Goal: Information Seeking & Learning: Learn about a topic

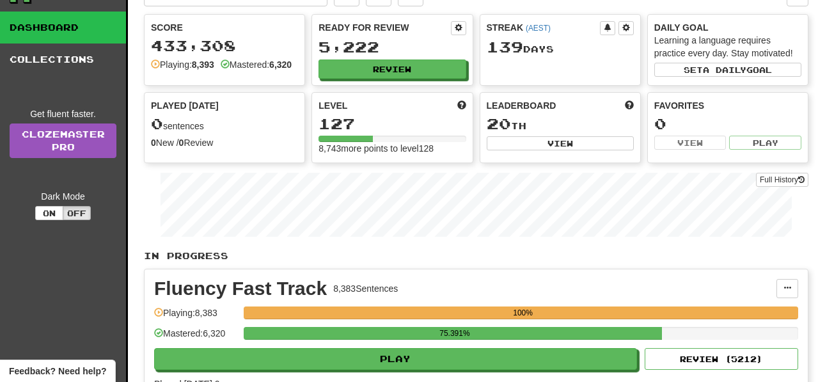
scroll to position [78, 0]
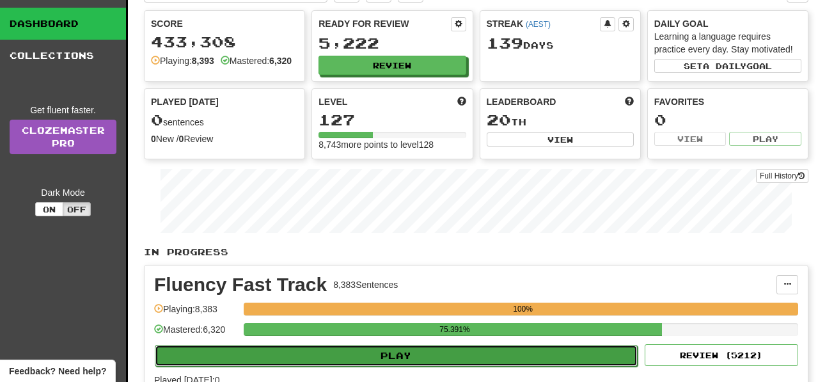
click at [482, 364] on button "Play" at bounding box center [396, 356] width 483 height 22
select select "**"
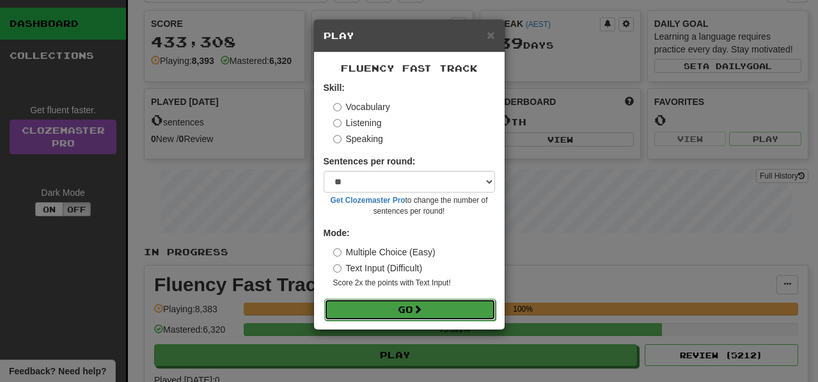
click at [455, 306] on button "Go" at bounding box center [409, 310] width 171 height 22
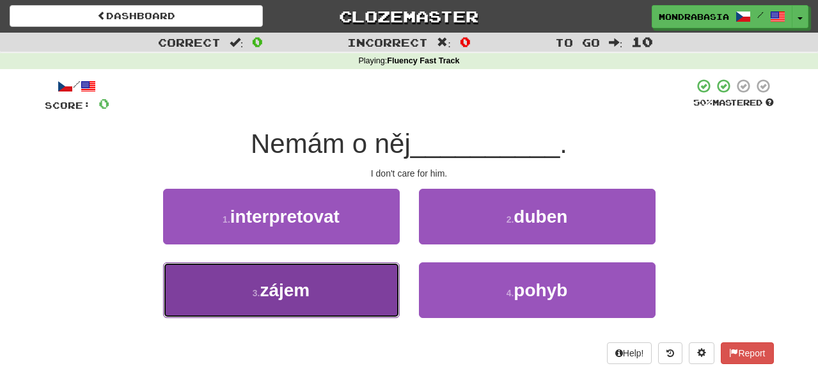
click at [348, 302] on button "3 . zájem" at bounding box center [281, 290] width 237 height 56
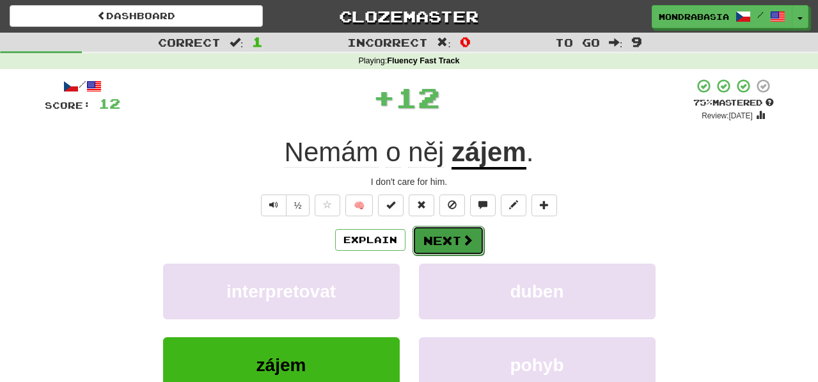
click at [478, 231] on button "Next" at bounding box center [448, 240] width 72 height 29
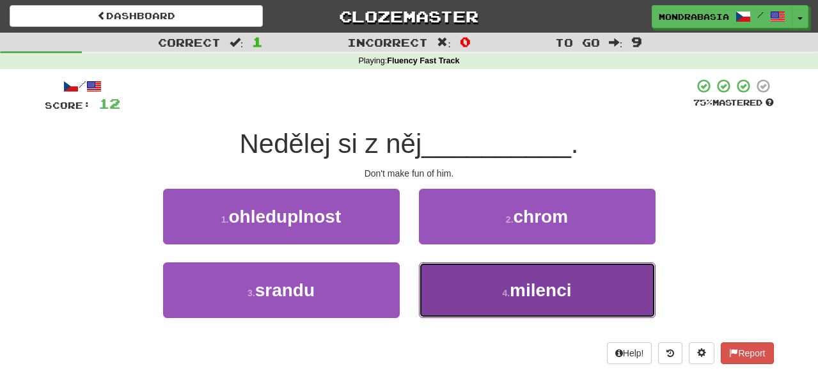
click at [451, 302] on button "4 . milenci" at bounding box center [537, 290] width 237 height 56
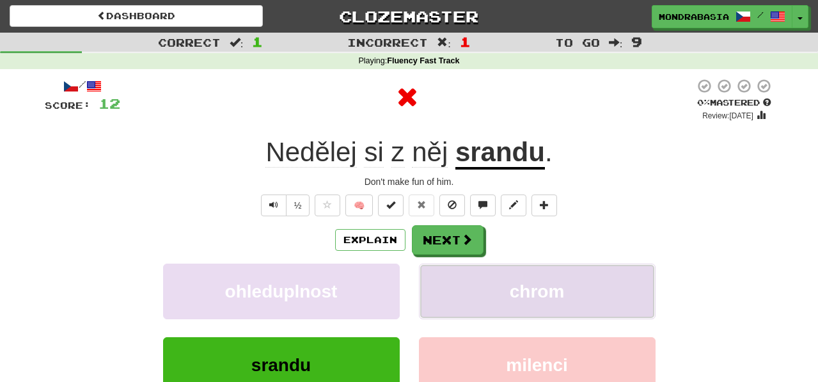
click at [447, 295] on button "chrom" at bounding box center [537, 291] width 237 height 56
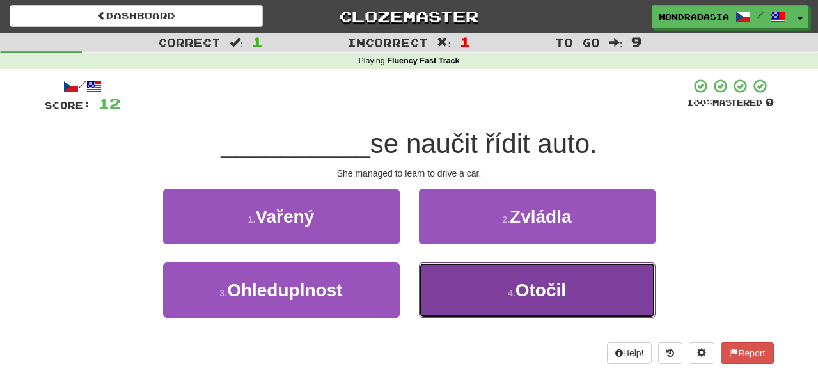
click at [460, 311] on button "4 . Otočil" at bounding box center [537, 290] width 237 height 56
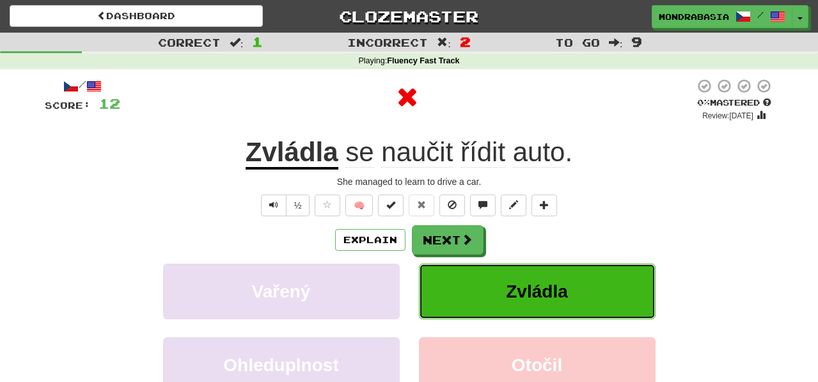
click at [454, 284] on button "Zvládla" at bounding box center [537, 291] width 237 height 56
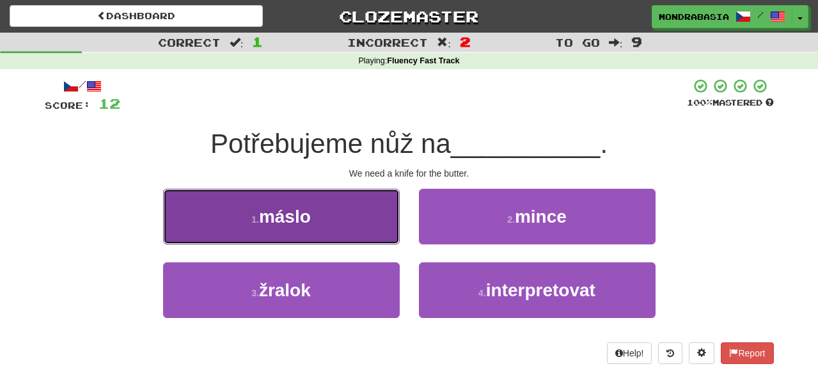
click at [360, 239] on button "1 . máslo" at bounding box center [281, 217] width 237 height 56
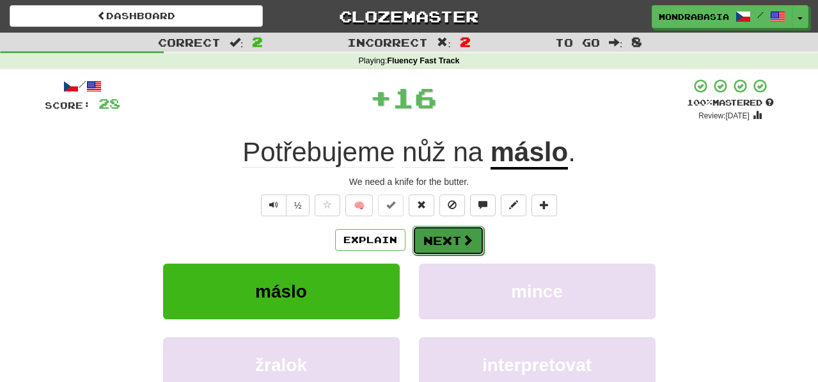
click at [439, 241] on button "Next" at bounding box center [448, 240] width 72 height 29
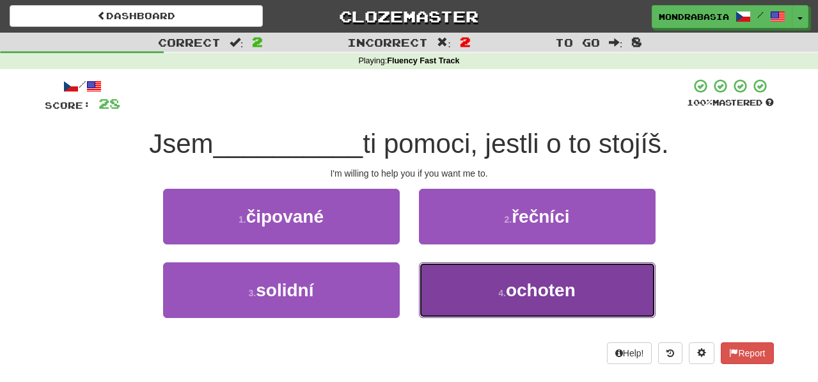
click at [464, 302] on button "4 . ochoten" at bounding box center [537, 290] width 237 height 56
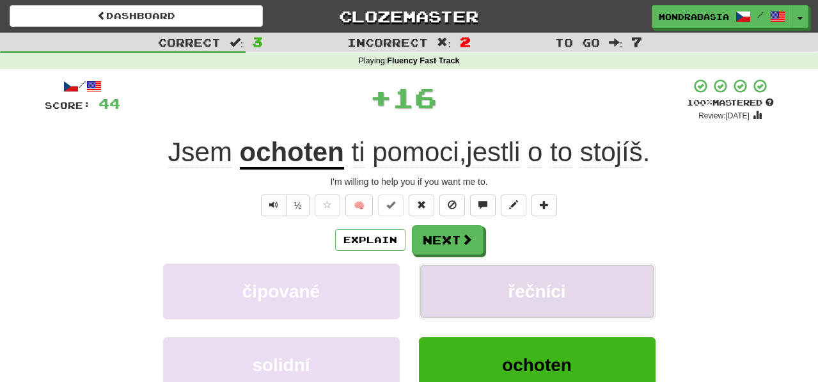
click at [459, 293] on button "řečníci" at bounding box center [537, 291] width 237 height 56
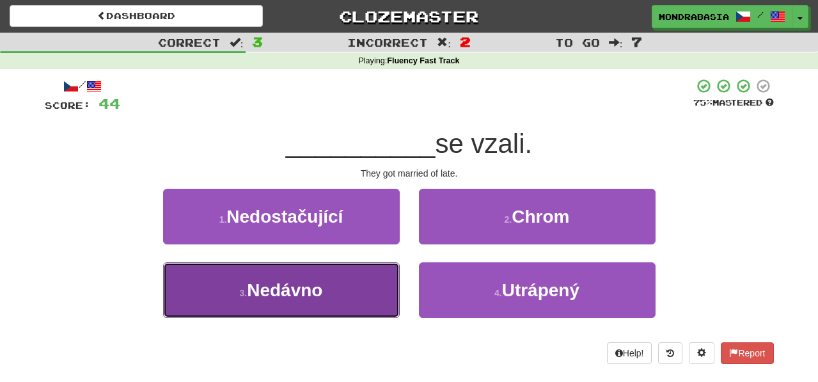
click at [370, 290] on button "3 . Nedávno" at bounding box center [281, 290] width 237 height 56
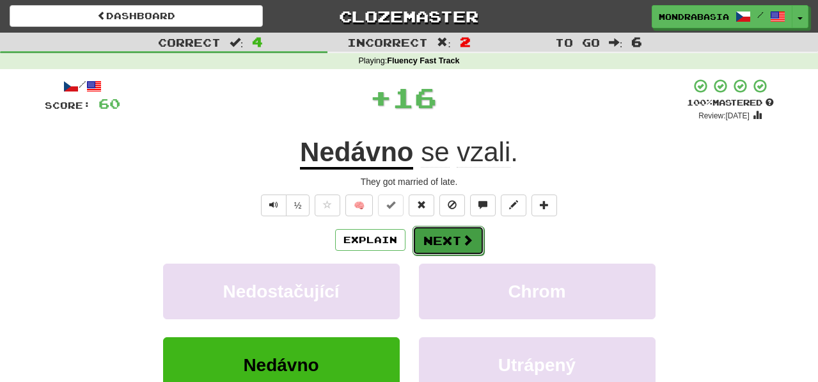
click at [430, 242] on button "Next" at bounding box center [448, 240] width 72 height 29
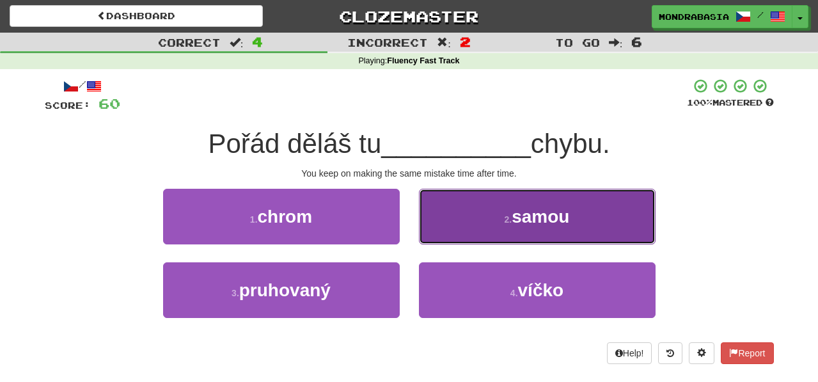
click at [441, 242] on button "2 . samou" at bounding box center [537, 217] width 237 height 56
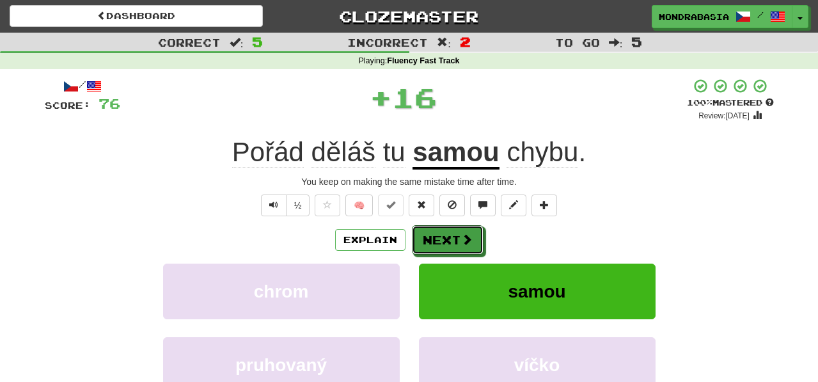
click at [441, 242] on button "Next" at bounding box center [448, 239] width 72 height 29
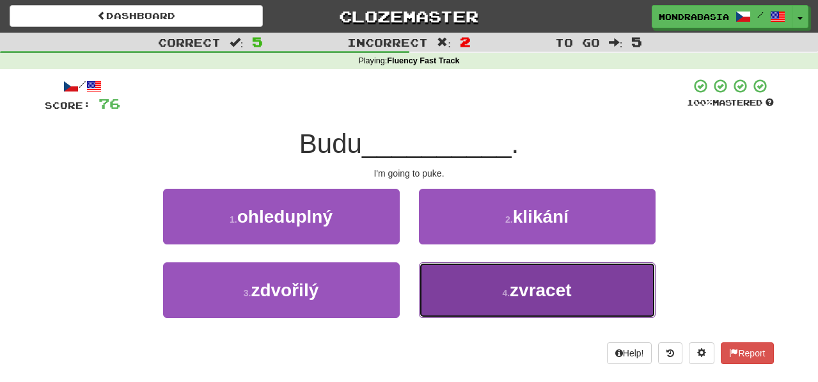
click at [456, 296] on button "4 . zvracet" at bounding box center [537, 290] width 237 height 56
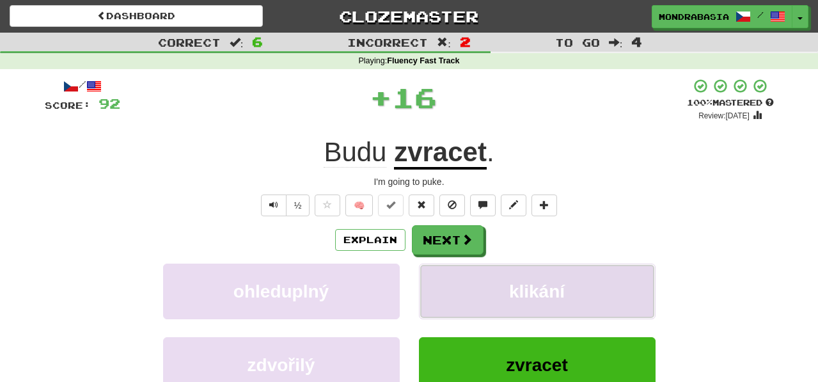
click at [456, 296] on button "klikání" at bounding box center [537, 291] width 237 height 56
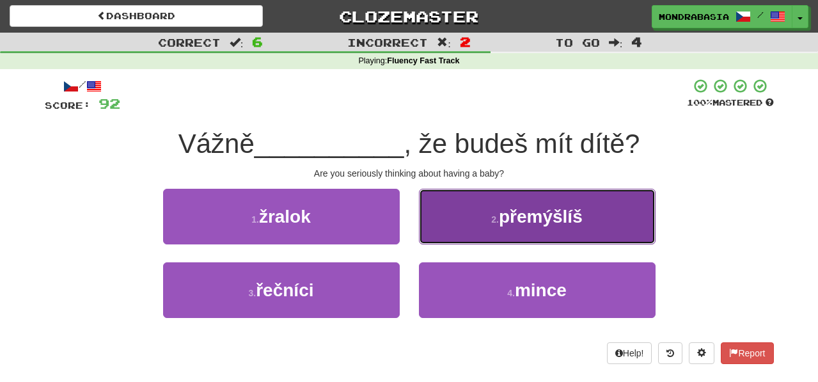
click at [435, 235] on button "2 . přemýšlíš" at bounding box center [537, 217] width 237 height 56
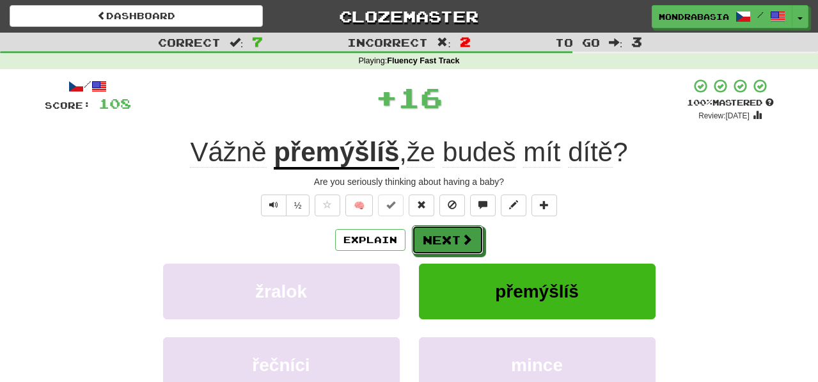
click at [437, 248] on button "Next" at bounding box center [448, 239] width 72 height 29
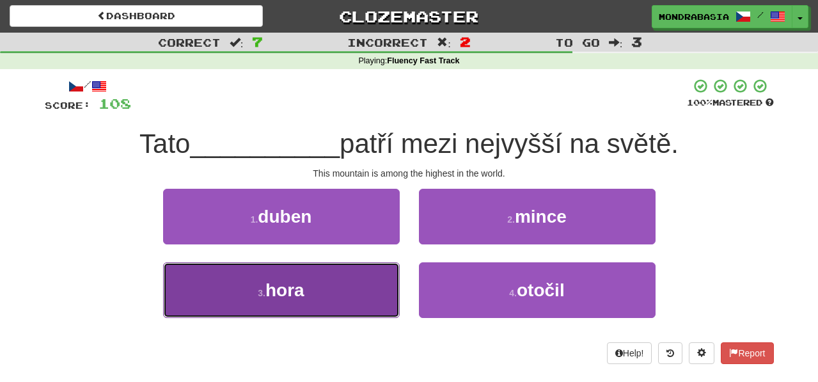
click at [357, 306] on button "3 . hora" at bounding box center [281, 290] width 237 height 56
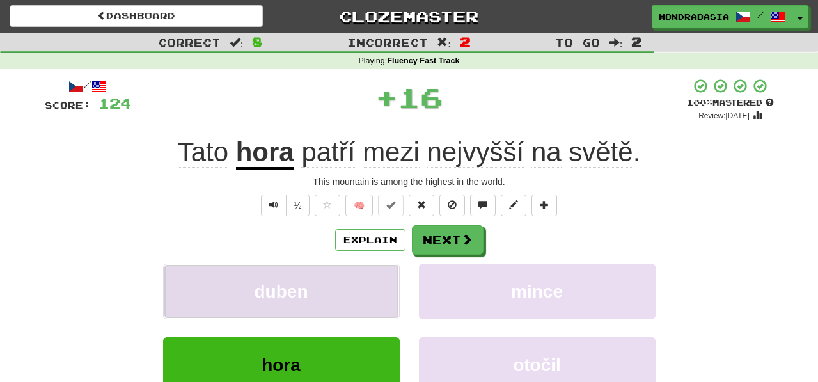
click at [359, 289] on button "duben" at bounding box center [281, 291] width 237 height 56
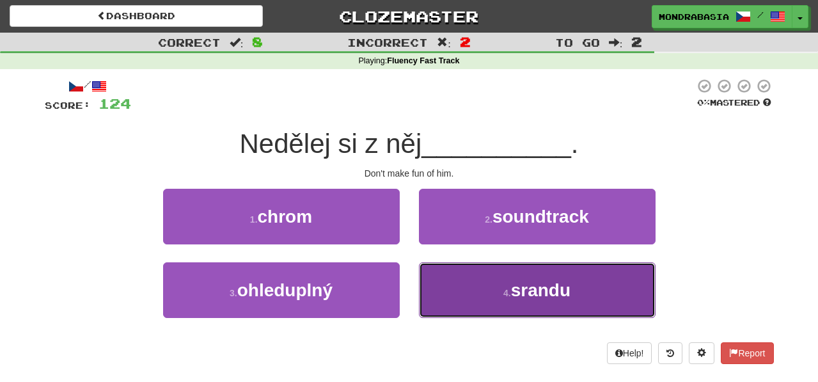
click at [466, 292] on button "4 . srandu" at bounding box center [537, 290] width 237 height 56
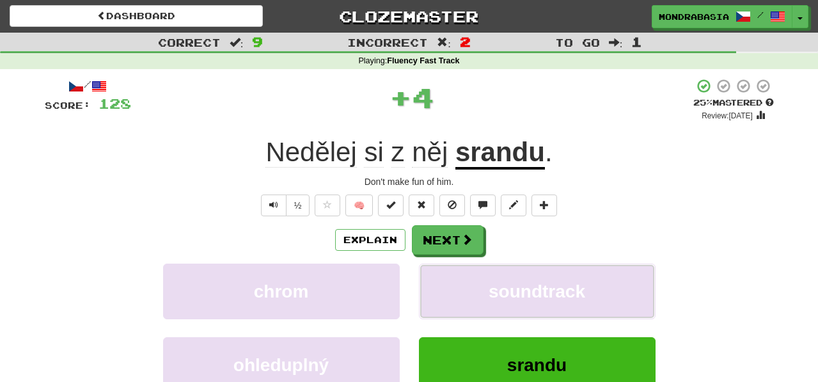
click at [466, 292] on button "soundtrack" at bounding box center [537, 291] width 237 height 56
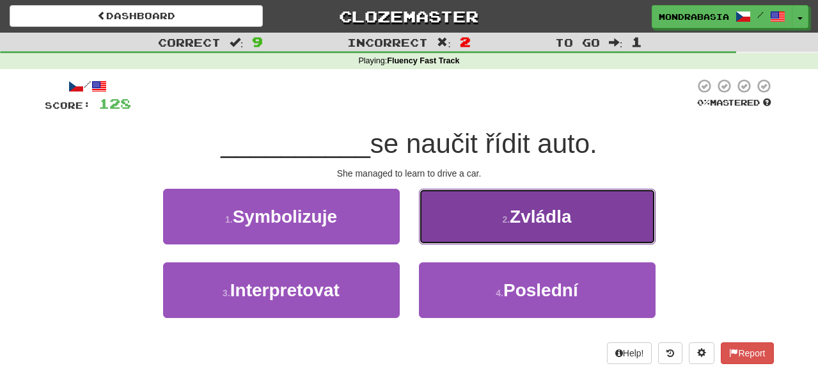
click at [441, 225] on button "2 . Zvládla" at bounding box center [537, 217] width 237 height 56
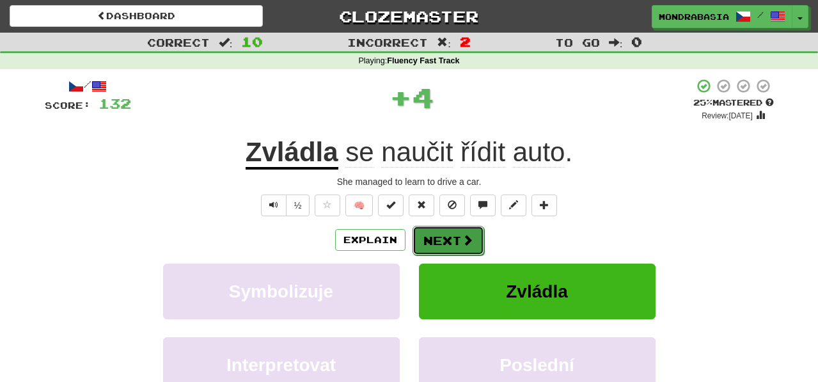
click at [441, 239] on button "Next" at bounding box center [448, 240] width 72 height 29
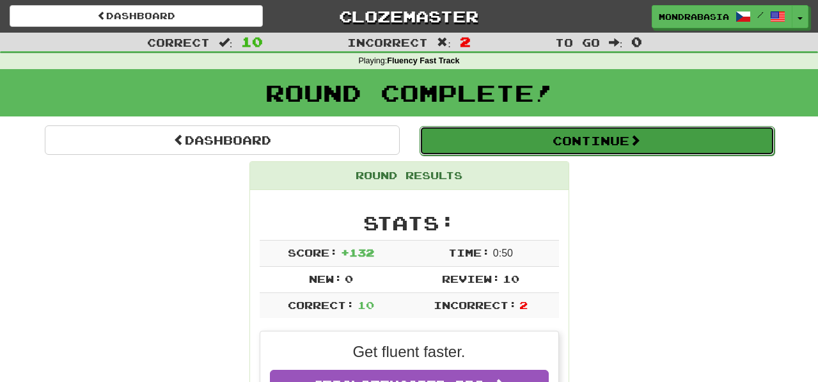
click at [443, 139] on button "Continue" at bounding box center [596, 140] width 355 height 29
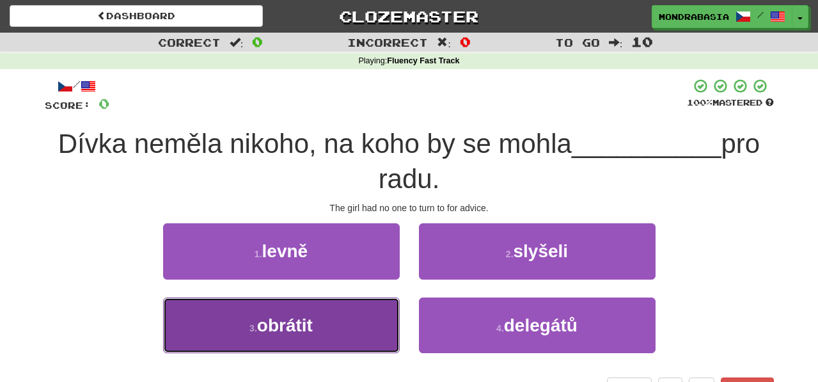
click at [382, 309] on button "3 . obrátit" at bounding box center [281, 325] width 237 height 56
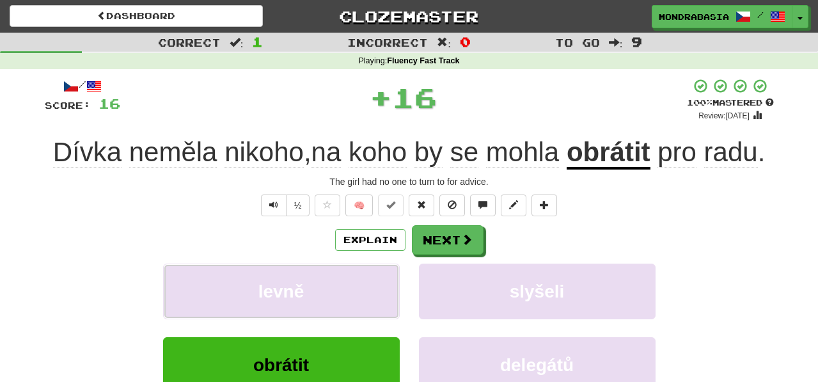
click at [382, 309] on button "levně" at bounding box center [281, 291] width 237 height 56
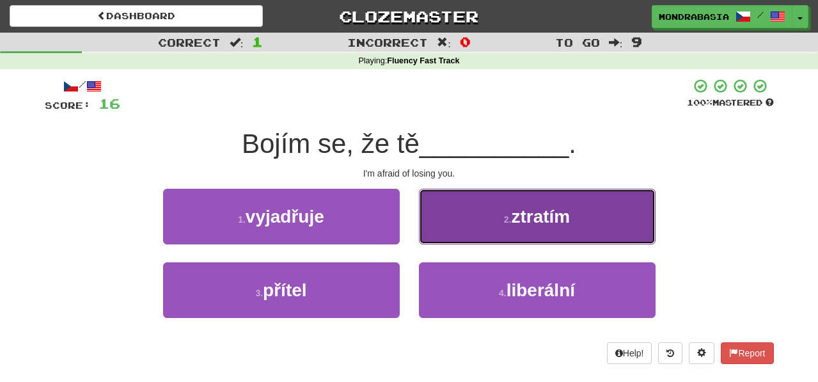
click at [440, 231] on button "2 . ztratím" at bounding box center [537, 217] width 237 height 56
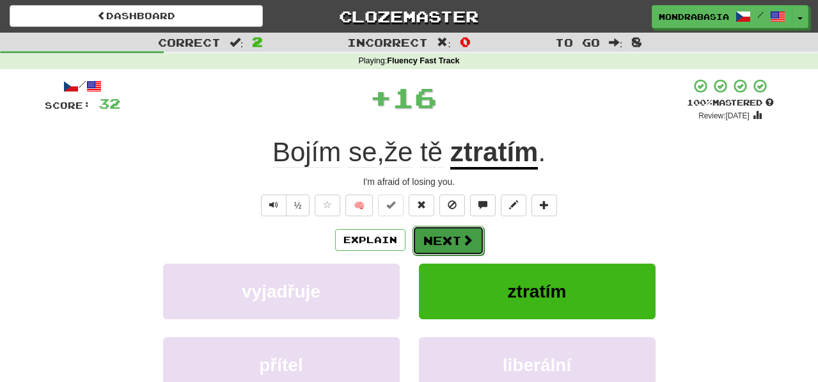
click at [440, 252] on button "Next" at bounding box center [448, 240] width 72 height 29
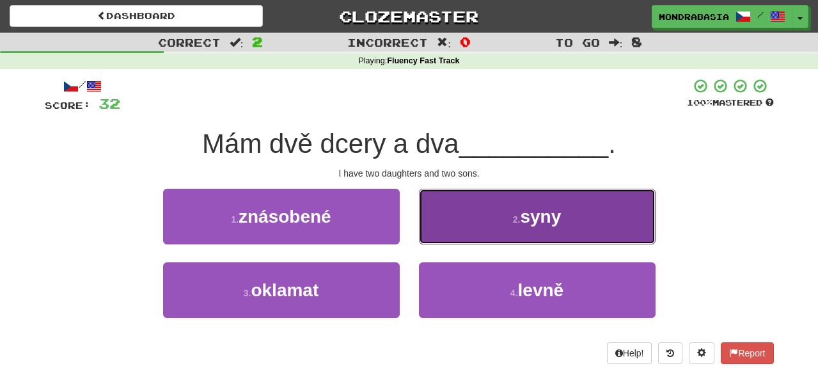
click at [434, 232] on button "2 . syny" at bounding box center [537, 217] width 237 height 56
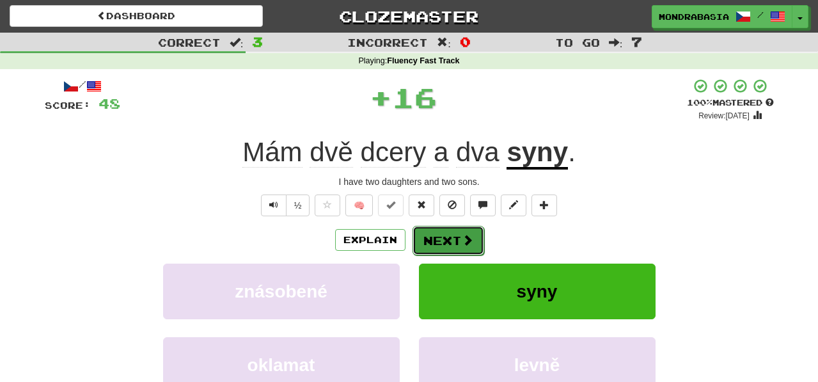
click at [437, 235] on button "Next" at bounding box center [448, 240] width 72 height 29
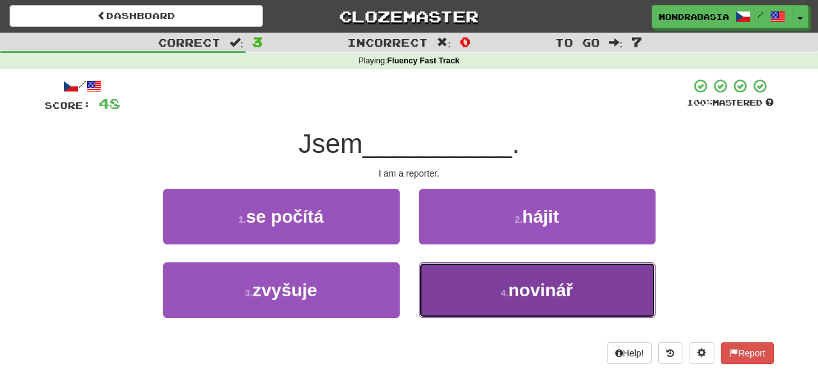
click at [439, 289] on button "4 . novinář" at bounding box center [537, 290] width 237 height 56
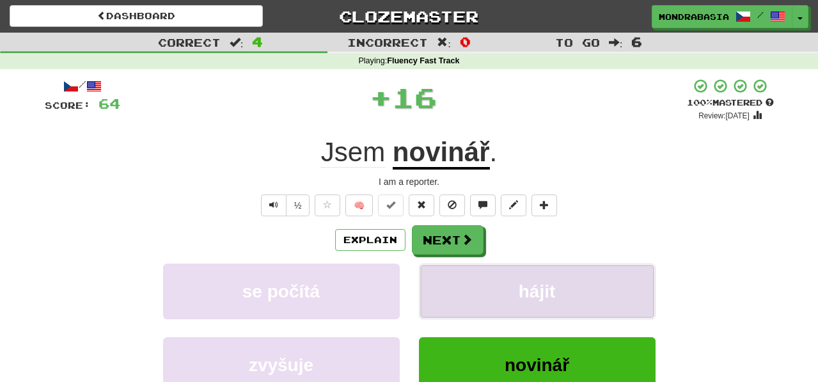
click at [443, 298] on button "hájit" at bounding box center [537, 291] width 237 height 56
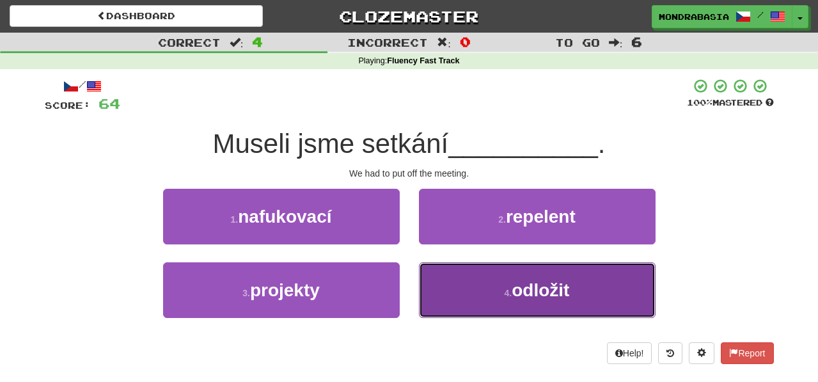
click at [467, 302] on button "4 . odložit" at bounding box center [537, 290] width 237 height 56
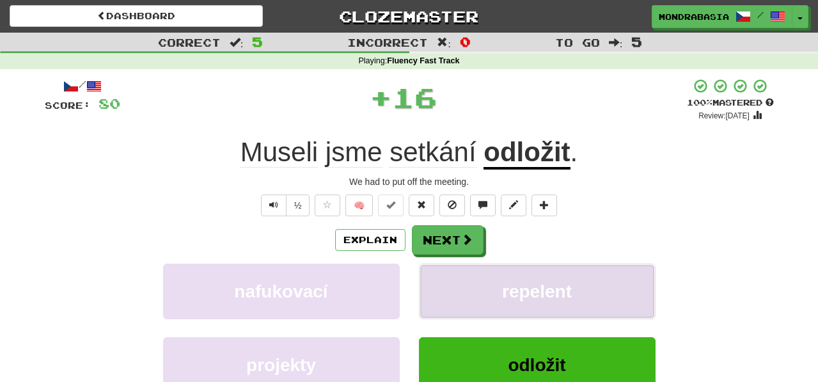
click at [463, 284] on button "repelent" at bounding box center [537, 291] width 237 height 56
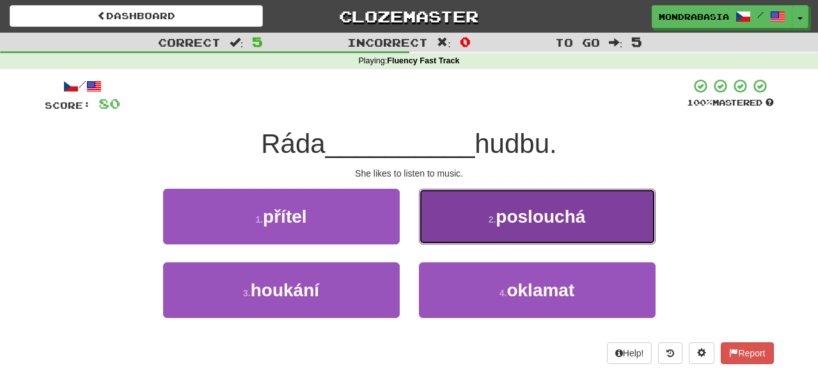
click at [448, 238] on button "2 . poslouchá" at bounding box center [537, 217] width 237 height 56
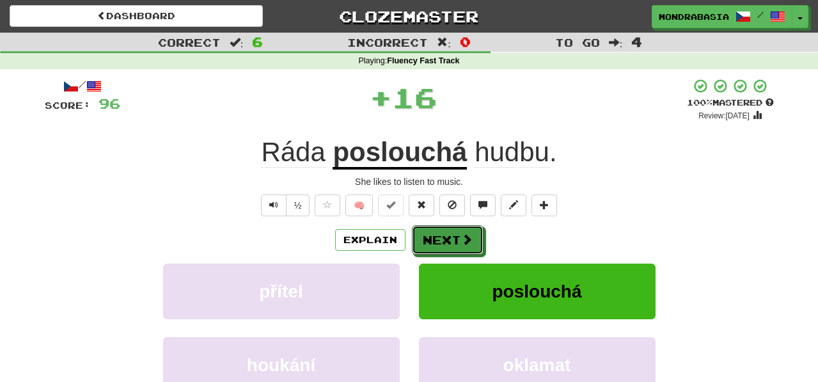
click at [448, 238] on button "Next" at bounding box center [448, 239] width 72 height 29
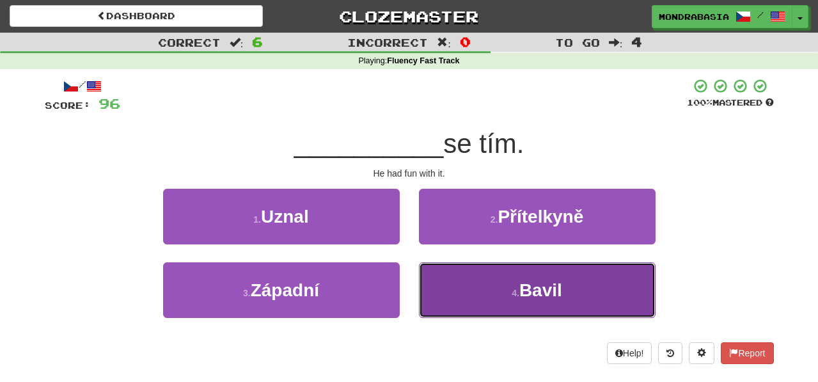
click at [468, 309] on button "4 . Bavil" at bounding box center [537, 290] width 237 height 56
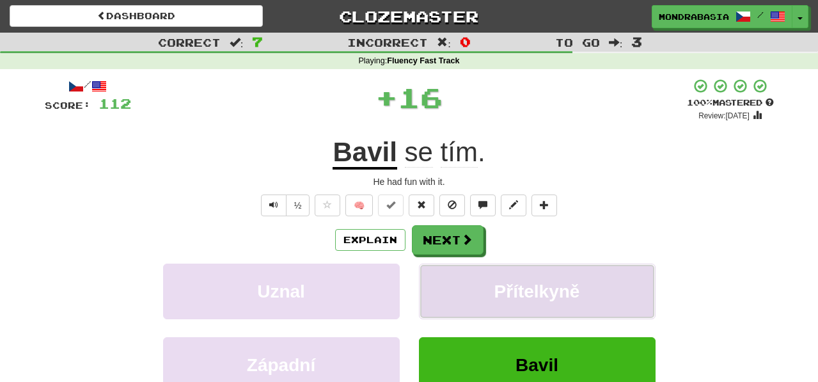
click at [468, 280] on button "Přítelkyně" at bounding box center [537, 291] width 237 height 56
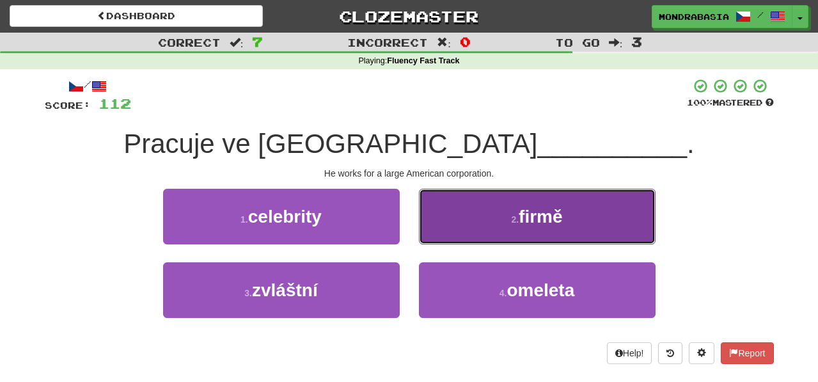
click at [439, 235] on button "2 . firmě" at bounding box center [537, 217] width 237 height 56
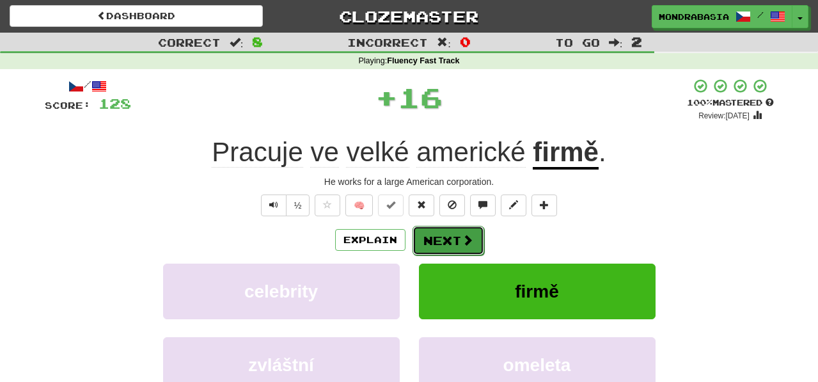
click at [439, 237] on button "Next" at bounding box center [448, 240] width 72 height 29
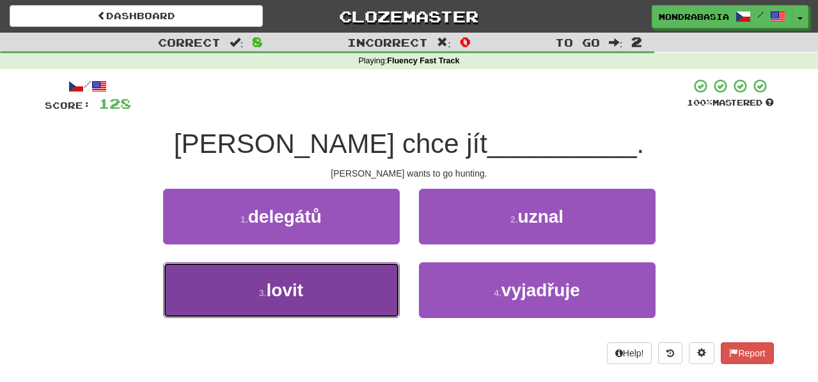
click at [376, 277] on button "3 . lovit" at bounding box center [281, 290] width 237 height 56
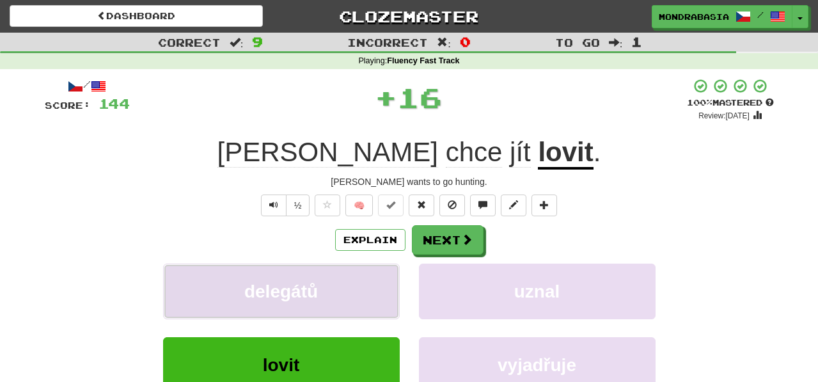
click at [377, 286] on button "delegátů" at bounding box center [281, 291] width 237 height 56
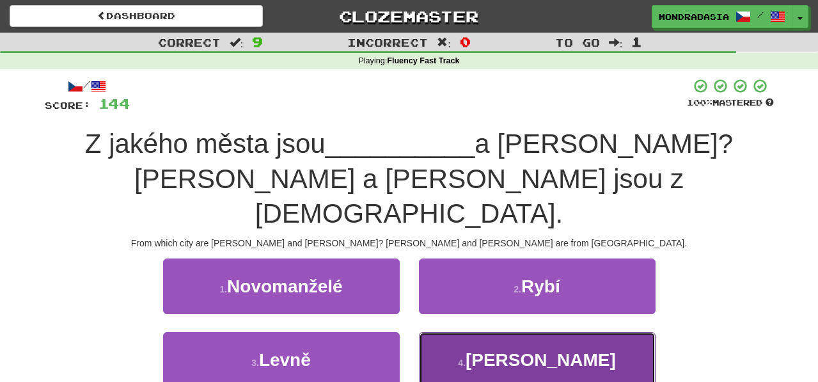
click at [447, 335] on button "4 . Marco" at bounding box center [537, 360] width 237 height 56
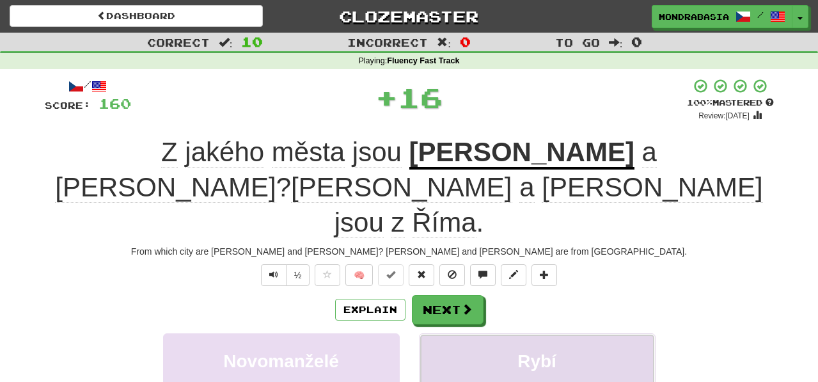
click at [447, 333] on button "Rybí" at bounding box center [537, 361] width 237 height 56
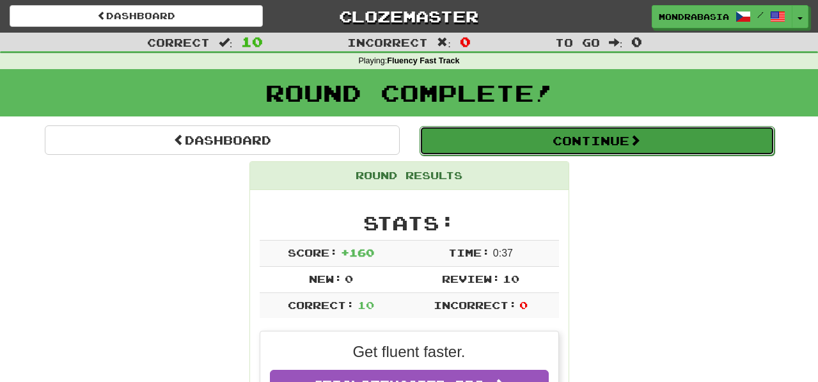
click at [463, 141] on button "Continue" at bounding box center [596, 140] width 355 height 29
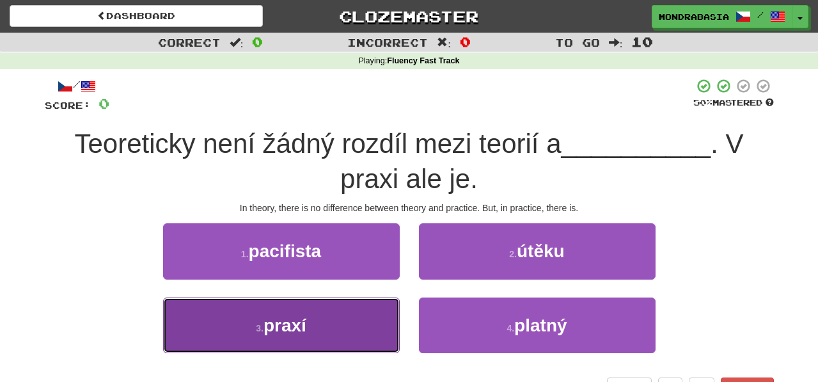
click at [360, 322] on button "3 . praxí" at bounding box center [281, 325] width 237 height 56
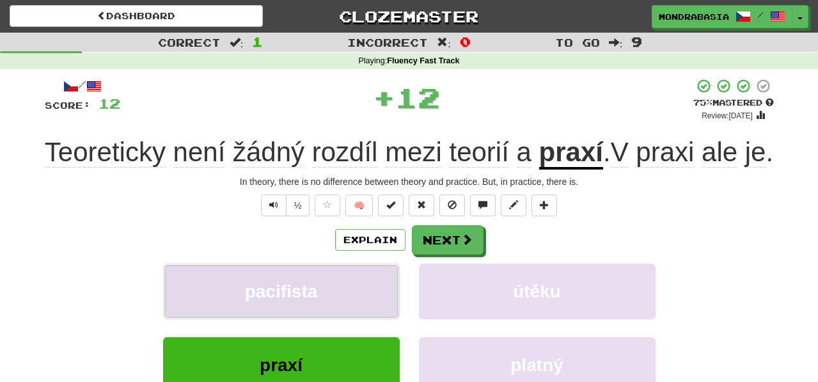
click at [368, 319] on button "pacifista" at bounding box center [281, 291] width 237 height 56
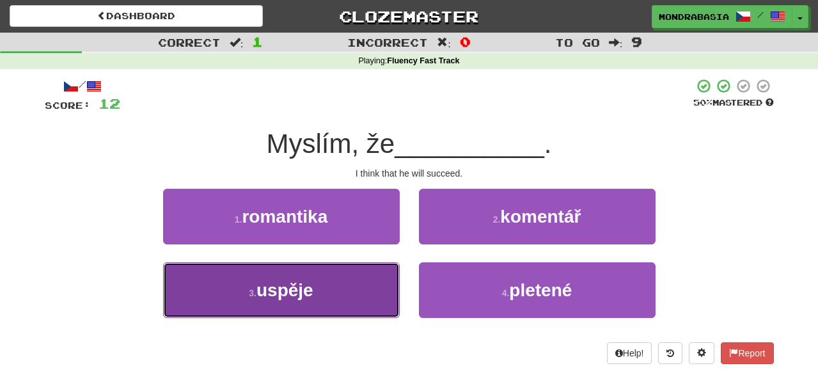
click at [363, 298] on button "3 . uspěje" at bounding box center [281, 290] width 237 height 56
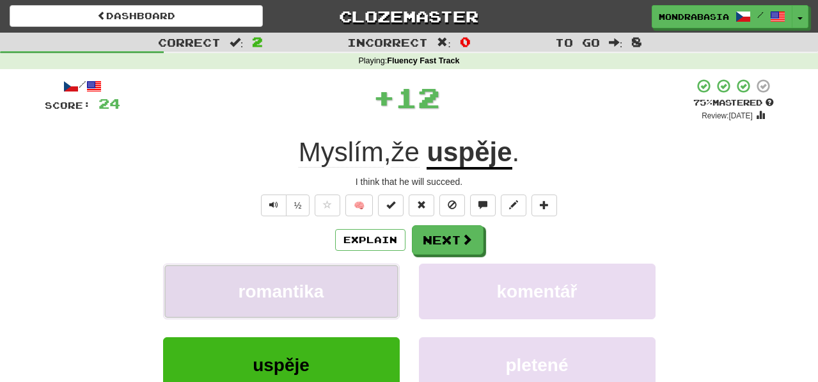
click at [363, 295] on button "romantika" at bounding box center [281, 291] width 237 height 56
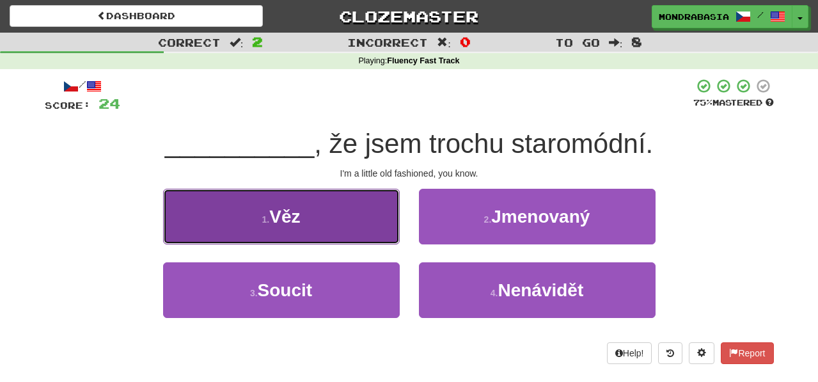
click at [370, 231] on button "1 . Věz" at bounding box center [281, 217] width 237 height 56
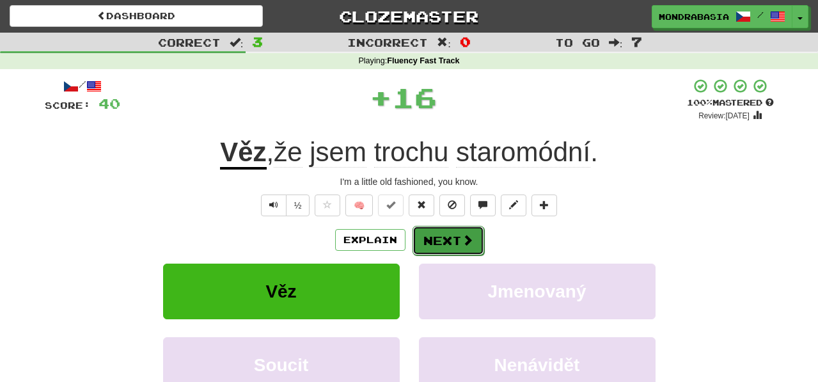
click at [442, 233] on button "Next" at bounding box center [448, 240] width 72 height 29
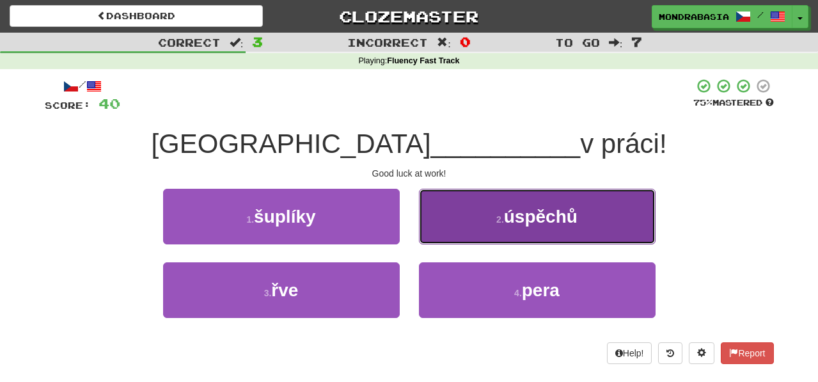
click at [439, 226] on button "2 . úspěchů" at bounding box center [537, 217] width 237 height 56
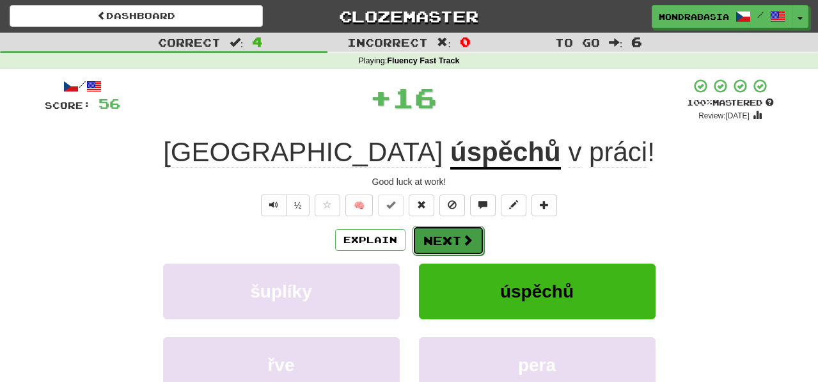
click at [449, 241] on button "Next" at bounding box center [448, 240] width 72 height 29
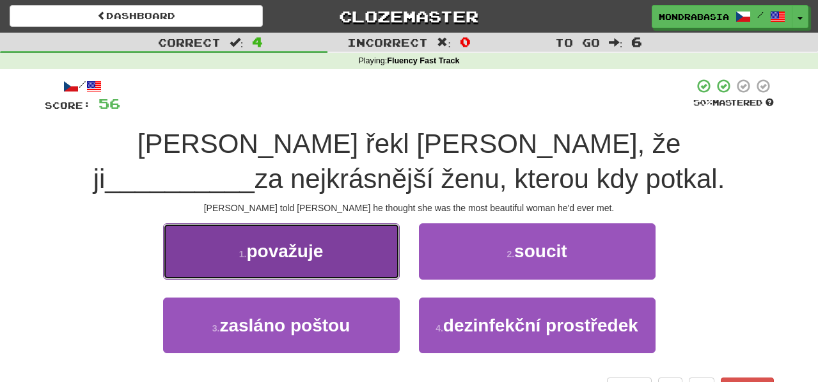
click at [371, 266] on button "1 . považuje" at bounding box center [281, 251] width 237 height 56
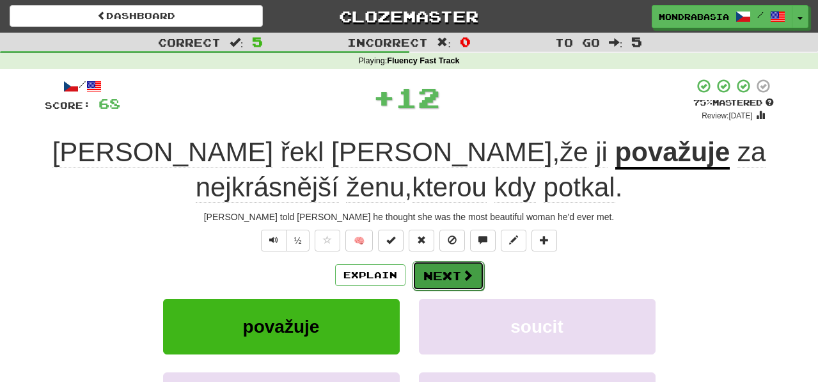
click at [455, 276] on button "Next" at bounding box center [448, 275] width 72 height 29
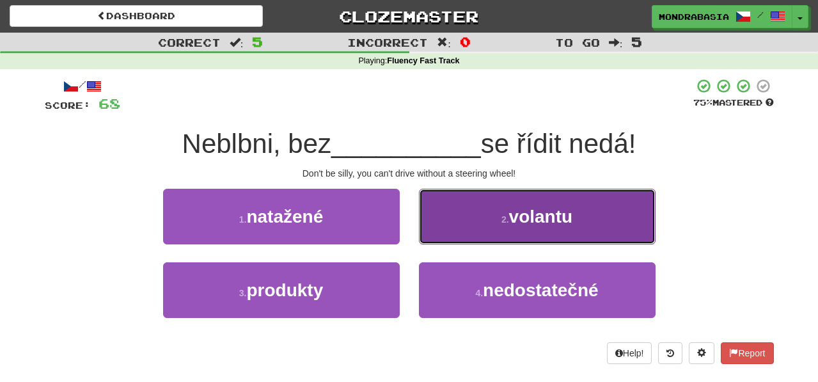
click at [441, 237] on button "2 . volantu" at bounding box center [537, 217] width 237 height 56
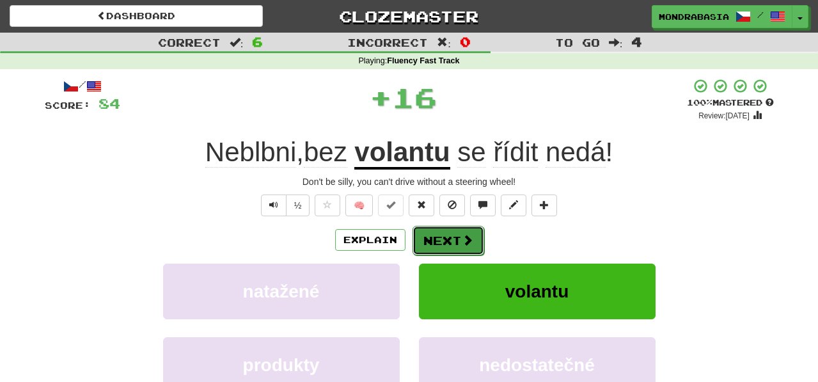
click at [441, 240] on button "Next" at bounding box center [448, 240] width 72 height 29
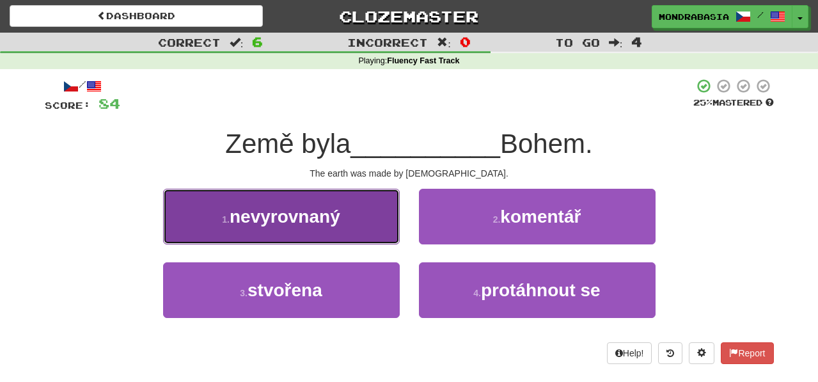
click at [369, 231] on button "1 . nevyrovnaný" at bounding box center [281, 217] width 237 height 56
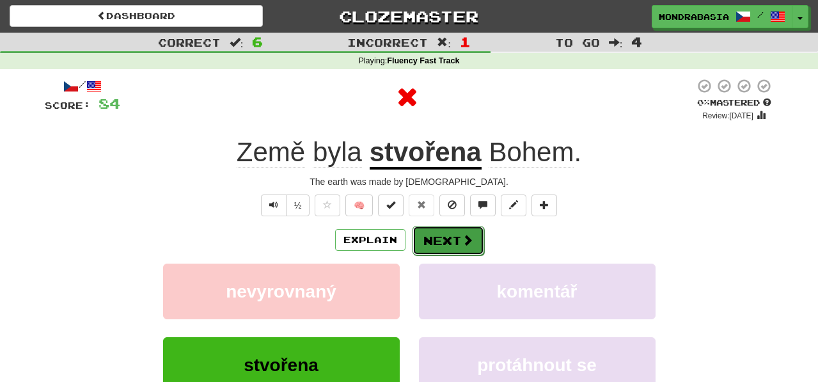
click at [428, 241] on button "Next" at bounding box center [448, 240] width 72 height 29
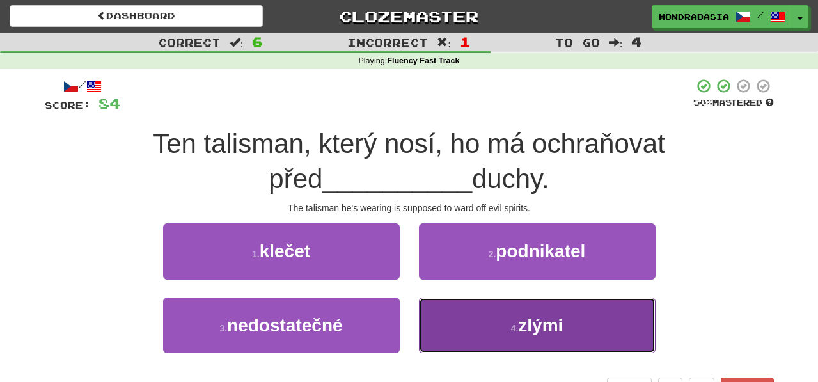
click at [476, 336] on button "4 . zlými" at bounding box center [537, 325] width 237 height 56
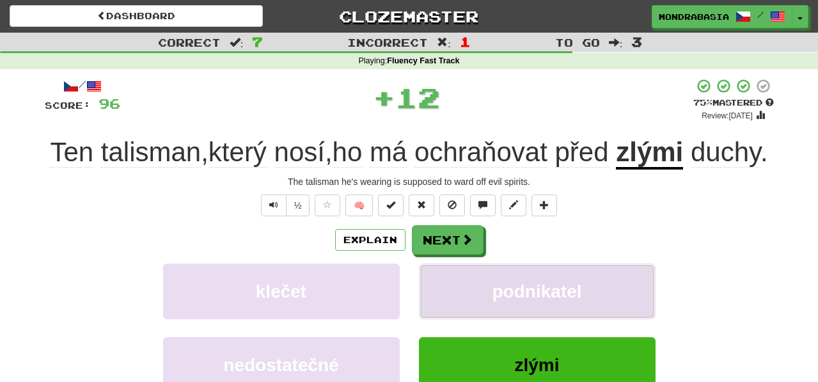
click at [465, 315] on button "podnikatel" at bounding box center [537, 291] width 237 height 56
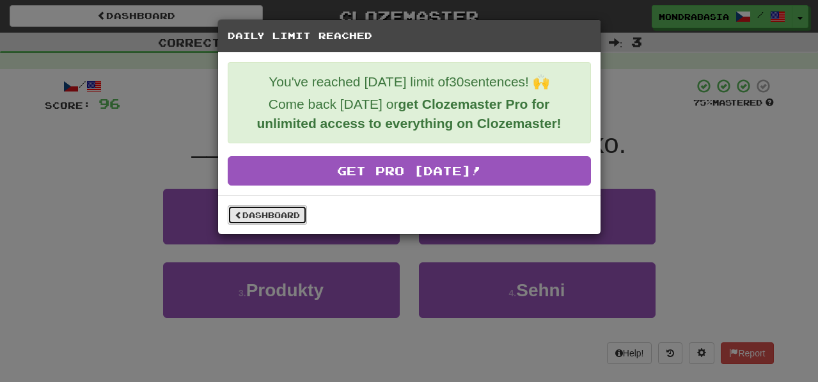
click at [284, 214] on link "Dashboard" at bounding box center [267, 214] width 79 height 19
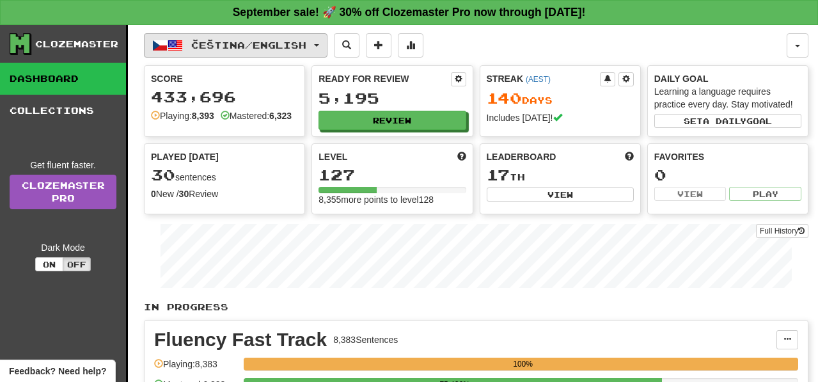
click at [319, 44] on span "button" at bounding box center [316, 45] width 5 height 3
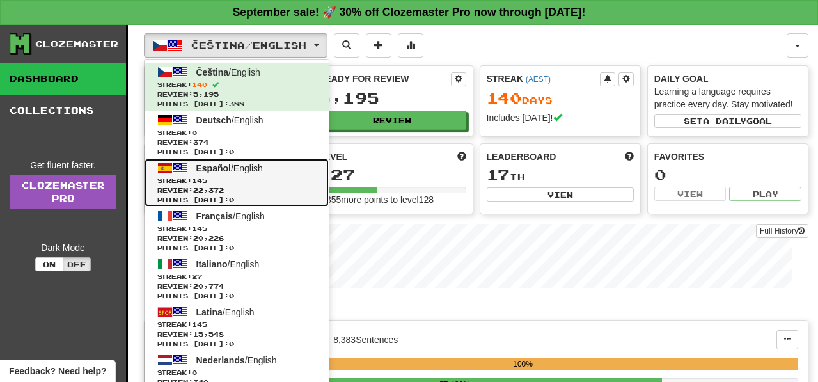
click at [308, 178] on span "Streak: 145" at bounding box center [236, 181] width 159 height 10
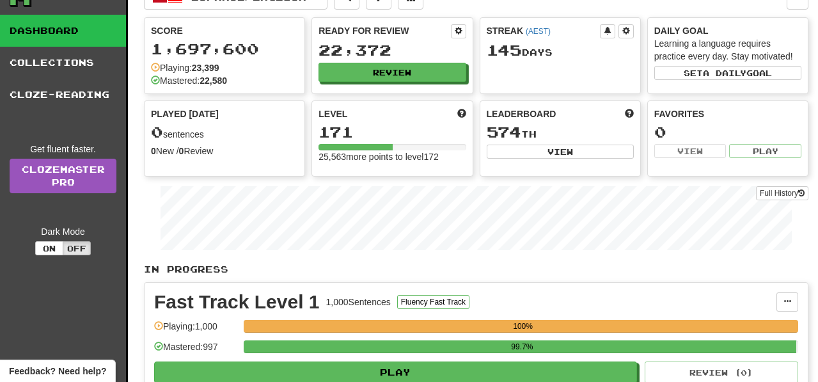
scroll to position [52, 0]
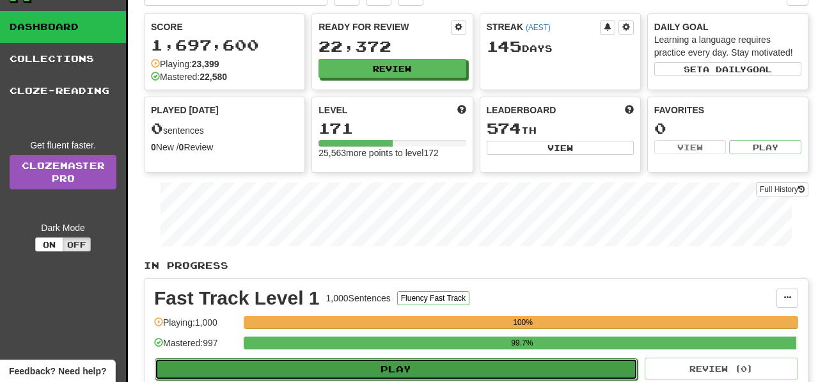
click at [405, 367] on button "Play" at bounding box center [396, 369] width 483 height 22
select select "**"
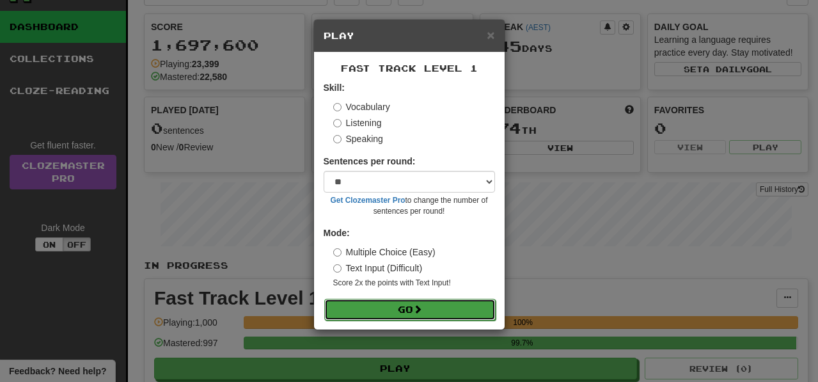
click at [415, 309] on button "Go" at bounding box center [409, 310] width 171 height 22
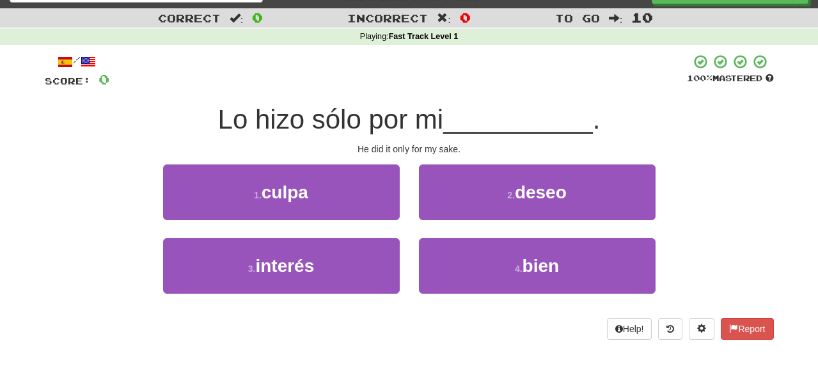
scroll to position [23, 0]
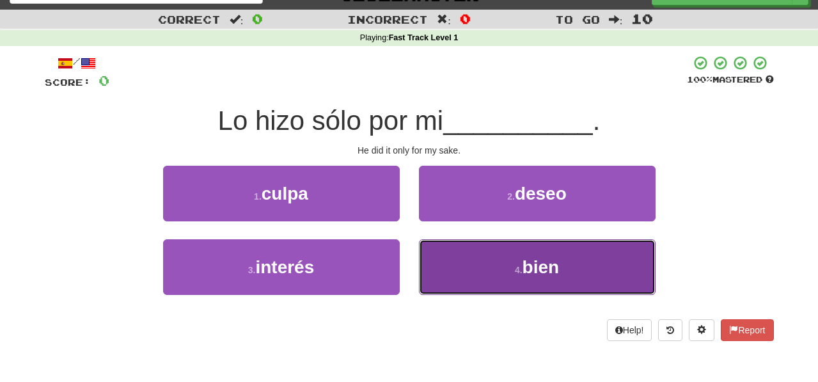
click at [456, 256] on button "4 . bien" at bounding box center [537, 267] width 237 height 56
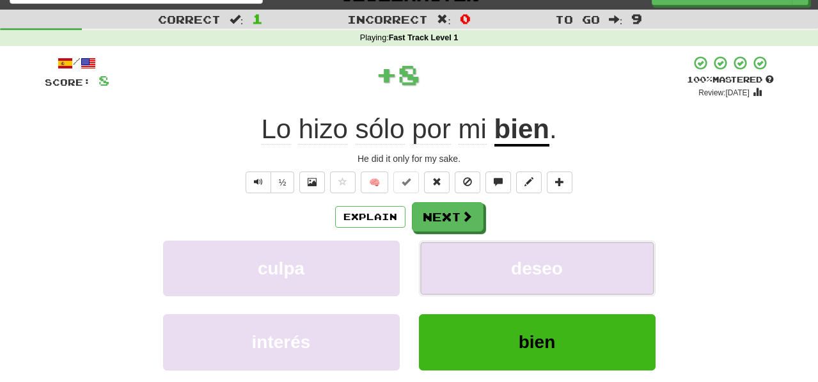
click at [456, 256] on button "deseo" at bounding box center [537, 268] width 237 height 56
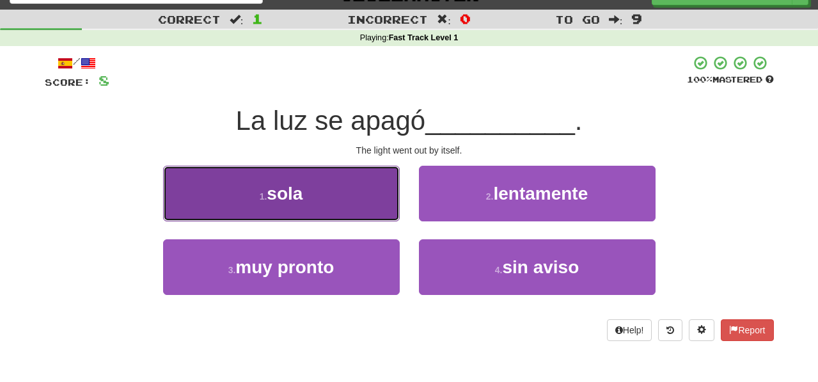
click at [384, 208] on button "1 . sola" at bounding box center [281, 194] width 237 height 56
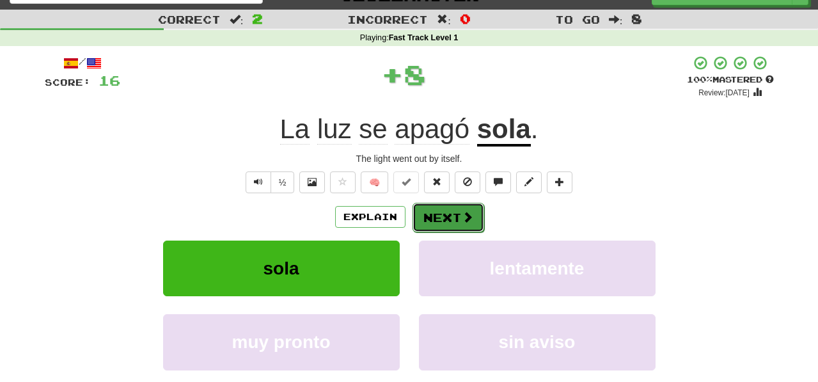
click at [433, 214] on button "Next" at bounding box center [448, 217] width 72 height 29
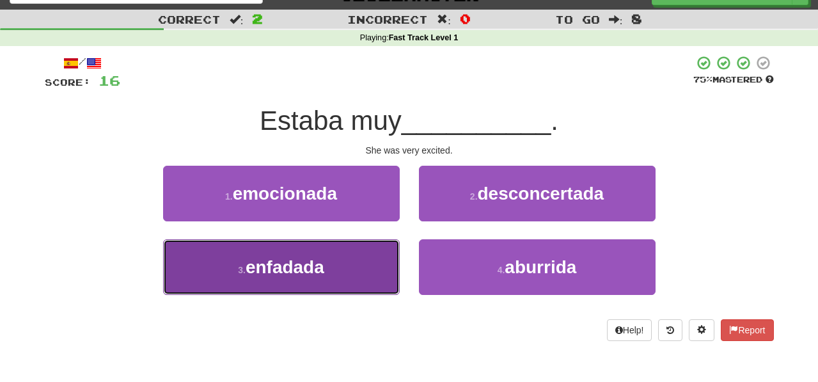
click at [359, 272] on button "3 . enfadada" at bounding box center [281, 267] width 237 height 56
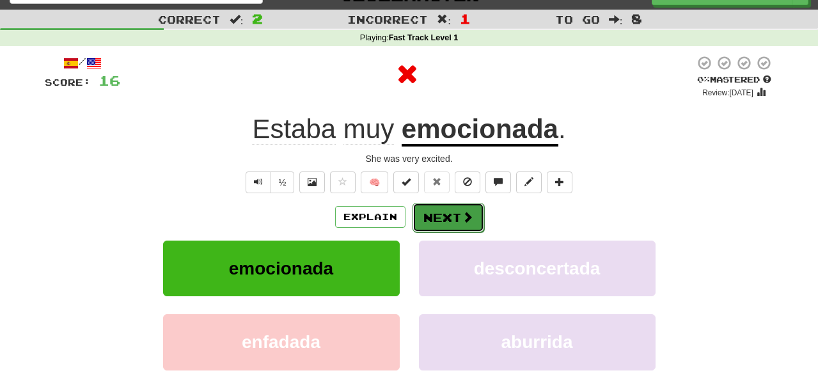
click at [441, 217] on button "Next" at bounding box center [448, 217] width 72 height 29
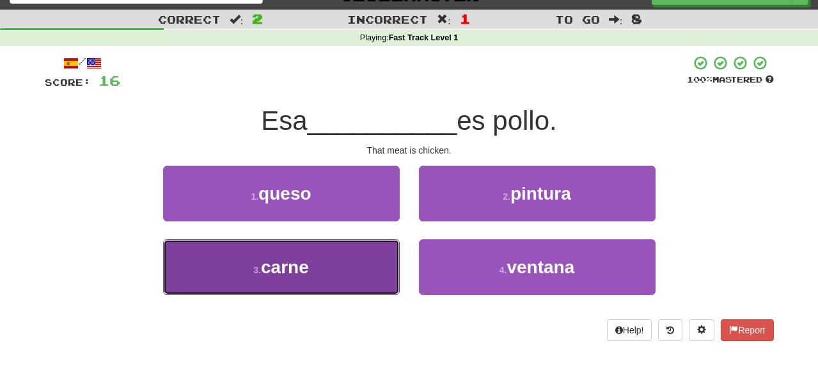
click at [379, 258] on button "3 . carne" at bounding box center [281, 267] width 237 height 56
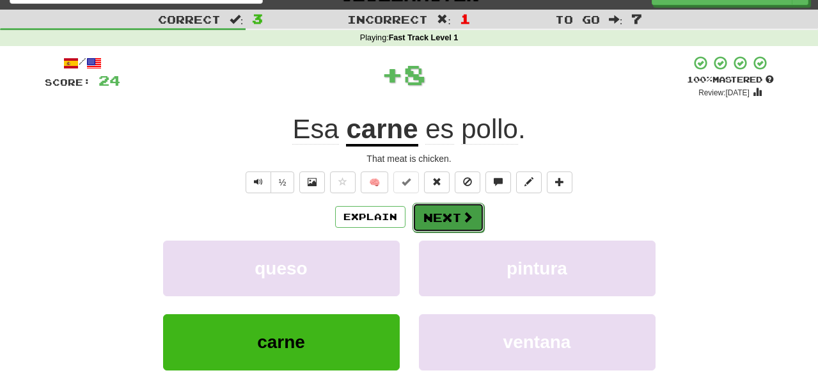
click at [436, 205] on button "Next" at bounding box center [448, 217] width 72 height 29
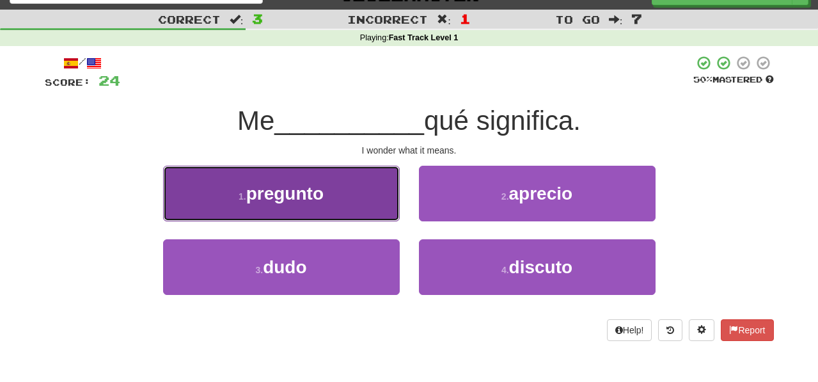
click at [373, 210] on button "1 . pregunto" at bounding box center [281, 194] width 237 height 56
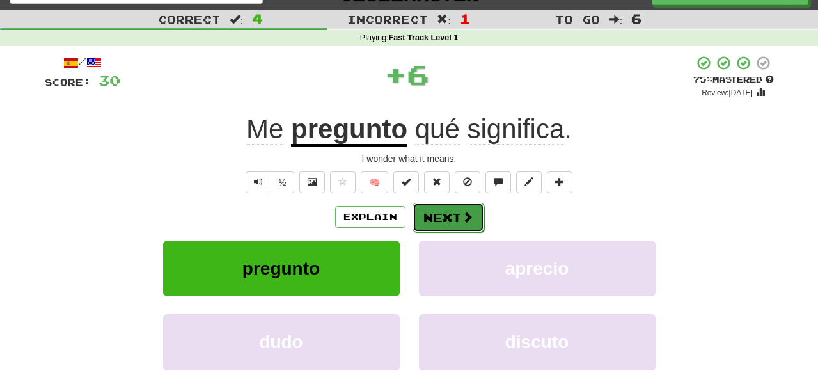
click at [446, 219] on button "Next" at bounding box center [448, 217] width 72 height 29
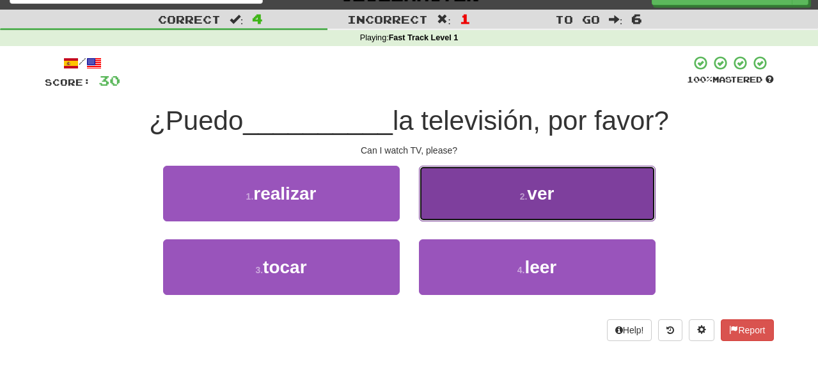
click at [441, 208] on button "2 . ver" at bounding box center [537, 194] width 237 height 56
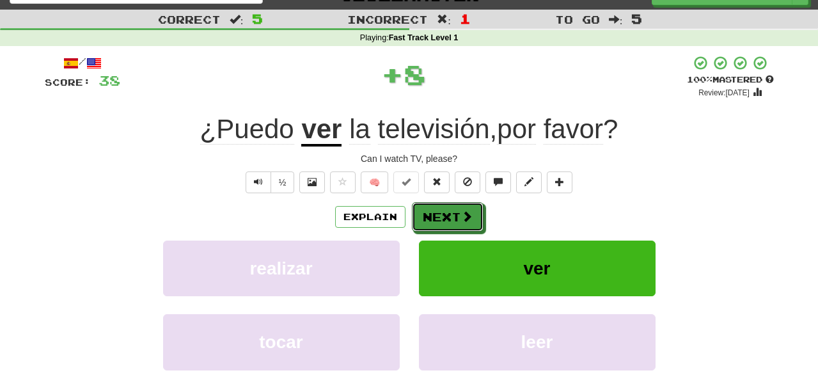
click at [441, 208] on button "Next" at bounding box center [448, 216] width 72 height 29
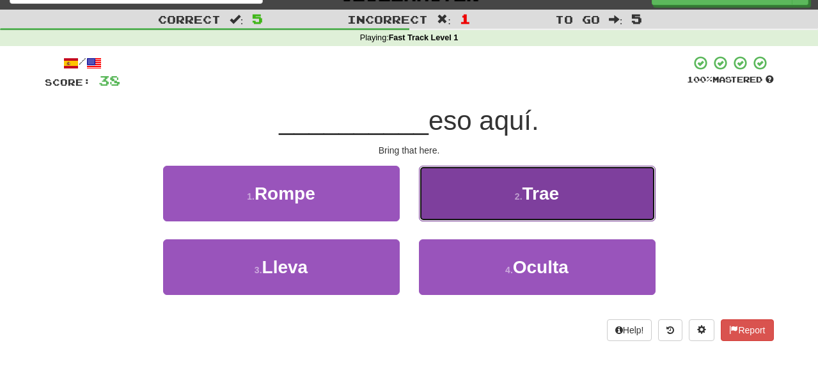
click at [434, 216] on button "2 . Trae" at bounding box center [537, 194] width 237 height 56
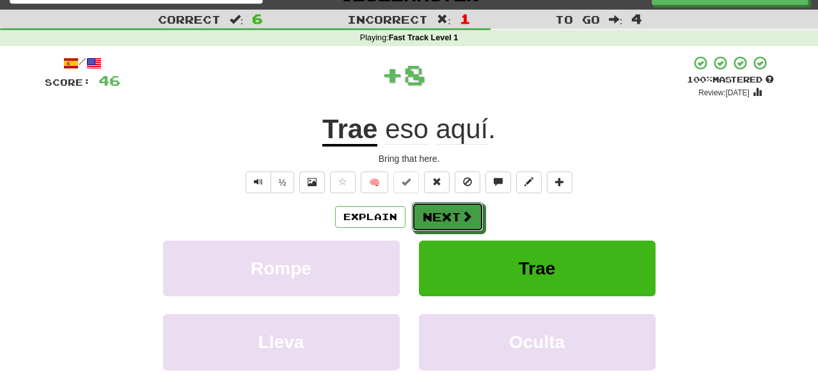
click at [434, 216] on button "Next" at bounding box center [448, 216] width 72 height 29
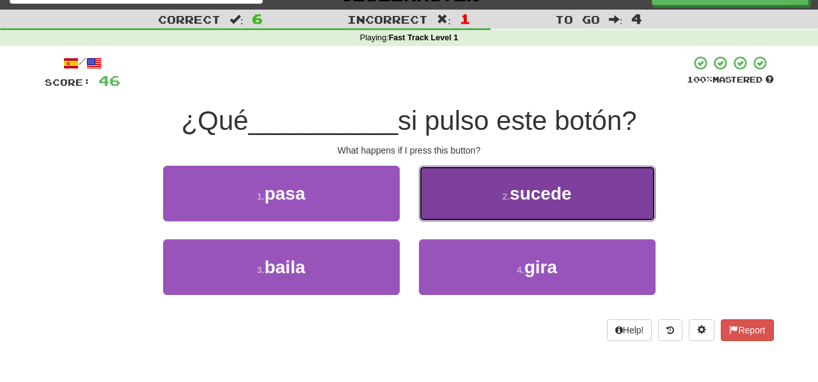
click at [443, 211] on button "2 . sucede" at bounding box center [537, 194] width 237 height 56
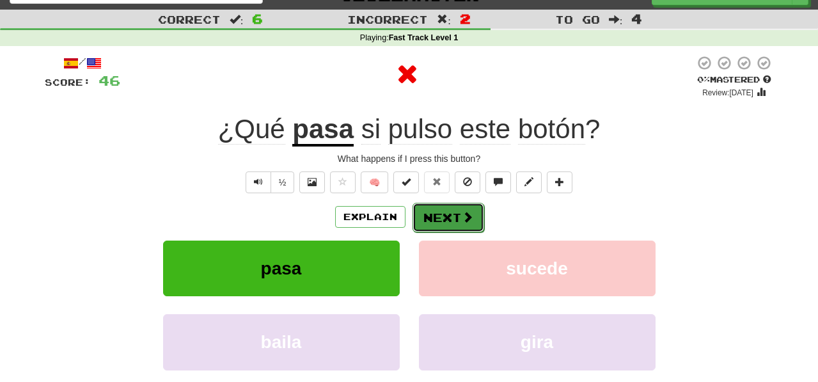
click at [446, 214] on button "Next" at bounding box center [448, 217] width 72 height 29
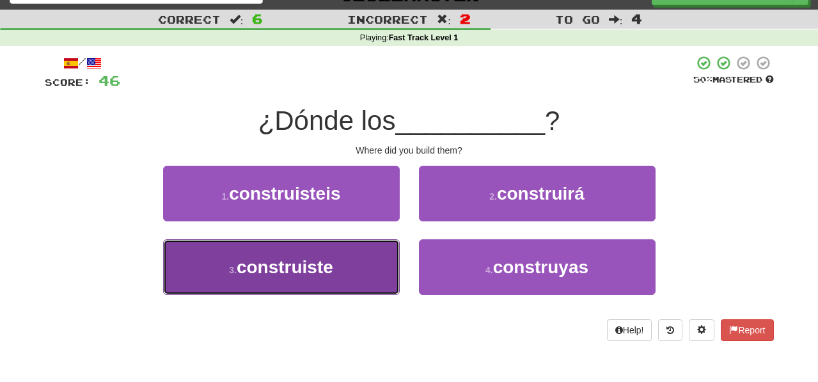
click at [373, 277] on button "3 . construiste" at bounding box center [281, 267] width 237 height 56
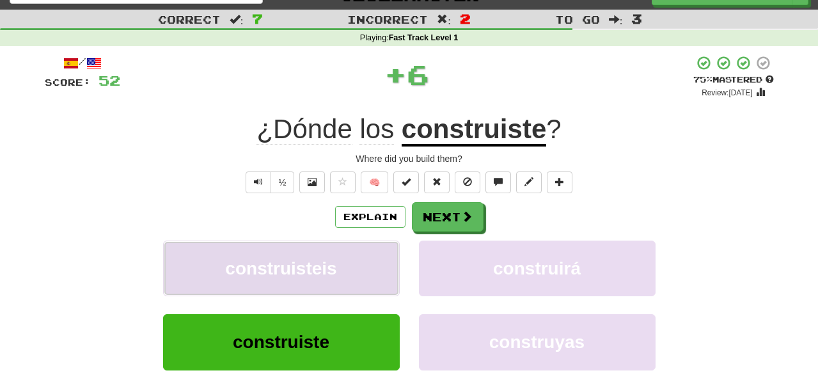
click at [373, 277] on button "construisteis" at bounding box center [281, 268] width 237 height 56
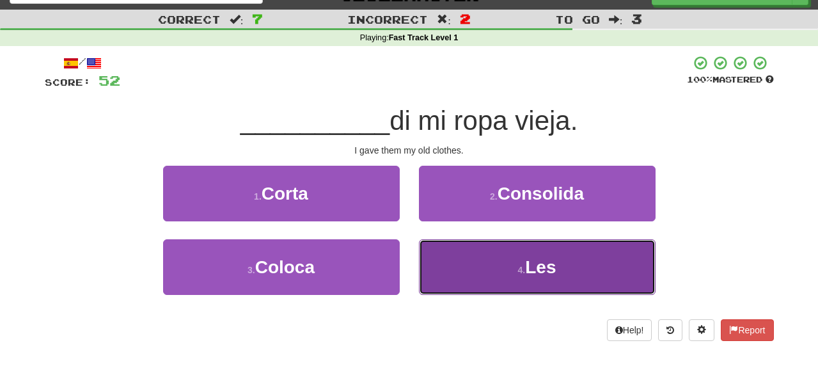
click at [468, 265] on button "4 . Les" at bounding box center [537, 267] width 237 height 56
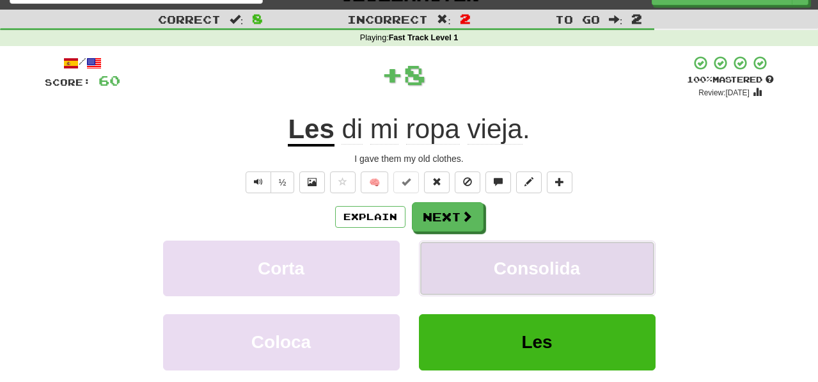
click at [467, 255] on button "Consolida" at bounding box center [537, 268] width 237 height 56
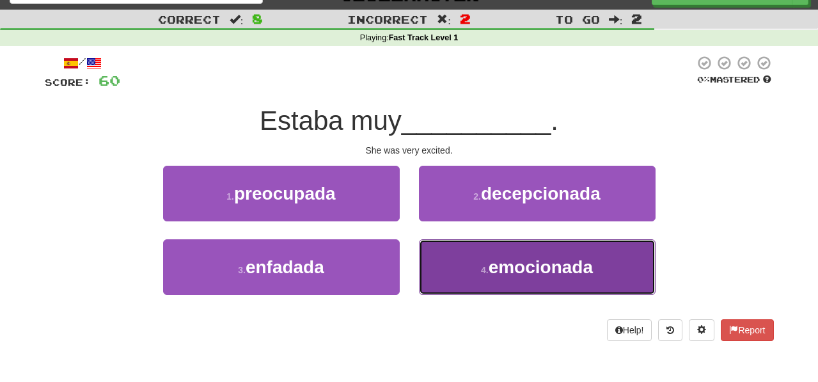
click at [451, 276] on button "4 . emocionada" at bounding box center [537, 267] width 237 height 56
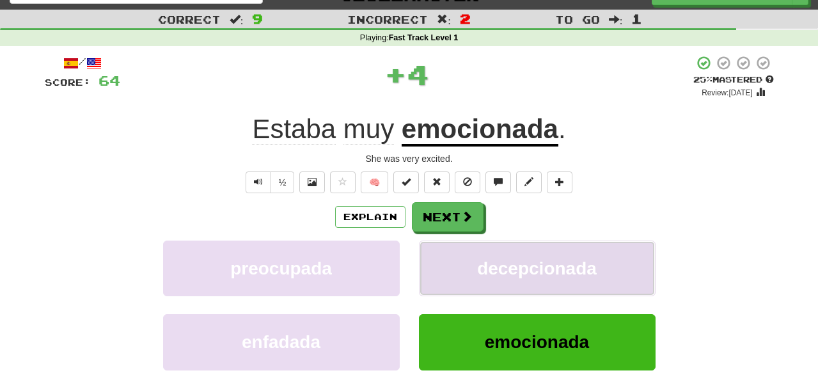
click at [451, 276] on button "decepcionada" at bounding box center [537, 268] width 237 height 56
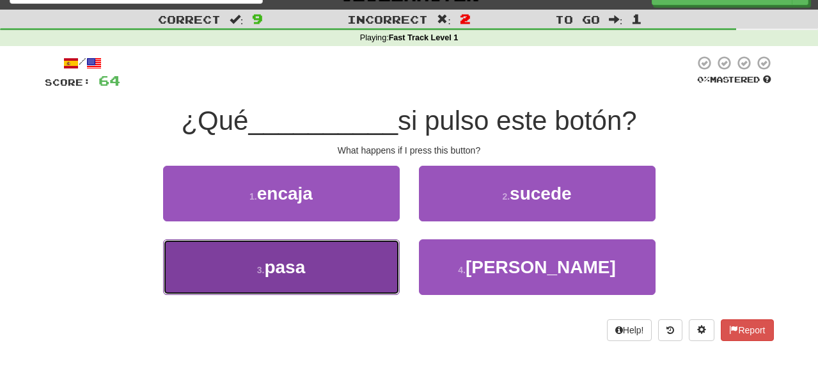
click at [380, 282] on button "3 . pasa" at bounding box center [281, 267] width 237 height 56
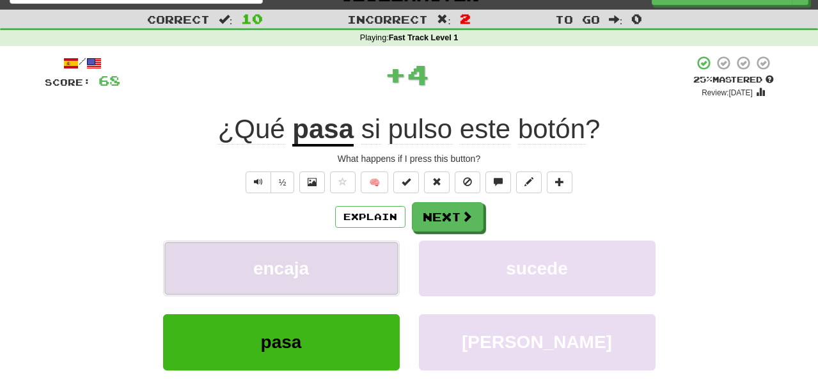
click at [380, 264] on button "encaja" at bounding box center [281, 268] width 237 height 56
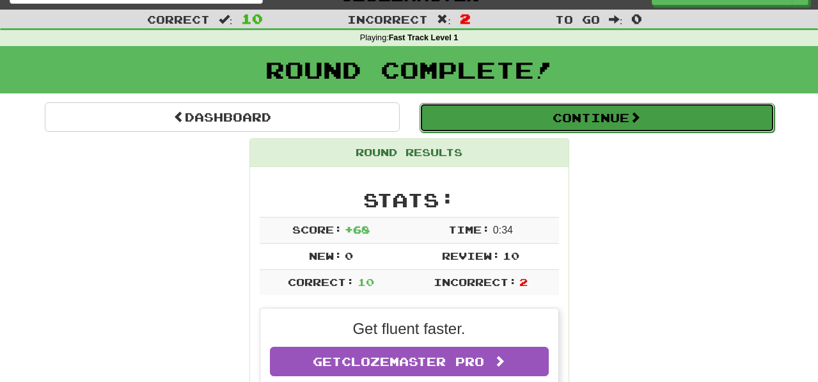
click at [452, 109] on button "Continue" at bounding box center [596, 117] width 355 height 29
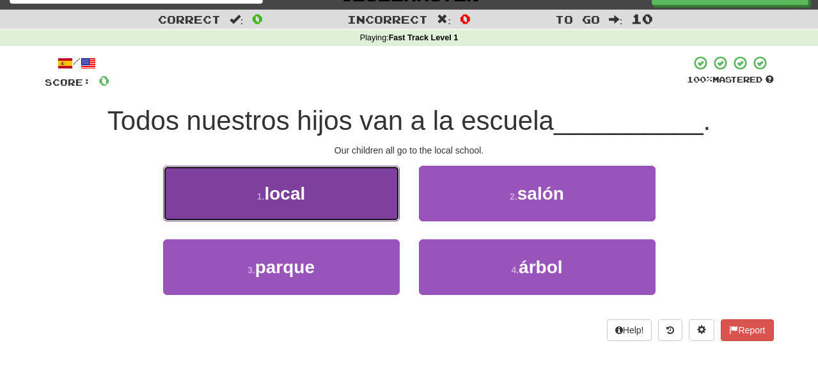
click at [373, 201] on button "1 . local" at bounding box center [281, 194] width 237 height 56
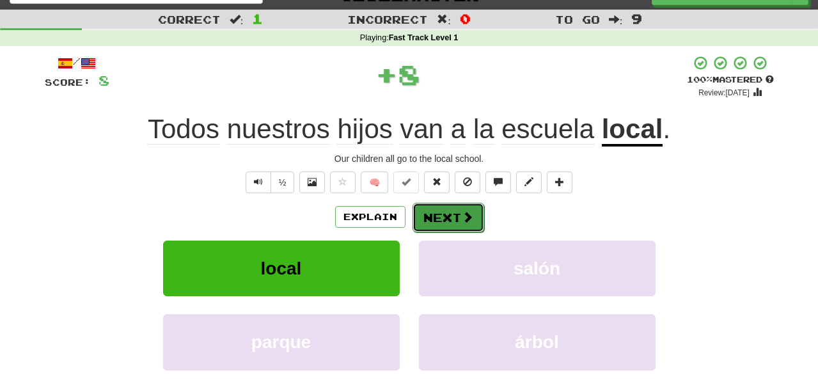
click at [444, 225] on button "Next" at bounding box center [448, 217] width 72 height 29
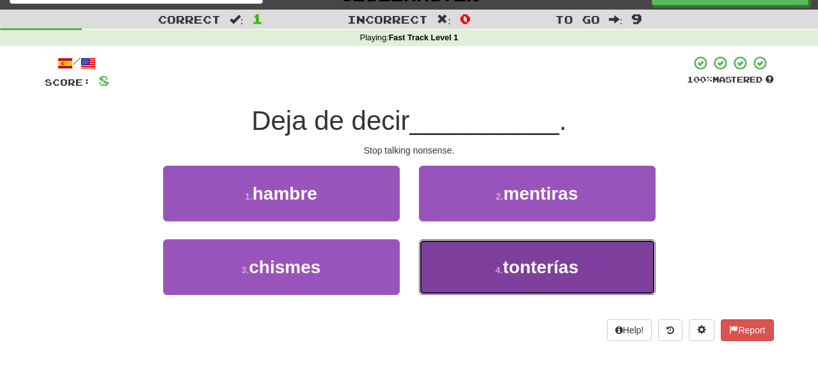
click at [457, 272] on button "4 . tonterías" at bounding box center [537, 267] width 237 height 56
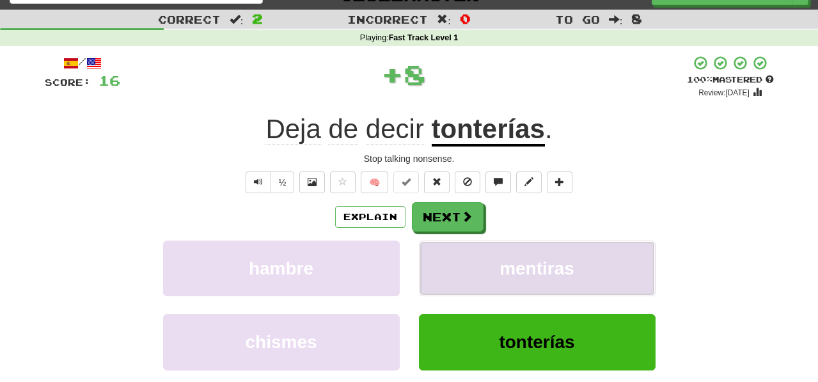
click at [457, 275] on button "mentiras" at bounding box center [537, 268] width 237 height 56
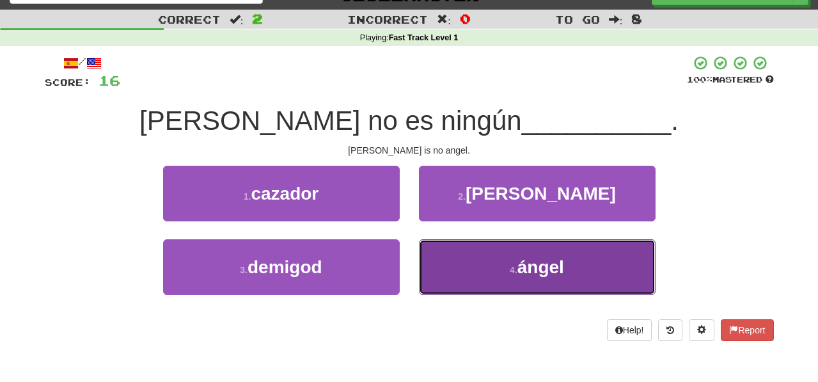
click at [451, 259] on button "4 . ángel" at bounding box center [537, 267] width 237 height 56
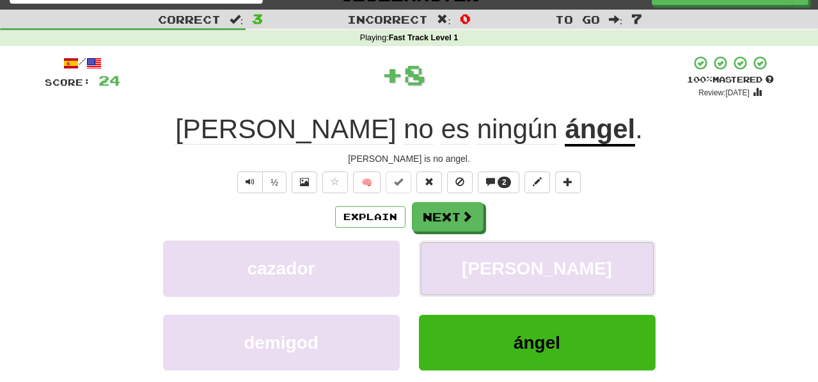
click at [451, 259] on button "querubín" at bounding box center [537, 268] width 237 height 56
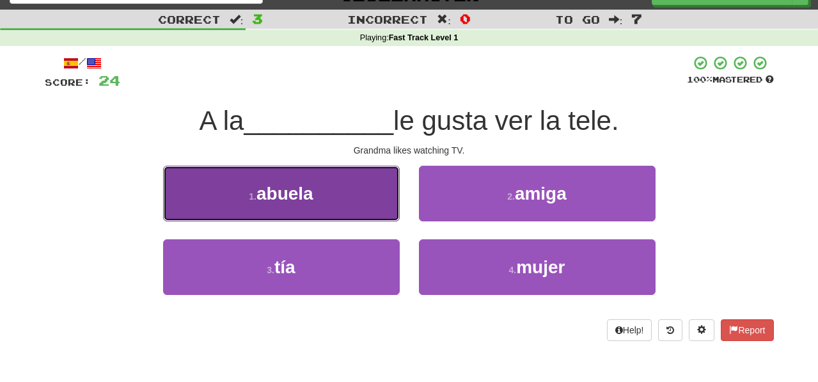
click at [366, 207] on button "1 . abuela" at bounding box center [281, 194] width 237 height 56
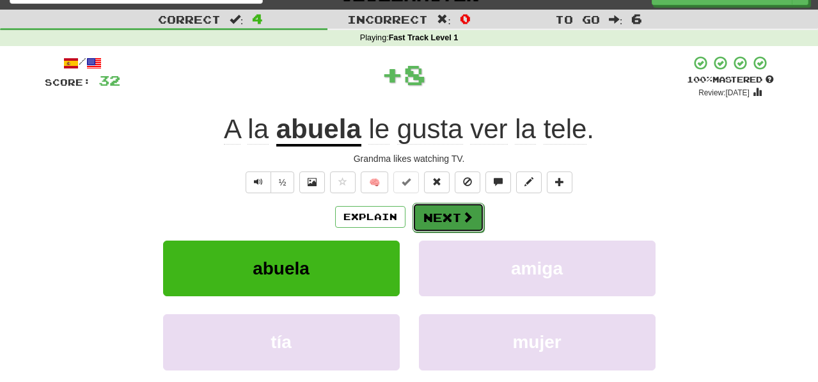
click at [425, 221] on button "Next" at bounding box center [448, 217] width 72 height 29
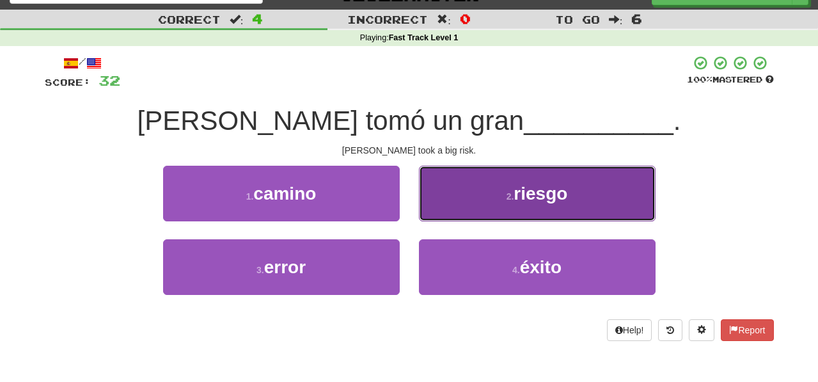
click at [432, 211] on button "2 . riesgo" at bounding box center [537, 194] width 237 height 56
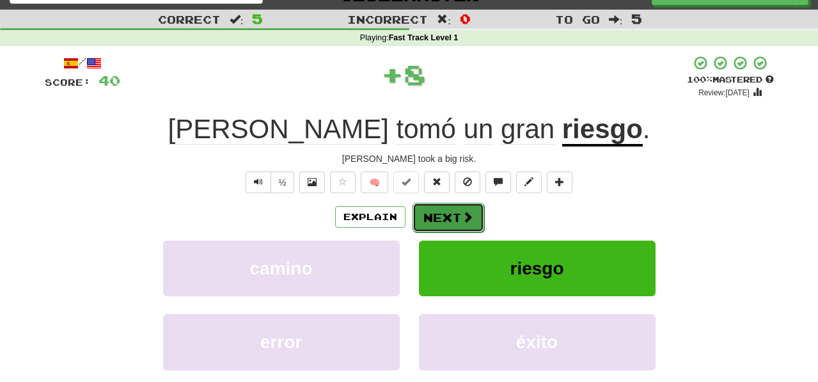
click at [436, 217] on button "Next" at bounding box center [448, 217] width 72 height 29
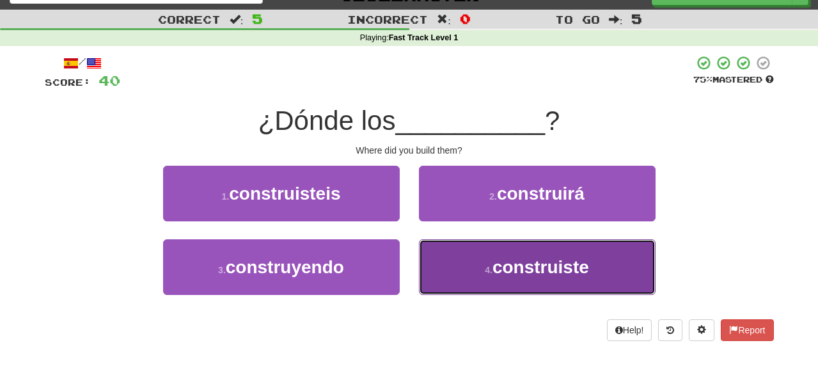
click at [457, 270] on button "4 . construiste" at bounding box center [537, 267] width 237 height 56
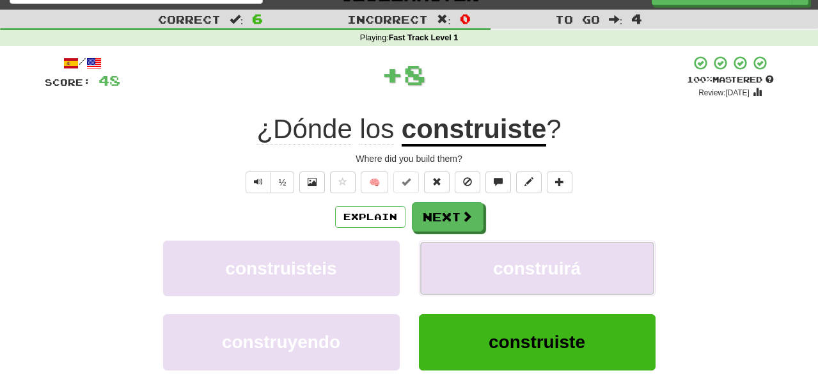
click at [457, 270] on button "construirá" at bounding box center [537, 268] width 237 height 56
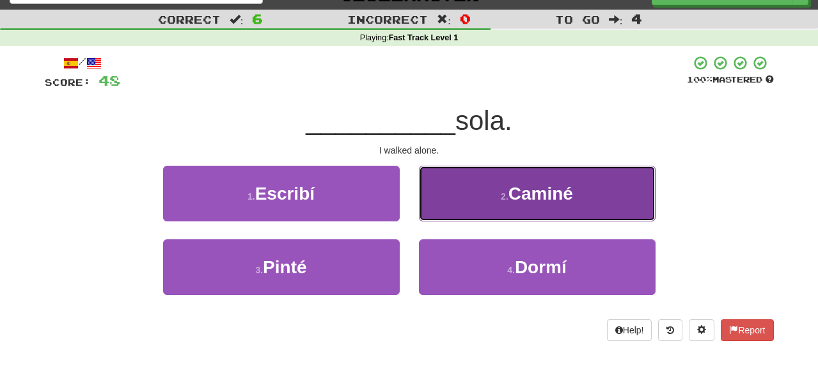
click at [444, 206] on button "2 . Caminé" at bounding box center [537, 194] width 237 height 56
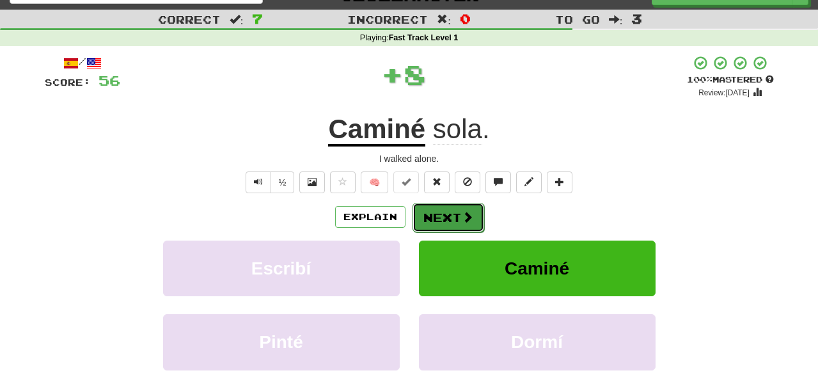
click at [445, 216] on button "Next" at bounding box center [448, 217] width 72 height 29
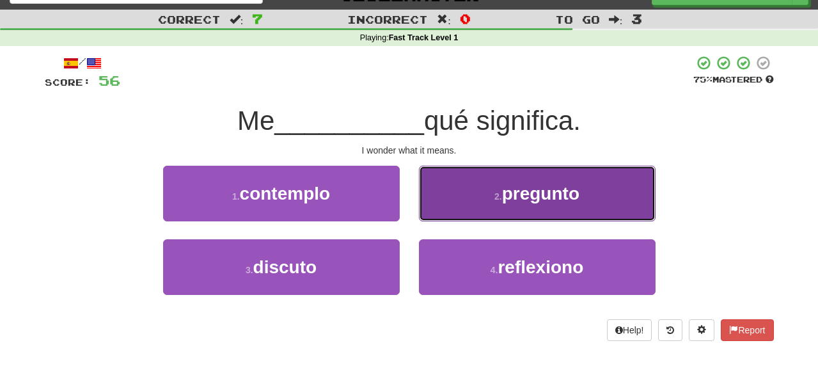
click at [436, 217] on button "2 . pregunto" at bounding box center [537, 194] width 237 height 56
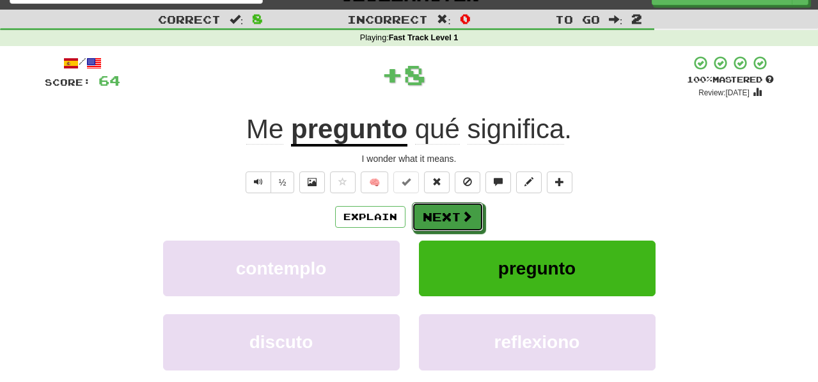
click at [436, 217] on button "Next" at bounding box center [448, 216] width 72 height 29
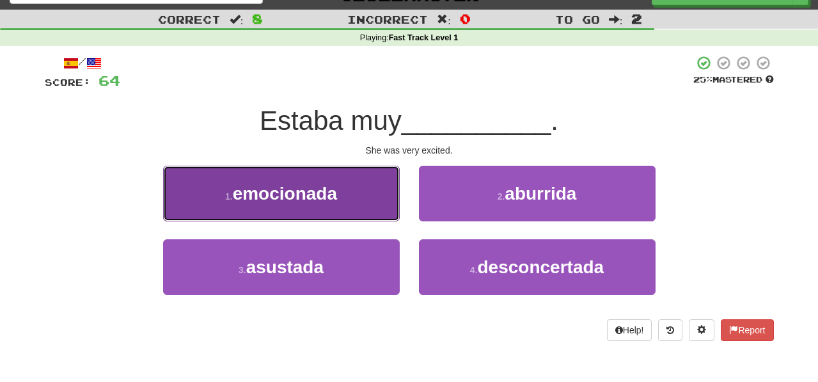
click at [368, 209] on button "1 . emocionada" at bounding box center [281, 194] width 237 height 56
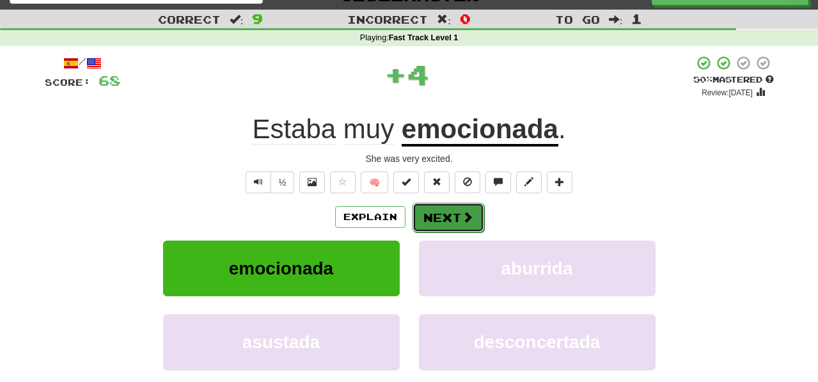
click at [425, 213] on button "Next" at bounding box center [448, 217] width 72 height 29
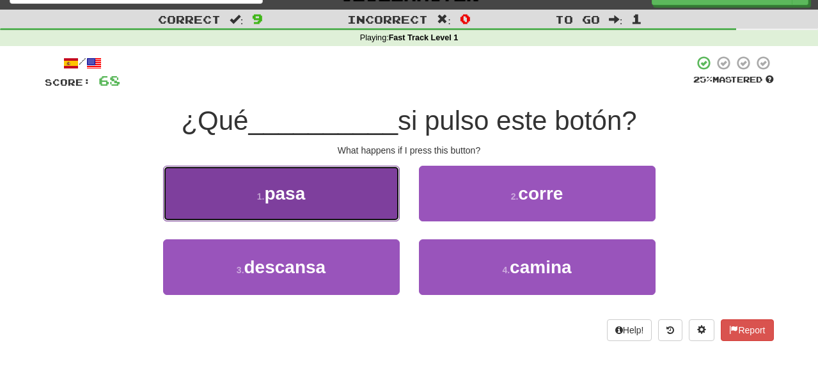
click at [377, 212] on button "1 . pasa" at bounding box center [281, 194] width 237 height 56
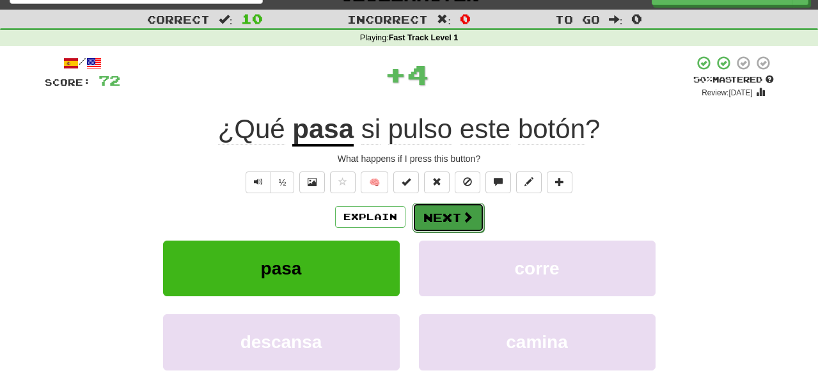
click at [421, 215] on button "Next" at bounding box center [448, 217] width 72 height 29
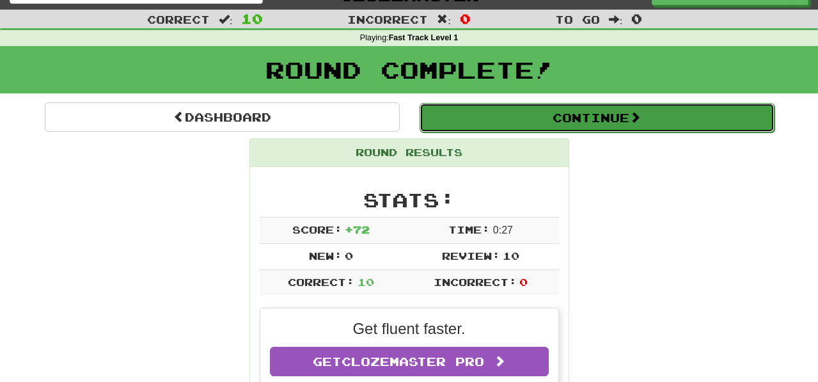
click at [476, 120] on button "Continue" at bounding box center [596, 117] width 355 height 29
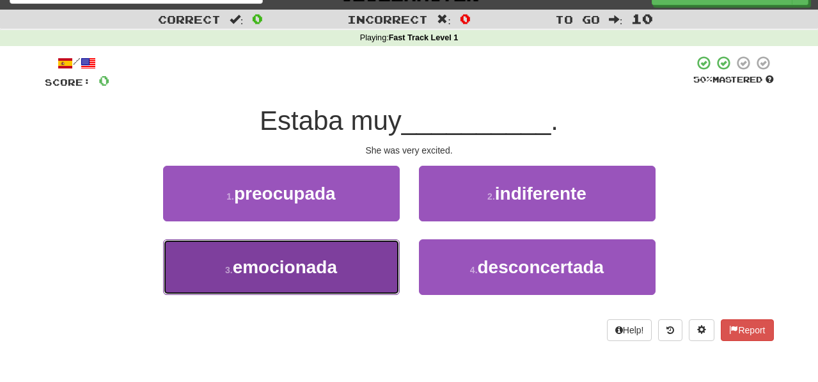
click at [389, 276] on button "3 . emocionada" at bounding box center [281, 267] width 237 height 56
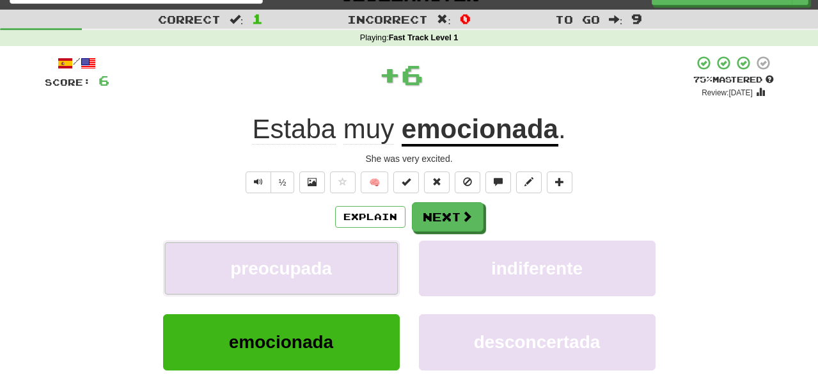
click at [389, 276] on button "preocupada" at bounding box center [281, 268] width 237 height 56
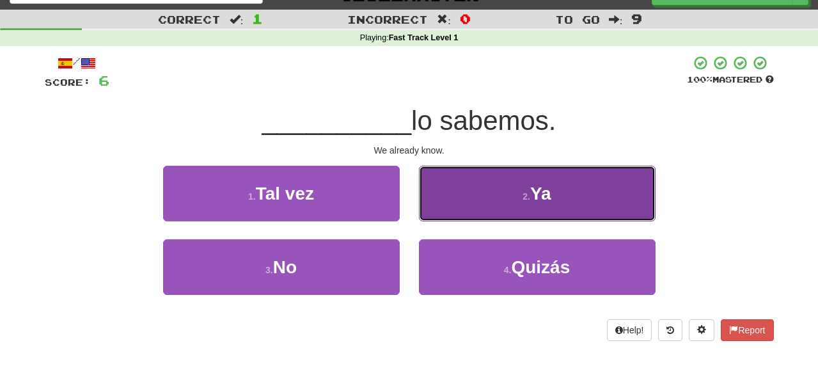
click at [430, 207] on button "2 . Ya" at bounding box center [537, 194] width 237 height 56
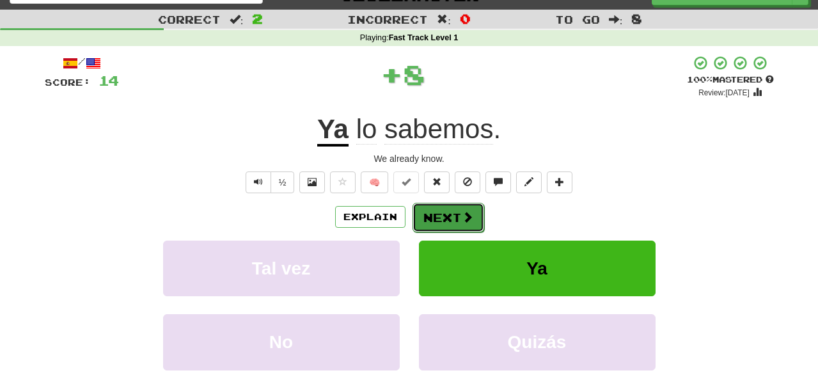
click at [435, 214] on button "Next" at bounding box center [448, 217] width 72 height 29
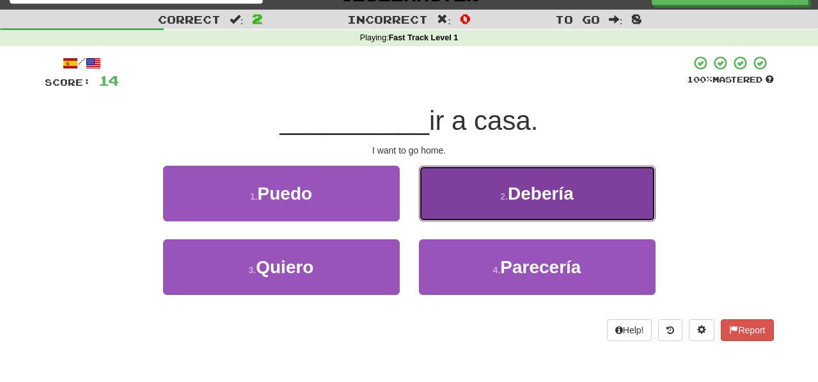
click at [430, 210] on button "2 . Debería" at bounding box center [537, 194] width 237 height 56
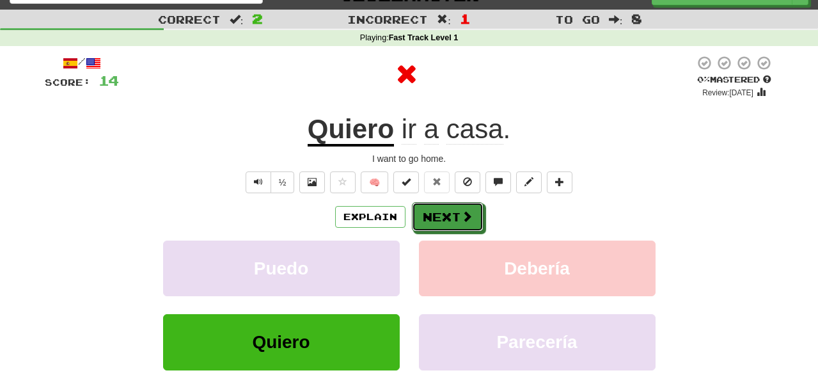
click at [439, 215] on button "Next" at bounding box center [448, 216] width 72 height 29
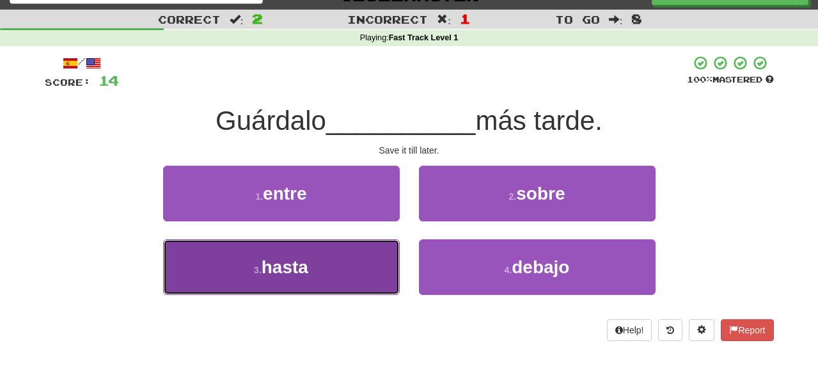
click at [376, 271] on button "3 . hasta" at bounding box center [281, 267] width 237 height 56
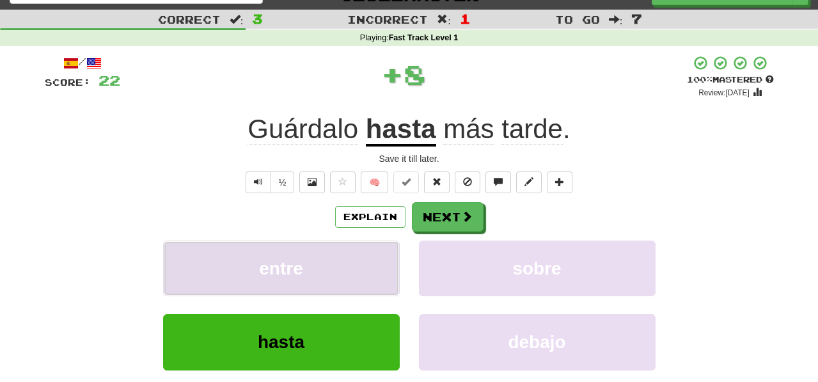
click at [380, 267] on button "entre" at bounding box center [281, 268] width 237 height 56
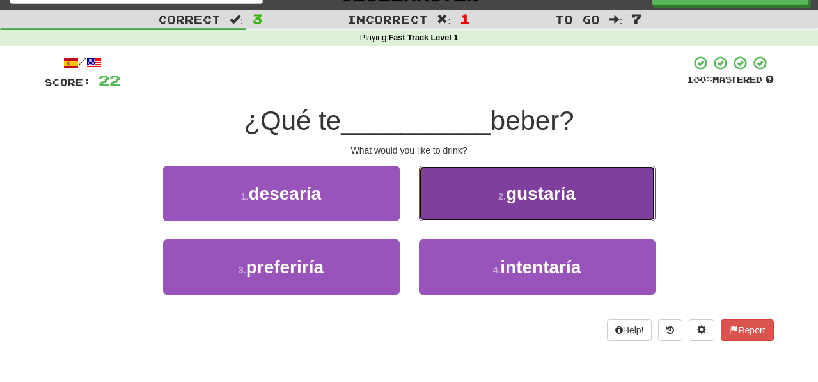
click at [429, 208] on button "2 . gustaría" at bounding box center [537, 194] width 237 height 56
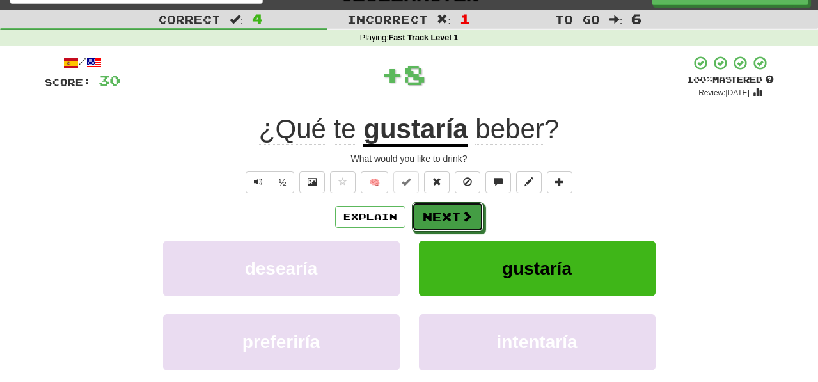
click at [437, 214] on button "Next" at bounding box center [448, 216] width 72 height 29
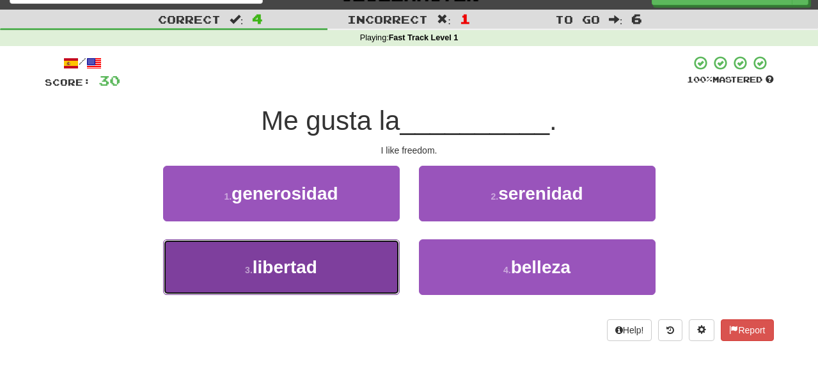
click at [380, 281] on button "3 . libertad" at bounding box center [281, 267] width 237 height 56
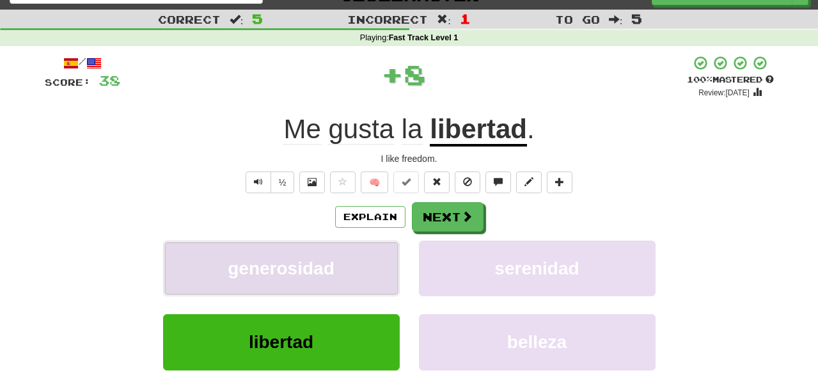
click at [380, 270] on button "generosidad" at bounding box center [281, 268] width 237 height 56
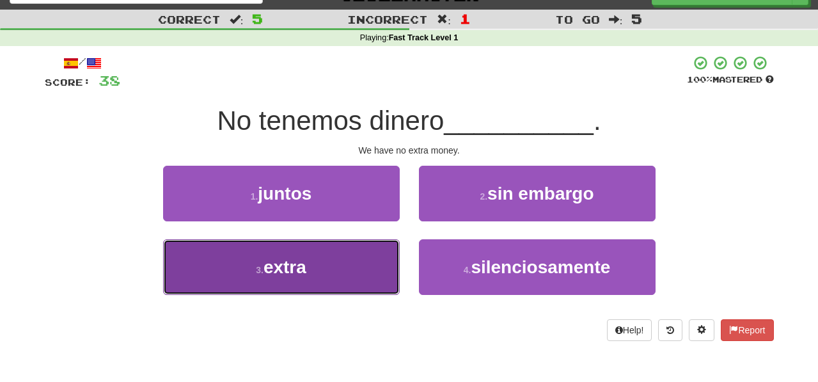
click at [376, 276] on button "3 . extra" at bounding box center [281, 267] width 237 height 56
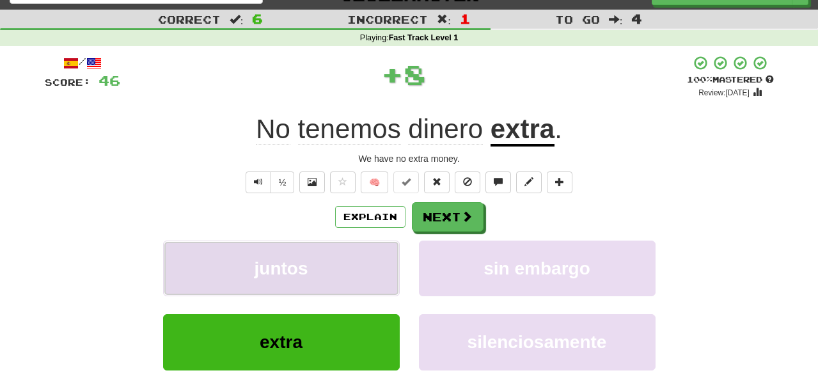
click at [376, 273] on button "juntos" at bounding box center [281, 268] width 237 height 56
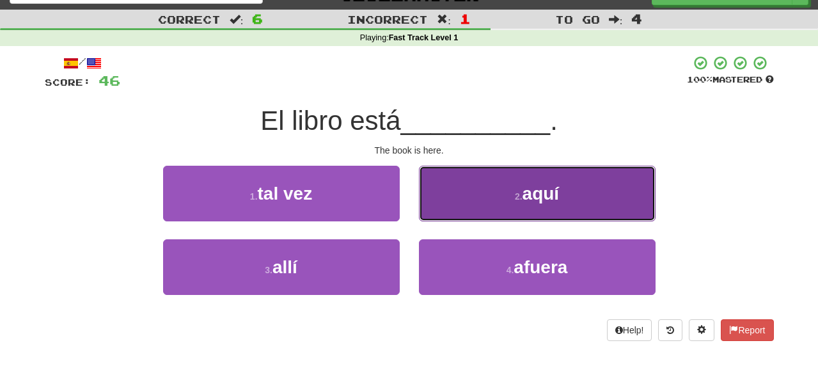
click at [432, 214] on button "2 . aquí" at bounding box center [537, 194] width 237 height 56
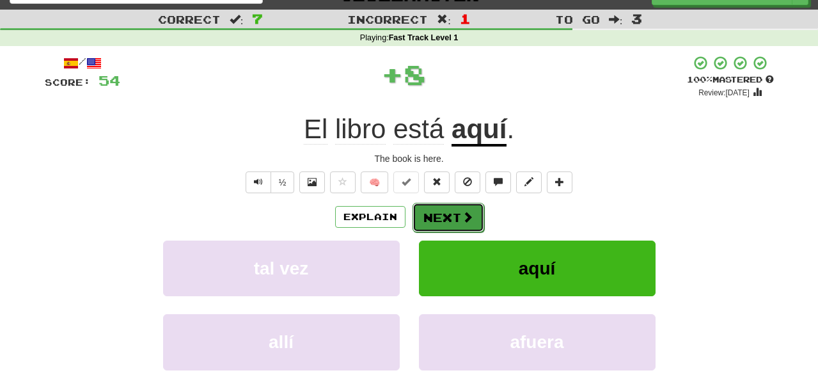
click at [432, 214] on button "Next" at bounding box center [448, 217] width 72 height 29
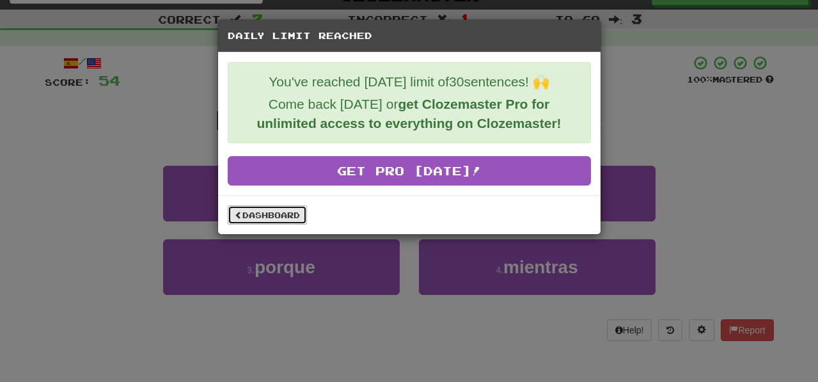
click at [285, 219] on link "Dashboard" at bounding box center [267, 214] width 79 height 19
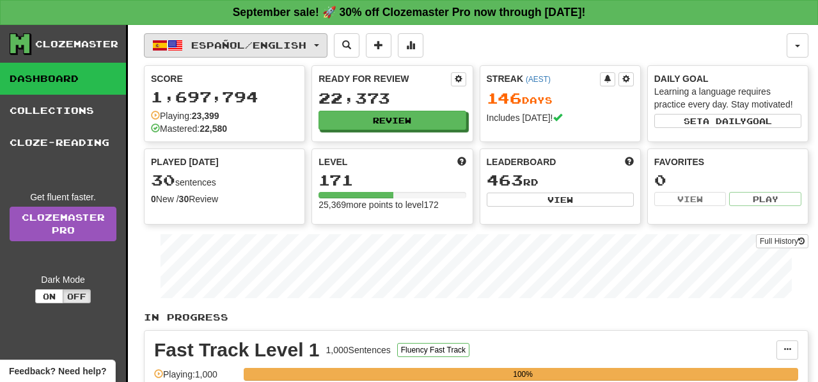
click at [319, 45] on span "button" at bounding box center [316, 45] width 5 height 3
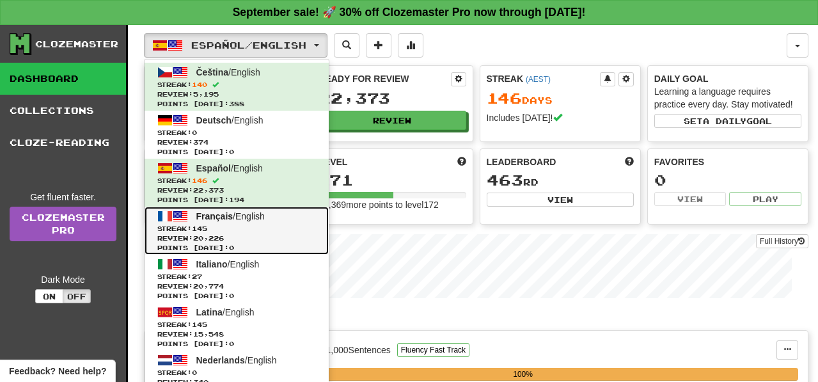
click at [255, 225] on span "Streak: 145" at bounding box center [236, 229] width 159 height 10
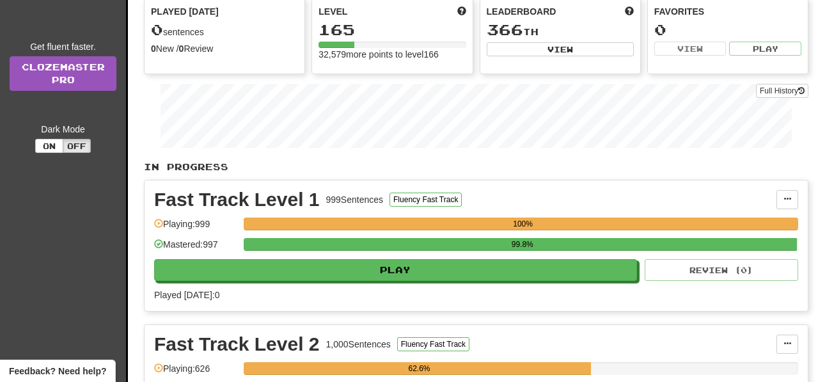
scroll to position [155, 0]
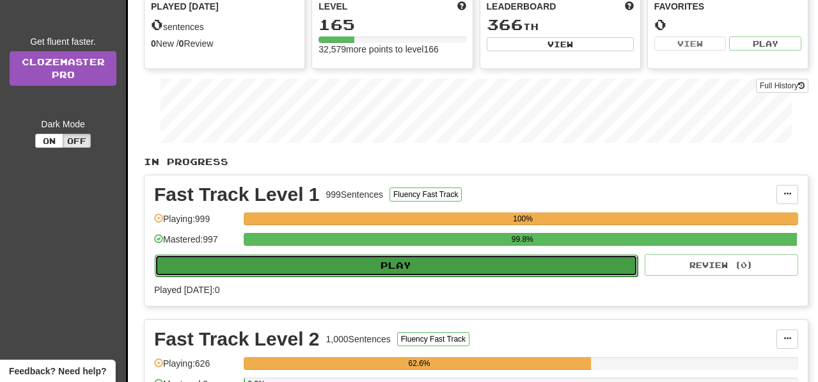
click at [468, 263] on button "Play" at bounding box center [396, 266] width 483 height 22
select select "**"
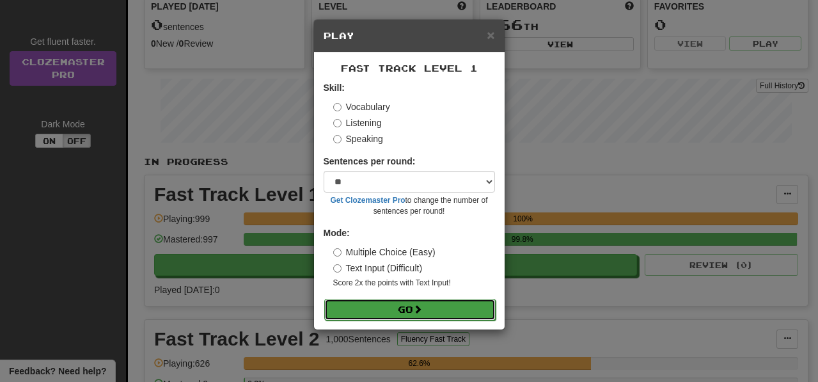
click at [460, 314] on button "Go" at bounding box center [409, 310] width 171 height 22
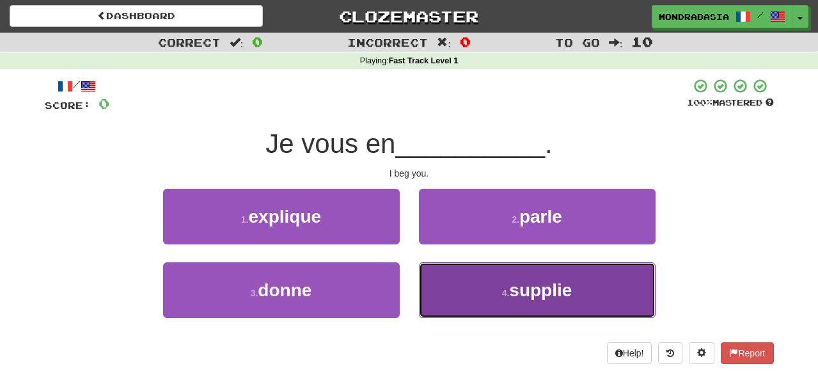
click at [425, 281] on button "4 . supplie" at bounding box center [537, 290] width 237 height 56
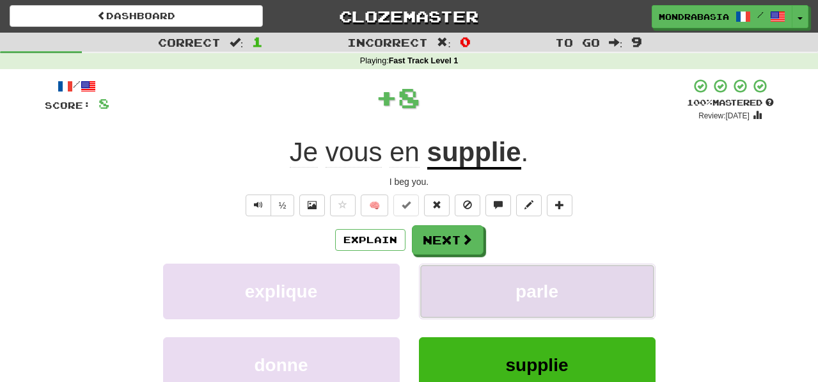
click at [446, 281] on button "parle" at bounding box center [537, 291] width 237 height 56
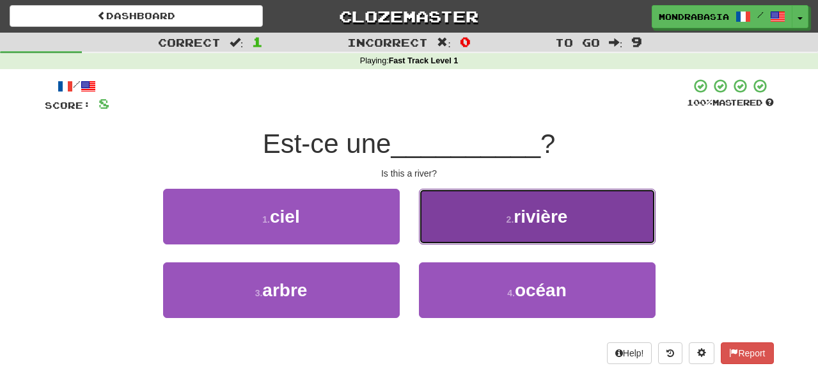
click at [433, 225] on button "2 . rivière" at bounding box center [537, 217] width 237 height 56
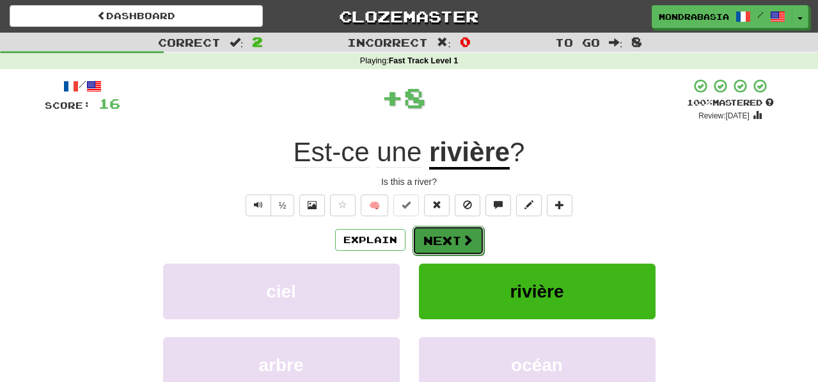
click at [434, 232] on button "Next" at bounding box center [448, 240] width 72 height 29
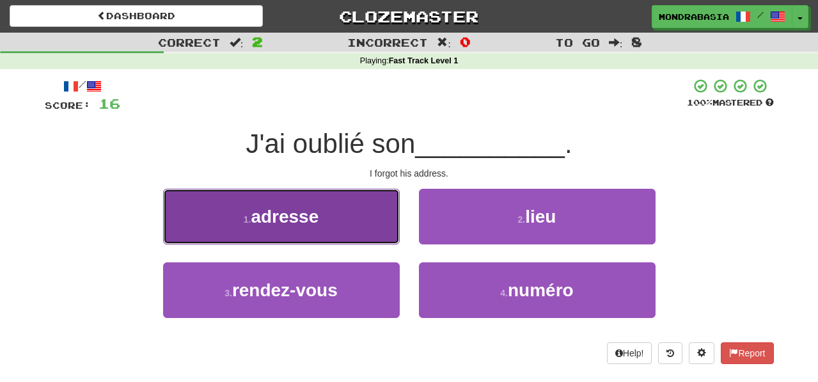
click at [388, 223] on button "1 . adresse" at bounding box center [281, 217] width 237 height 56
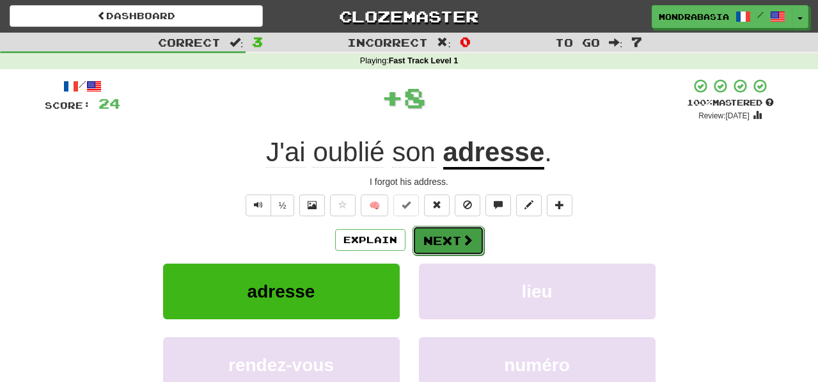
click at [423, 233] on button "Next" at bounding box center [448, 240] width 72 height 29
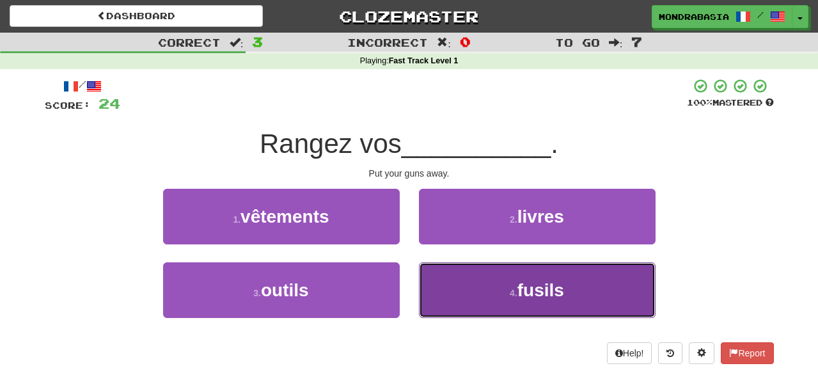
click at [443, 288] on button "4 . fusils" at bounding box center [537, 290] width 237 height 56
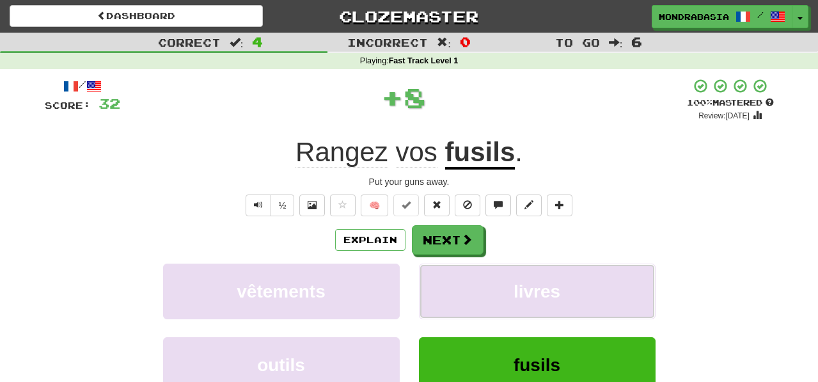
click at [443, 288] on button "livres" at bounding box center [537, 291] width 237 height 56
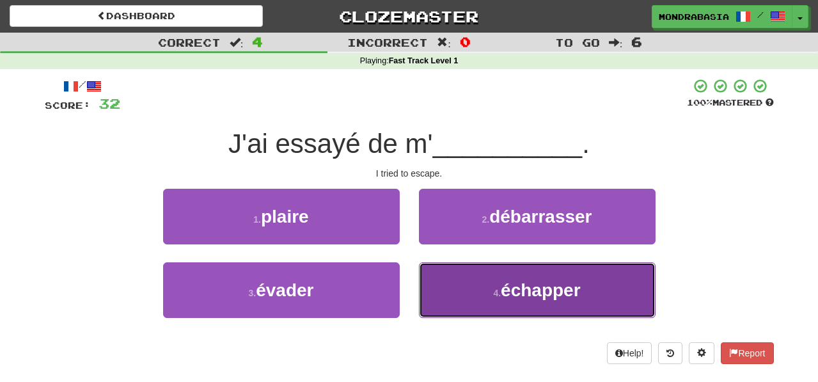
click at [443, 295] on button "4 . échapper" at bounding box center [537, 290] width 237 height 56
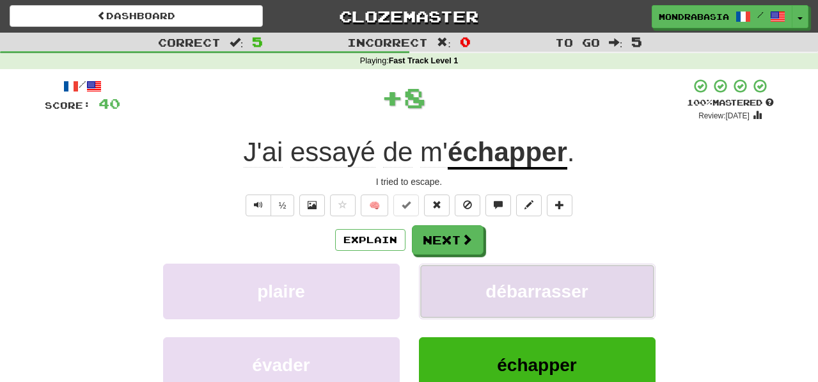
click at [441, 289] on button "débarrasser" at bounding box center [537, 291] width 237 height 56
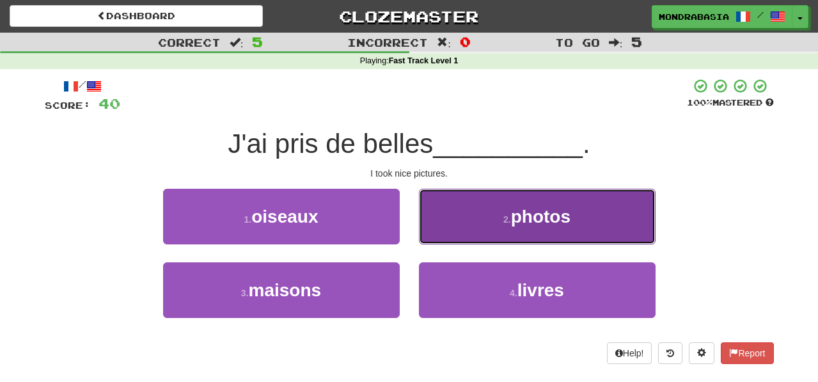
click at [430, 231] on button "2 . photos" at bounding box center [537, 217] width 237 height 56
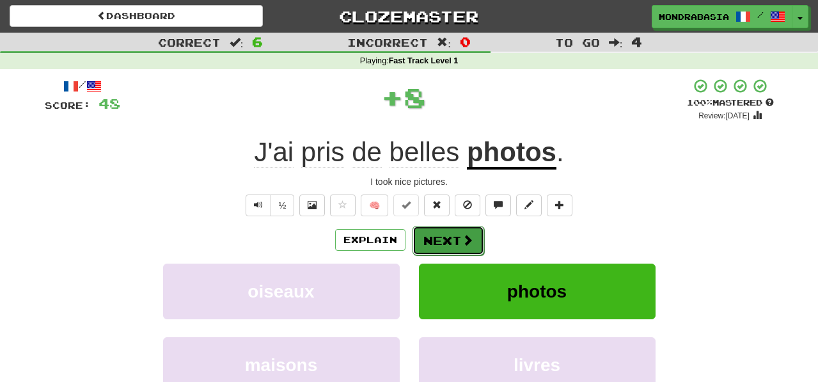
click at [433, 235] on button "Next" at bounding box center [448, 240] width 72 height 29
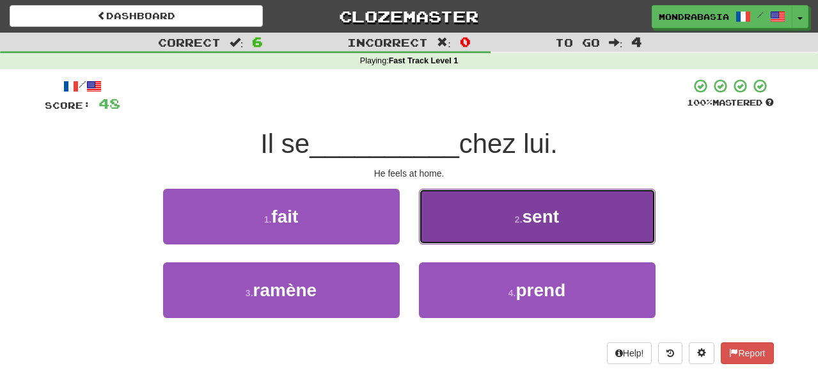
click at [435, 237] on button "2 . sent" at bounding box center [537, 217] width 237 height 56
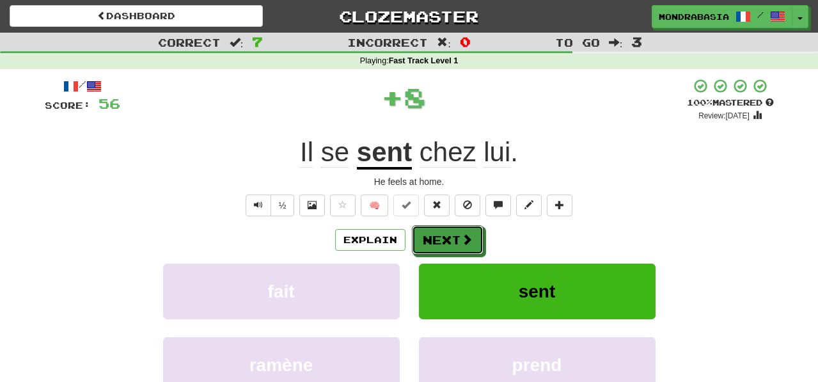
click at [435, 237] on button "Next" at bounding box center [448, 239] width 72 height 29
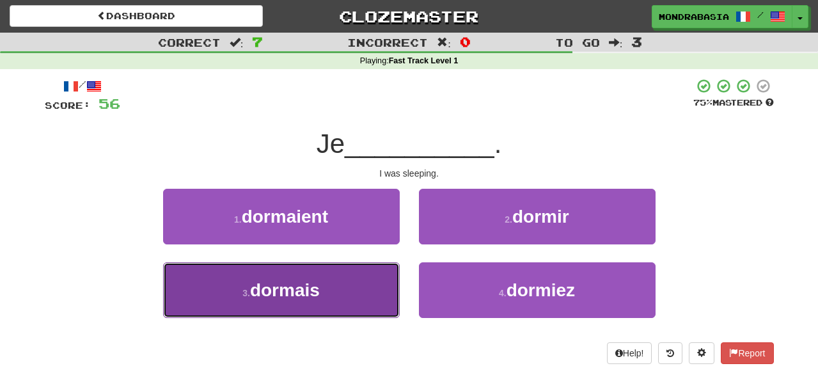
click at [370, 302] on button "3 . dormais" at bounding box center [281, 290] width 237 height 56
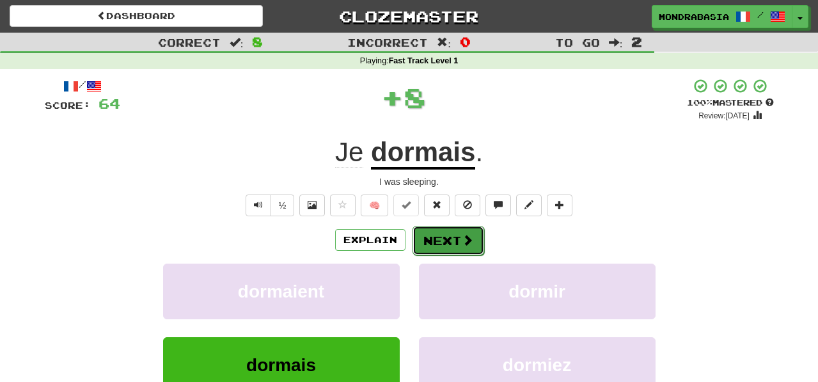
click at [432, 247] on button "Next" at bounding box center [448, 240] width 72 height 29
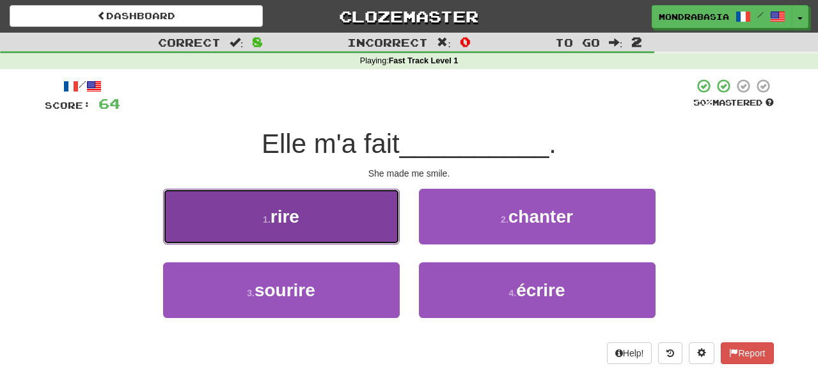
click at [368, 228] on button "1 . rire" at bounding box center [281, 217] width 237 height 56
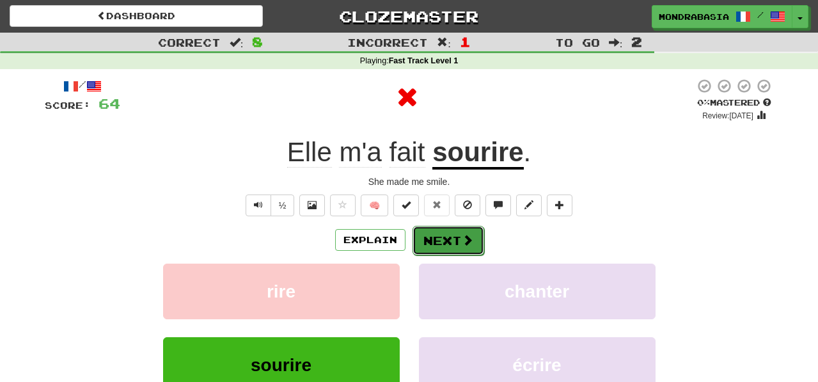
click at [427, 238] on button "Next" at bounding box center [448, 240] width 72 height 29
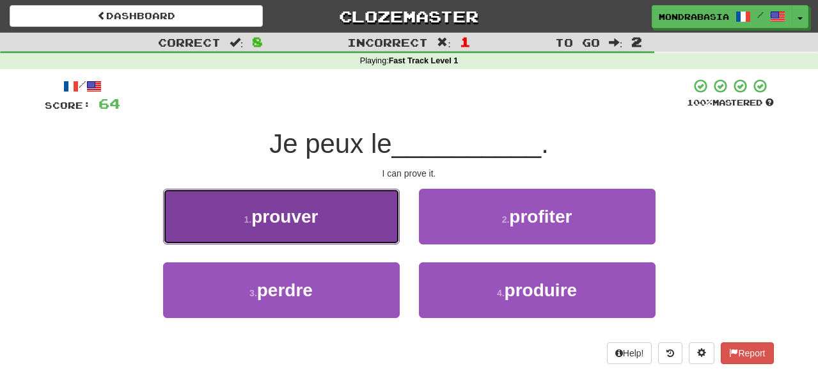
click at [370, 232] on button "1 . prouver" at bounding box center [281, 217] width 237 height 56
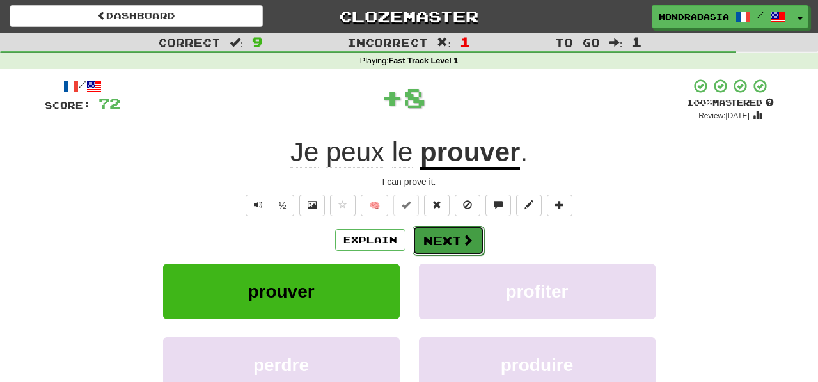
click at [421, 234] on button "Next" at bounding box center [448, 240] width 72 height 29
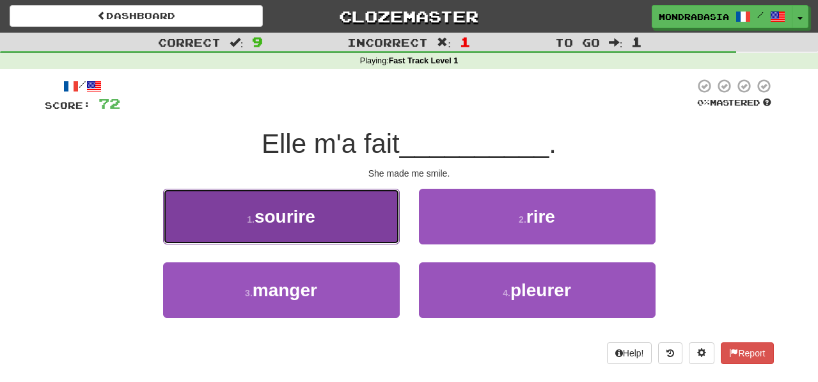
click at [389, 232] on button "1 . sourire" at bounding box center [281, 217] width 237 height 56
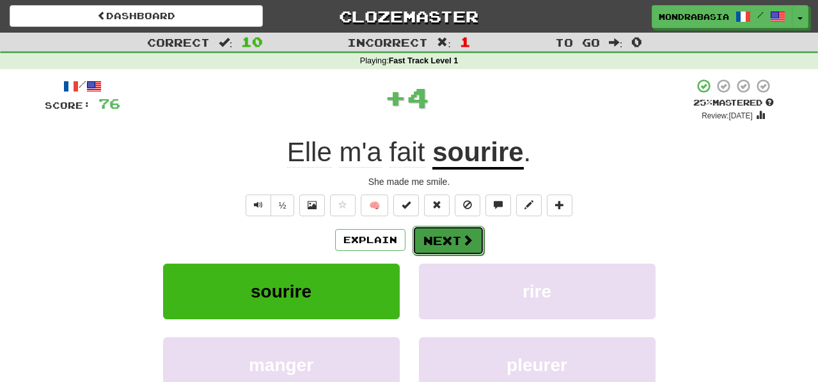
click at [432, 237] on button "Next" at bounding box center [448, 240] width 72 height 29
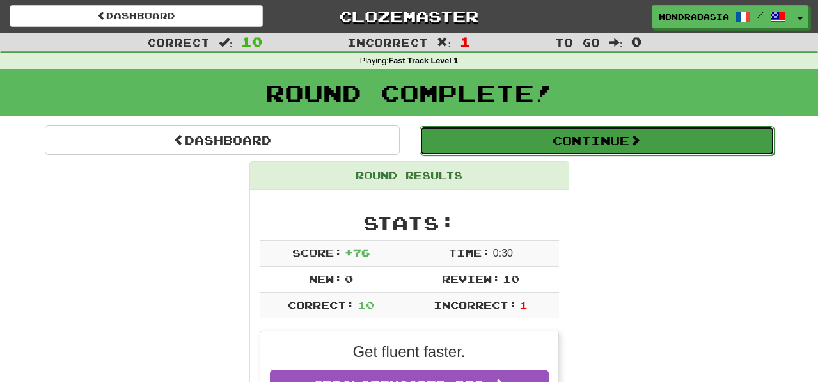
click at [460, 147] on button "Continue" at bounding box center [596, 140] width 355 height 29
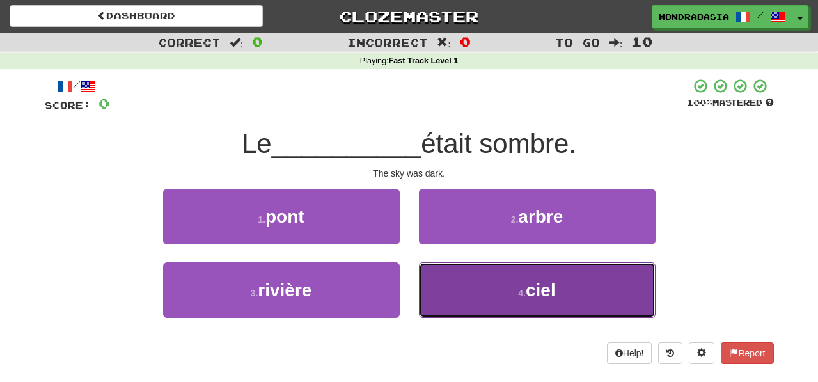
click at [462, 295] on button "4 . ciel" at bounding box center [537, 290] width 237 height 56
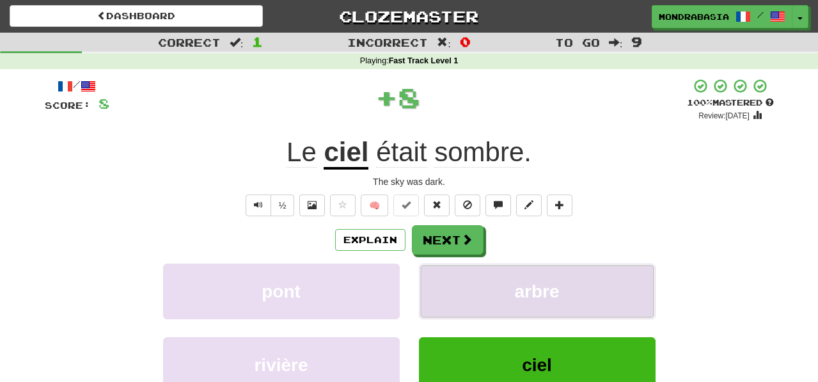
click at [460, 292] on button "arbre" at bounding box center [537, 291] width 237 height 56
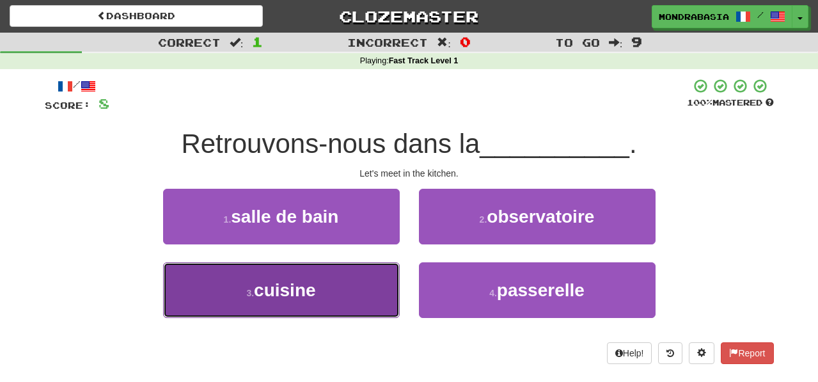
click at [365, 302] on button "3 . cuisine" at bounding box center [281, 290] width 237 height 56
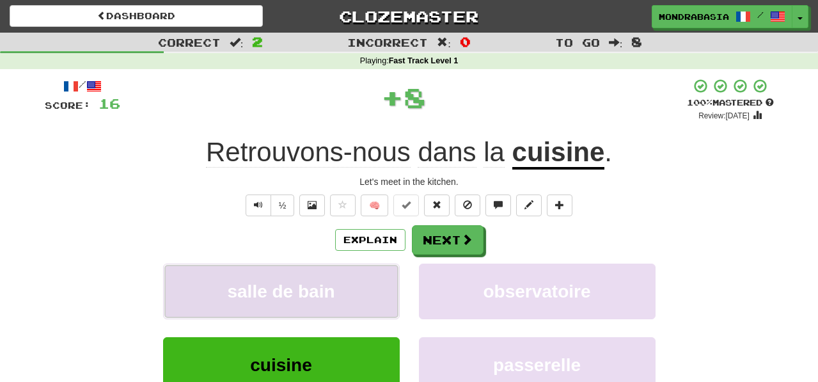
click at [365, 286] on button "salle de bain" at bounding box center [281, 291] width 237 height 56
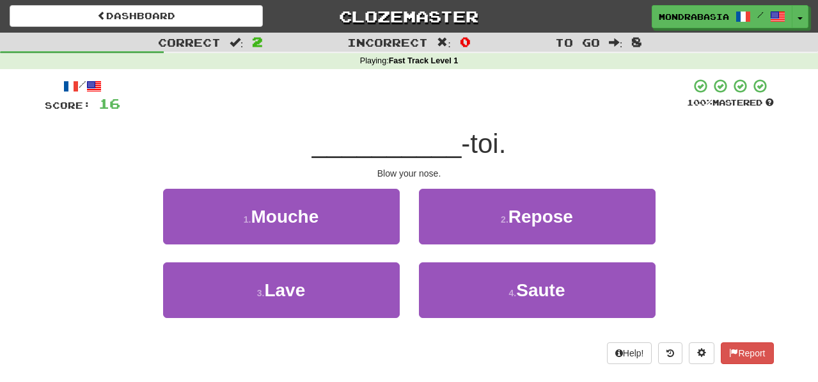
click at [377, 247] on div "1 . Mouche" at bounding box center [281, 226] width 256 height 74
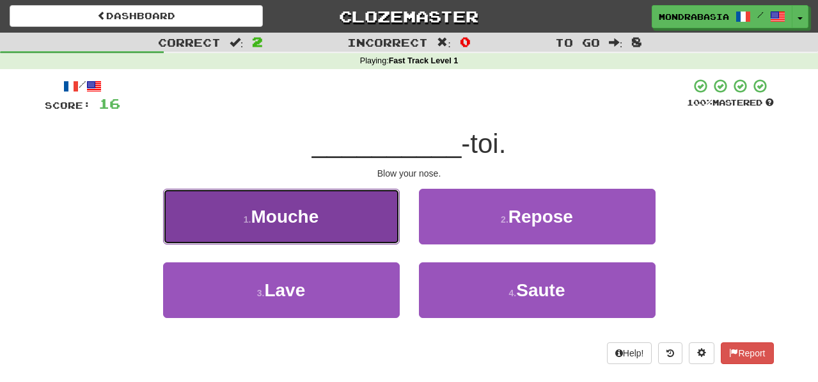
click at [379, 227] on button "1 . Mouche" at bounding box center [281, 217] width 237 height 56
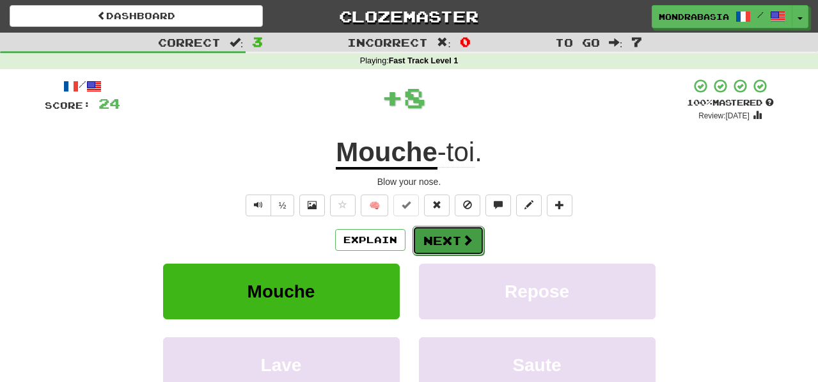
click at [424, 239] on button "Next" at bounding box center [448, 240] width 72 height 29
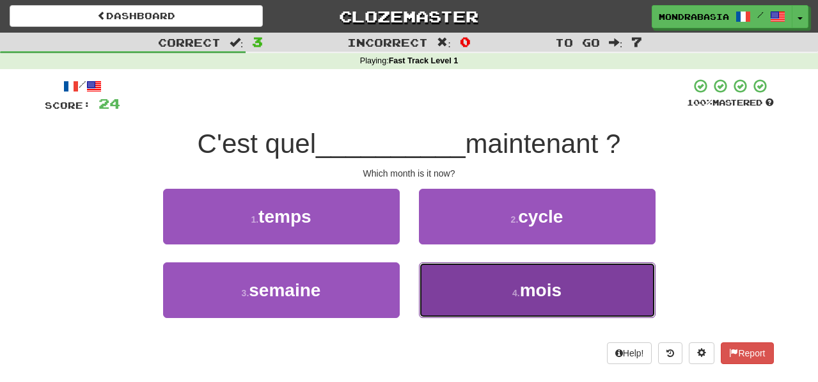
click at [445, 295] on button "4 . mois" at bounding box center [537, 290] width 237 height 56
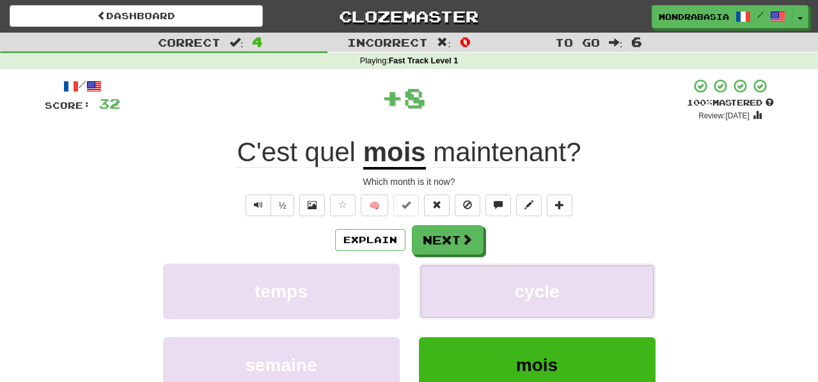
click at [445, 295] on button "cycle" at bounding box center [537, 291] width 237 height 56
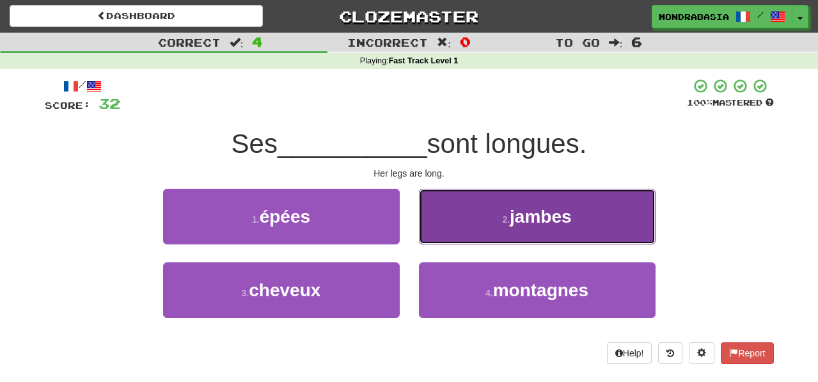
click at [435, 230] on button "2 . jambes" at bounding box center [537, 217] width 237 height 56
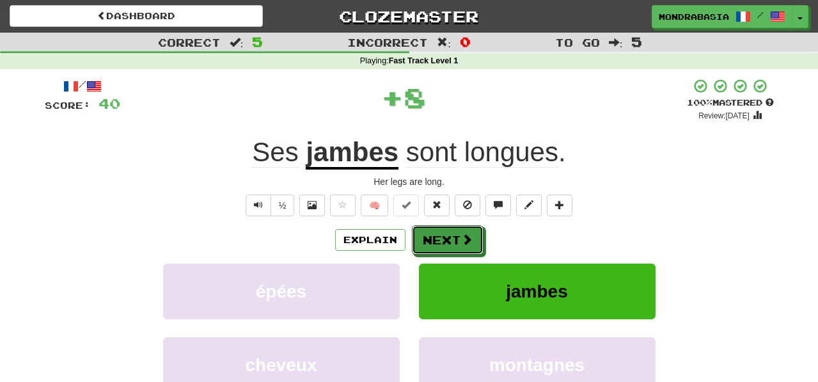
click at [435, 233] on button "Next" at bounding box center [448, 239] width 72 height 29
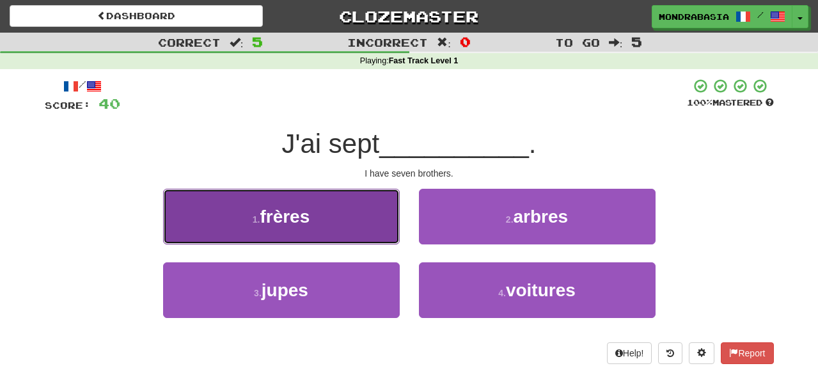
click at [389, 230] on button "1 . frères" at bounding box center [281, 217] width 237 height 56
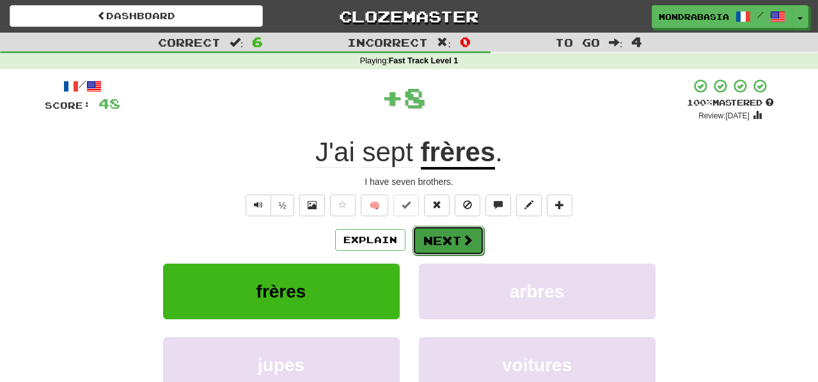
click at [436, 238] on button "Next" at bounding box center [448, 240] width 72 height 29
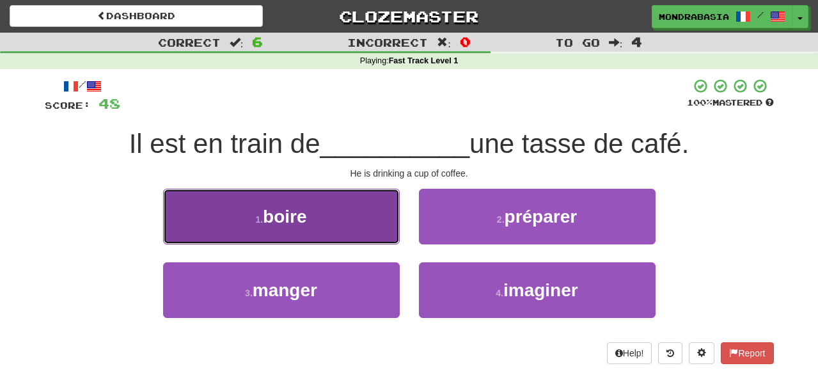
click at [383, 237] on button "1 . boire" at bounding box center [281, 217] width 237 height 56
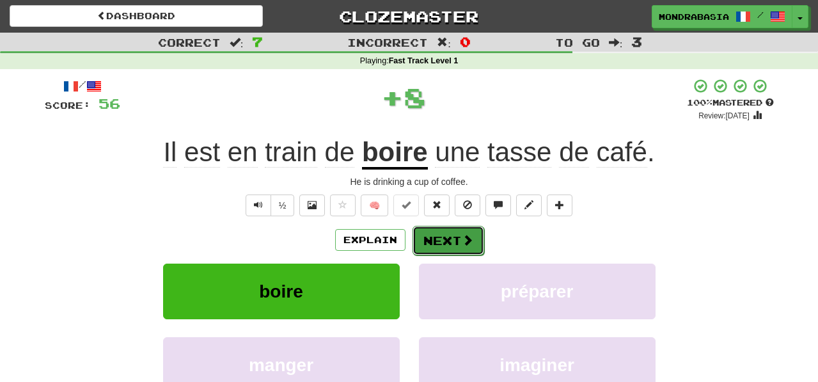
click at [432, 239] on button "Next" at bounding box center [448, 240] width 72 height 29
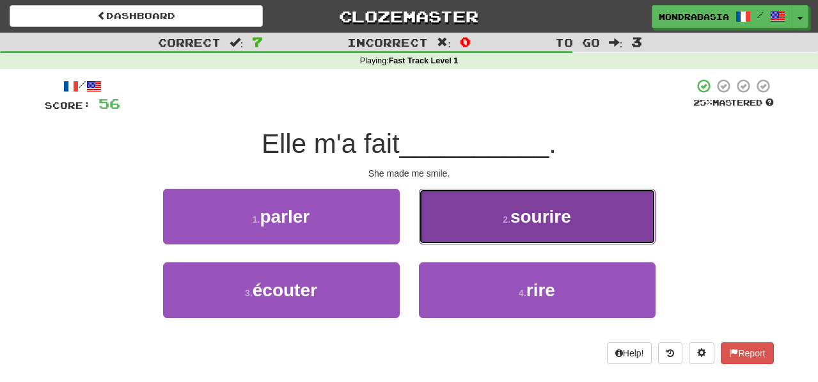
click at [441, 243] on button "2 . sourire" at bounding box center [537, 217] width 237 height 56
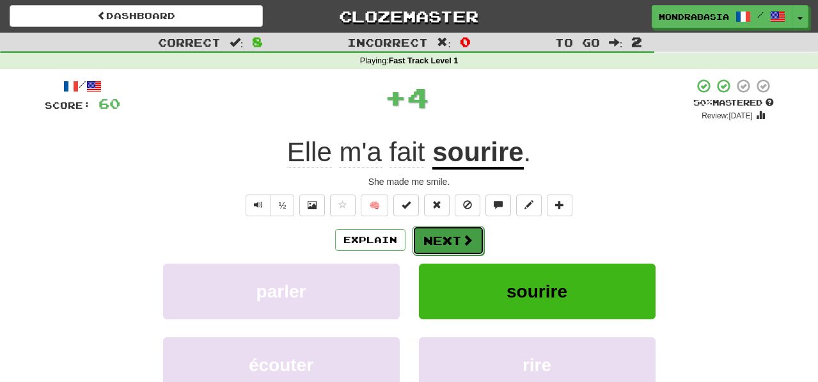
click at [441, 236] on button "Next" at bounding box center [448, 240] width 72 height 29
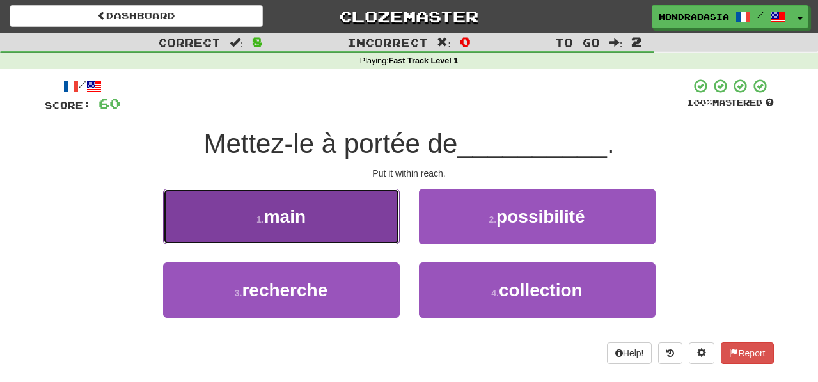
click at [374, 233] on button "1 . main" at bounding box center [281, 217] width 237 height 56
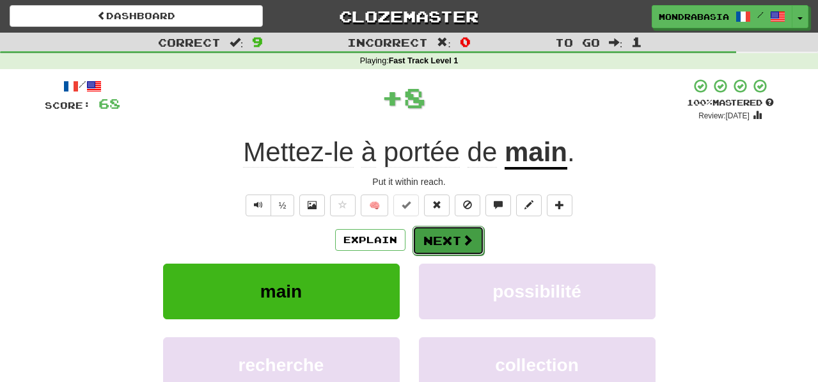
click at [441, 244] on button "Next" at bounding box center [448, 240] width 72 height 29
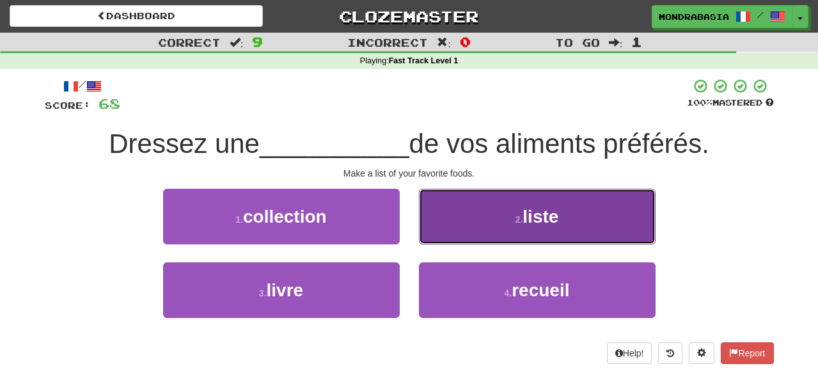
click at [458, 238] on button "2 . liste" at bounding box center [537, 217] width 237 height 56
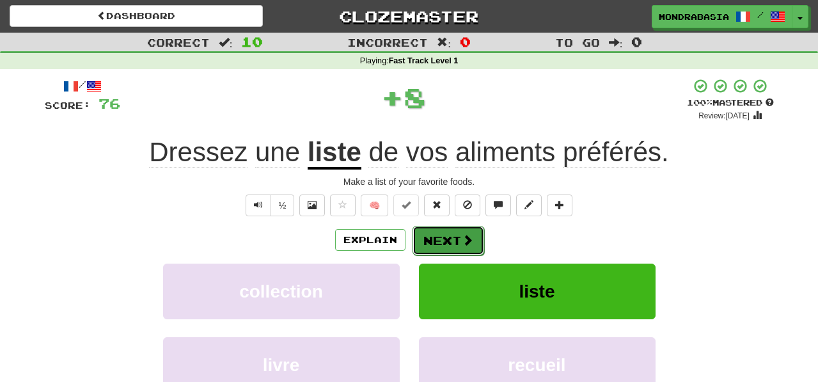
click at [458, 241] on button "Next" at bounding box center [448, 240] width 72 height 29
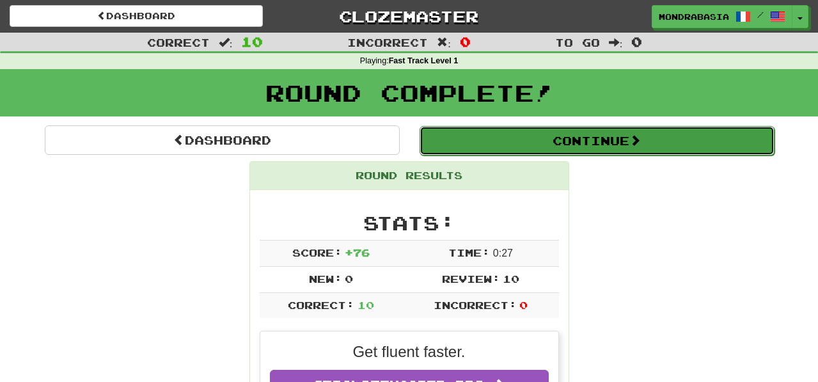
click at [443, 149] on button "Continue" at bounding box center [596, 140] width 355 height 29
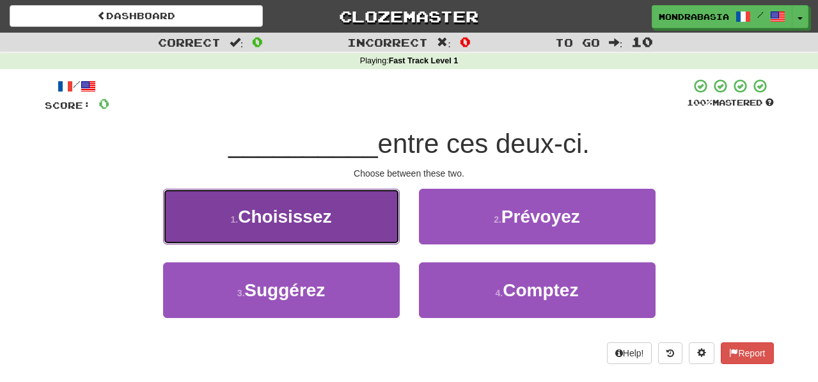
click at [372, 237] on button "1 . Choisissez" at bounding box center [281, 217] width 237 height 56
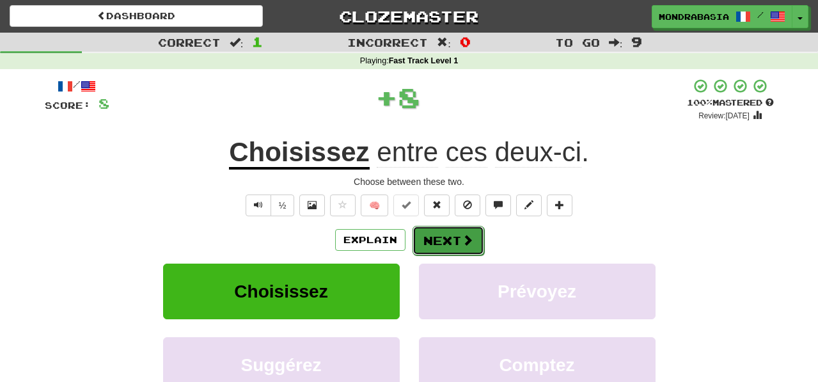
click at [427, 254] on button "Next" at bounding box center [448, 240] width 72 height 29
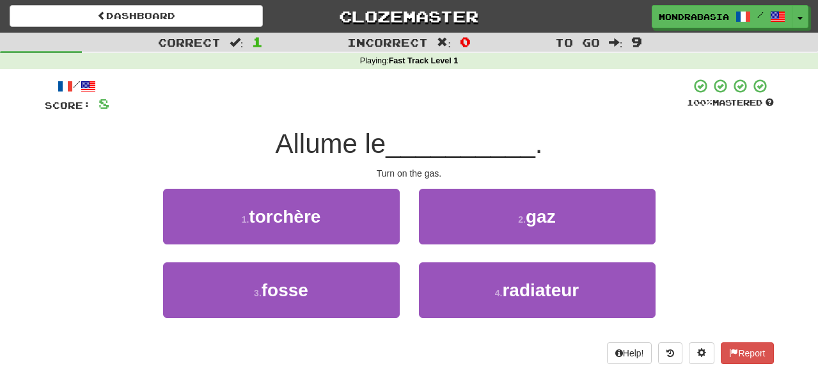
click at [429, 246] on div "2 . gaz" at bounding box center [537, 226] width 256 height 74
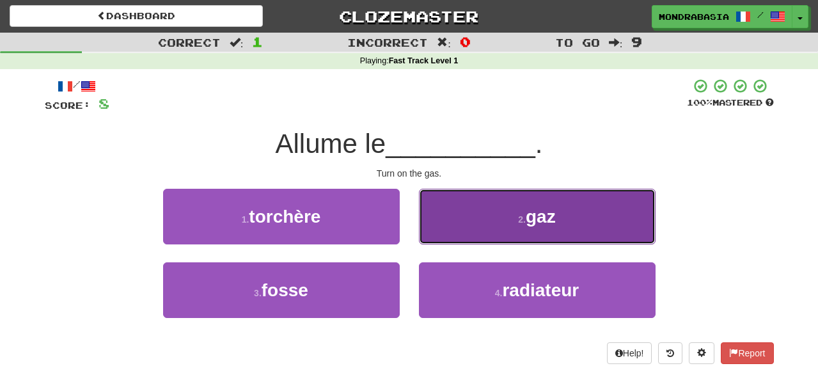
click at [429, 237] on button "2 . gaz" at bounding box center [537, 217] width 237 height 56
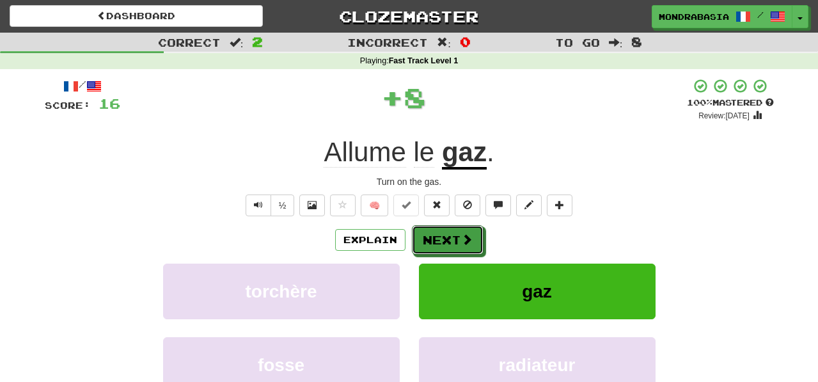
click at [429, 237] on button "Next" at bounding box center [448, 239] width 72 height 29
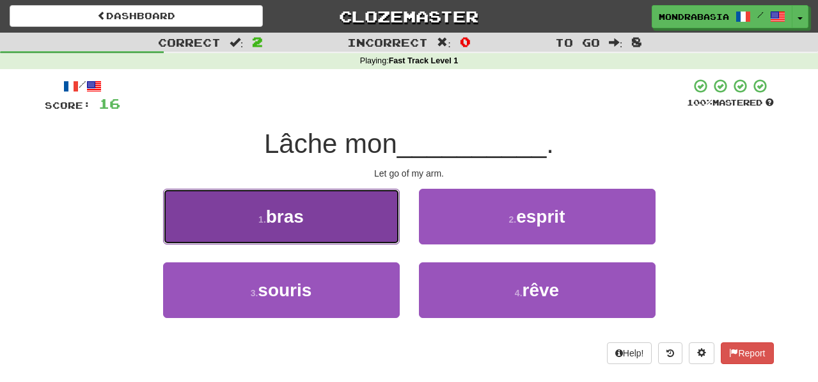
click at [384, 227] on button "1 . bras" at bounding box center [281, 217] width 237 height 56
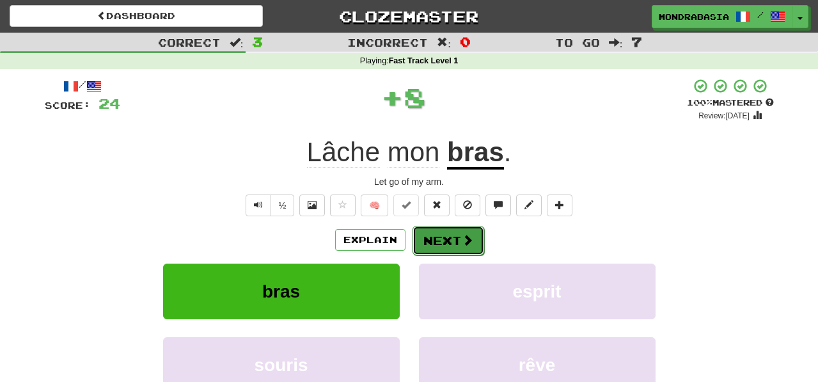
click at [431, 238] on button "Next" at bounding box center [448, 240] width 72 height 29
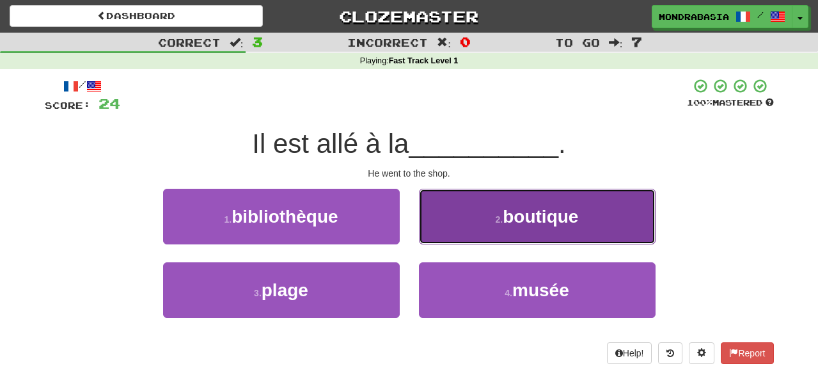
click at [439, 235] on button "2 . boutique" at bounding box center [537, 217] width 237 height 56
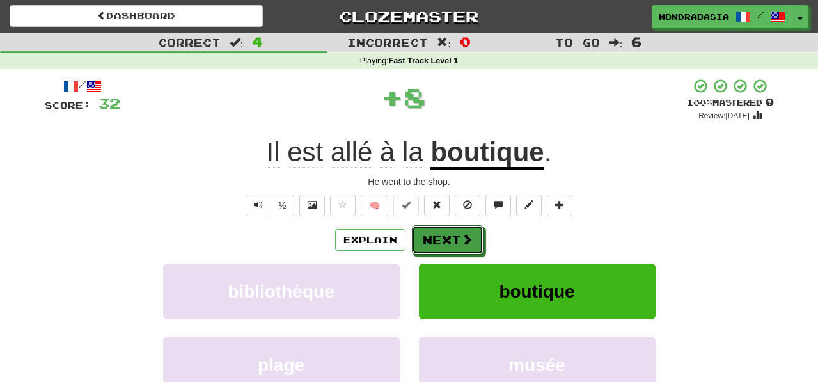
click at [439, 237] on button "Next" at bounding box center [448, 239] width 72 height 29
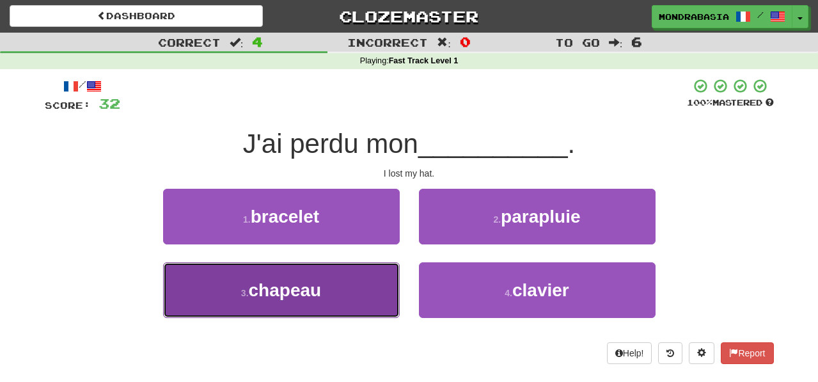
click at [373, 297] on button "3 . chapeau" at bounding box center [281, 290] width 237 height 56
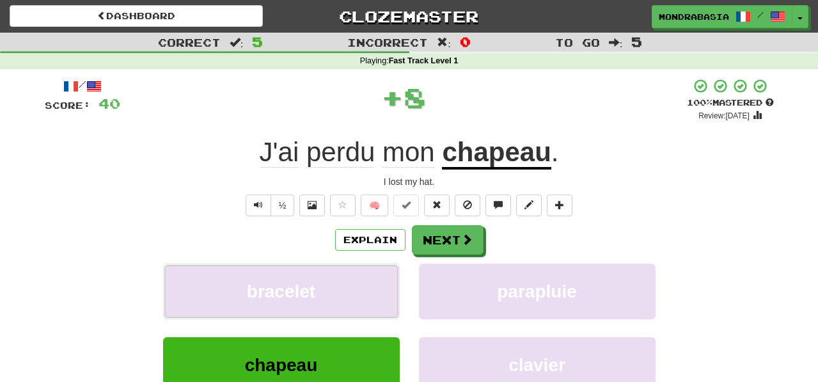
click at [373, 297] on button "bracelet" at bounding box center [281, 291] width 237 height 56
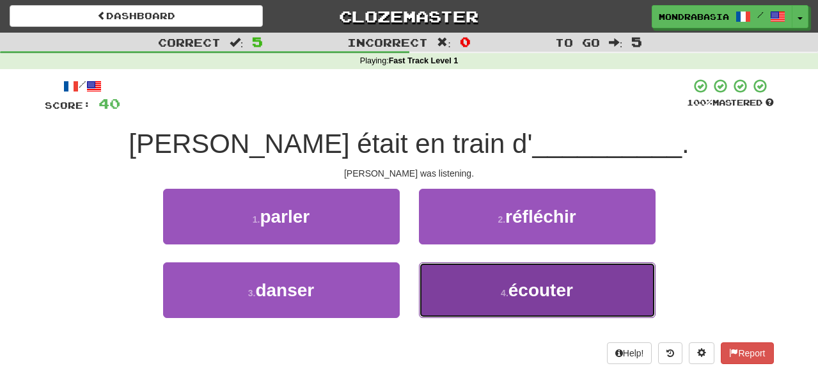
click at [450, 290] on button "4 . écouter" at bounding box center [537, 290] width 237 height 56
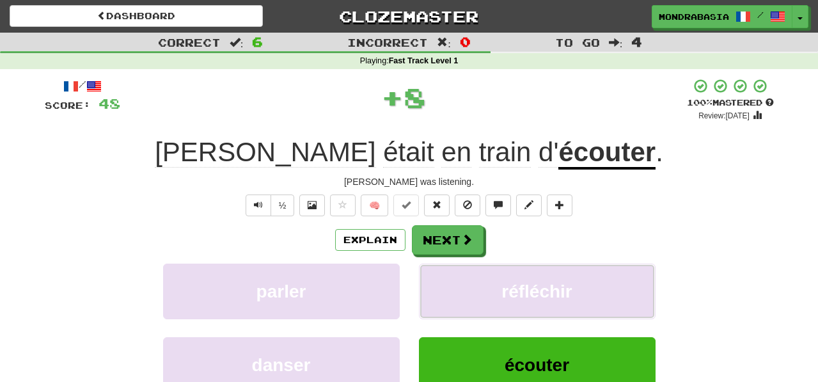
click at [450, 290] on button "réfléchir" at bounding box center [537, 291] width 237 height 56
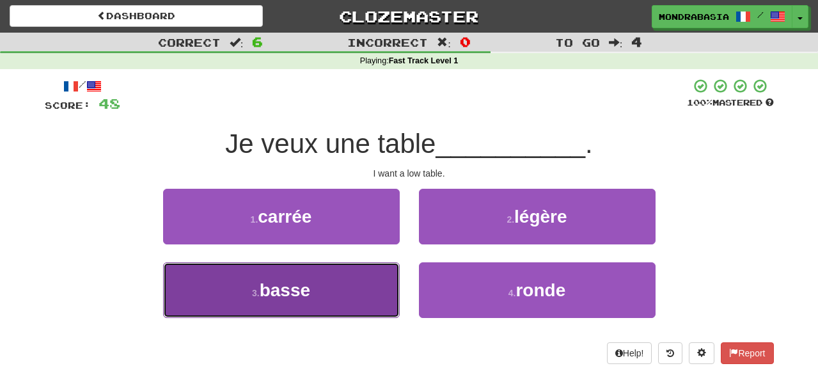
click at [370, 290] on button "3 . basse" at bounding box center [281, 290] width 237 height 56
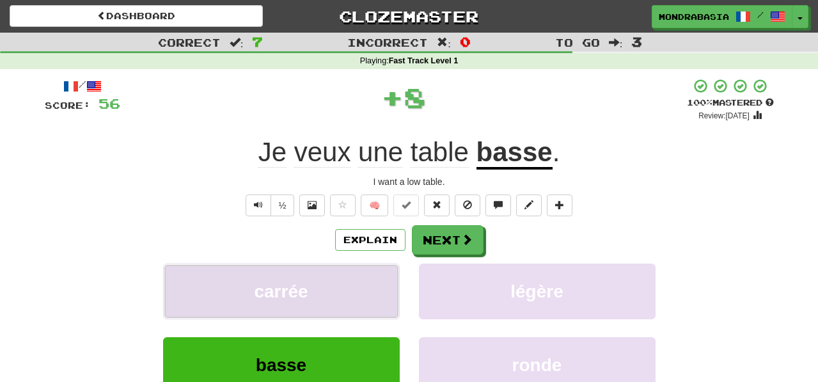
click at [371, 290] on button "carrée" at bounding box center [281, 291] width 237 height 56
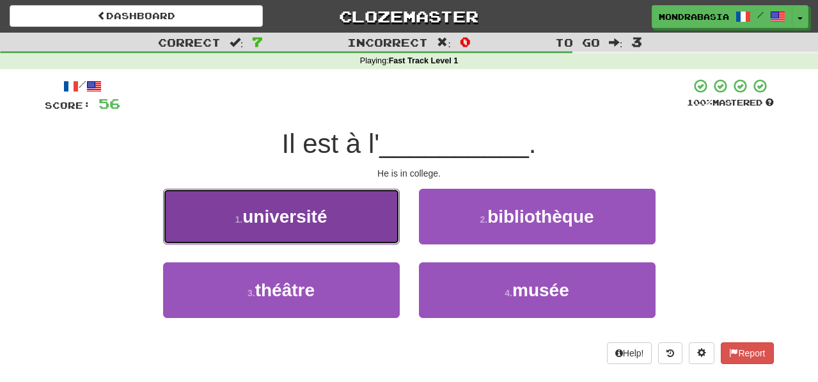
click at [388, 231] on button "1 . université" at bounding box center [281, 217] width 237 height 56
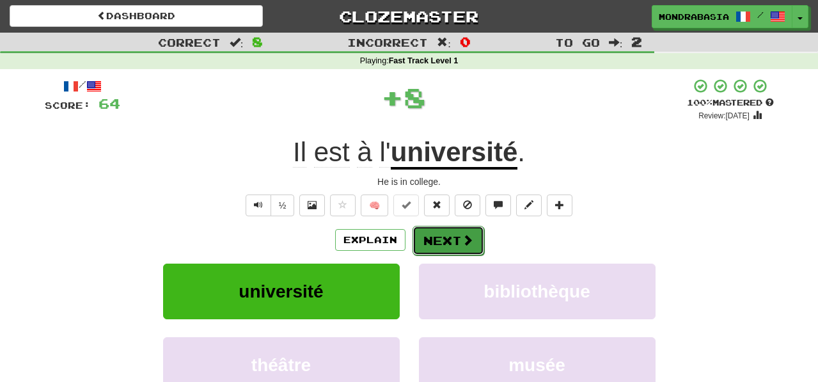
click at [433, 243] on button "Next" at bounding box center [448, 240] width 72 height 29
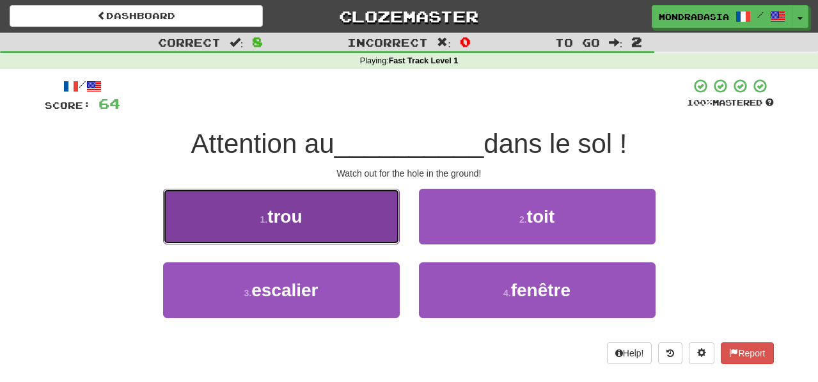
click at [376, 234] on button "1 . trou" at bounding box center [281, 217] width 237 height 56
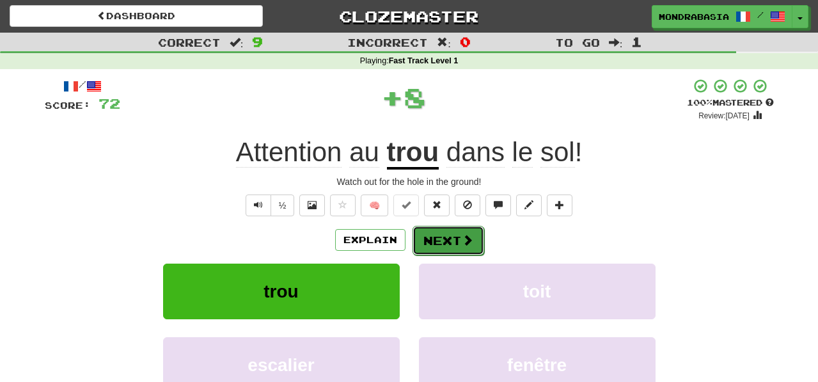
click at [432, 244] on button "Next" at bounding box center [448, 240] width 72 height 29
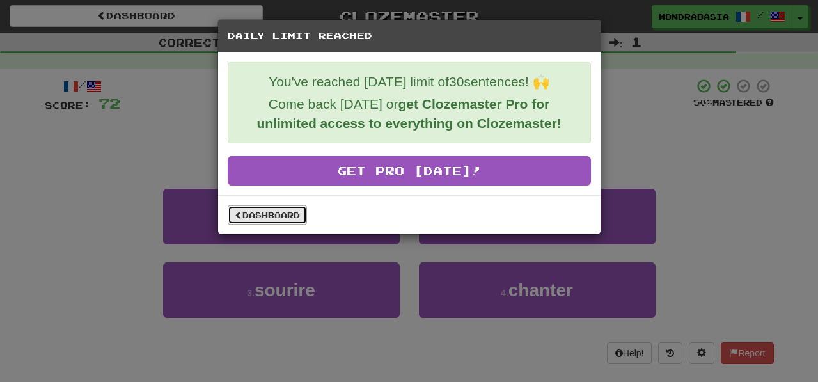
click at [290, 219] on link "Dashboard" at bounding box center [267, 214] width 79 height 19
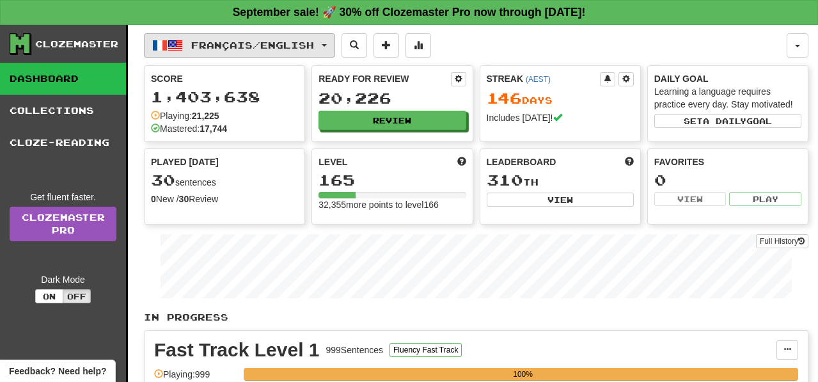
click at [335, 45] on button "Français / English" at bounding box center [239, 45] width 191 height 24
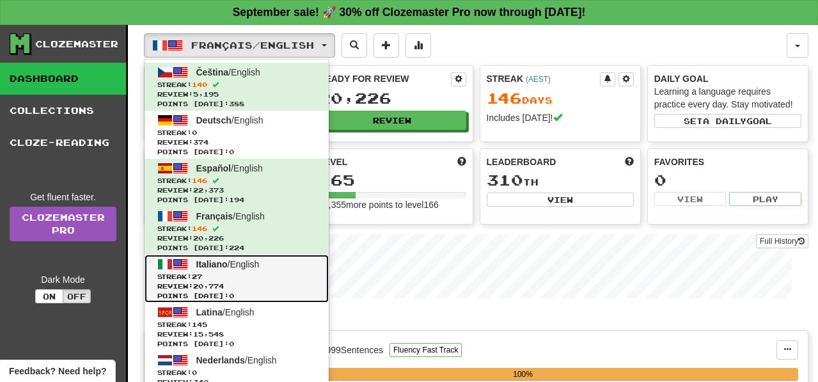
click at [299, 275] on span "Streak: 27" at bounding box center [236, 277] width 159 height 10
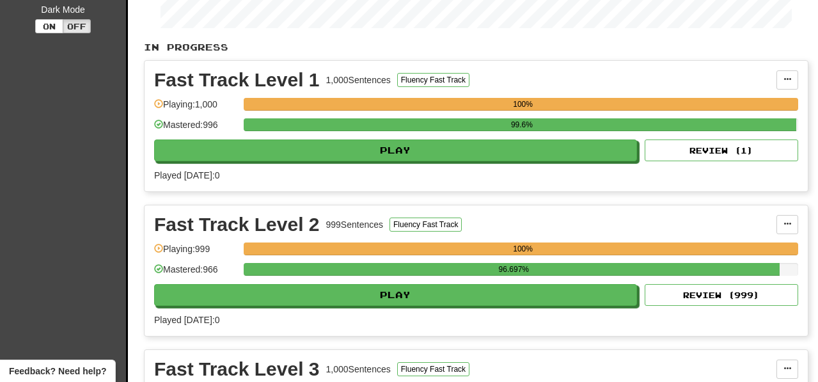
scroll to position [281, 0]
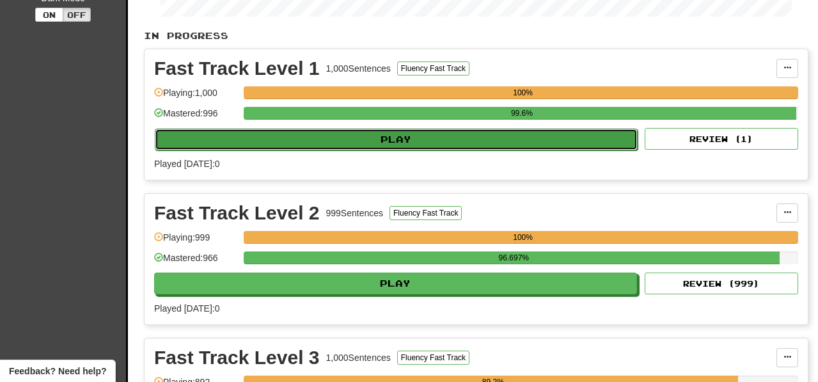
click at [436, 148] on button "Play" at bounding box center [396, 140] width 483 height 22
select select "**"
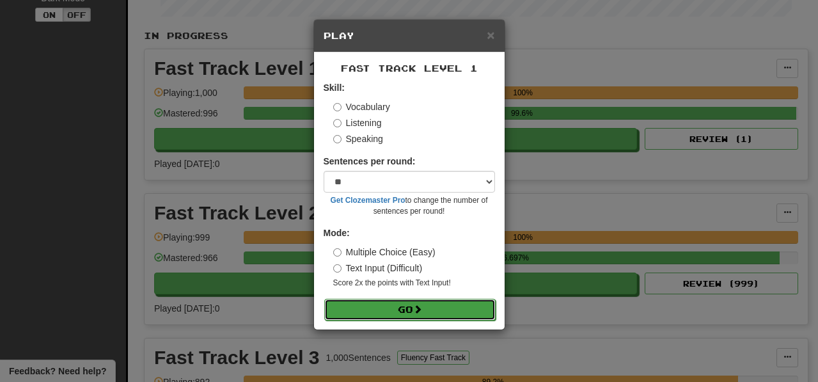
click at [467, 310] on button "Go" at bounding box center [409, 310] width 171 height 22
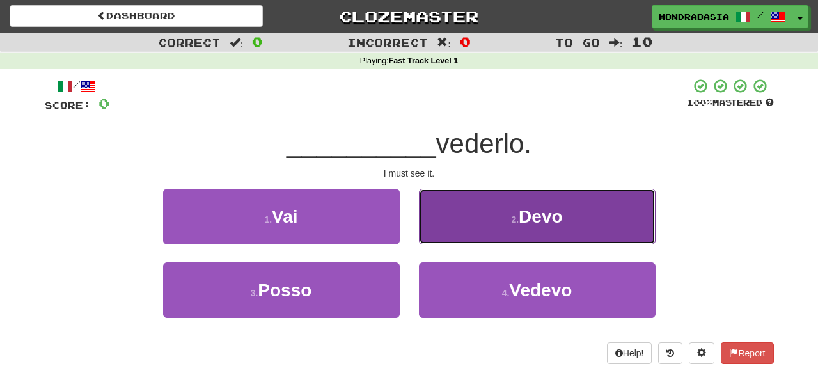
click at [458, 224] on button "2 . [GEOGRAPHIC_DATA]" at bounding box center [537, 217] width 237 height 56
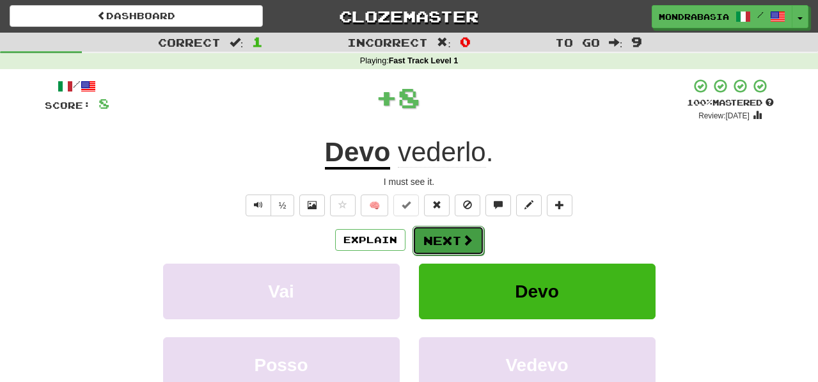
click at [446, 240] on button "Next" at bounding box center [448, 240] width 72 height 29
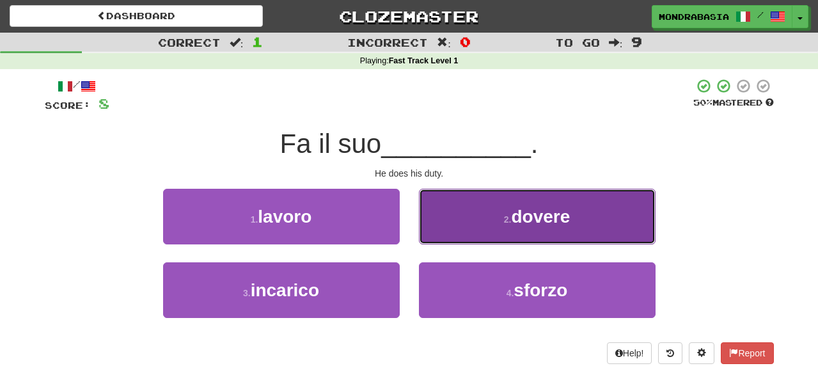
click at [441, 235] on button "2 . [GEOGRAPHIC_DATA]" at bounding box center [537, 217] width 237 height 56
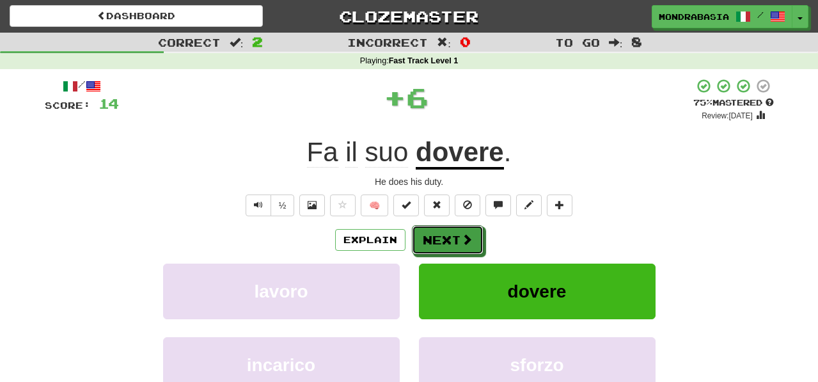
click at [441, 235] on button "Next" at bounding box center [448, 239] width 72 height 29
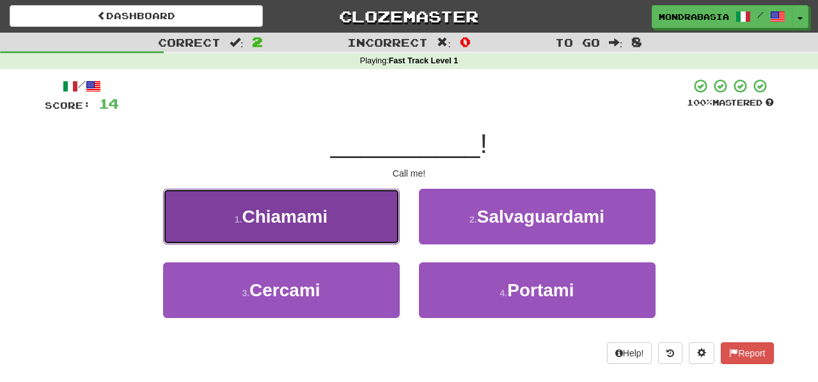
click at [368, 239] on button "1 . [GEOGRAPHIC_DATA]" at bounding box center [281, 217] width 237 height 56
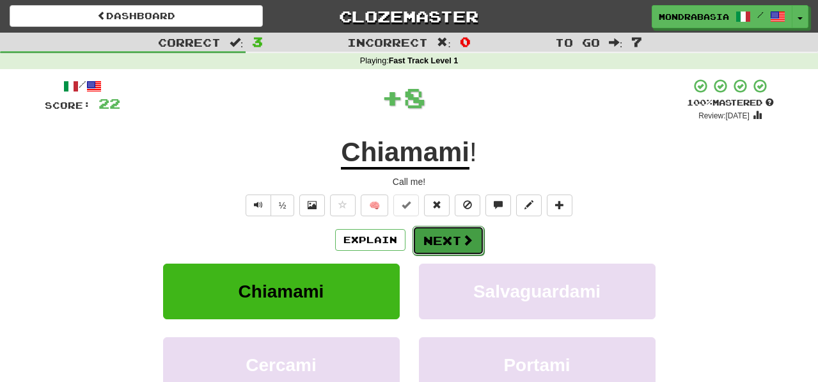
click at [435, 244] on button "Next" at bounding box center [448, 240] width 72 height 29
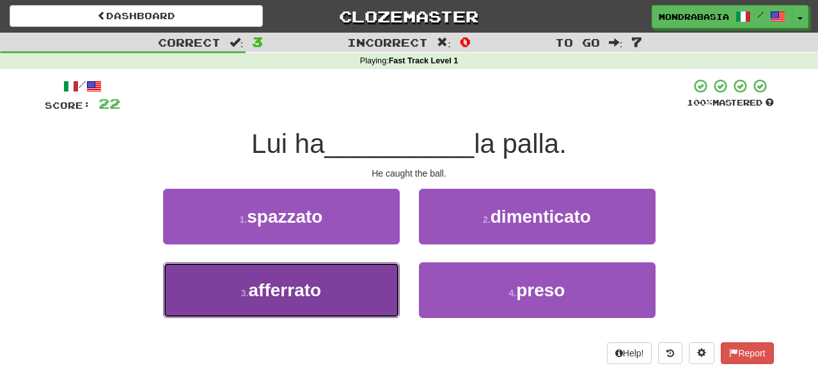
click at [367, 294] on button "3 . afferrato" at bounding box center [281, 290] width 237 height 56
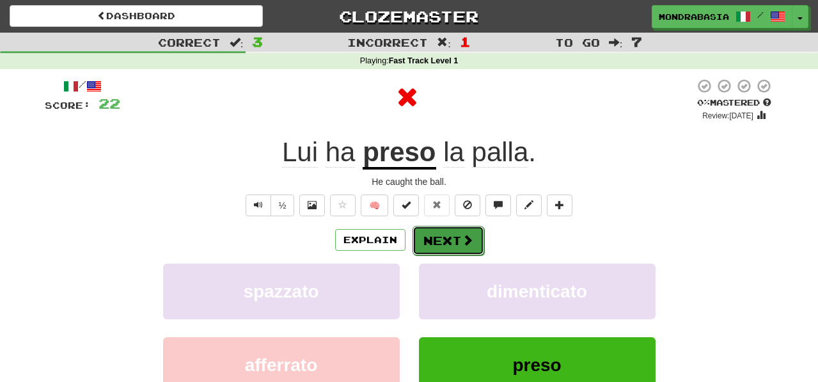
click at [441, 235] on button "Next" at bounding box center [448, 240] width 72 height 29
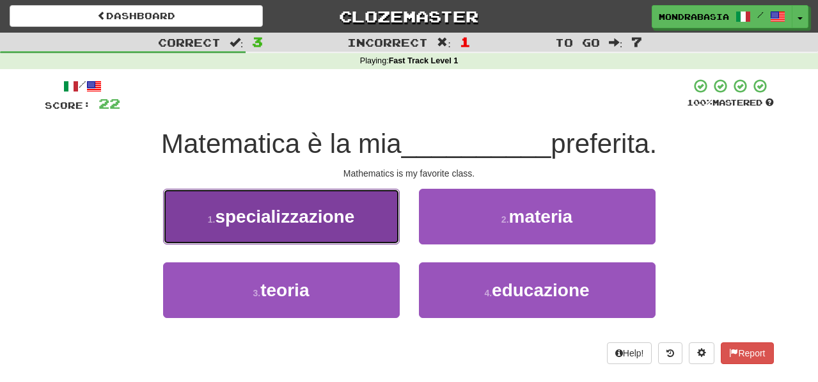
click at [357, 225] on button "1 . specializzazione" at bounding box center [281, 217] width 237 height 56
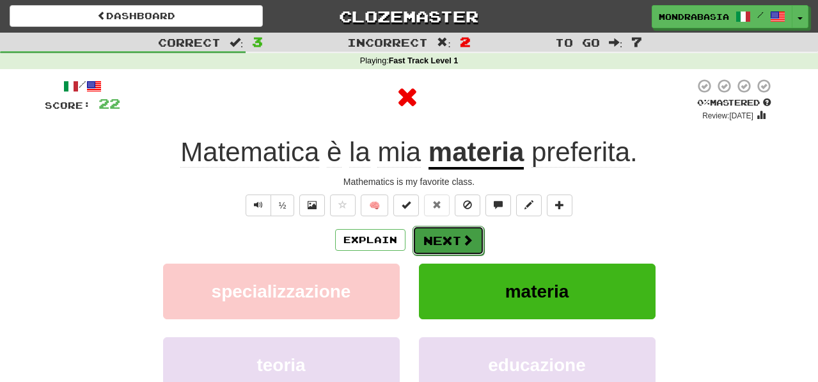
click at [432, 238] on button "Next" at bounding box center [448, 240] width 72 height 29
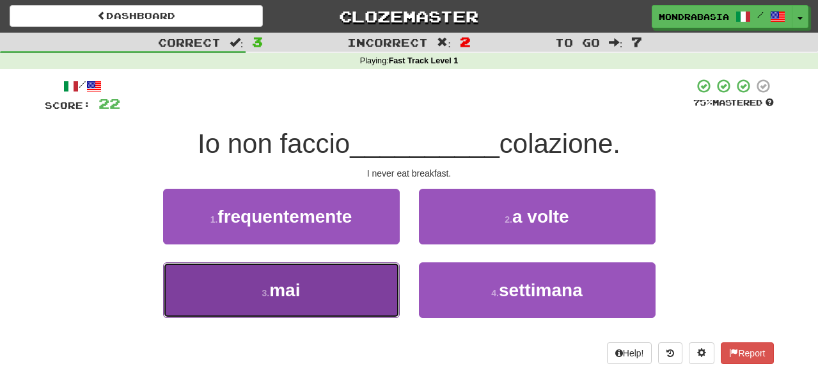
click at [372, 289] on button "3 . mai" at bounding box center [281, 290] width 237 height 56
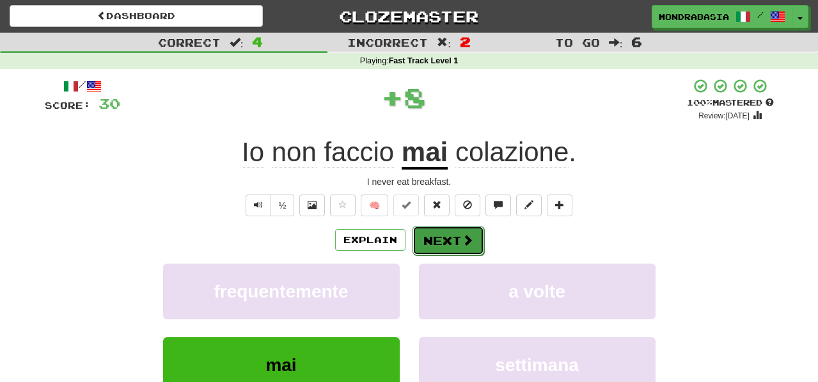
click at [441, 239] on button "Next" at bounding box center [448, 240] width 72 height 29
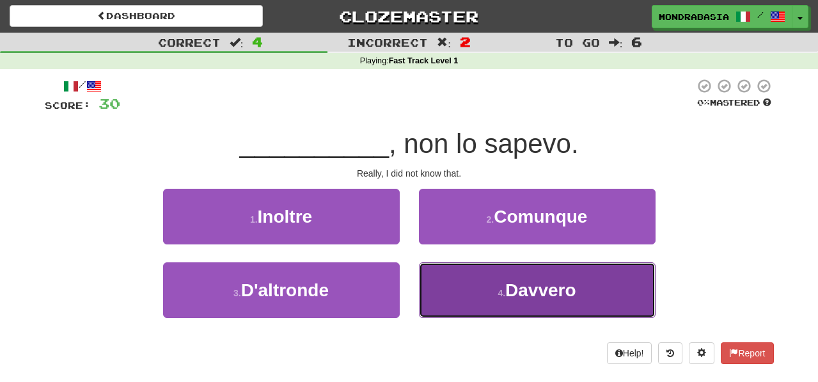
click at [457, 302] on button "4 . Davvero" at bounding box center [537, 290] width 237 height 56
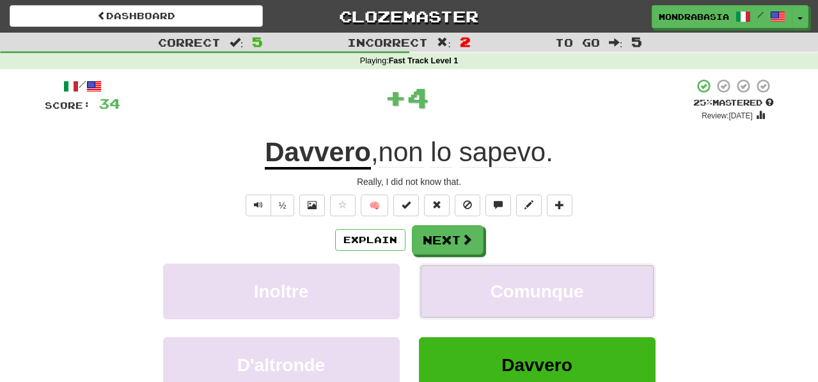
click at [457, 302] on button "Comunque" at bounding box center [537, 291] width 237 height 56
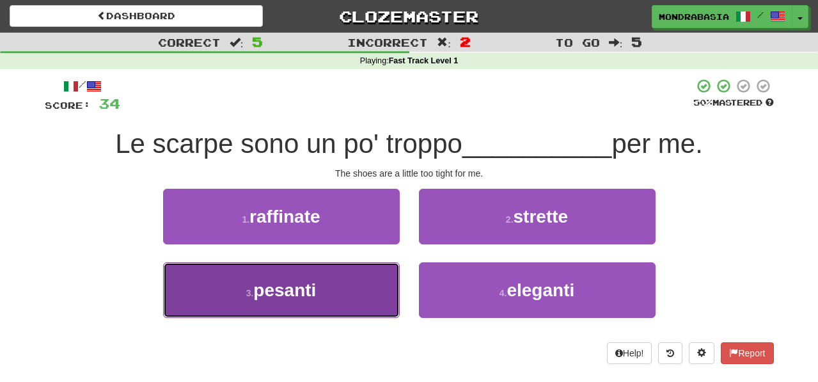
click at [356, 278] on button "3 . pesanti" at bounding box center [281, 290] width 237 height 56
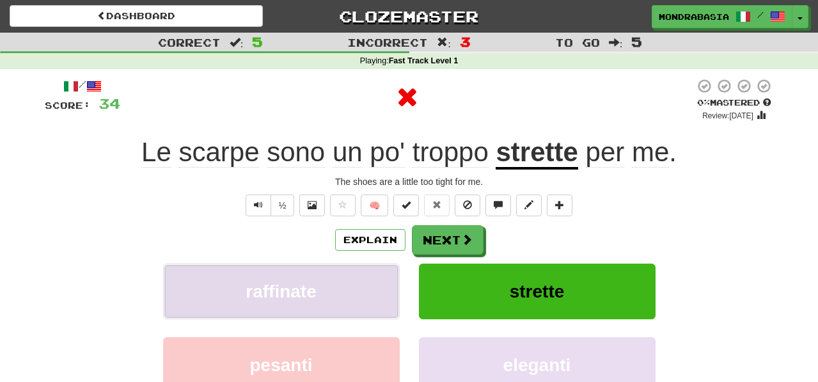
click at [370, 278] on button "raffinate" at bounding box center [281, 291] width 237 height 56
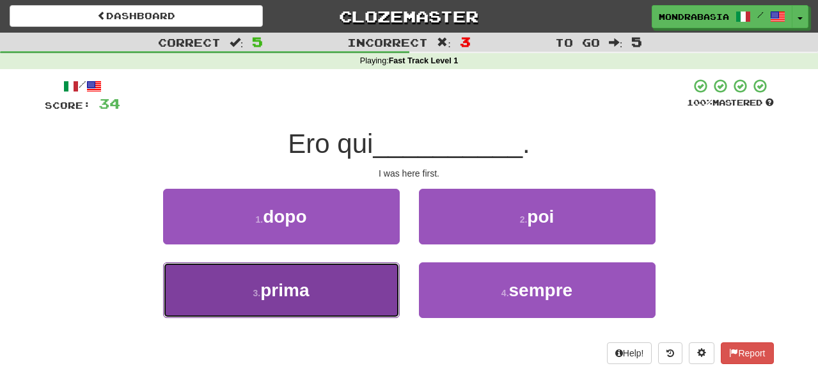
click at [377, 292] on button "3 . prima" at bounding box center [281, 290] width 237 height 56
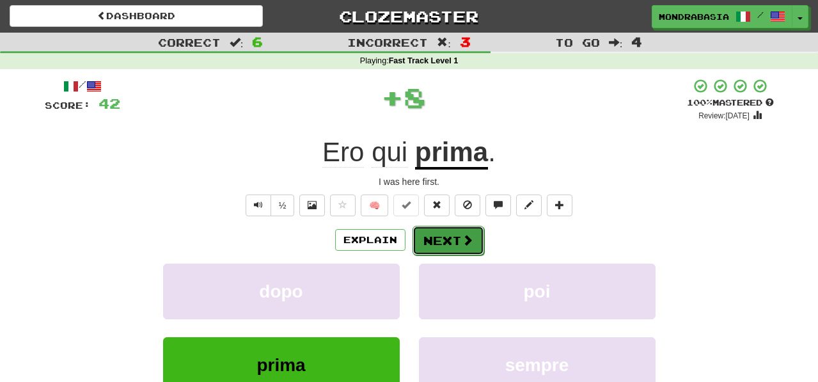
click at [439, 237] on button "Next" at bounding box center [448, 240] width 72 height 29
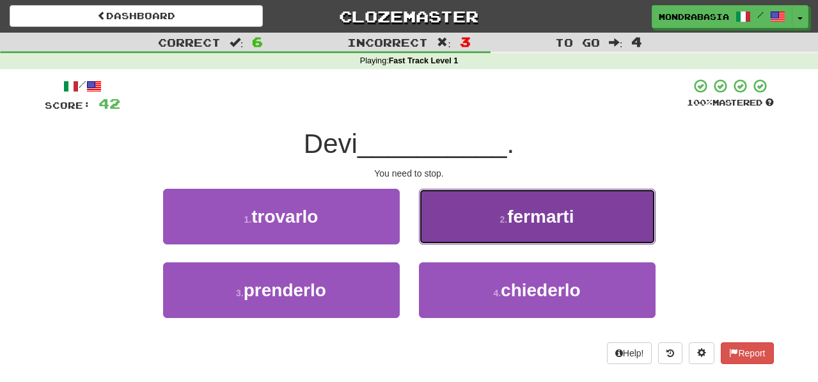
click at [427, 238] on button "2 . fermarti" at bounding box center [537, 217] width 237 height 56
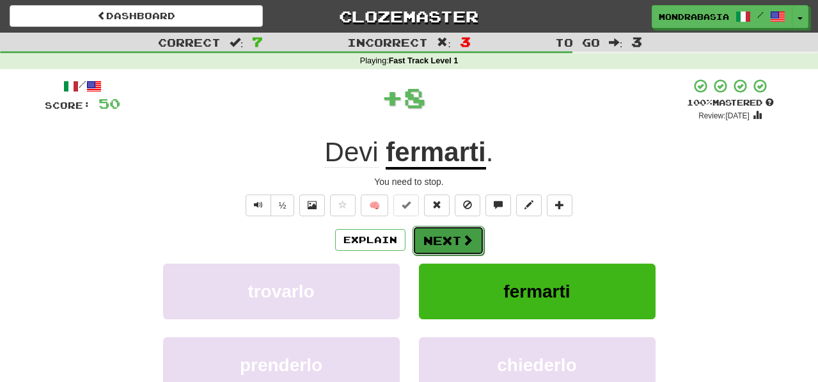
click at [433, 238] on button "Next" at bounding box center [448, 240] width 72 height 29
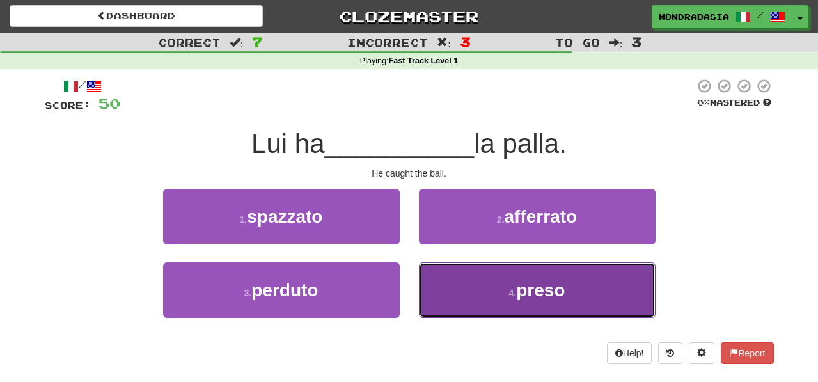
click at [452, 289] on button "4 . preso" at bounding box center [537, 290] width 237 height 56
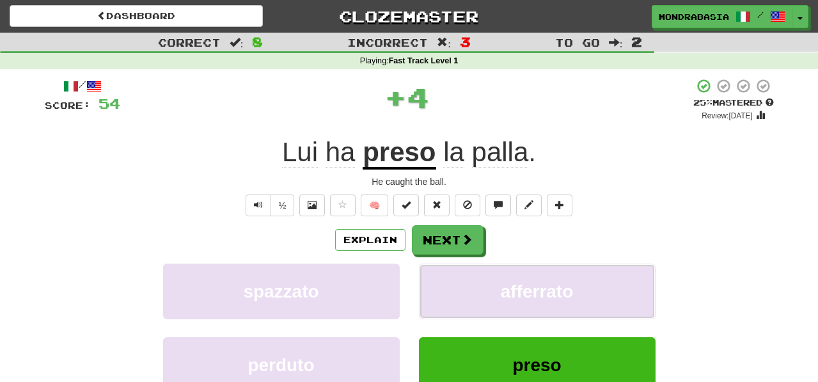
click at [452, 289] on button "afferrato" at bounding box center [537, 291] width 237 height 56
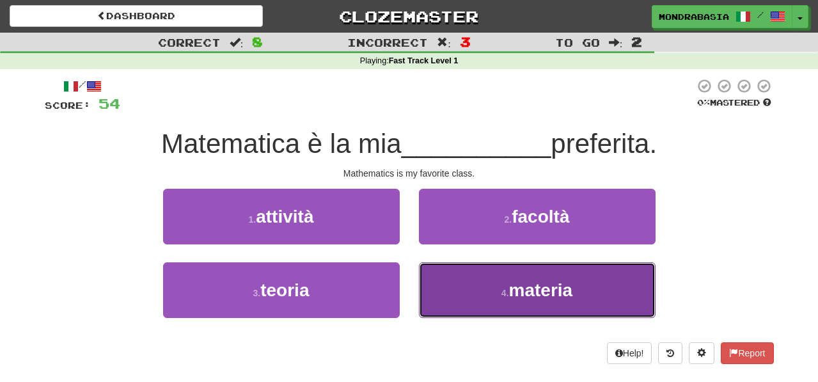
click at [444, 301] on button "4 . materia" at bounding box center [537, 290] width 237 height 56
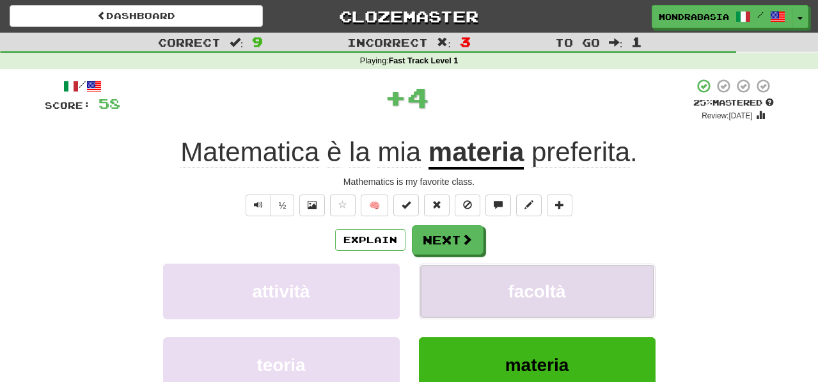
click at [446, 295] on button "facoltà" at bounding box center [537, 291] width 237 height 56
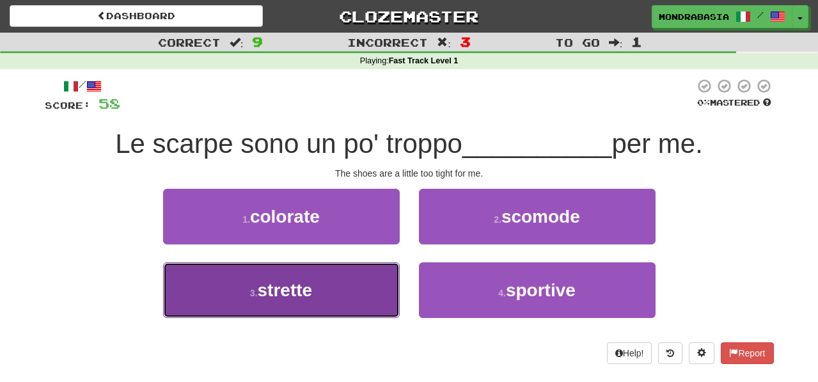
click at [377, 290] on button "3 . strette" at bounding box center [281, 290] width 237 height 56
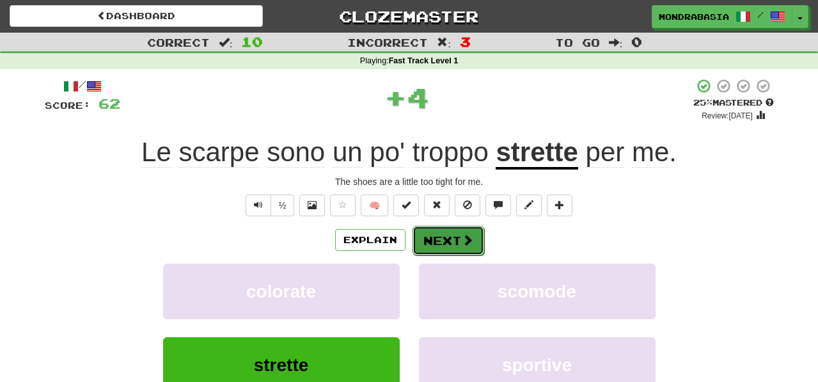
click at [443, 230] on button "Next" at bounding box center [448, 240] width 72 height 29
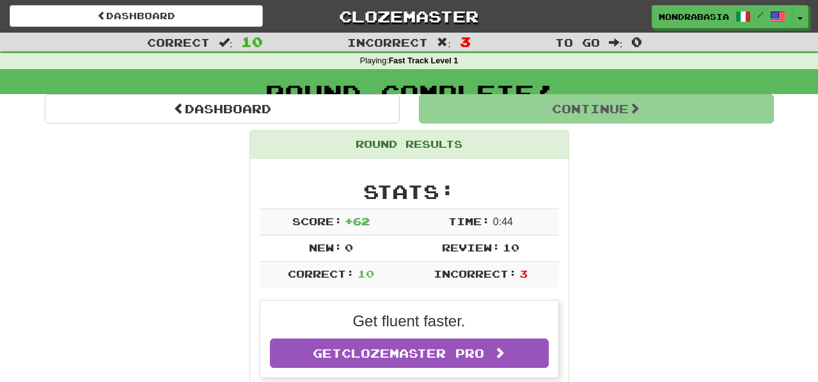
click at [443, 230] on tbody "Score: + 62 Time: 0 : 44 New: 0 Review: 10 Correct: 10 Incorrect: 3" at bounding box center [409, 248] width 299 height 78
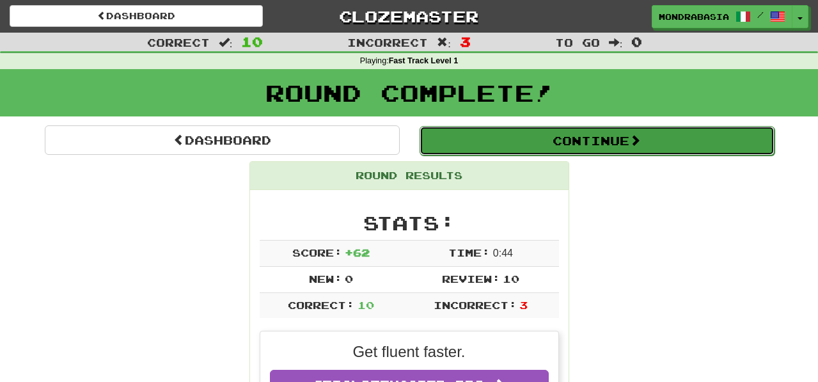
click at [541, 141] on button "Continue" at bounding box center [596, 140] width 355 height 29
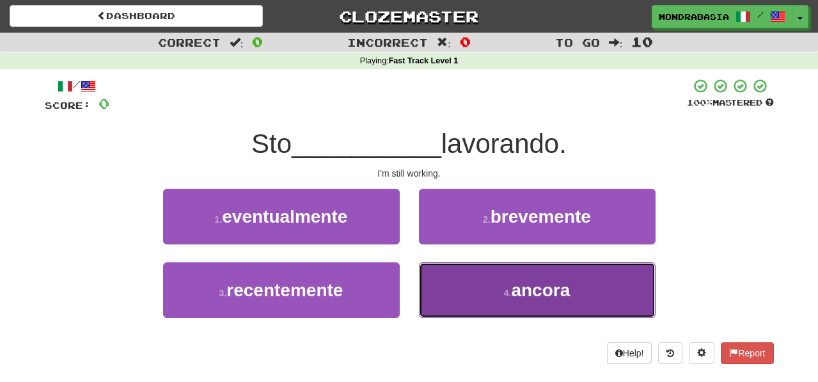
click at [442, 289] on button "4 . ancora" at bounding box center [537, 290] width 237 height 56
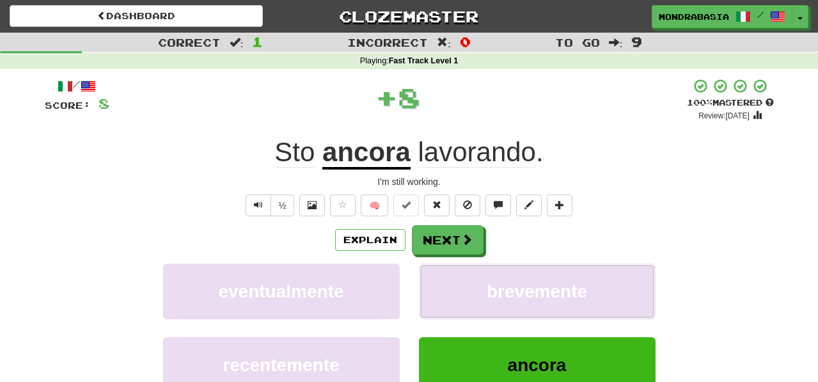
click at [442, 289] on button "brevemente" at bounding box center [537, 291] width 237 height 56
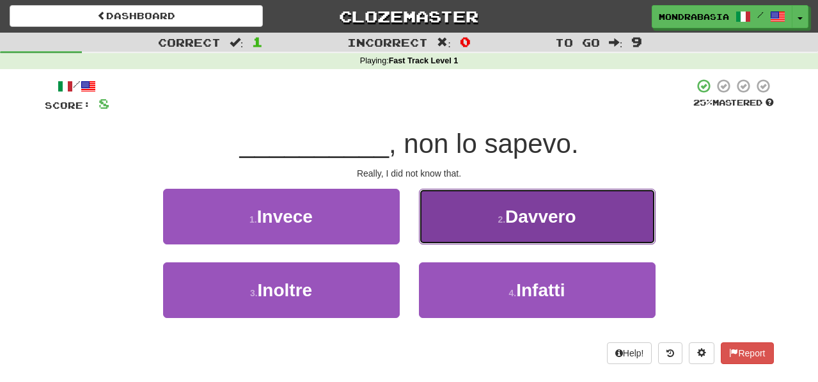
click at [434, 230] on button "2 . Davvero" at bounding box center [537, 217] width 237 height 56
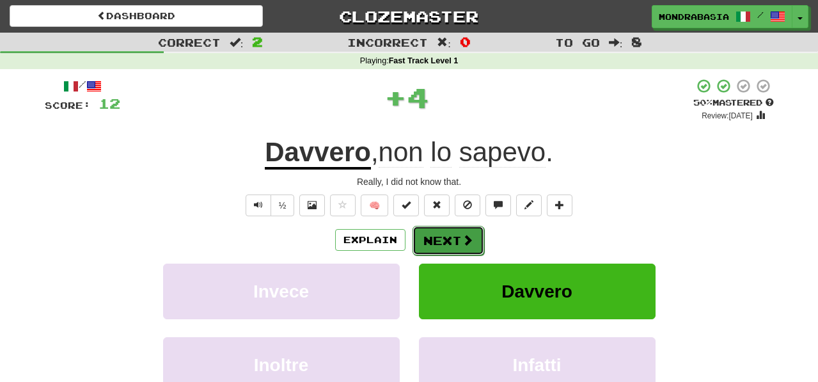
click at [434, 235] on button "Next" at bounding box center [448, 240] width 72 height 29
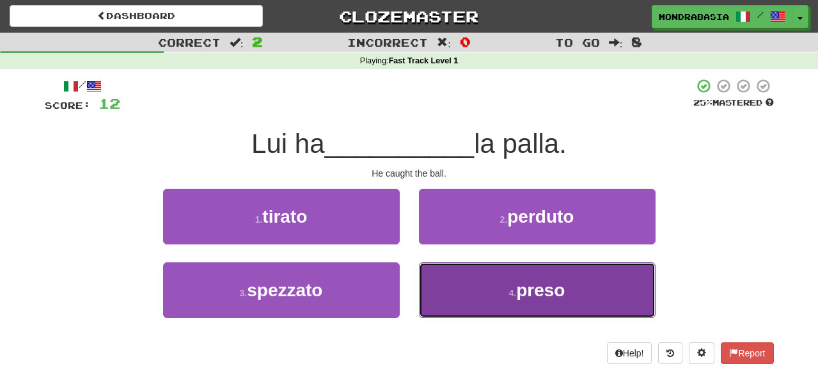
click at [464, 302] on button "4 . preso" at bounding box center [537, 290] width 237 height 56
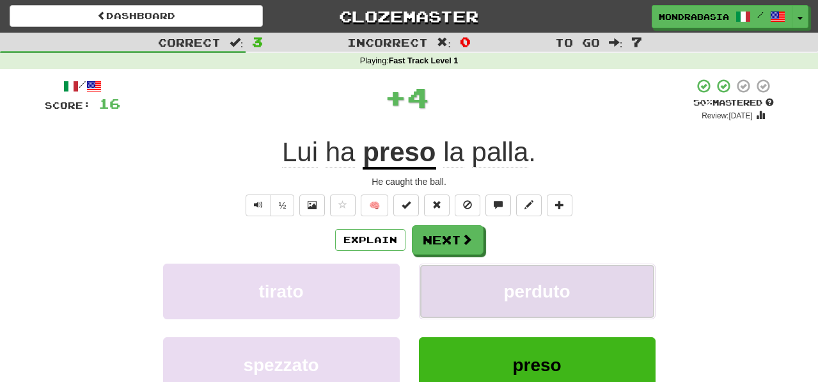
click at [464, 286] on button "perduto" at bounding box center [537, 291] width 237 height 56
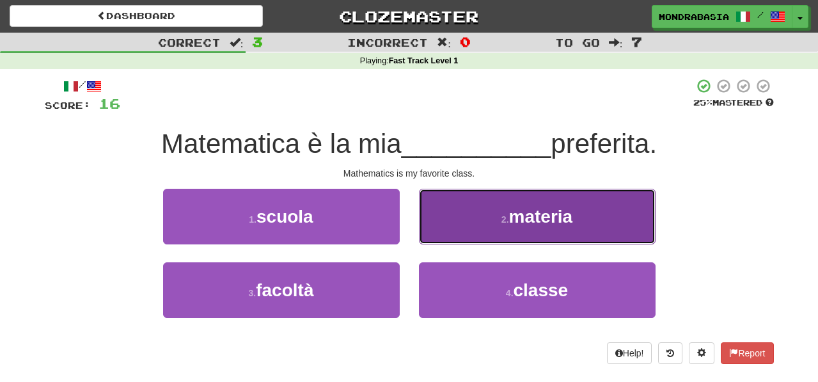
click at [444, 240] on button "2 . materia" at bounding box center [537, 217] width 237 height 56
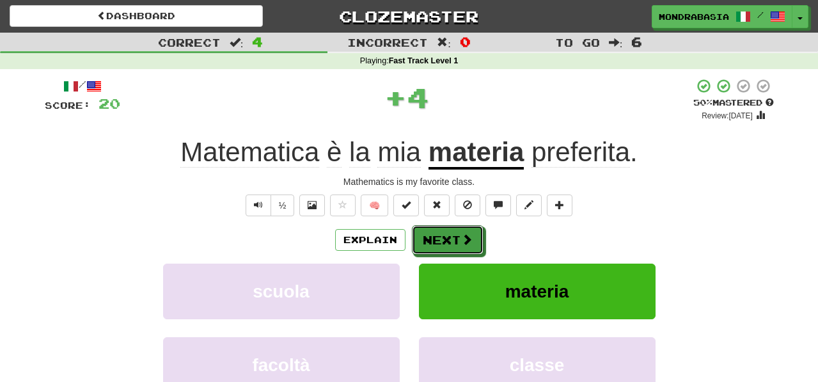
click at [444, 240] on button "Next" at bounding box center [448, 239] width 72 height 29
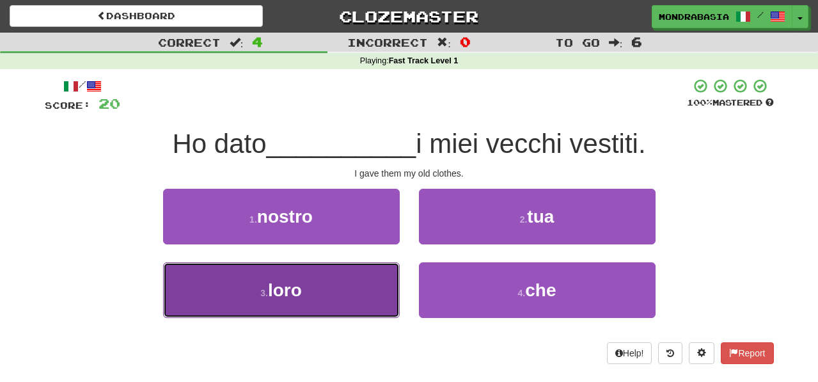
click at [368, 298] on button "3 . loro" at bounding box center [281, 290] width 237 height 56
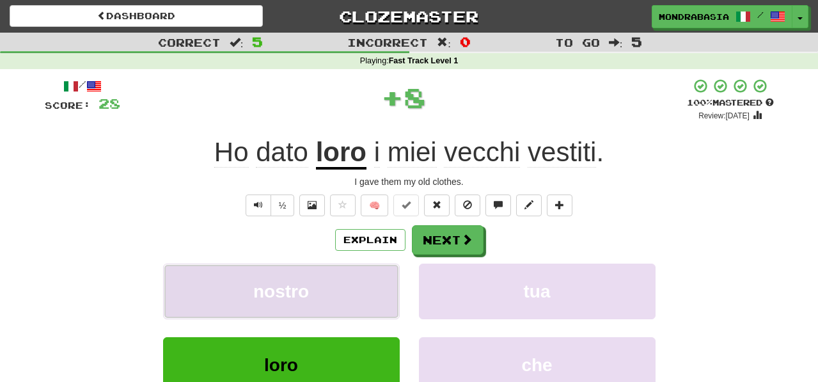
click at [372, 286] on button "nostro" at bounding box center [281, 291] width 237 height 56
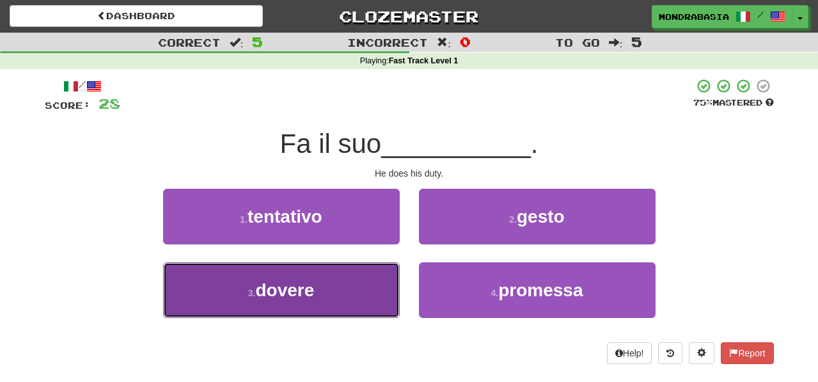
click at [373, 278] on button "3 . dovere" at bounding box center [281, 290] width 237 height 56
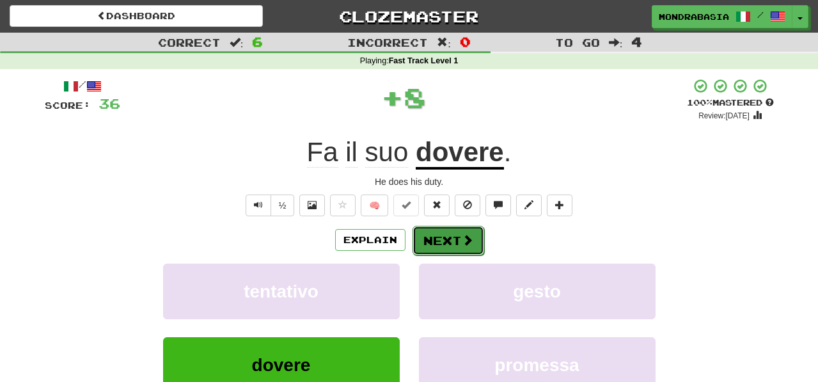
click at [447, 239] on button "Next" at bounding box center [448, 240] width 72 height 29
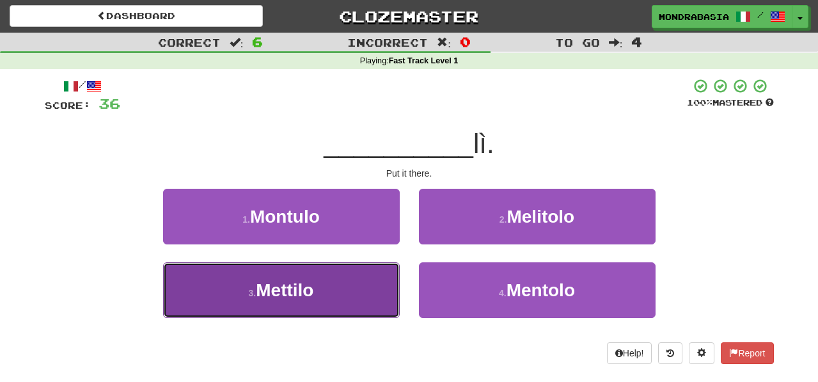
click at [373, 301] on button "3 . Mettilo" at bounding box center [281, 290] width 237 height 56
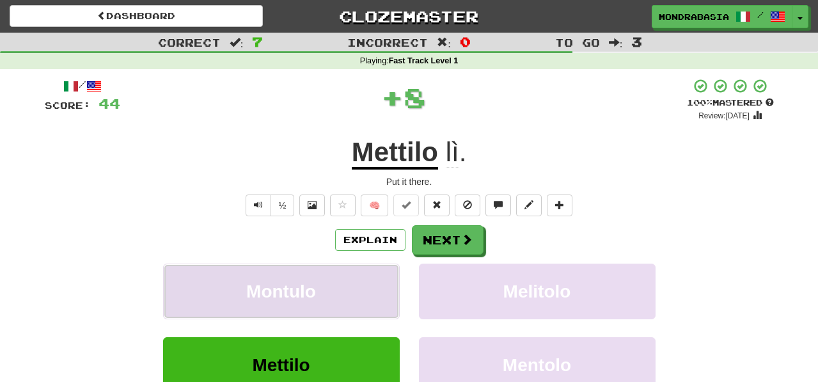
click at [370, 294] on button "Montulo" at bounding box center [281, 291] width 237 height 56
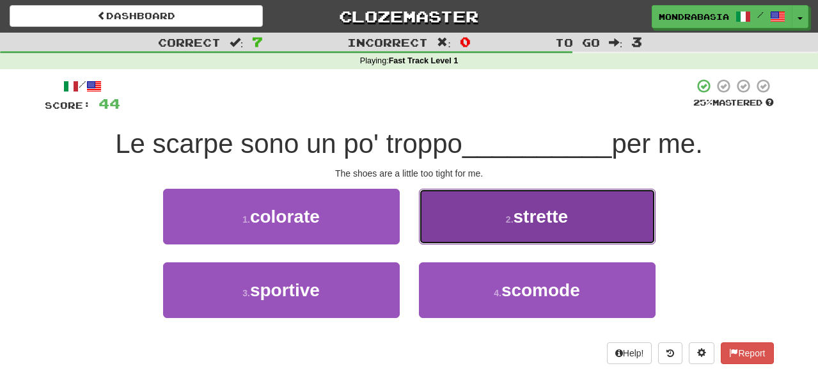
click at [439, 235] on button "2 . strette" at bounding box center [537, 217] width 237 height 56
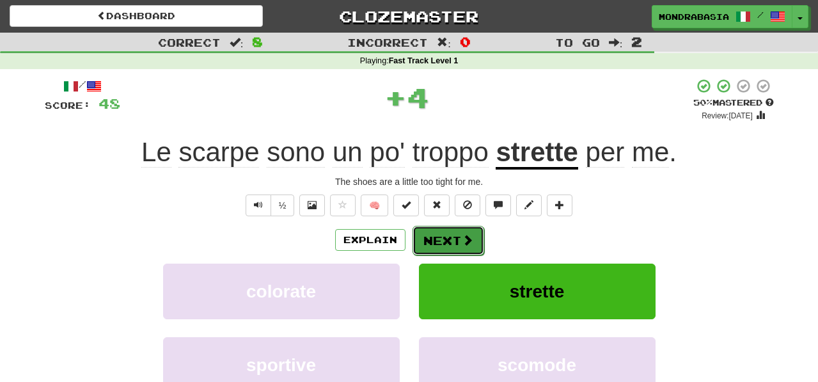
click at [439, 238] on button "Next" at bounding box center [448, 240] width 72 height 29
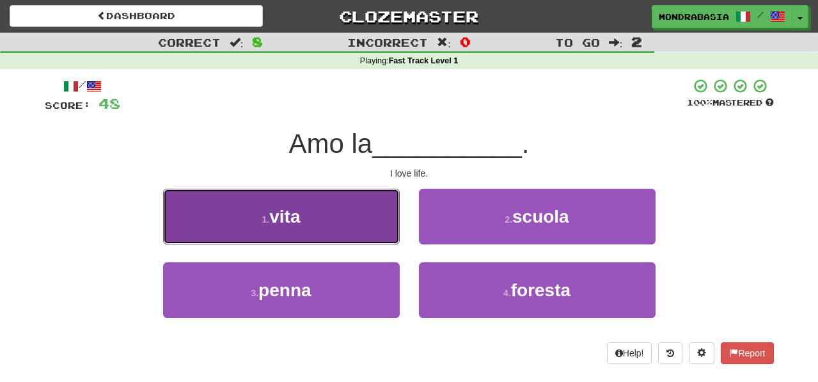
click at [372, 235] on button "1 . vita" at bounding box center [281, 217] width 237 height 56
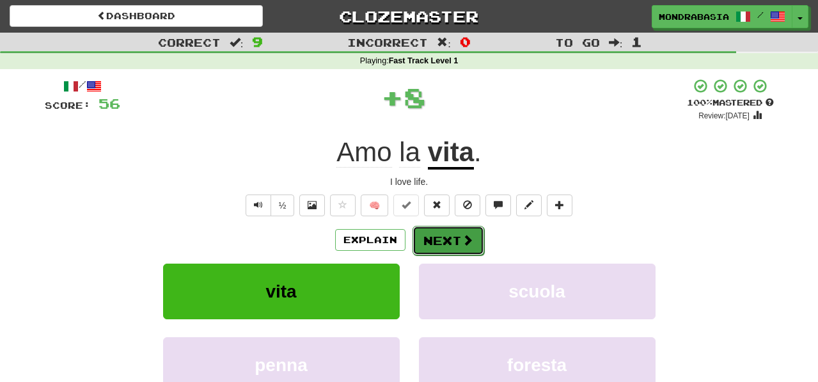
click at [434, 240] on button "Next" at bounding box center [448, 240] width 72 height 29
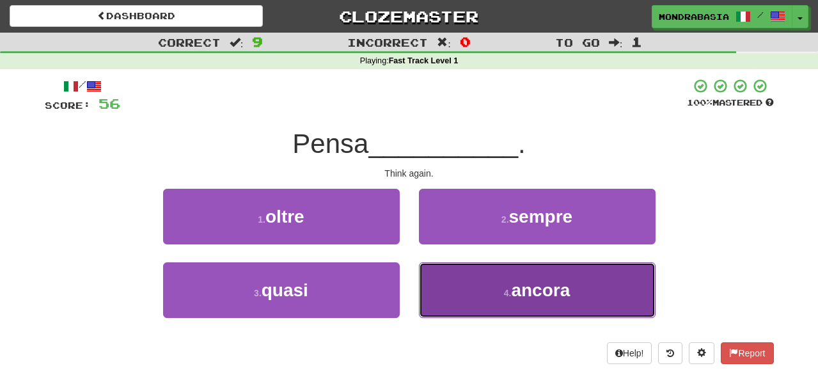
click at [440, 297] on button "4 . ancora" at bounding box center [537, 290] width 237 height 56
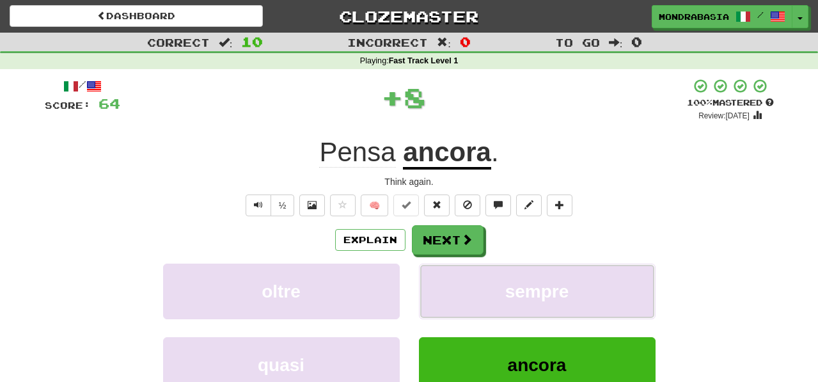
click at [440, 297] on button "sempre" at bounding box center [537, 291] width 237 height 56
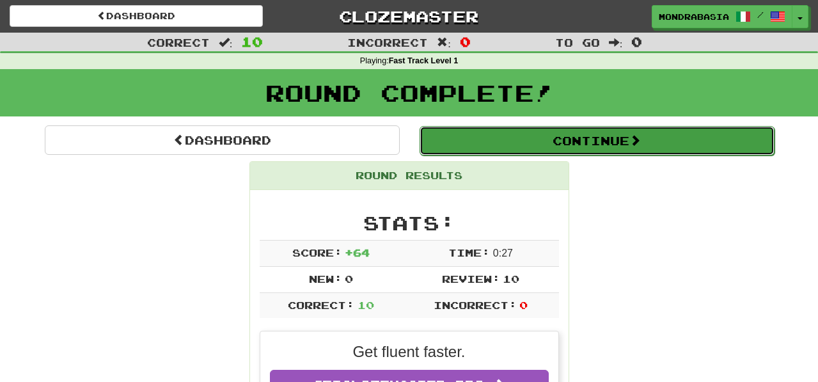
click at [433, 142] on button "Continue" at bounding box center [596, 140] width 355 height 29
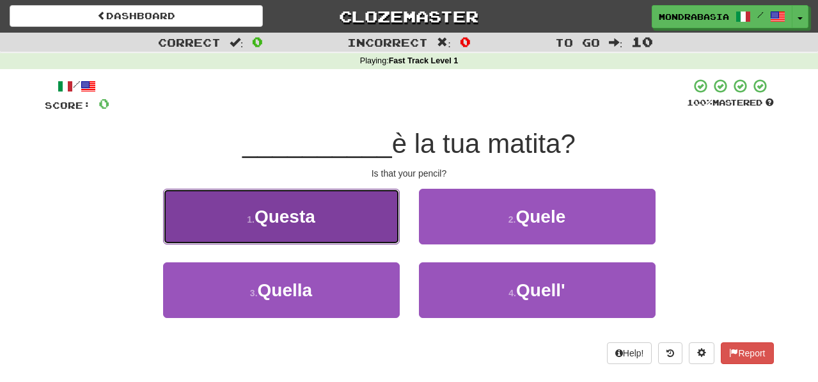
click at [367, 233] on button "1 . Questa" at bounding box center [281, 217] width 237 height 56
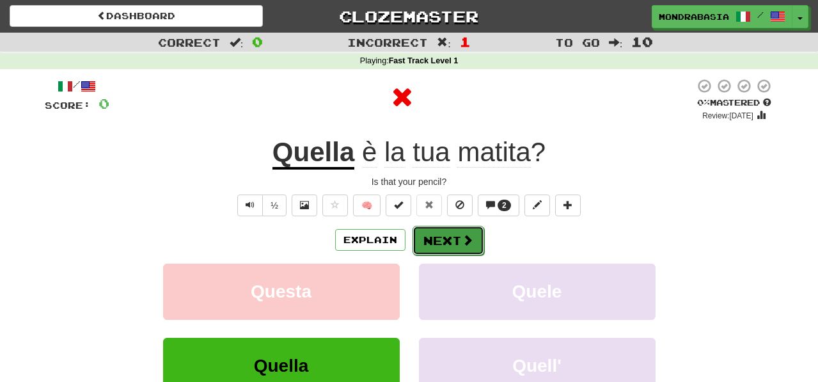
click at [430, 239] on button "Next" at bounding box center [448, 240] width 72 height 29
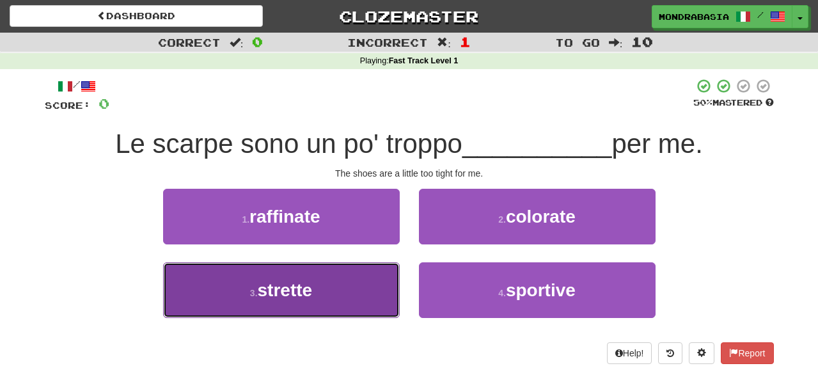
click at [378, 312] on button "3 . strette" at bounding box center [281, 290] width 237 height 56
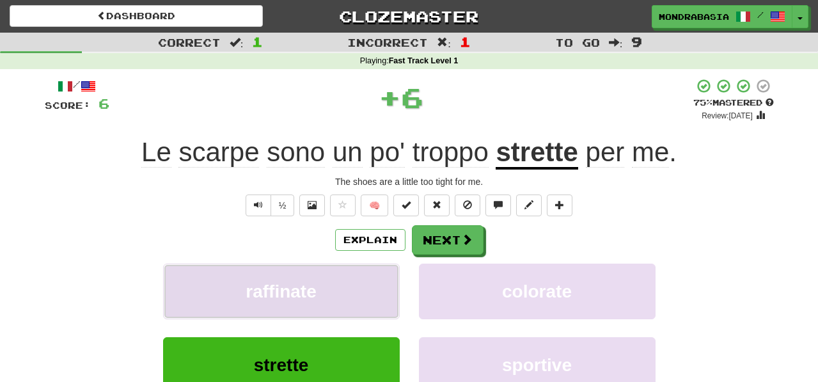
click at [378, 286] on button "raffinate" at bounding box center [281, 291] width 237 height 56
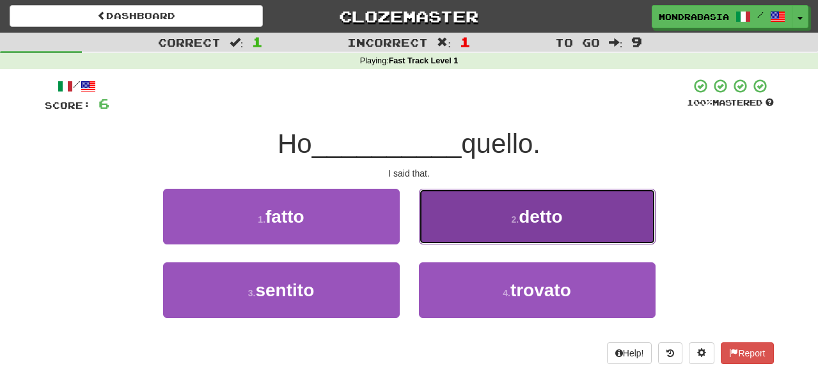
click at [431, 240] on button "2 . detto" at bounding box center [537, 217] width 237 height 56
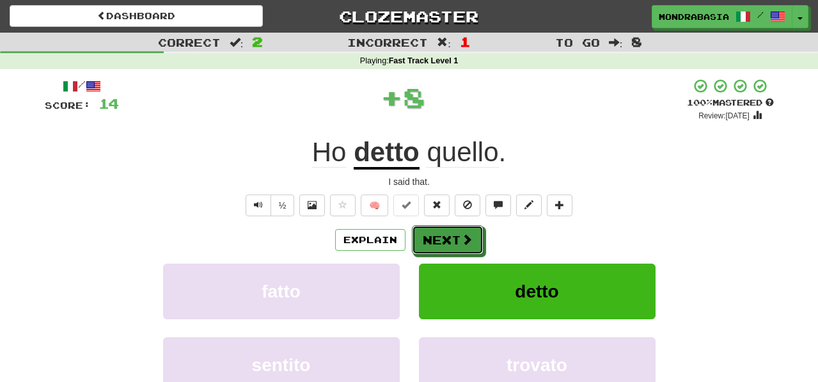
click at [431, 240] on button "Next" at bounding box center [448, 239] width 72 height 29
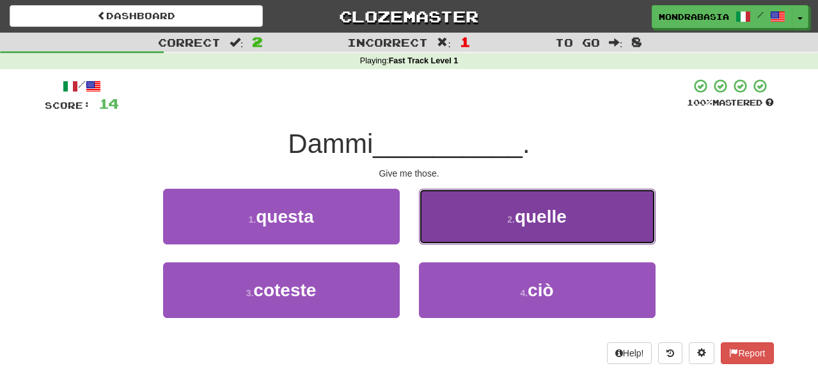
click at [428, 232] on button "2 . quelle" at bounding box center [537, 217] width 237 height 56
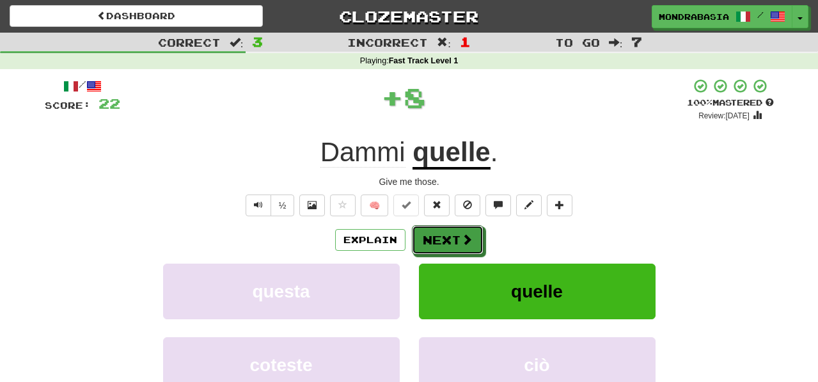
click at [428, 232] on button "Next" at bounding box center [448, 239] width 72 height 29
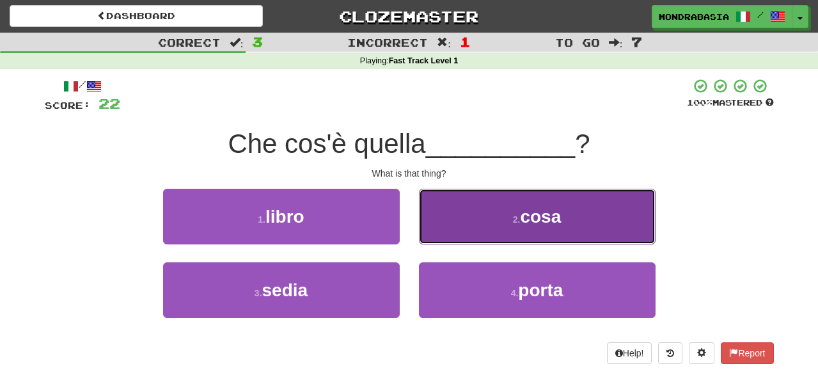
click at [439, 235] on button "2 . cosa" at bounding box center [537, 217] width 237 height 56
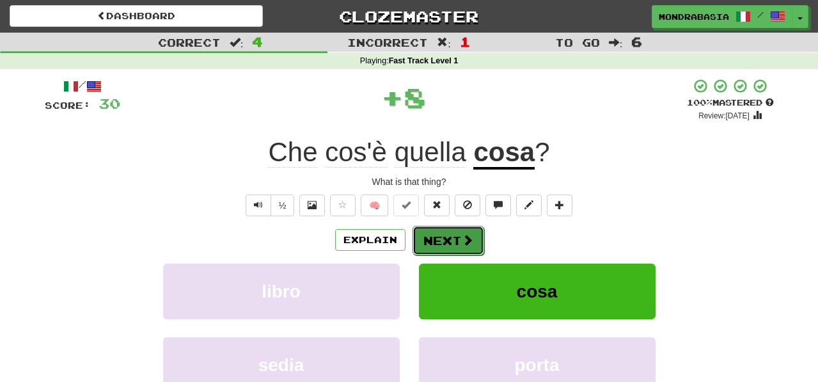
click at [439, 240] on button "Next" at bounding box center [448, 240] width 72 height 29
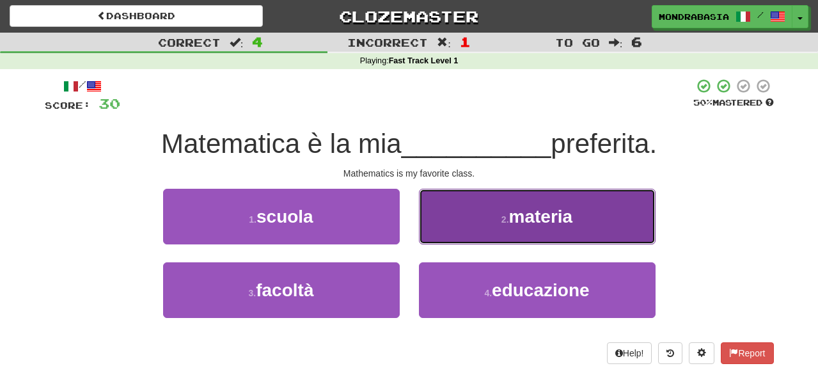
click at [439, 240] on button "2 . materia" at bounding box center [537, 217] width 237 height 56
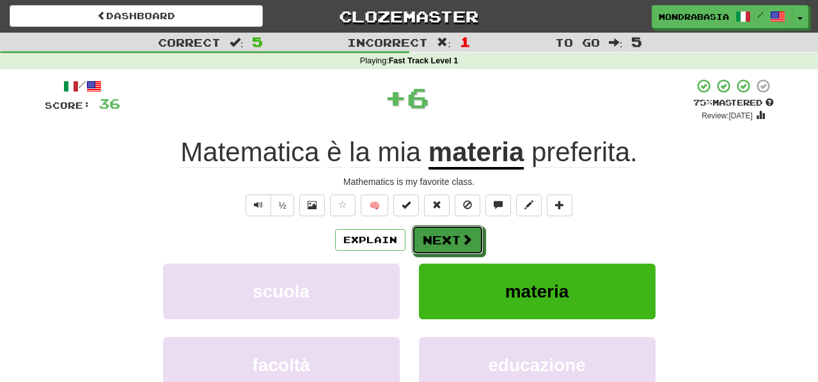
click at [439, 240] on button "Next" at bounding box center [448, 239] width 72 height 29
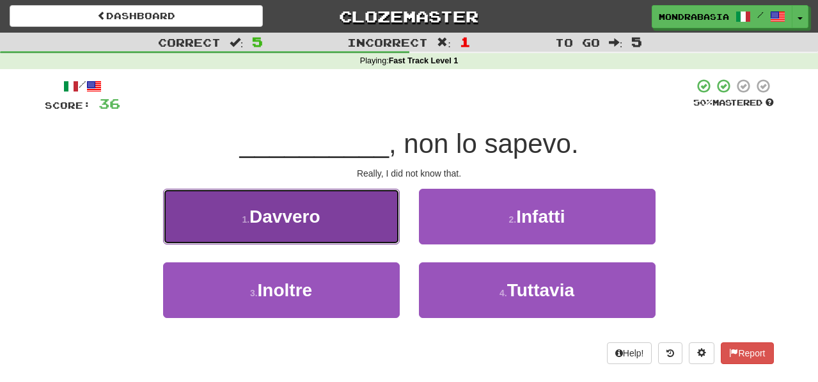
click at [383, 229] on button "1 . Davvero" at bounding box center [281, 217] width 237 height 56
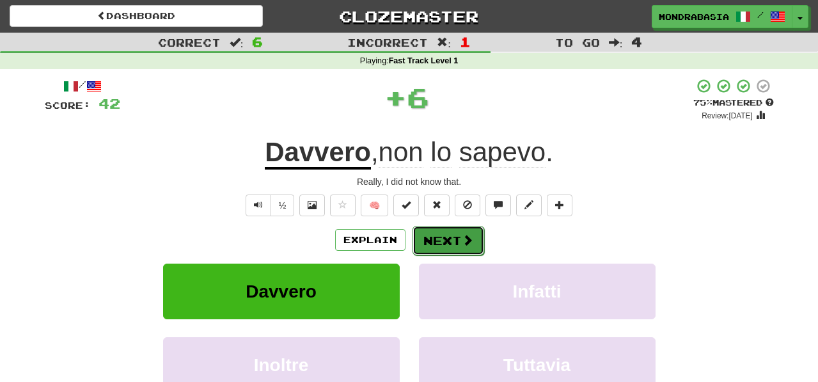
click at [427, 236] on button "Next" at bounding box center [448, 240] width 72 height 29
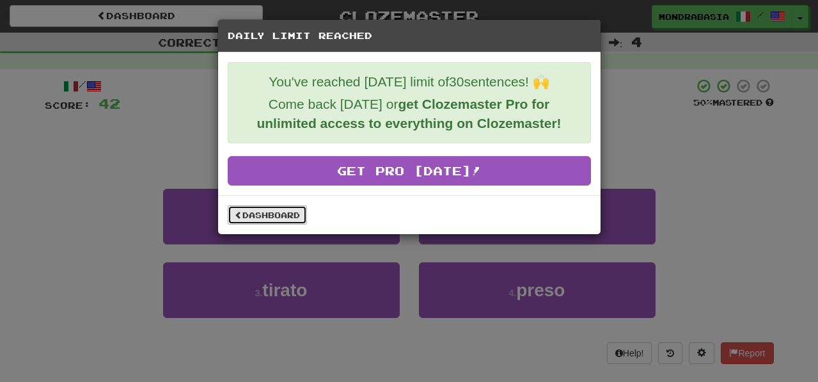
click at [273, 209] on link "Dashboard" at bounding box center [267, 214] width 79 height 19
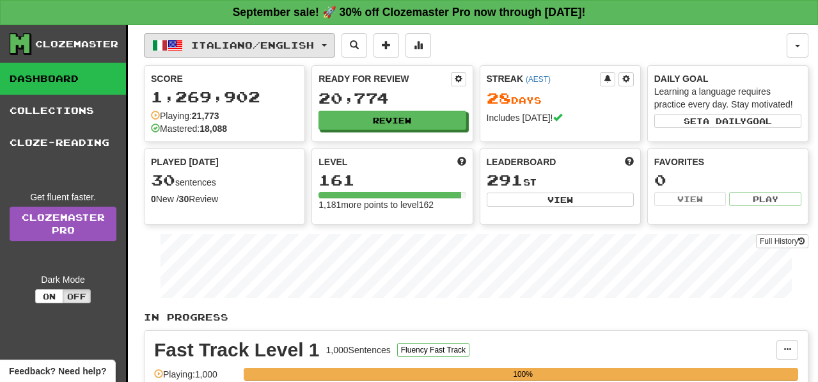
click at [327, 44] on span "button" at bounding box center [324, 45] width 5 height 3
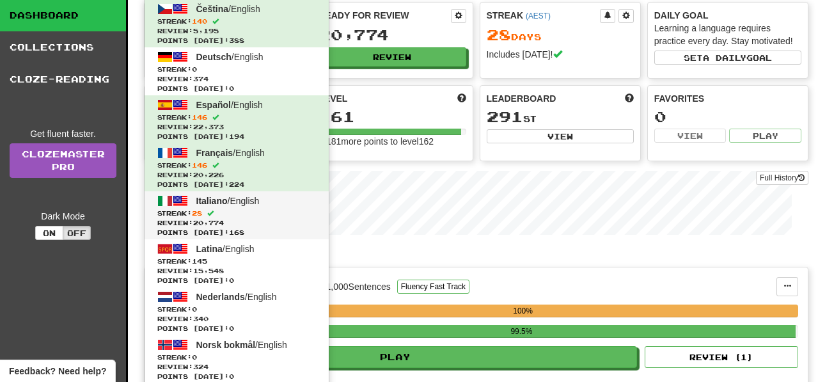
scroll to position [64, 0]
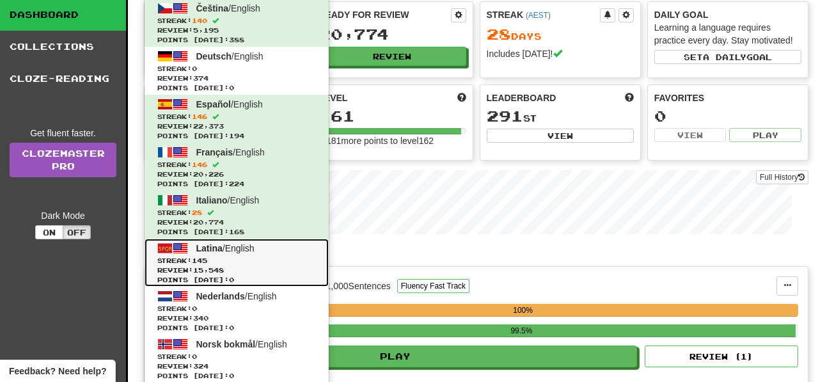
click at [279, 242] on link "Latina / English Streak: 145 Review: 15,548 Points today: 0" at bounding box center [237, 263] width 184 height 48
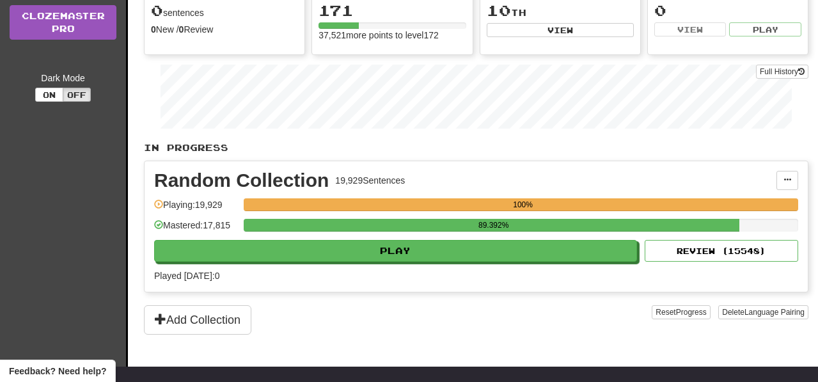
scroll to position [172, 0]
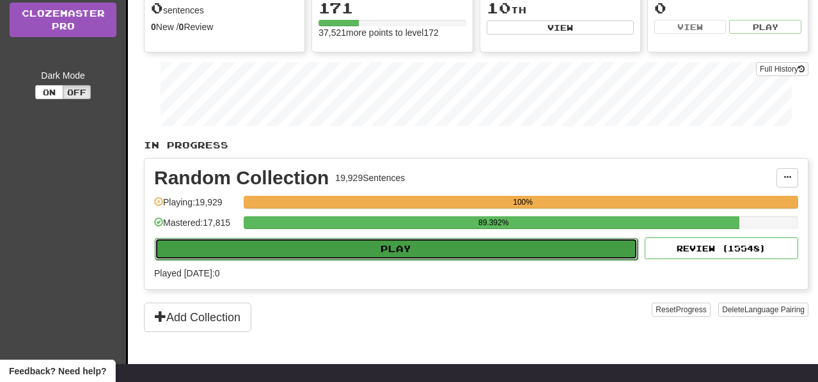
click at [400, 250] on button "Play" at bounding box center [396, 249] width 483 height 22
select select "**"
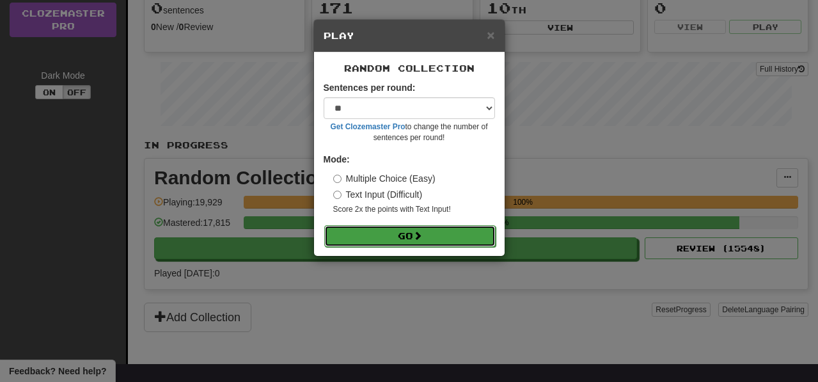
click at [407, 234] on button "Go" at bounding box center [409, 236] width 171 height 22
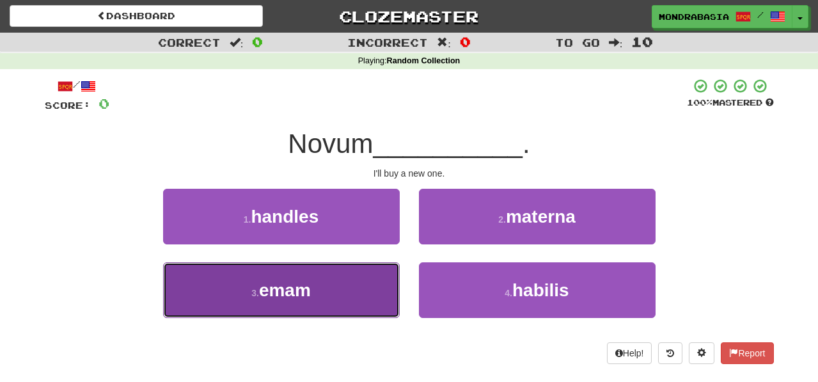
click at [364, 279] on button "3 . emam" at bounding box center [281, 290] width 237 height 56
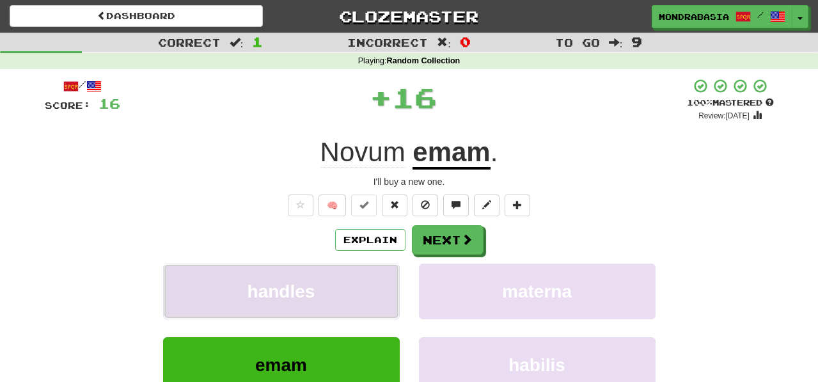
click at [369, 279] on button "handles" at bounding box center [281, 291] width 237 height 56
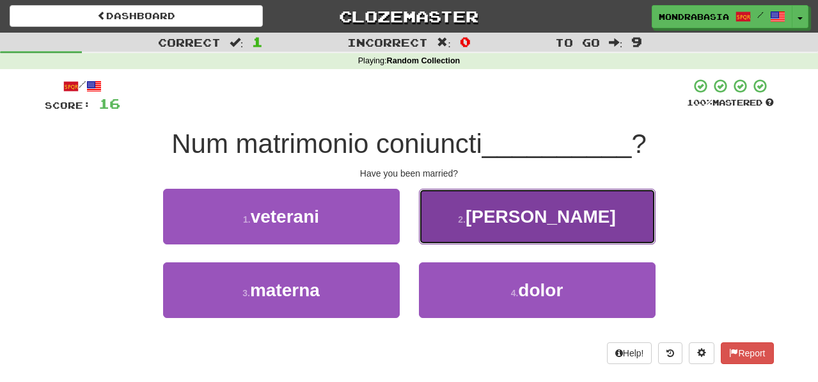
click at [425, 237] on button "2 . [PERSON_NAME]" at bounding box center [537, 217] width 237 height 56
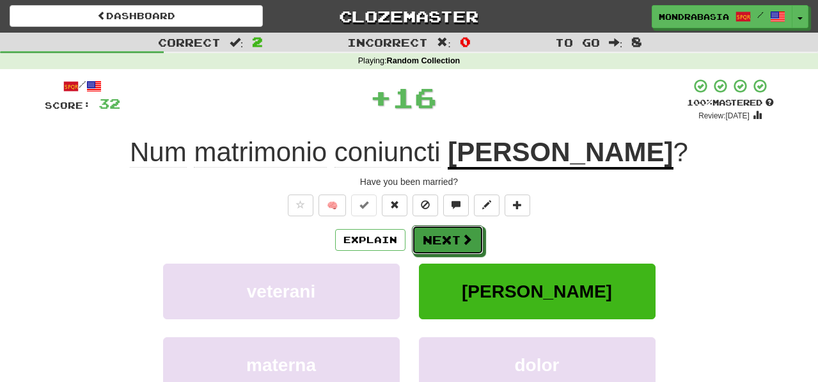
click at [427, 237] on button "Next" at bounding box center [448, 239] width 72 height 29
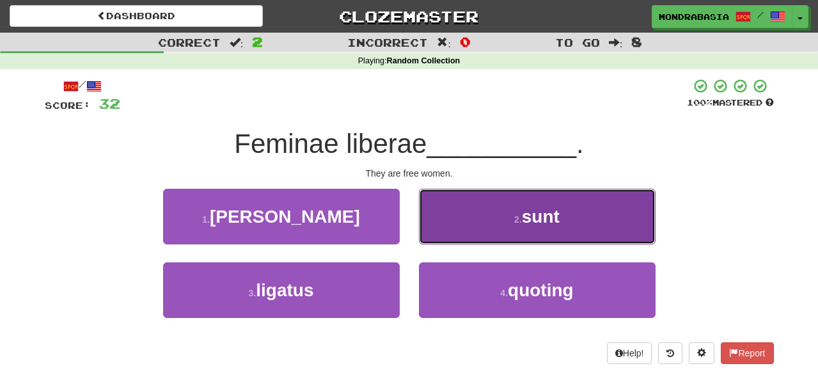
click at [438, 233] on button "2 . sunt" at bounding box center [537, 217] width 237 height 56
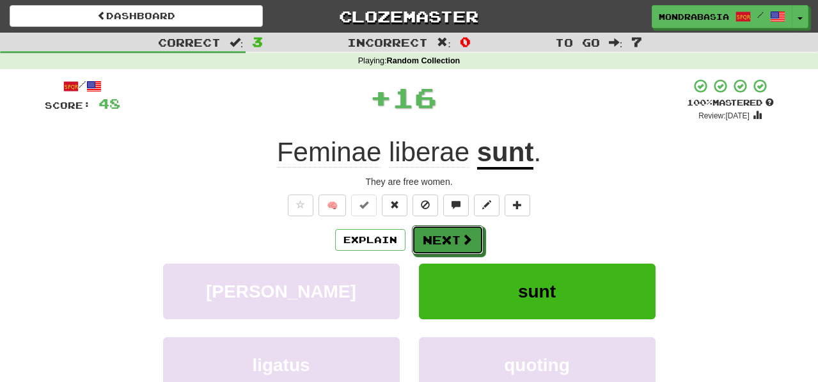
click at [438, 235] on button "Next" at bounding box center [448, 239] width 72 height 29
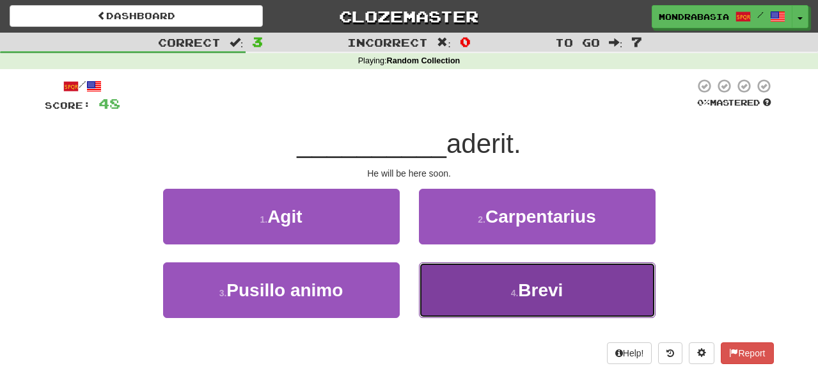
click at [446, 292] on button "4 . [GEOGRAPHIC_DATA]" at bounding box center [537, 290] width 237 height 56
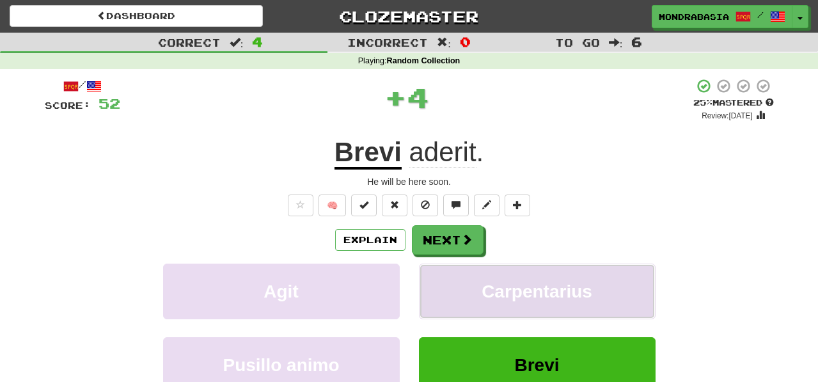
click at [446, 282] on button "Carpentarius" at bounding box center [537, 291] width 237 height 56
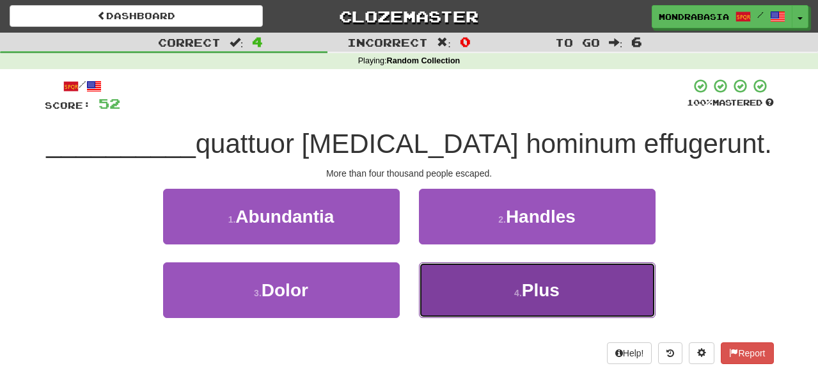
click at [437, 288] on button "4 . Plus" at bounding box center [537, 290] width 237 height 56
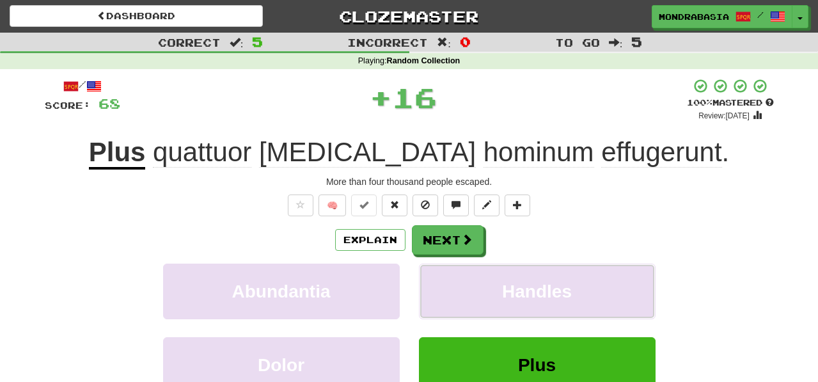
click at [437, 288] on button "Handles" at bounding box center [537, 291] width 237 height 56
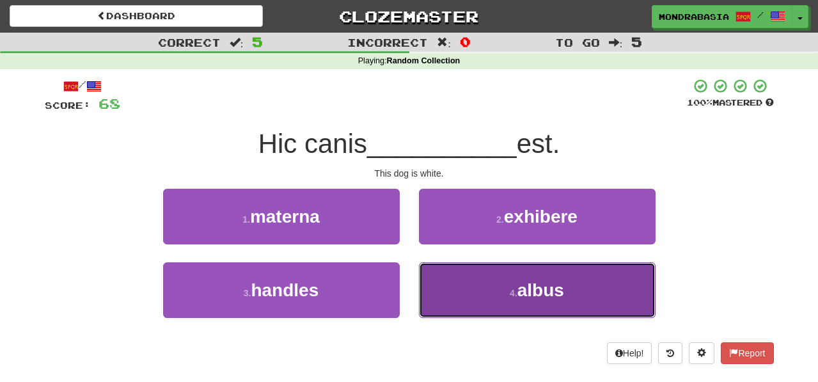
click at [447, 290] on button "4 . albus" at bounding box center [537, 290] width 237 height 56
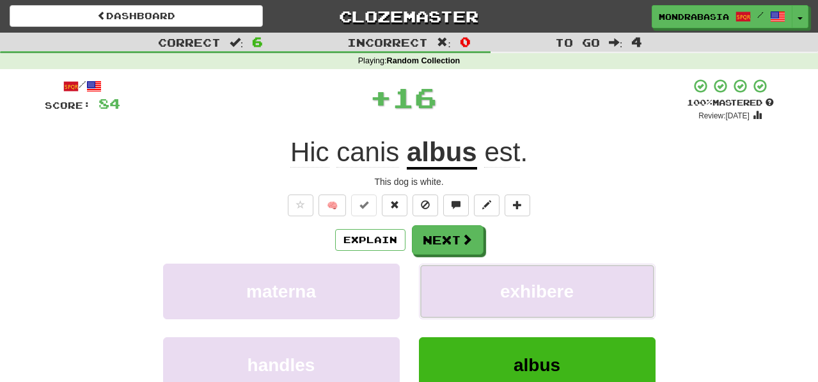
click at [447, 290] on button "exhibere" at bounding box center [537, 291] width 237 height 56
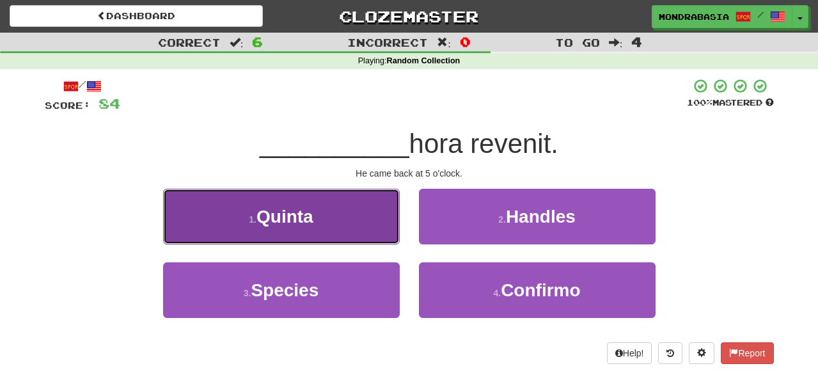
click at [381, 219] on button "1 . Quinta" at bounding box center [281, 217] width 237 height 56
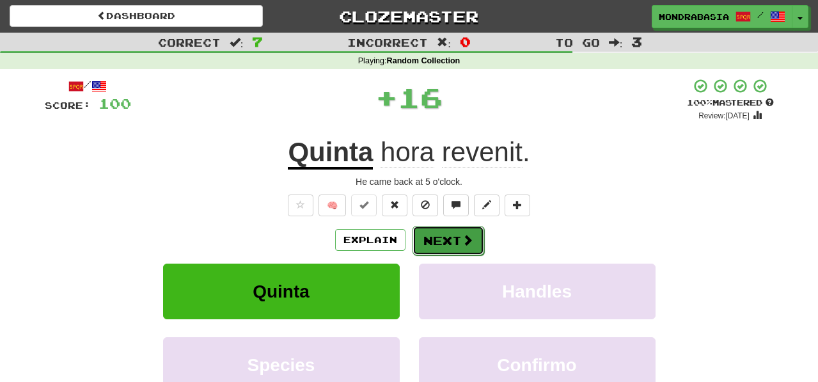
click at [434, 232] on button "Next" at bounding box center [448, 240] width 72 height 29
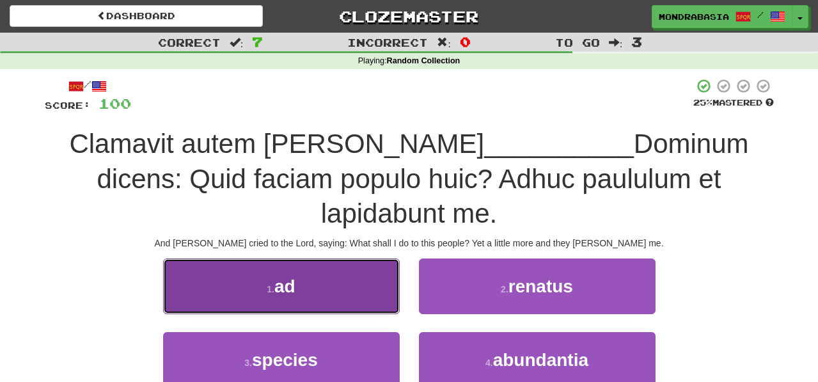
click at [354, 262] on button "1 . ad" at bounding box center [281, 286] width 237 height 56
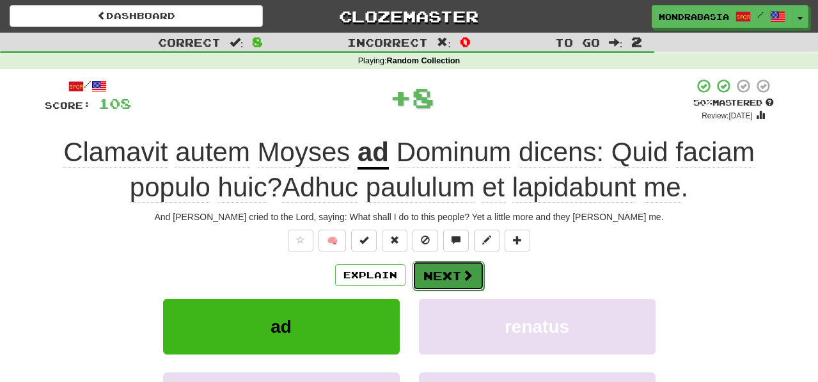
click at [444, 267] on button "Next" at bounding box center [448, 275] width 72 height 29
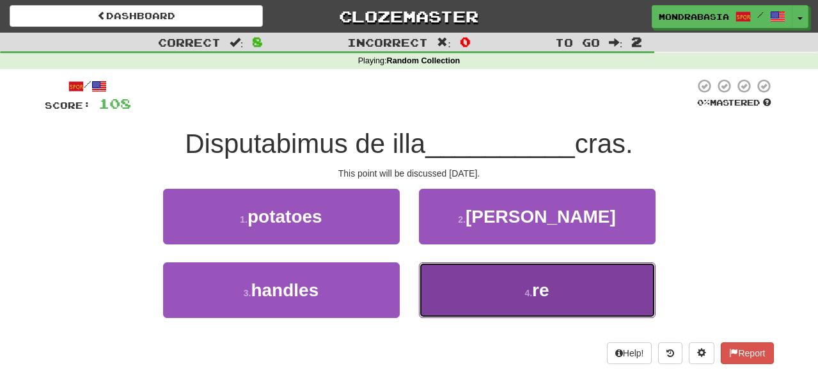
click at [462, 286] on button "4 . re" at bounding box center [537, 290] width 237 height 56
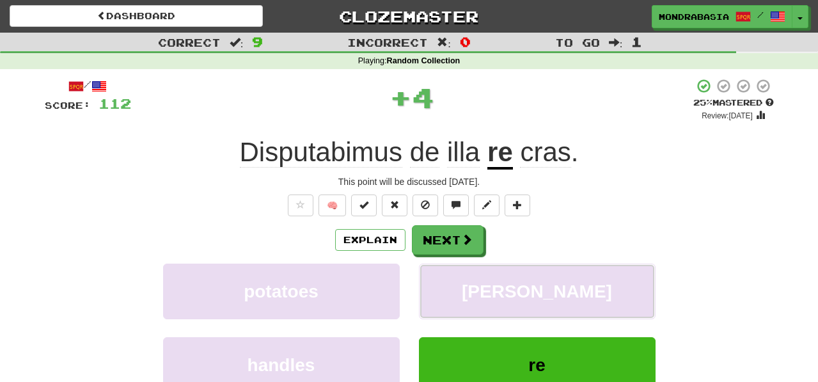
click at [462, 286] on button "ridens" at bounding box center [537, 291] width 237 height 56
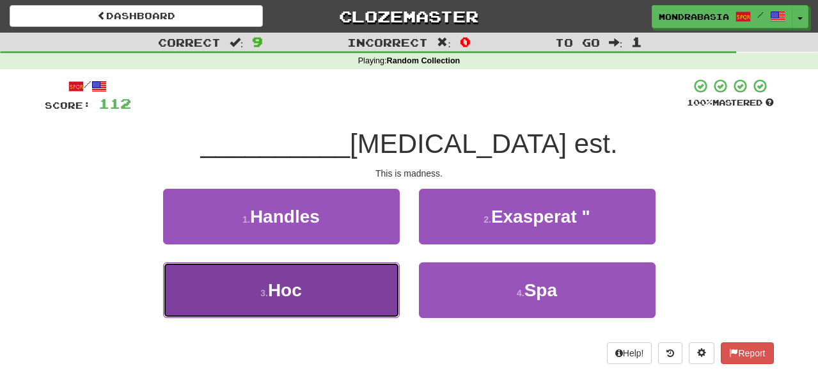
click at [374, 295] on button "3 . Hoc" at bounding box center [281, 290] width 237 height 56
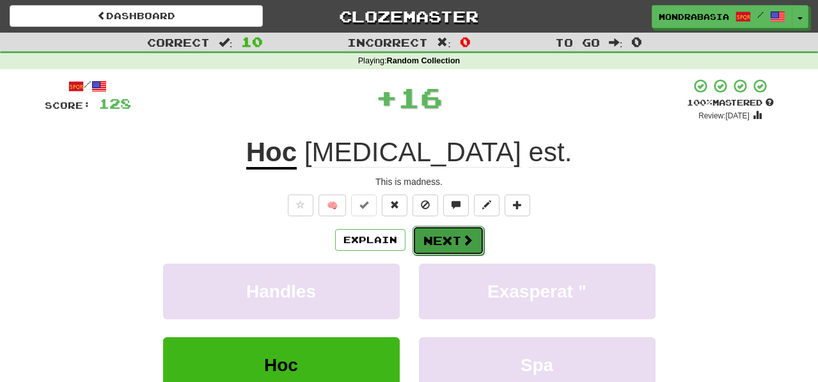
click at [432, 243] on button "Next" at bounding box center [448, 240] width 72 height 29
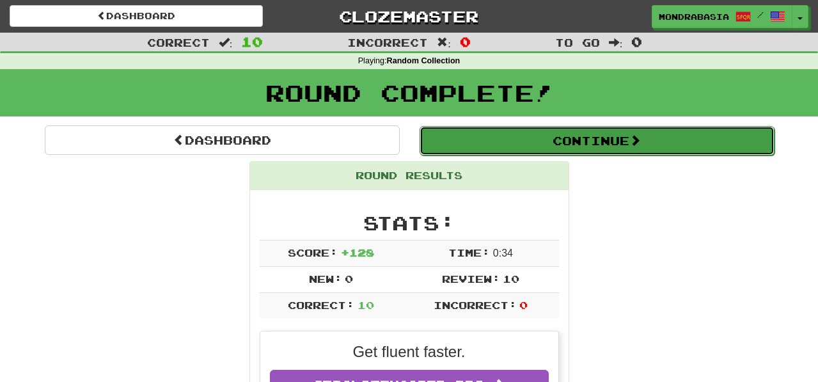
click at [476, 142] on button "Continue" at bounding box center [596, 140] width 355 height 29
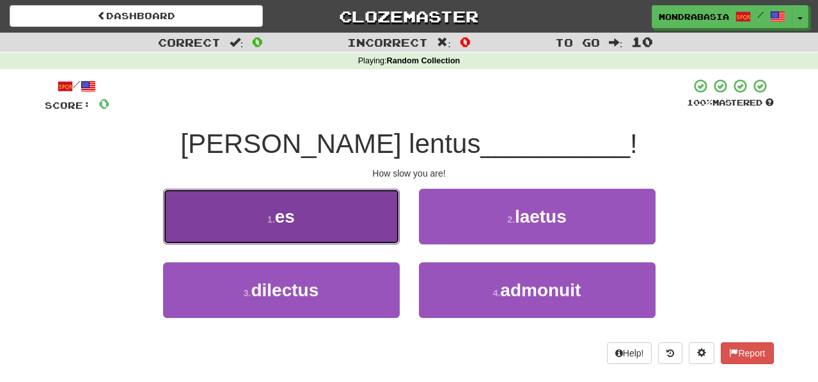
click at [382, 230] on button "1 . es" at bounding box center [281, 217] width 237 height 56
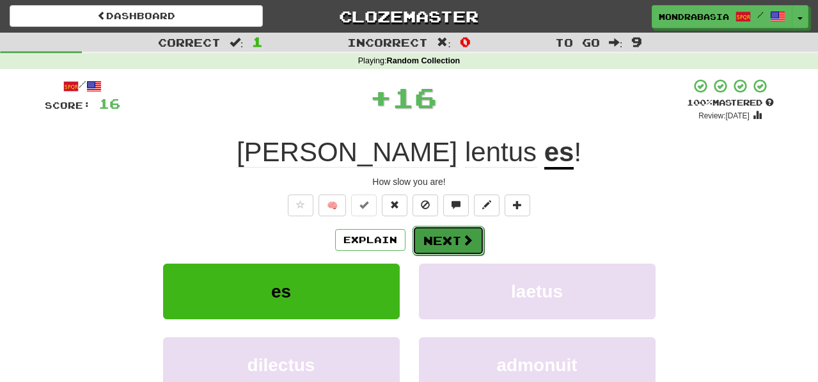
click at [432, 237] on button "Next" at bounding box center [448, 240] width 72 height 29
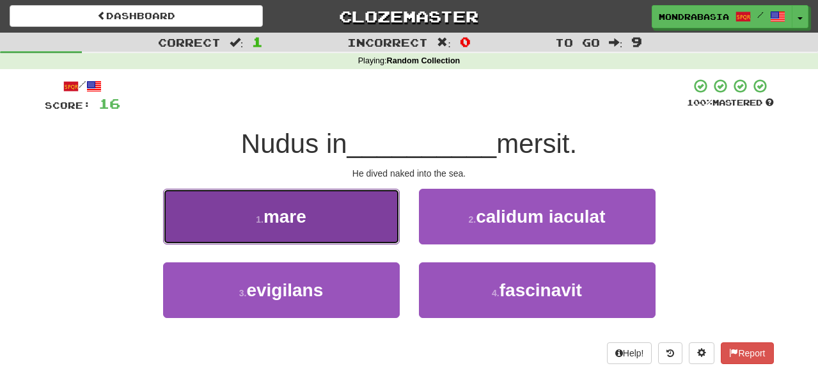
click at [379, 226] on button "1 . mare" at bounding box center [281, 217] width 237 height 56
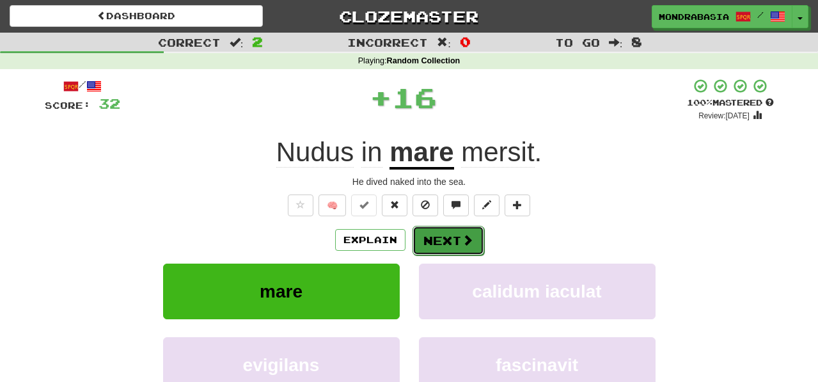
click at [435, 244] on button "Next" at bounding box center [448, 240] width 72 height 29
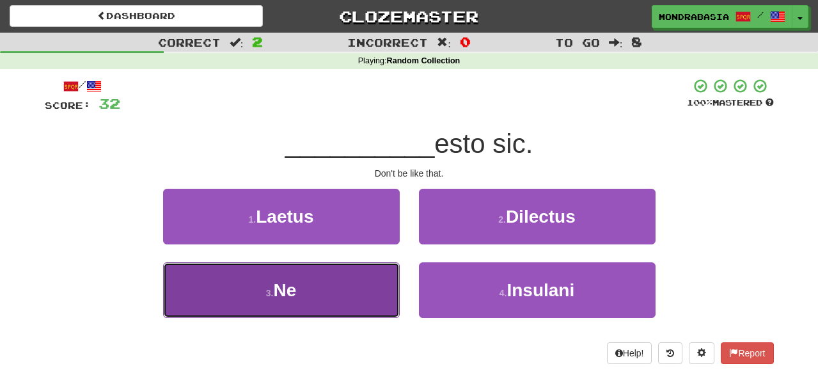
click at [369, 291] on button "3 . Ne" at bounding box center [281, 290] width 237 height 56
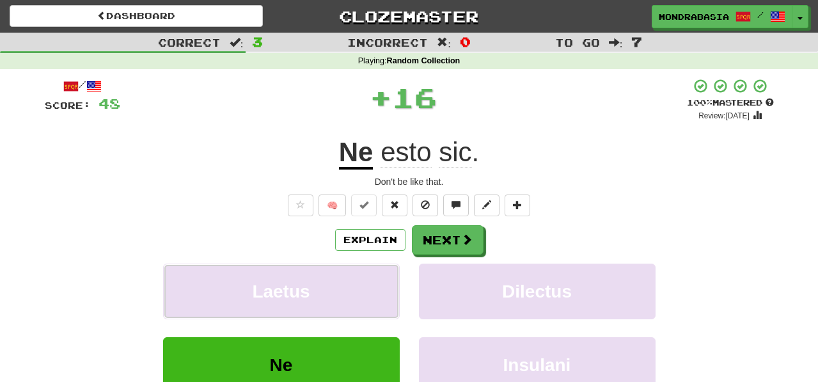
click at [369, 291] on button "Laetus" at bounding box center [281, 291] width 237 height 56
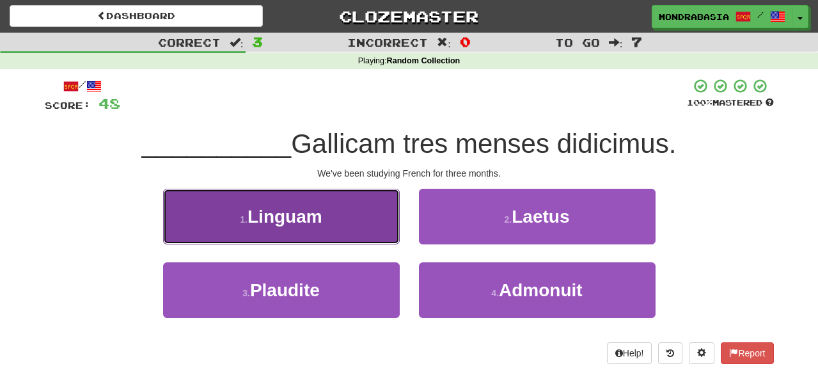
click at [378, 229] on button "1 . Linguam" at bounding box center [281, 217] width 237 height 56
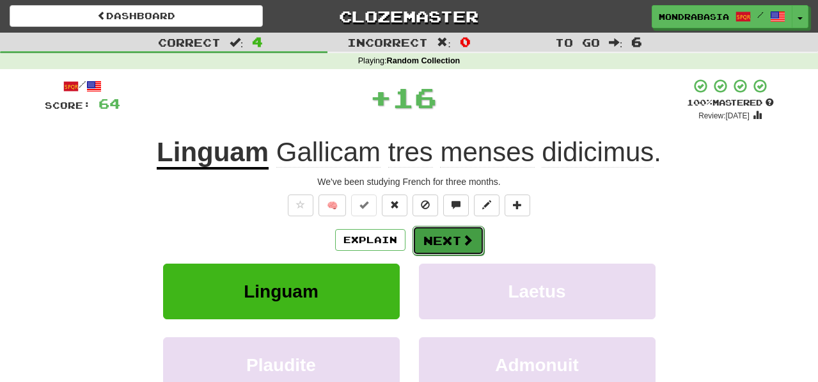
click at [434, 235] on button "Next" at bounding box center [448, 240] width 72 height 29
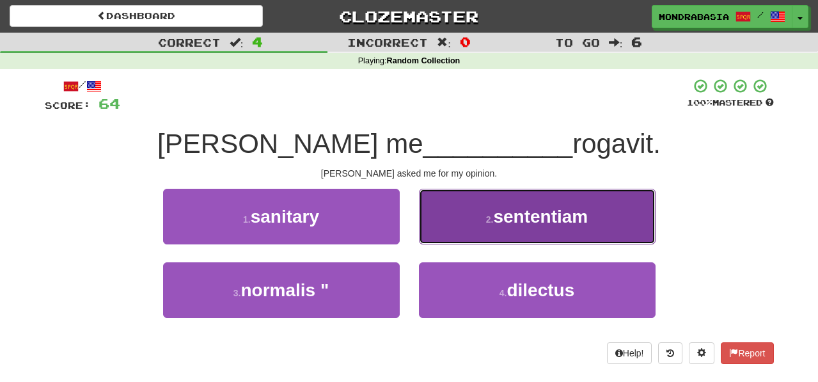
click at [434, 231] on button "2 . sententiam" at bounding box center [537, 217] width 237 height 56
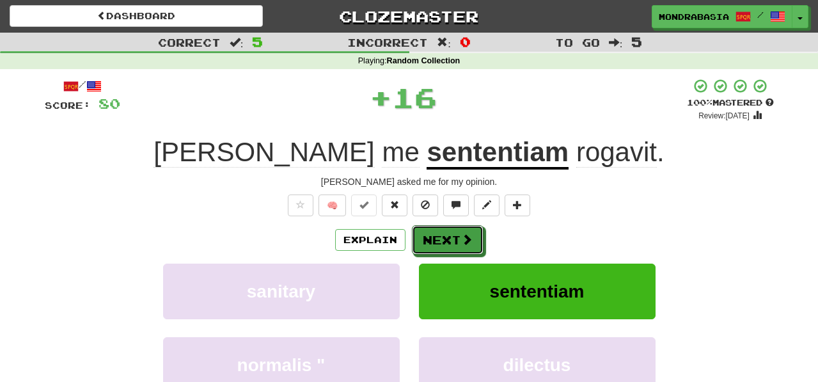
click at [434, 232] on button "Next" at bounding box center [448, 239] width 72 height 29
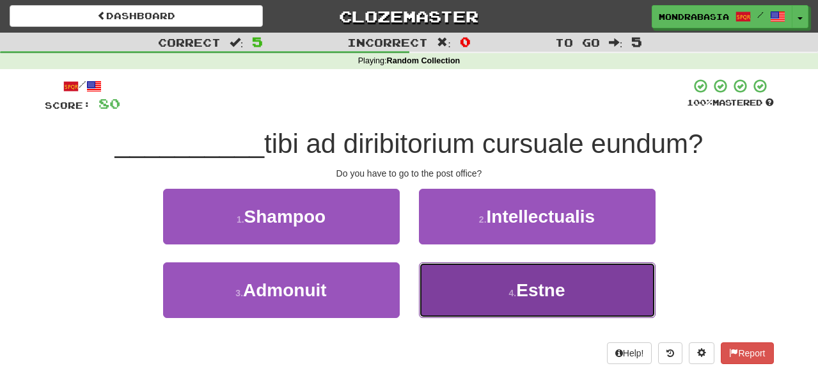
click at [436, 287] on button "4 . Estne" at bounding box center [537, 290] width 237 height 56
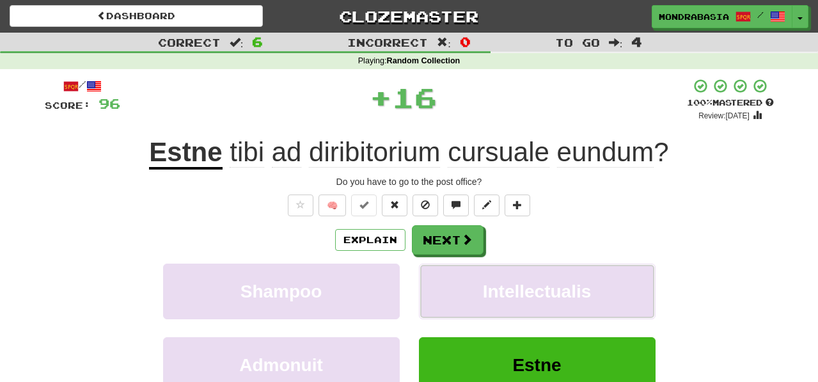
click at [436, 287] on button "Intellectualis" at bounding box center [537, 291] width 237 height 56
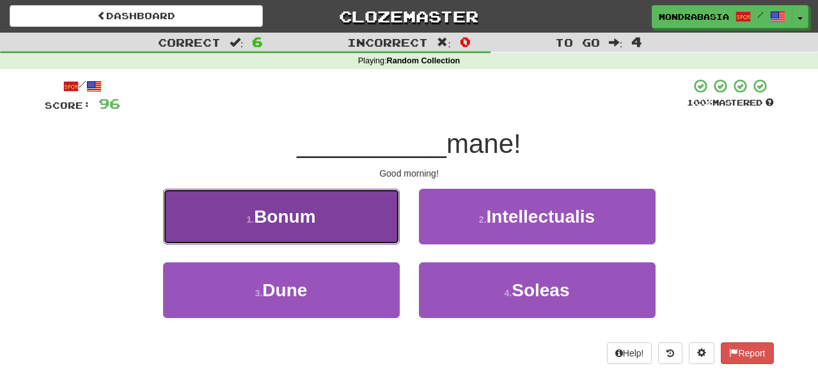
click at [382, 234] on button "1 . Bonum" at bounding box center [281, 217] width 237 height 56
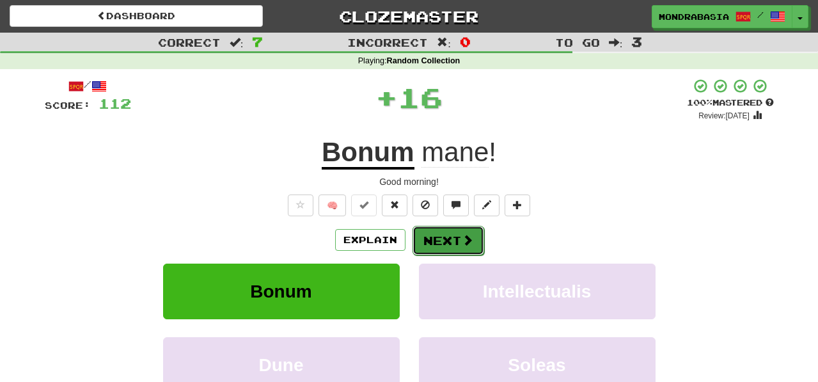
click at [423, 236] on button "Next" at bounding box center [448, 240] width 72 height 29
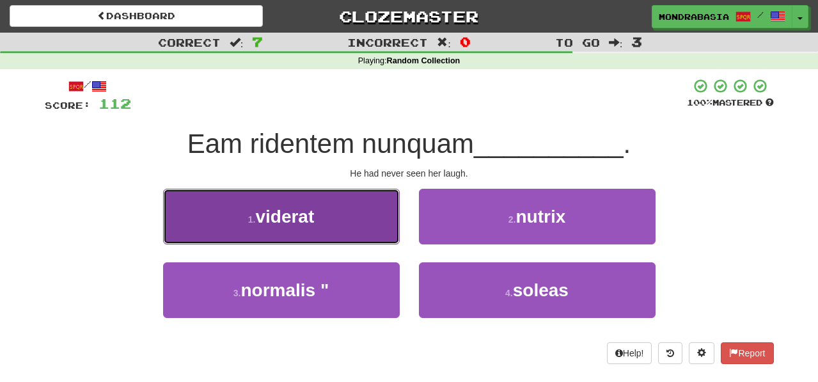
click at [391, 229] on button "1 . viderat" at bounding box center [281, 217] width 237 height 56
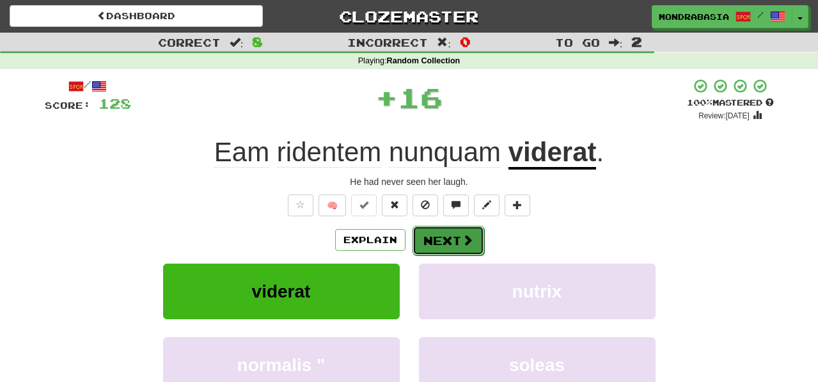
click at [439, 240] on button "Next" at bounding box center [448, 240] width 72 height 29
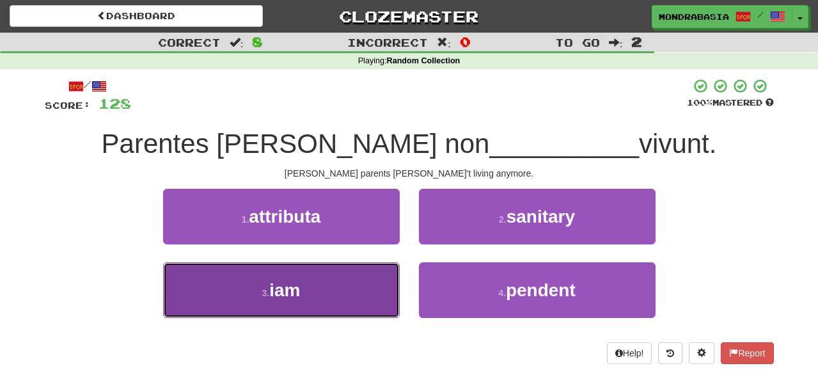
click at [380, 306] on button "3 . iam" at bounding box center [281, 290] width 237 height 56
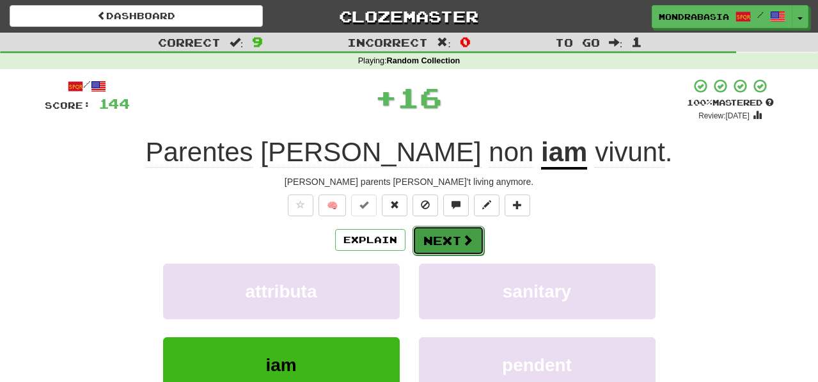
click at [443, 244] on button "Next" at bounding box center [448, 240] width 72 height 29
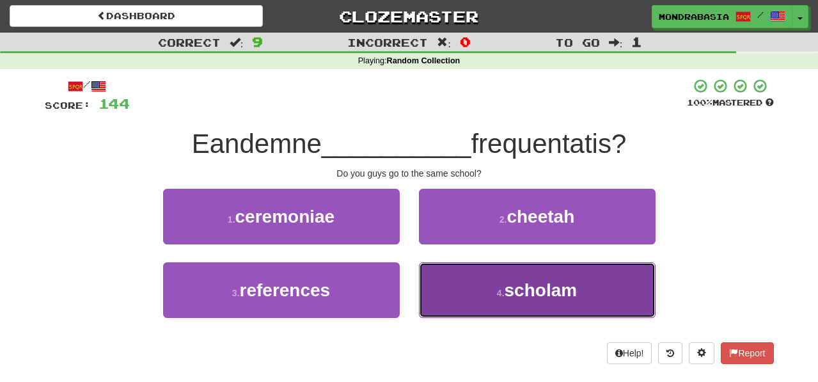
click at [439, 299] on button "4 . scholam" at bounding box center [537, 290] width 237 height 56
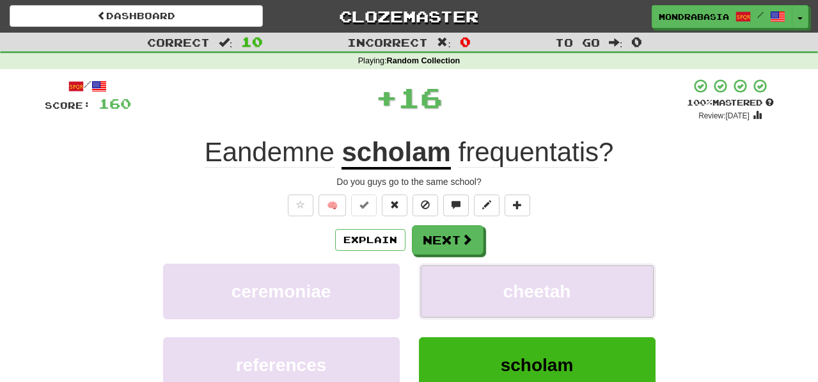
click at [439, 299] on button "cheetah" at bounding box center [537, 291] width 237 height 56
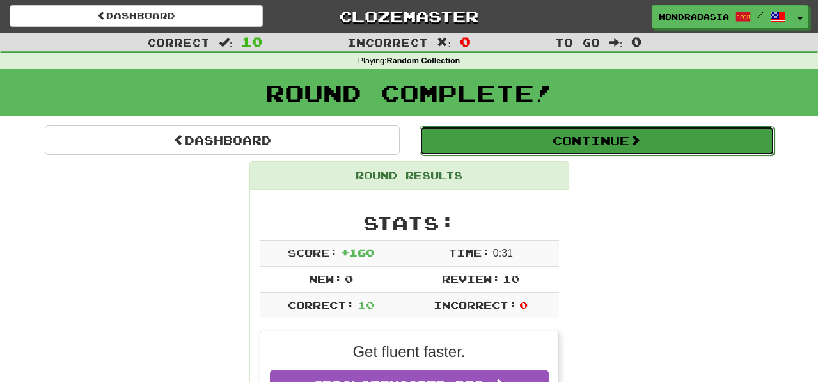
click at [453, 140] on button "Continue" at bounding box center [596, 140] width 355 height 29
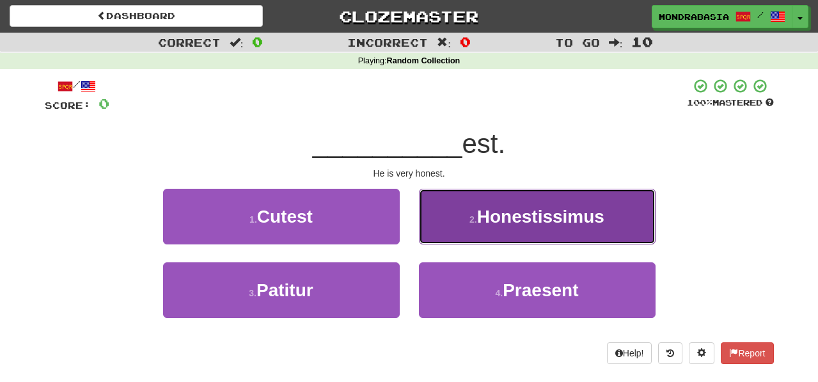
click at [430, 234] on button "2 . Honestissimus" at bounding box center [537, 217] width 237 height 56
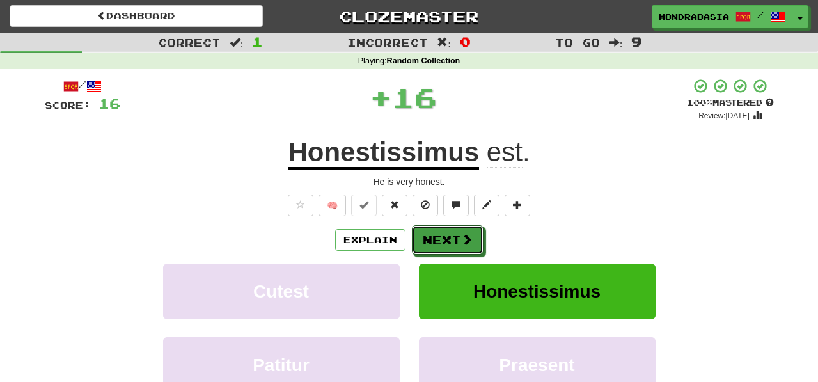
click at [432, 240] on button "Next" at bounding box center [448, 239] width 72 height 29
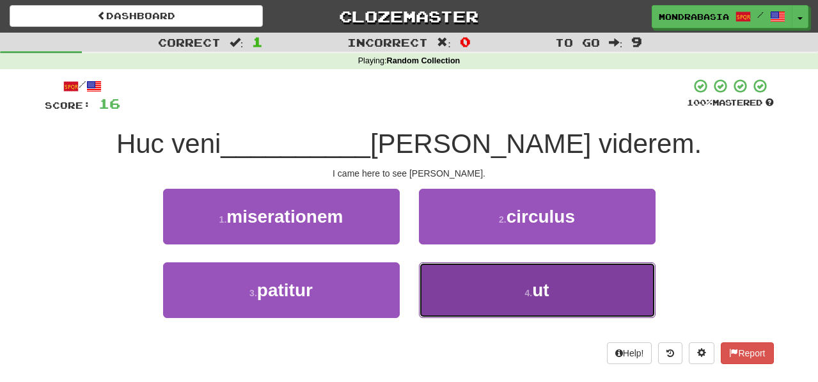
click at [439, 295] on button "4 . ut" at bounding box center [537, 290] width 237 height 56
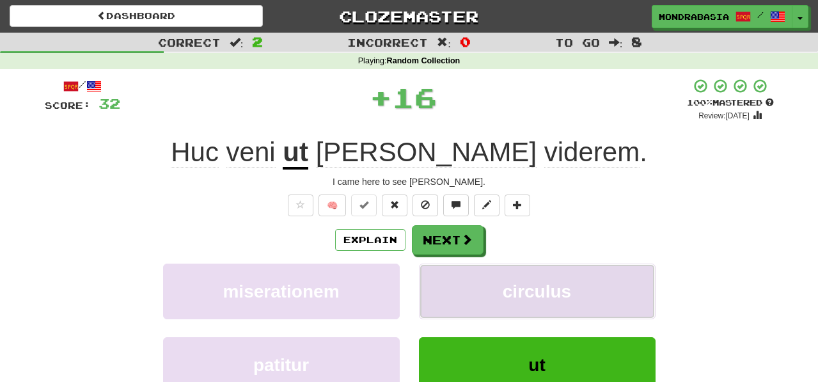
click at [442, 287] on button "circulus" at bounding box center [537, 291] width 237 height 56
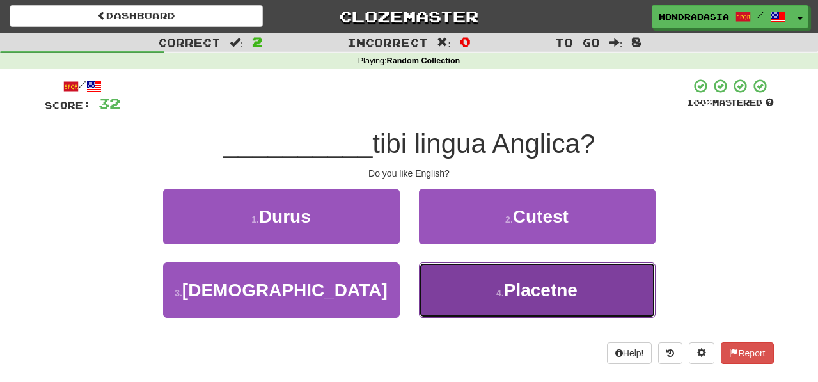
click at [448, 295] on button "4 . Placetne" at bounding box center [537, 290] width 237 height 56
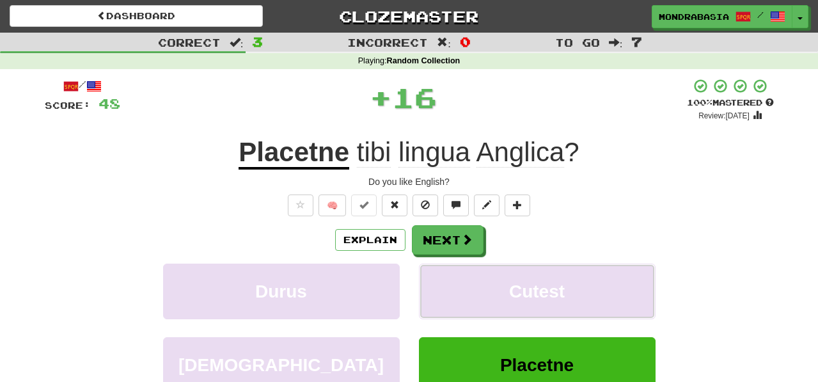
click at [448, 295] on button "Cutest" at bounding box center [537, 291] width 237 height 56
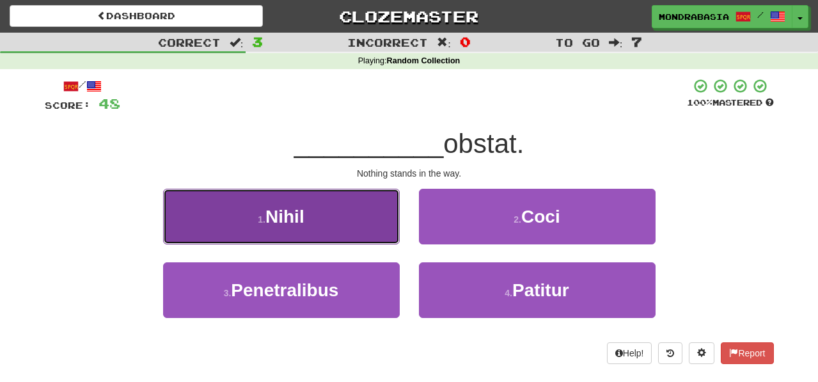
click at [384, 232] on button "1 . Nihil" at bounding box center [281, 217] width 237 height 56
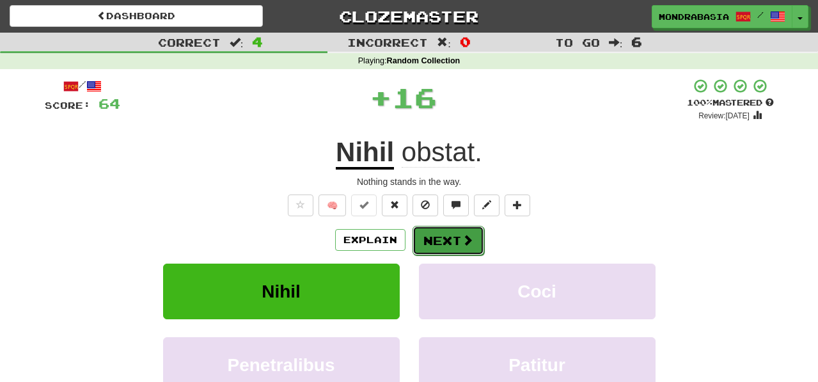
click at [426, 237] on button "Next" at bounding box center [448, 240] width 72 height 29
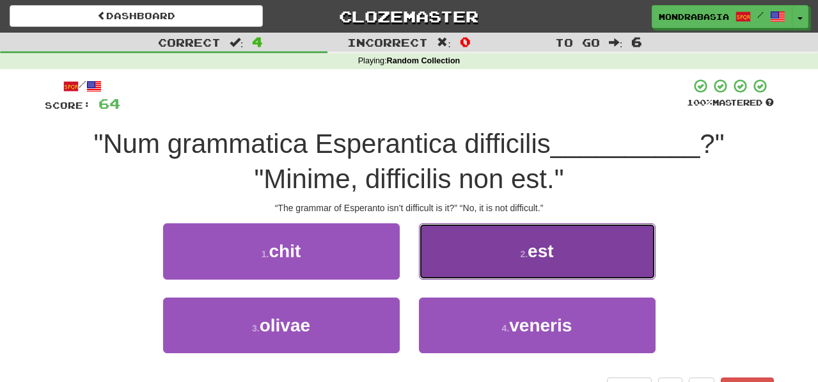
click at [447, 263] on button "2 . est" at bounding box center [537, 251] width 237 height 56
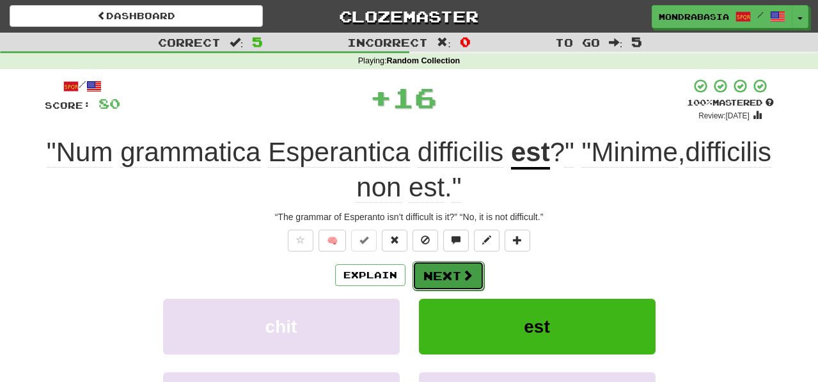
click at [447, 269] on button "Next" at bounding box center [448, 275] width 72 height 29
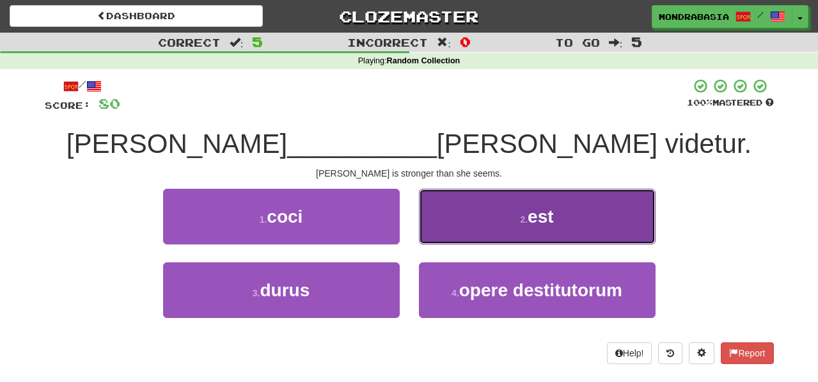
click at [449, 235] on button "2 . est" at bounding box center [537, 217] width 237 height 56
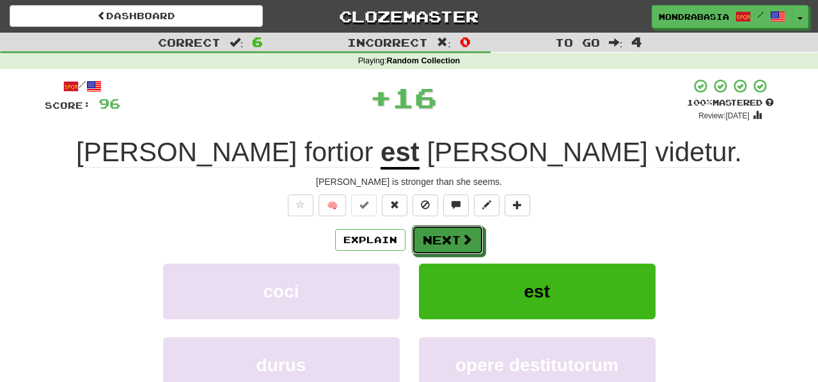
click at [449, 235] on button "Next" at bounding box center [448, 239] width 72 height 29
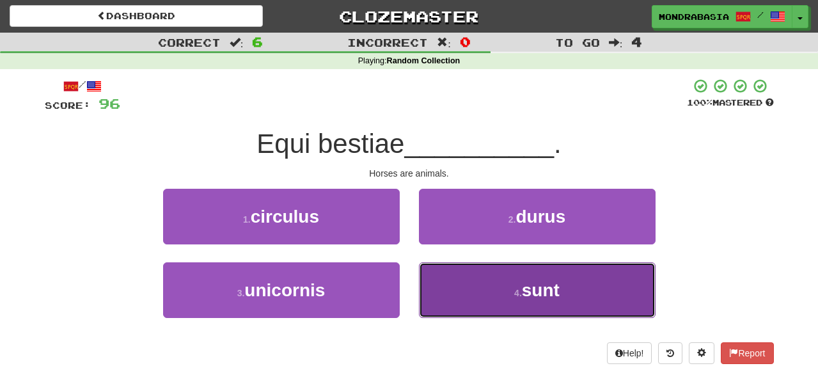
click at [440, 304] on button "4 . sunt" at bounding box center [537, 290] width 237 height 56
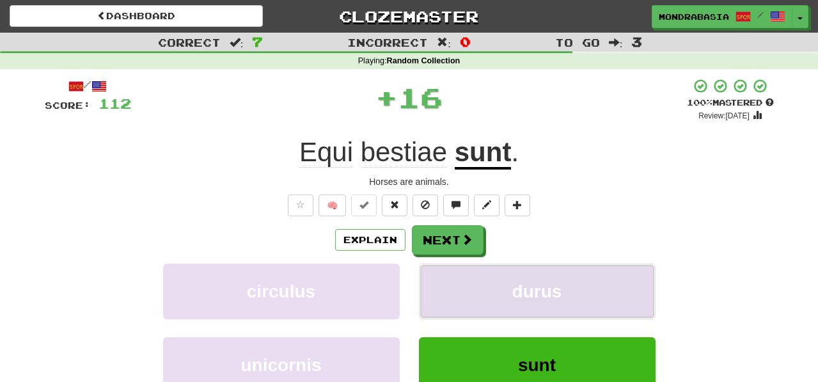
click at [440, 290] on button "durus" at bounding box center [537, 291] width 237 height 56
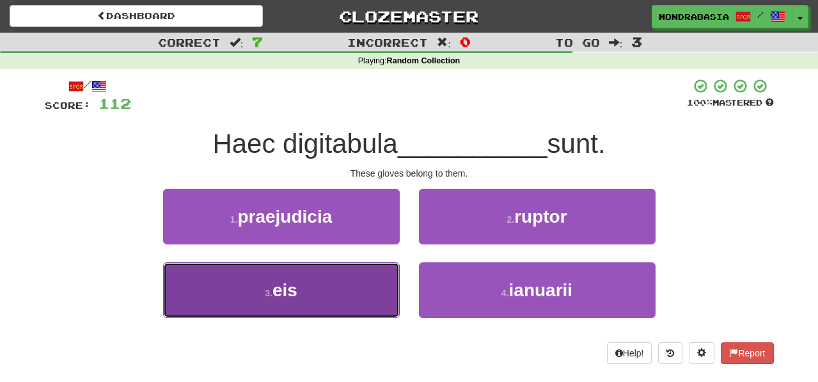
click at [384, 286] on button "3 . eis" at bounding box center [281, 290] width 237 height 56
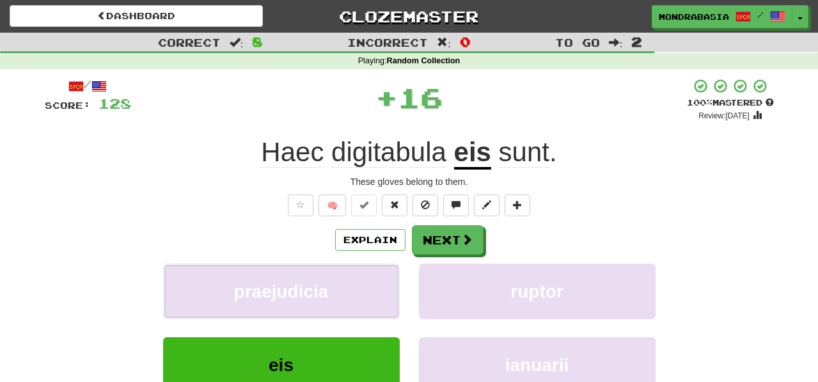
click at [384, 286] on button "praejudicia" at bounding box center [281, 291] width 237 height 56
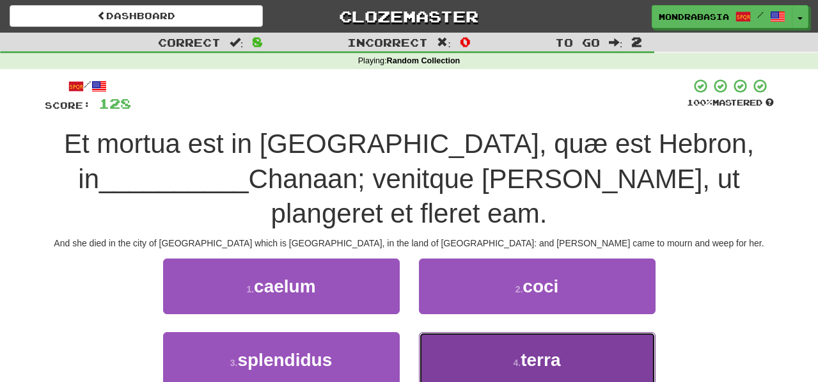
click at [445, 332] on button "4 . terra" at bounding box center [537, 360] width 237 height 56
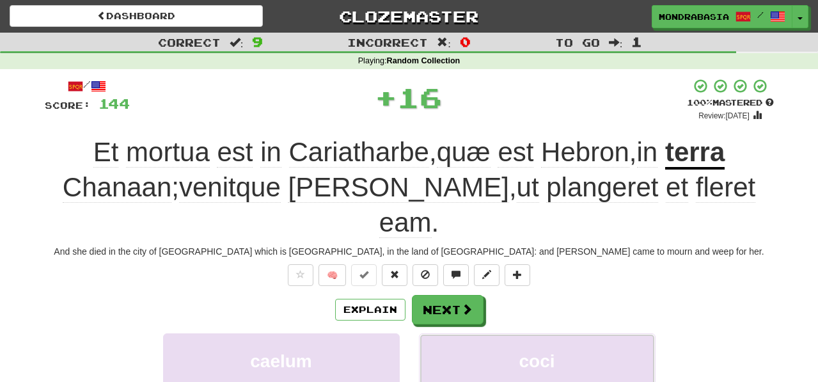
click at [445, 333] on button "coci" at bounding box center [537, 361] width 237 height 56
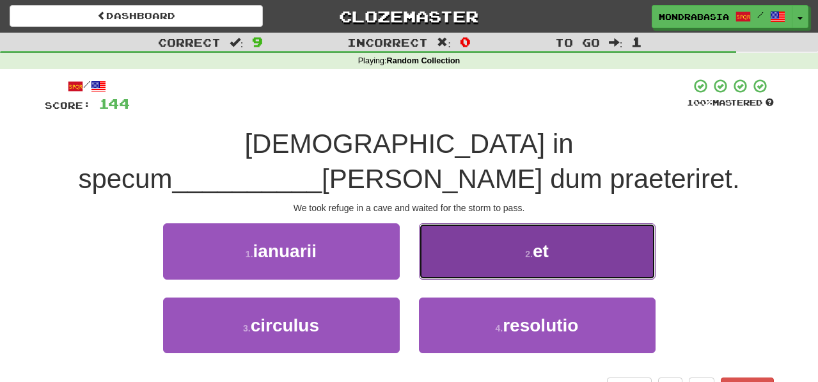
click at [446, 272] on button "2 . et" at bounding box center [537, 251] width 237 height 56
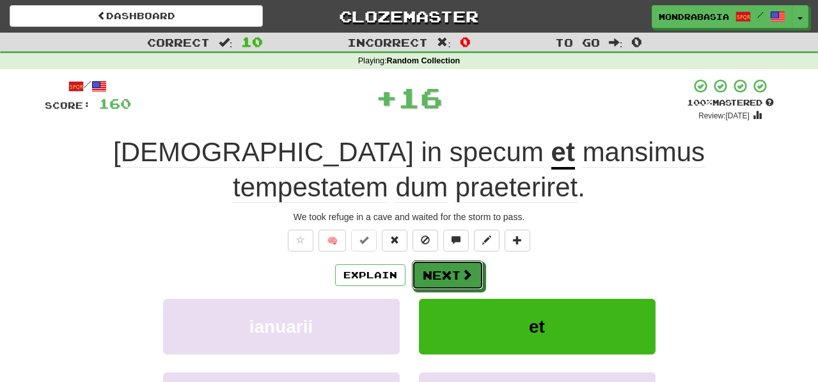
click at [446, 272] on button "Next" at bounding box center [448, 274] width 72 height 29
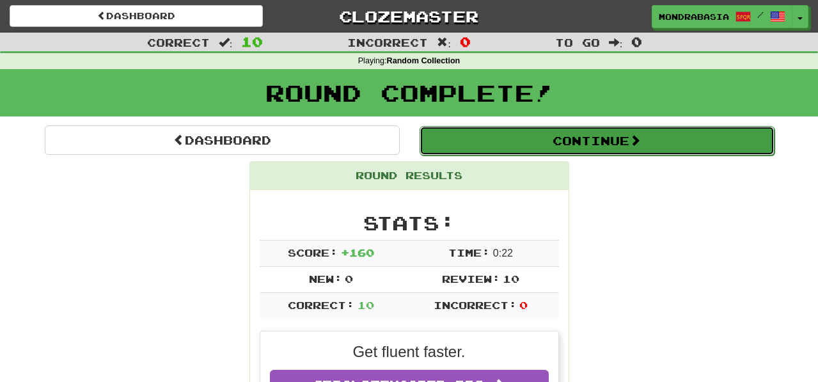
click at [451, 137] on button "Continue" at bounding box center [596, 140] width 355 height 29
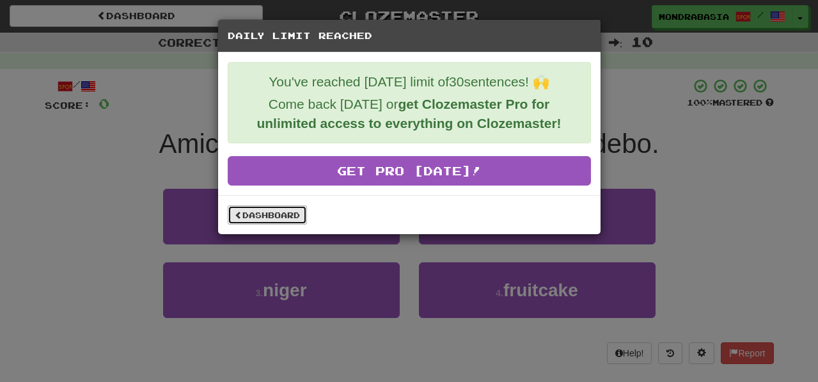
click at [285, 215] on link "Dashboard" at bounding box center [267, 214] width 79 height 19
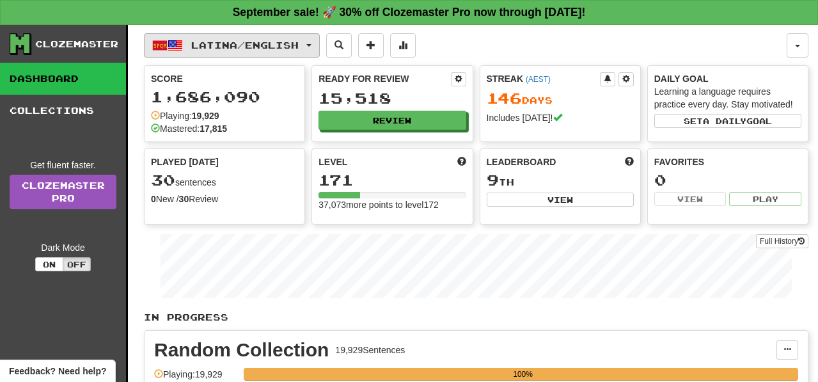
click at [320, 49] on button "Latina / English" at bounding box center [232, 45] width 176 height 24
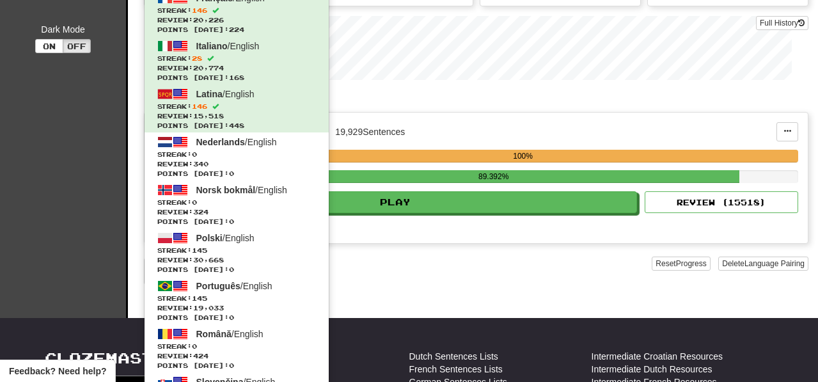
scroll to position [223, 0]
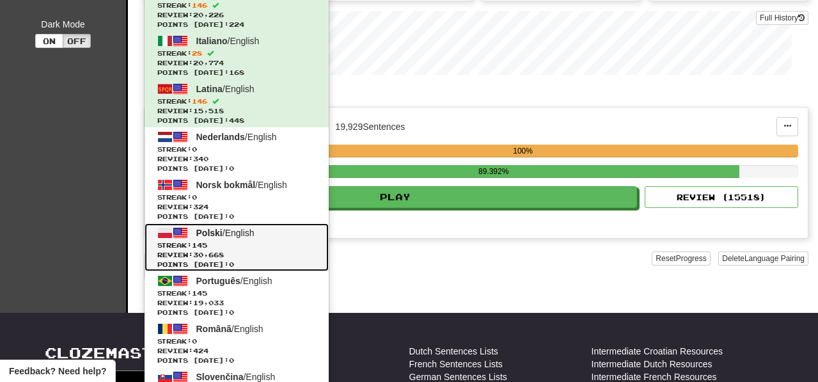
click at [261, 253] on span "Review: 30,668" at bounding box center [236, 255] width 159 height 10
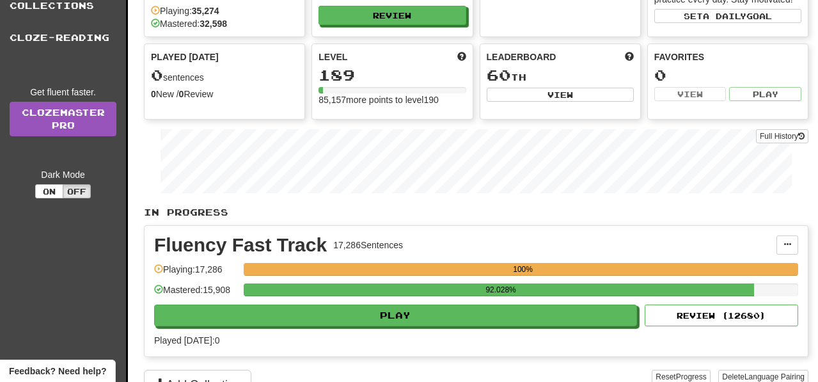
scroll to position [139, 0]
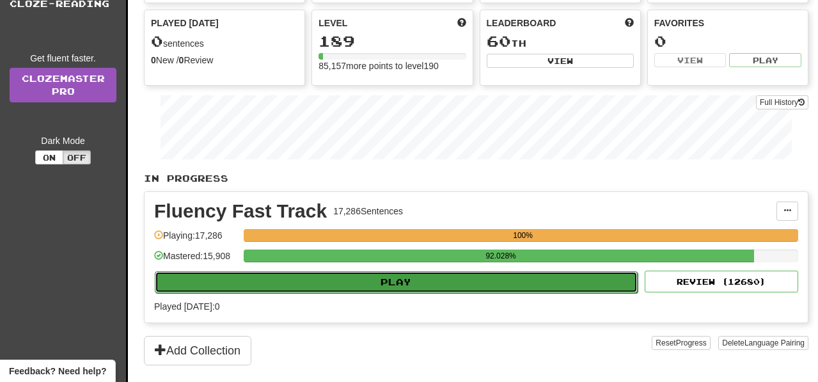
click at [389, 285] on button "Play" at bounding box center [396, 282] width 483 height 22
select select "**"
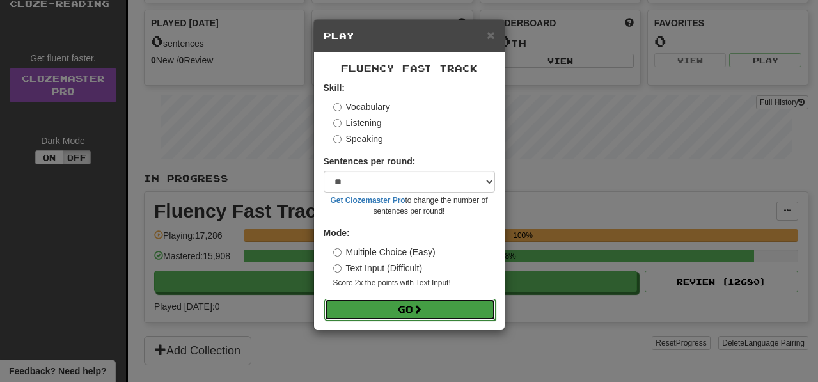
click at [402, 310] on button "Go" at bounding box center [409, 310] width 171 height 22
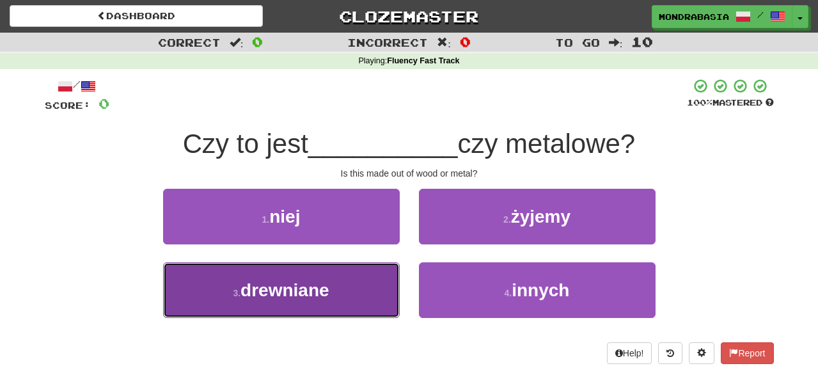
click at [378, 292] on button "3 . drewniane" at bounding box center [281, 290] width 237 height 56
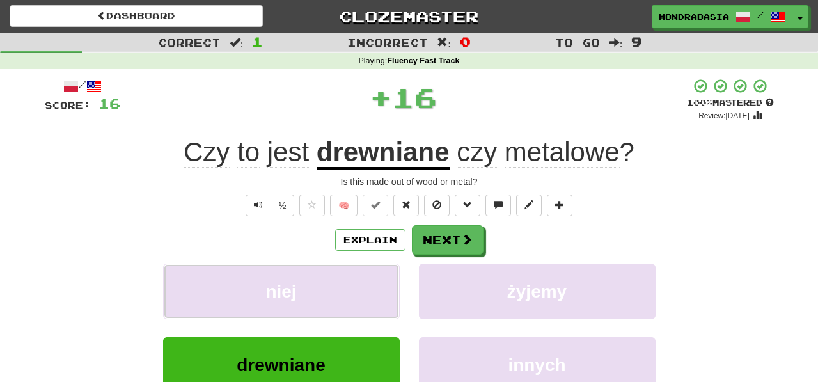
click at [378, 292] on button "niej" at bounding box center [281, 291] width 237 height 56
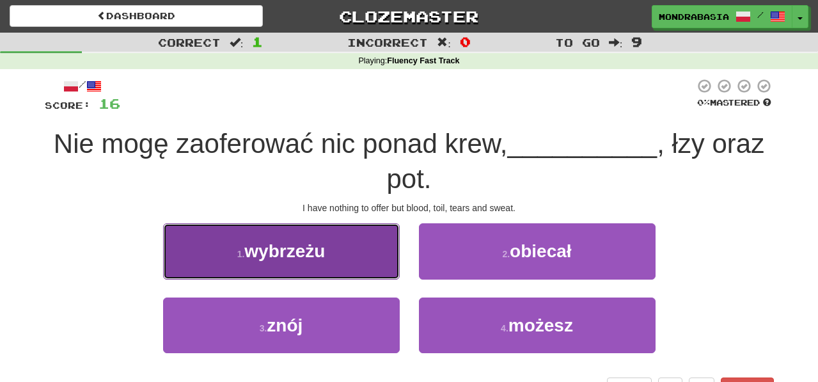
click at [377, 264] on button "1 . wybrzeżu" at bounding box center [281, 251] width 237 height 56
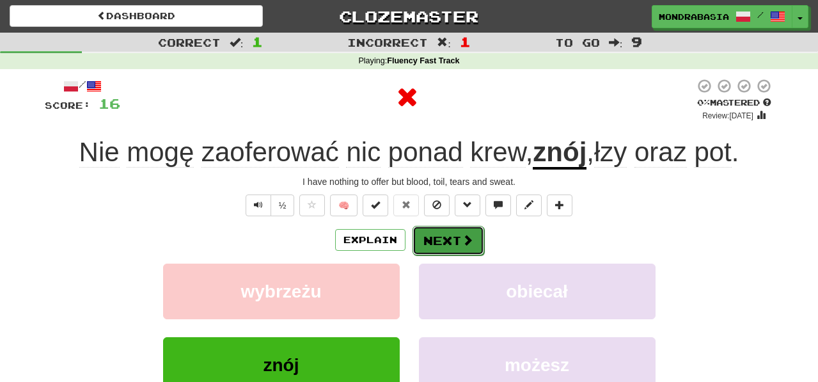
click at [439, 238] on button "Next" at bounding box center [448, 240] width 72 height 29
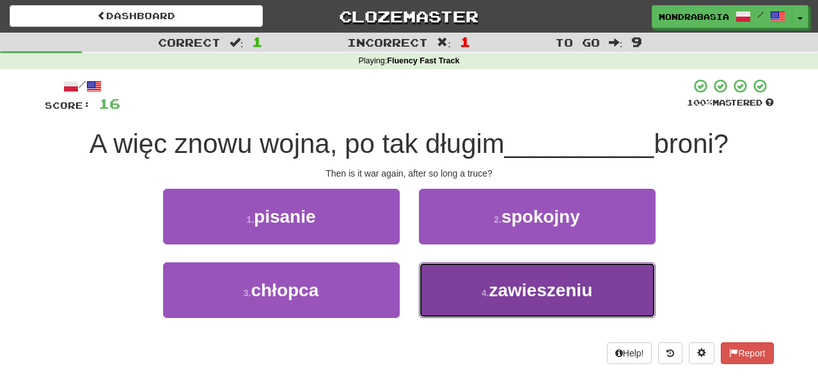
click at [446, 294] on button "4 . zawieszeniu" at bounding box center [537, 290] width 237 height 56
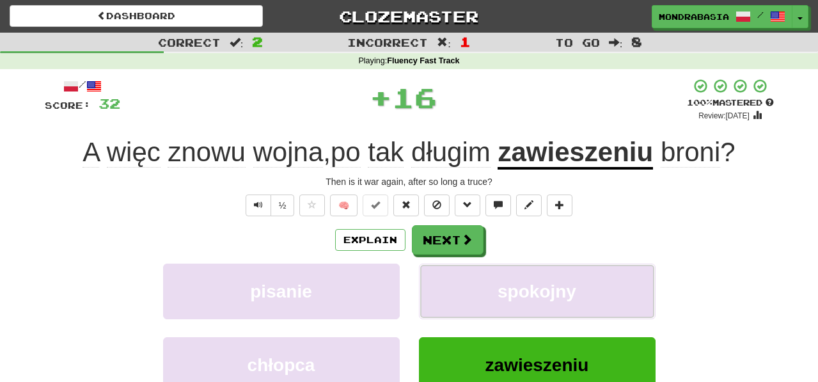
click at [446, 294] on button "spokojny" at bounding box center [537, 291] width 237 height 56
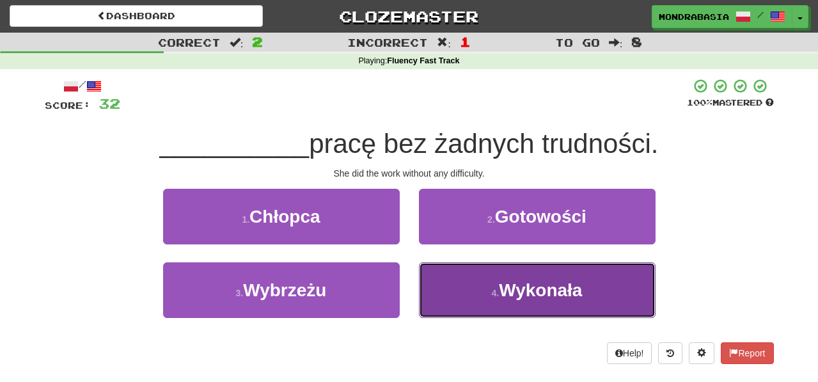
click at [458, 299] on button "4 . Wykonała" at bounding box center [537, 290] width 237 height 56
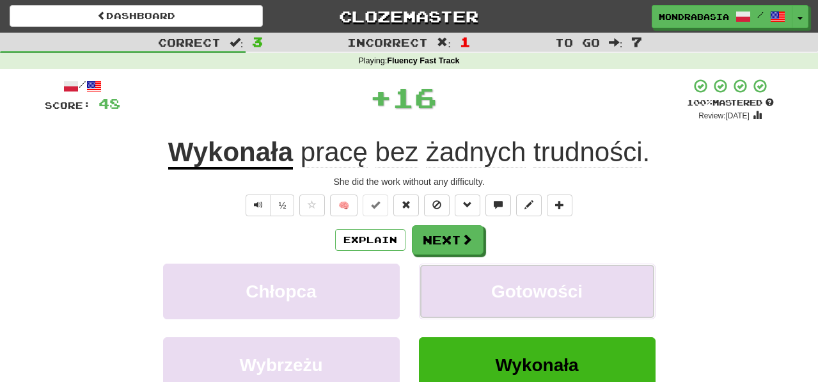
click at [458, 299] on button "Gotowości" at bounding box center [537, 291] width 237 height 56
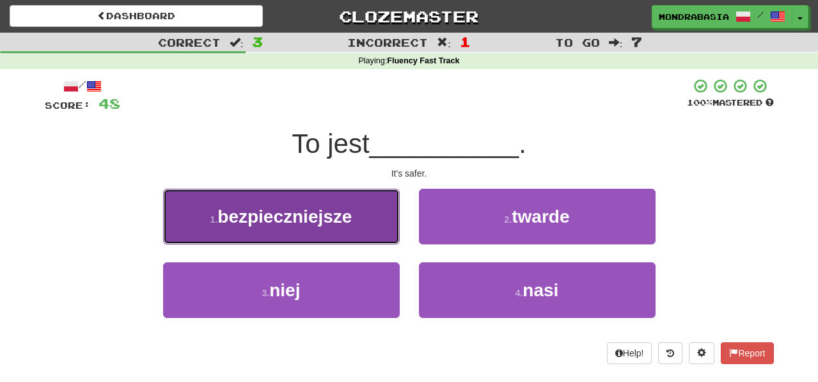
click at [379, 240] on button "1 . bezpieczniejsze" at bounding box center [281, 217] width 237 height 56
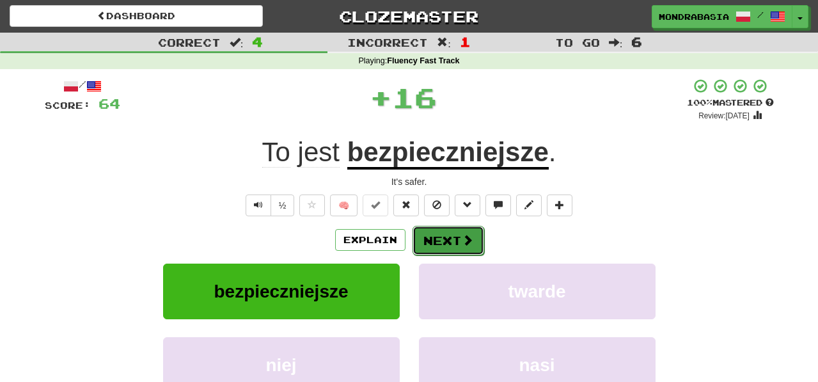
click at [441, 244] on button "Next" at bounding box center [448, 240] width 72 height 29
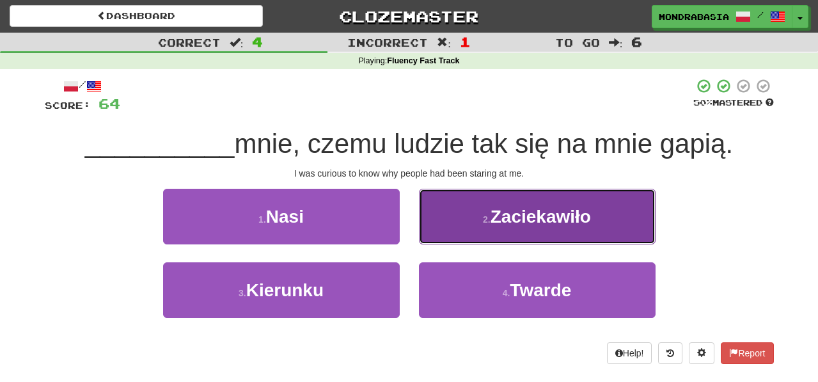
click at [440, 236] on button "2 . Zaciekawiło" at bounding box center [537, 217] width 237 height 56
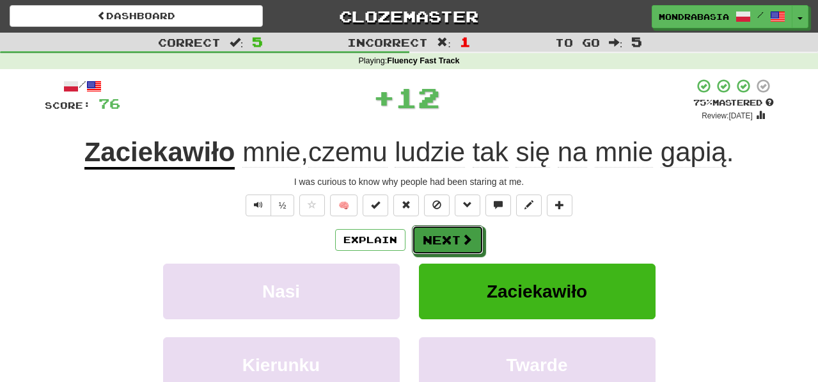
click at [440, 236] on button "Next" at bounding box center [448, 239] width 72 height 29
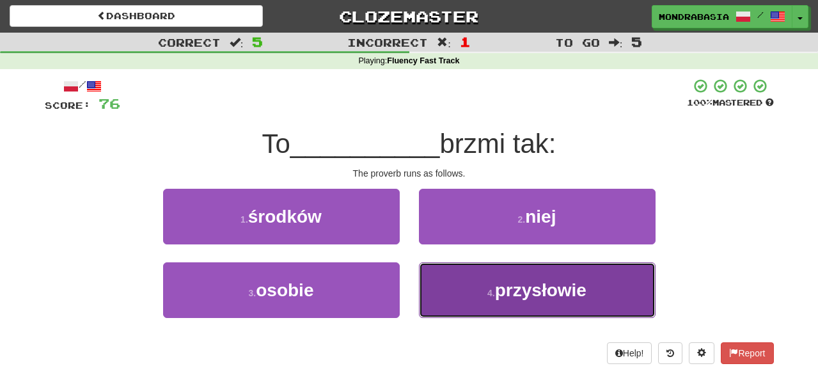
click at [452, 295] on button "4 . przysłowie" at bounding box center [537, 290] width 237 height 56
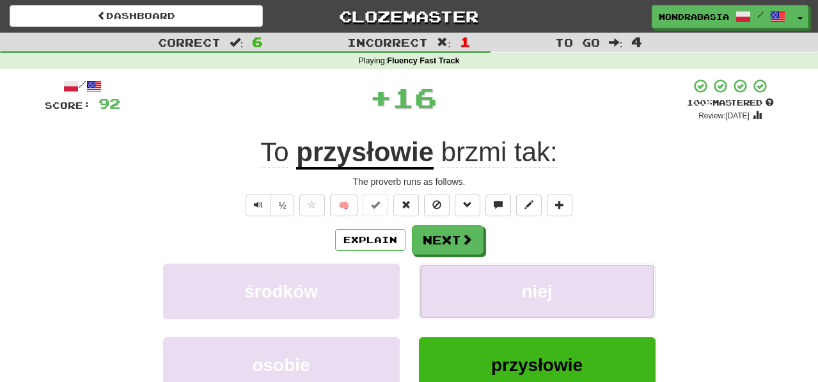
click at [452, 295] on button "niej" at bounding box center [537, 291] width 237 height 56
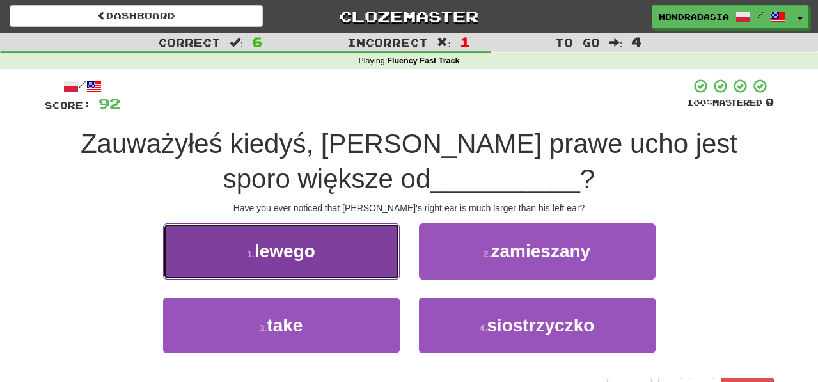
click at [377, 267] on button "1 . lewego" at bounding box center [281, 251] width 237 height 56
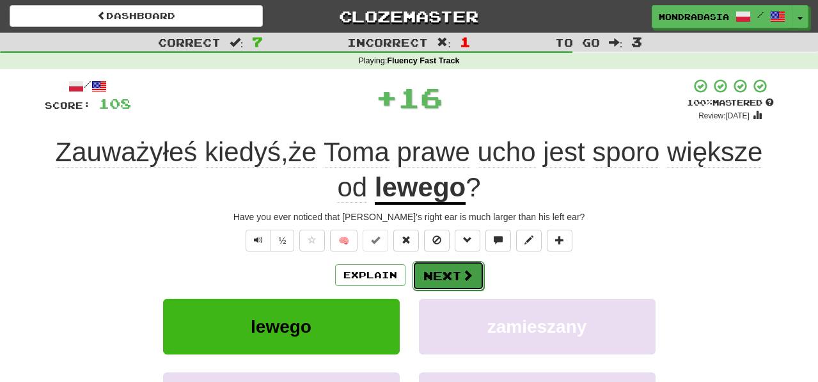
click at [459, 267] on button "Next" at bounding box center [448, 275] width 72 height 29
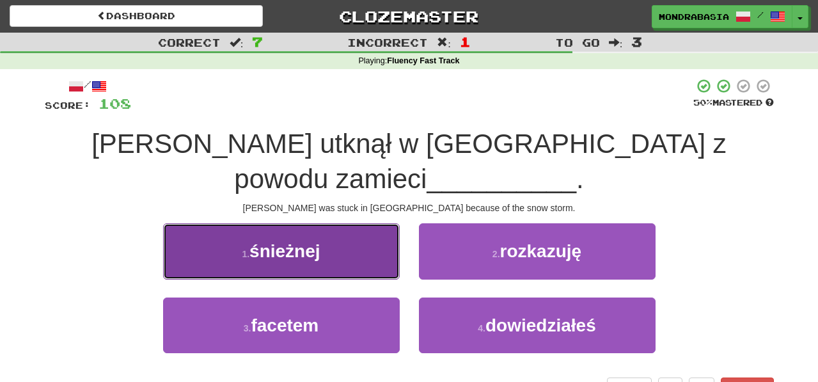
click at [391, 223] on button "1 . śnieżnej" at bounding box center [281, 251] width 237 height 56
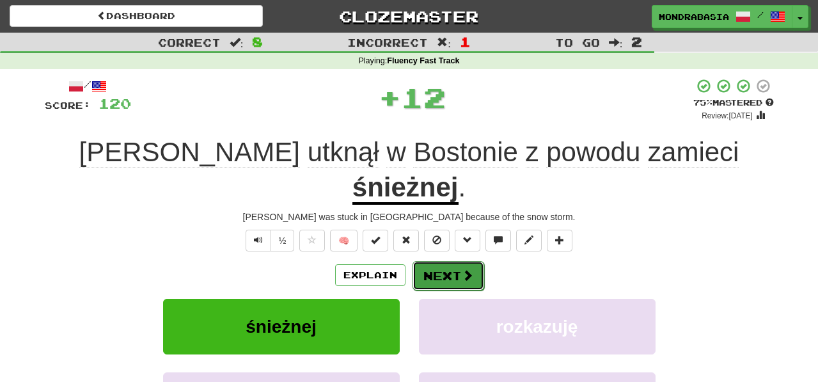
click at [429, 261] on button "Next" at bounding box center [448, 275] width 72 height 29
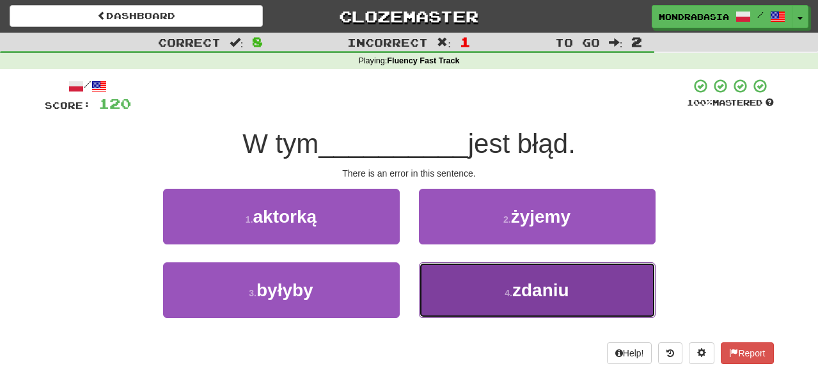
click at [460, 300] on button "4 . zdaniu" at bounding box center [537, 290] width 237 height 56
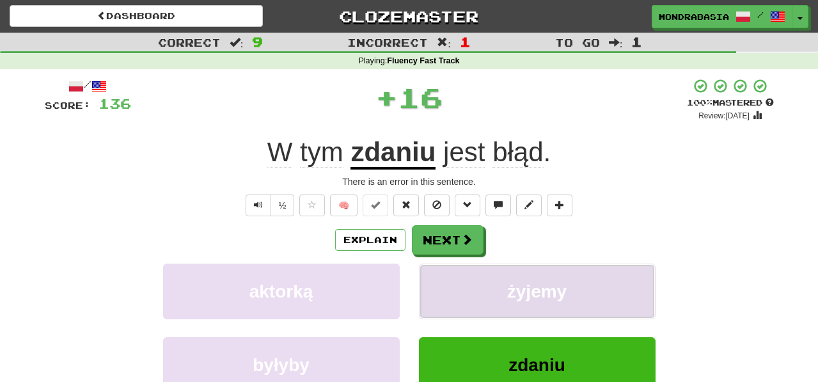
click at [460, 295] on button "żyjemy" at bounding box center [537, 291] width 237 height 56
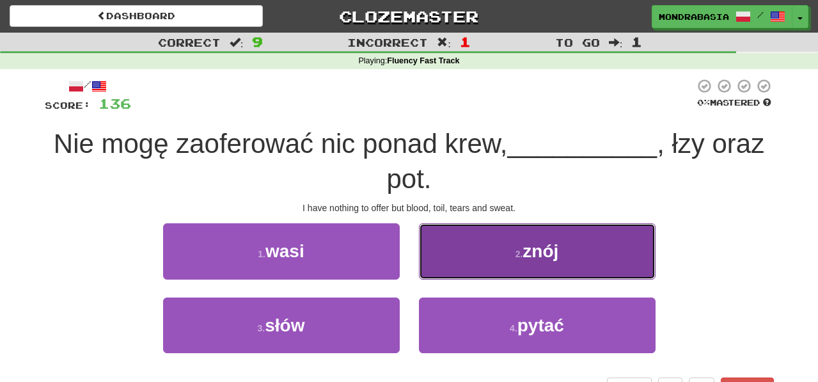
click at [437, 273] on button "2 . znój" at bounding box center [537, 251] width 237 height 56
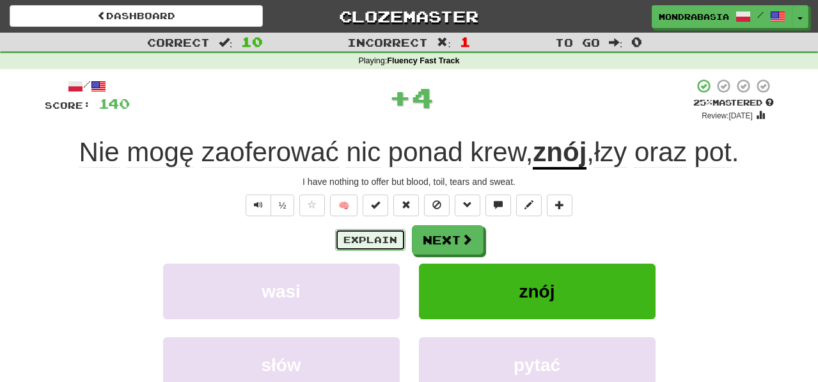
click at [386, 242] on button "Explain" at bounding box center [370, 240] width 70 height 22
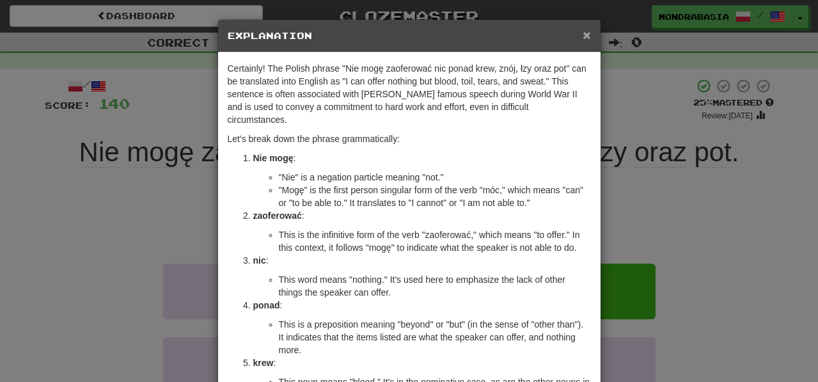
click at [587, 35] on span "×" at bounding box center [587, 34] width 8 height 15
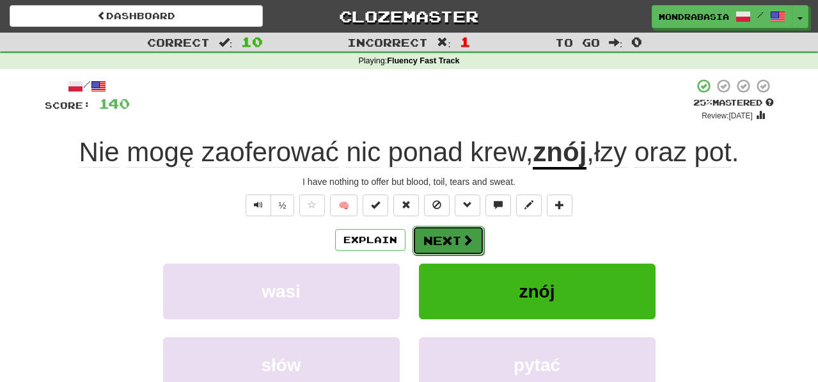
click at [453, 251] on button "Next" at bounding box center [448, 240] width 72 height 29
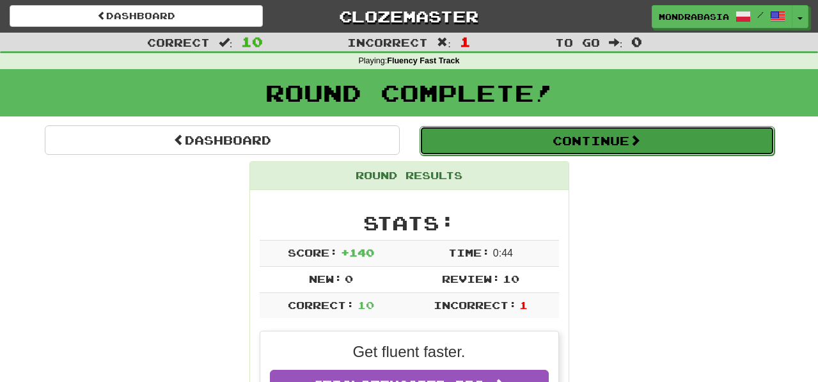
click at [471, 146] on button "Continue" at bounding box center [596, 140] width 355 height 29
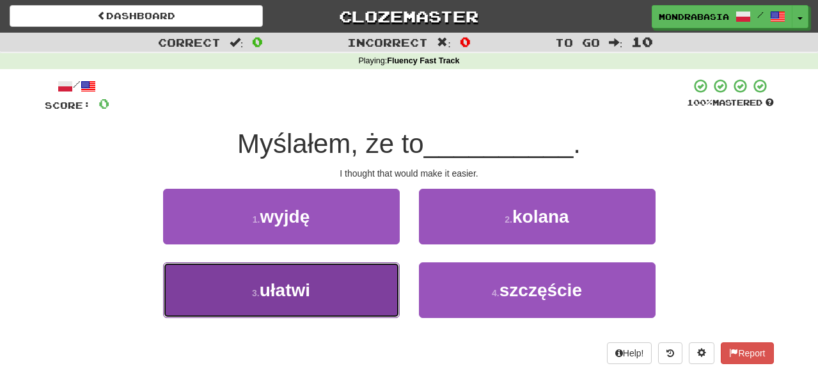
click at [356, 292] on button "3 . ułatwi" at bounding box center [281, 290] width 237 height 56
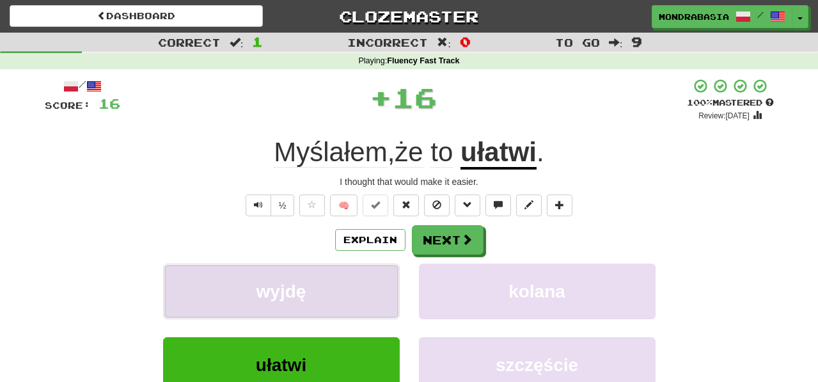
click at [362, 290] on button "wyjdę" at bounding box center [281, 291] width 237 height 56
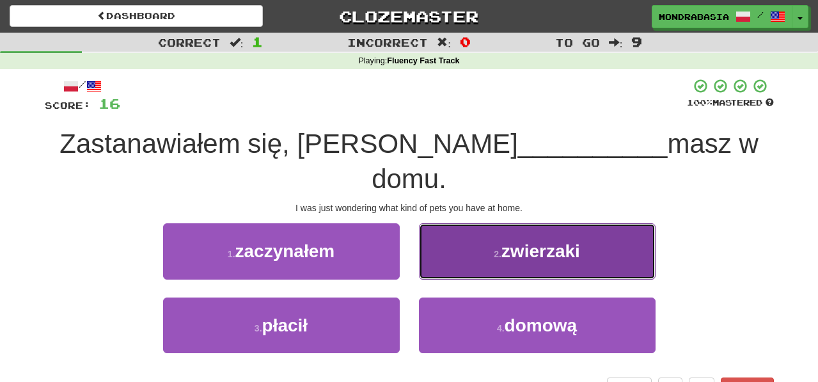
click at [434, 234] on button "2 . zwierzaki" at bounding box center [537, 251] width 237 height 56
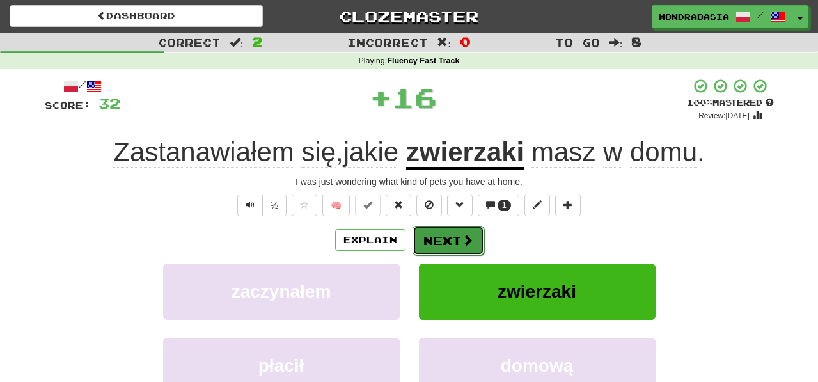
click at [434, 237] on button "Next" at bounding box center [448, 240] width 72 height 29
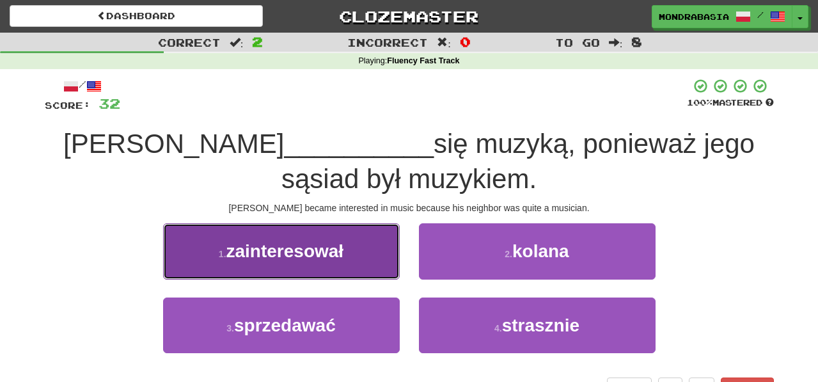
click at [374, 265] on button "1 . zainteresował" at bounding box center [281, 251] width 237 height 56
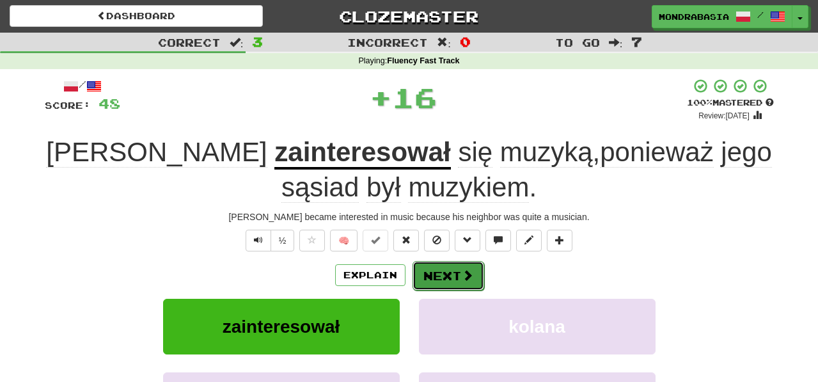
click at [424, 275] on button "Next" at bounding box center [448, 275] width 72 height 29
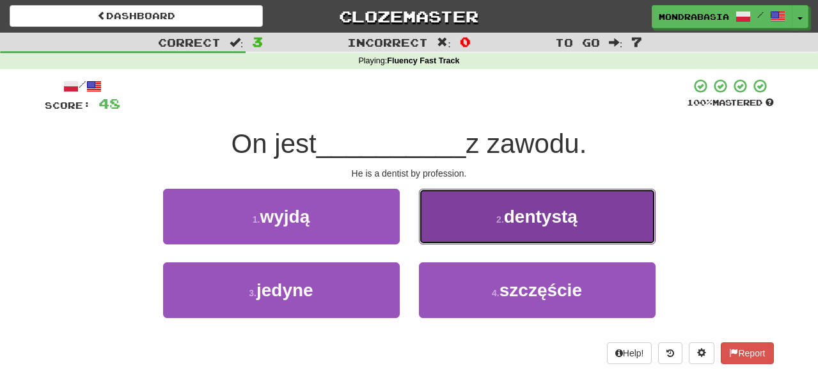
click at [436, 243] on button "2 . dentystą" at bounding box center [537, 217] width 237 height 56
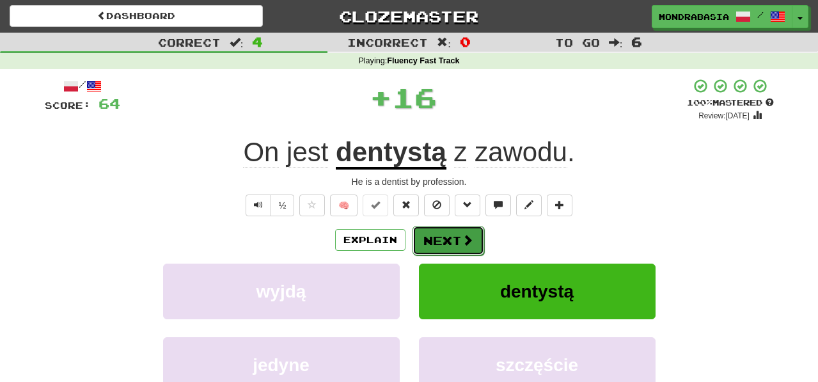
click at [437, 245] on button "Next" at bounding box center [448, 240] width 72 height 29
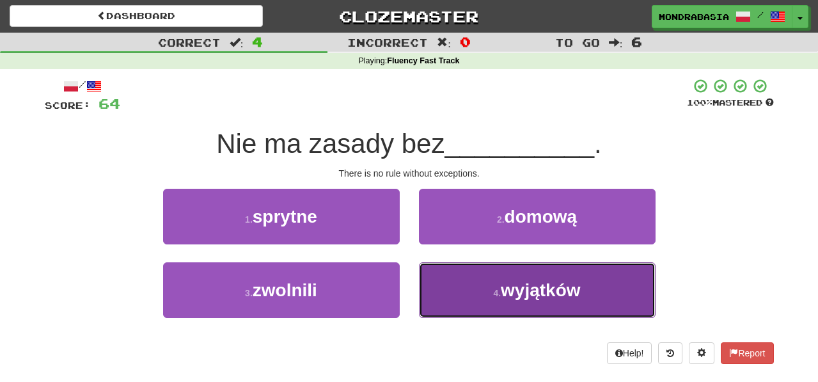
click at [443, 309] on button "4 . wyjątków" at bounding box center [537, 290] width 237 height 56
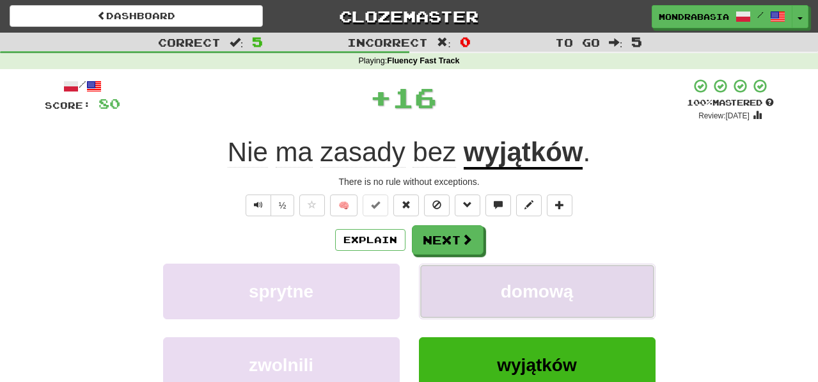
click at [441, 290] on button "domową" at bounding box center [537, 291] width 237 height 56
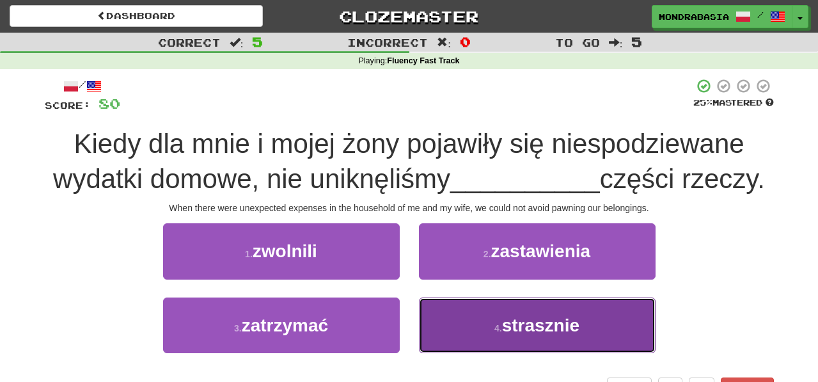
click at [454, 337] on button "4 . strasznie" at bounding box center [537, 325] width 237 height 56
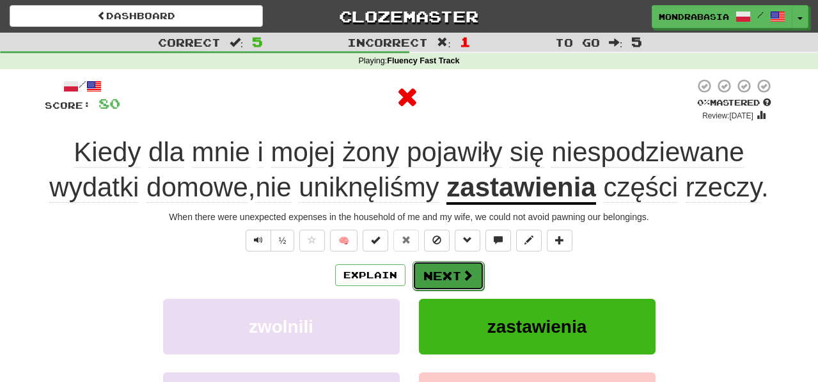
click at [438, 290] on button "Next" at bounding box center [448, 275] width 72 height 29
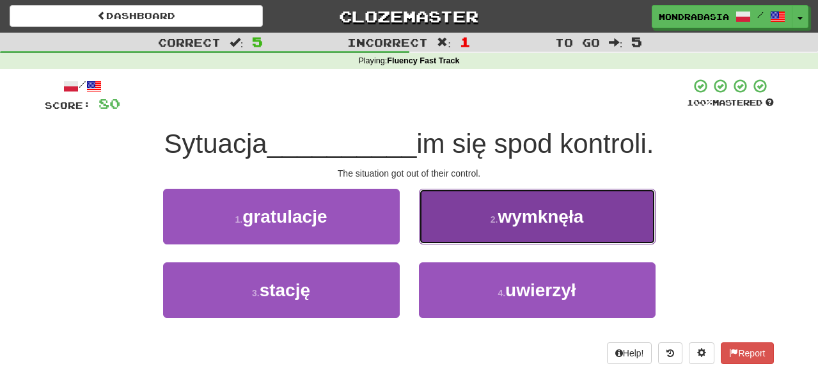
click at [435, 236] on button "2 . wymknęła" at bounding box center [537, 217] width 237 height 56
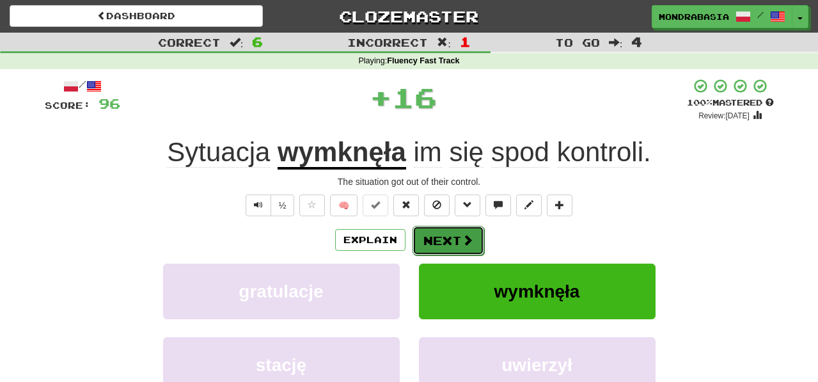
click at [435, 241] on button "Next" at bounding box center [448, 240] width 72 height 29
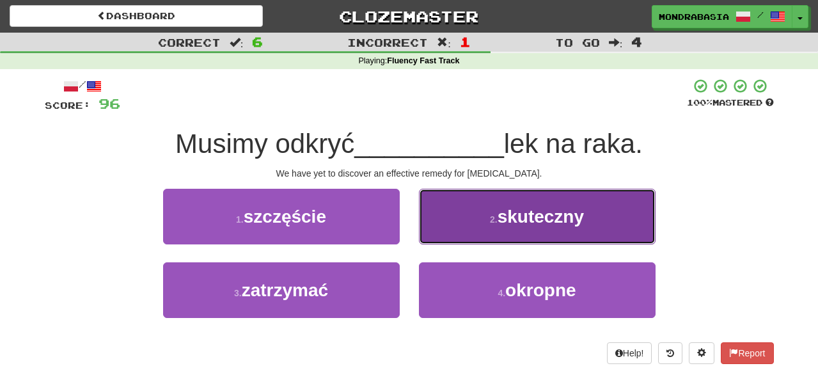
click at [432, 239] on button "2 . skuteczny" at bounding box center [537, 217] width 237 height 56
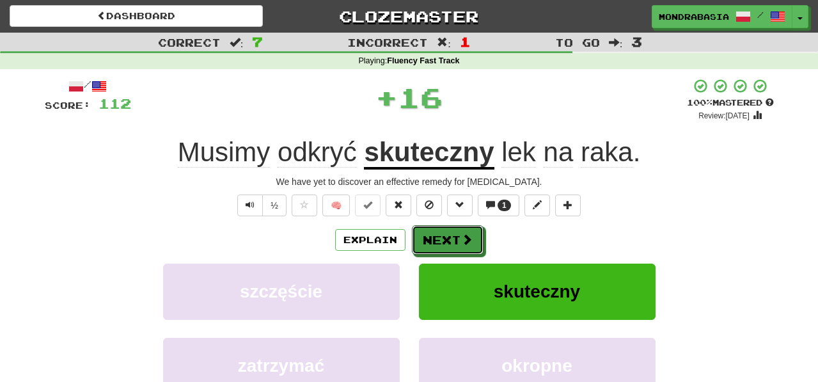
click at [432, 239] on button "Next" at bounding box center [448, 239] width 72 height 29
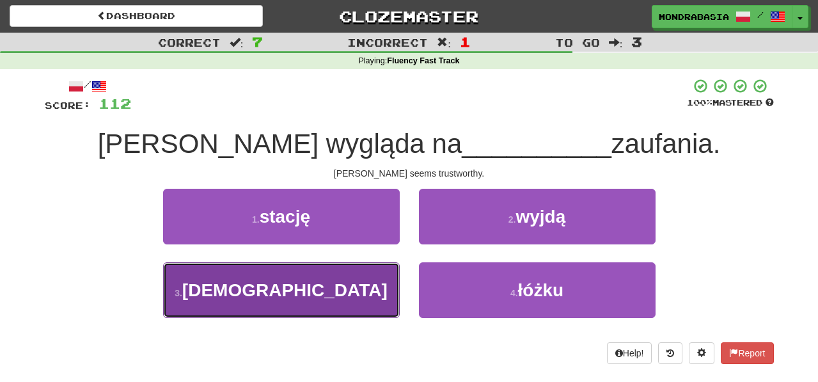
click at [368, 295] on button "3 . godnego" at bounding box center [281, 290] width 237 height 56
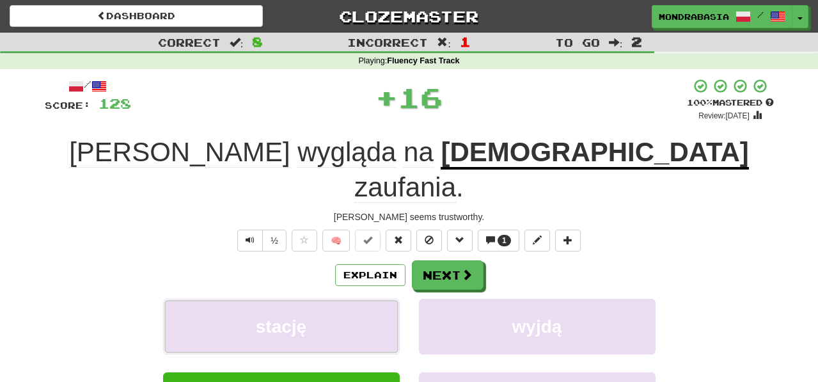
click at [368, 299] on button "stację" at bounding box center [281, 327] width 237 height 56
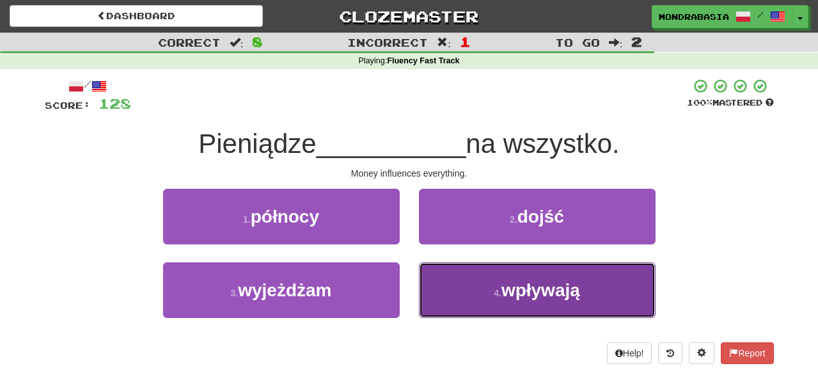
click at [469, 292] on button "4 . wpływają" at bounding box center [537, 290] width 237 height 56
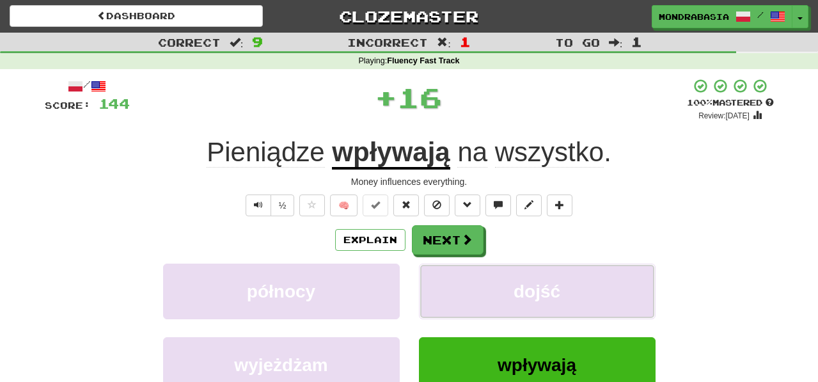
click at [469, 292] on button "dojść" at bounding box center [537, 291] width 237 height 56
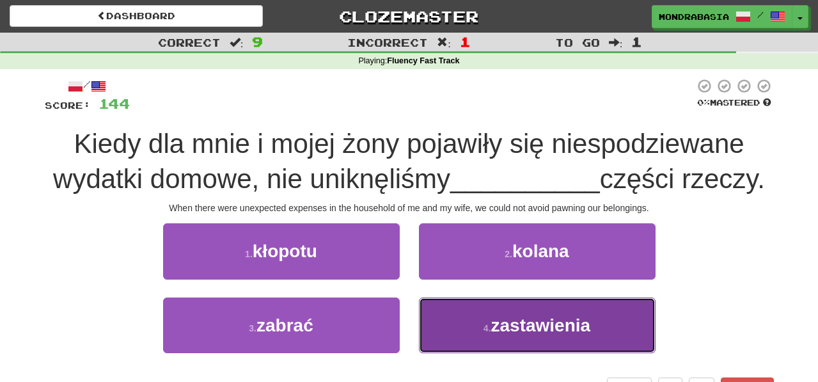
click at [466, 325] on button "4 . zastawienia" at bounding box center [537, 325] width 237 height 56
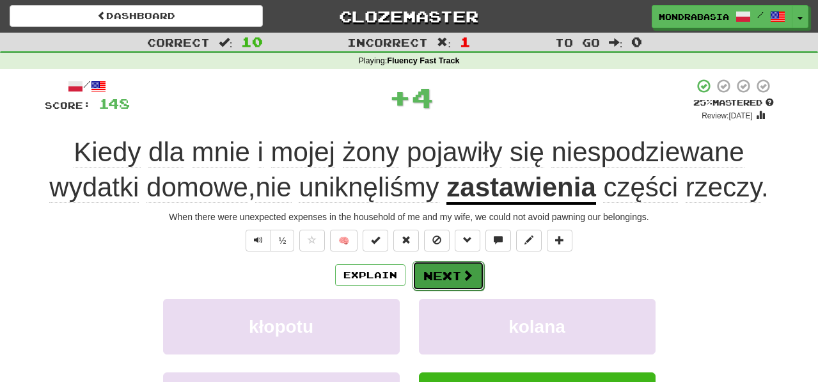
click at [466, 281] on span at bounding box center [468, 275] width 12 height 12
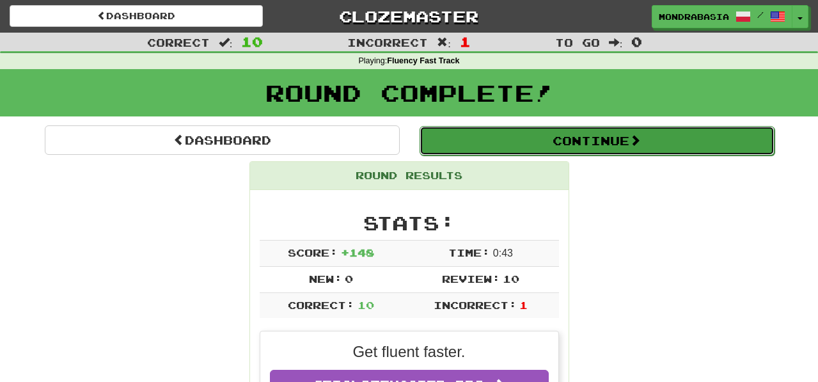
click at [448, 149] on button "Continue" at bounding box center [596, 140] width 355 height 29
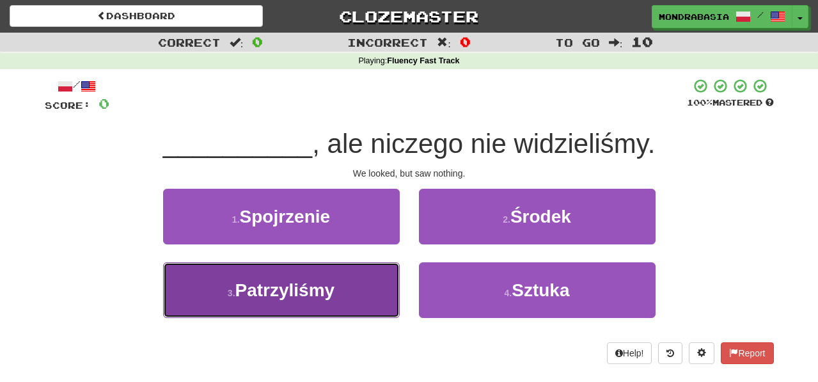
click at [374, 287] on button "3 . Patrzyliśmy" at bounding box center [281, 290] width 237 height 56
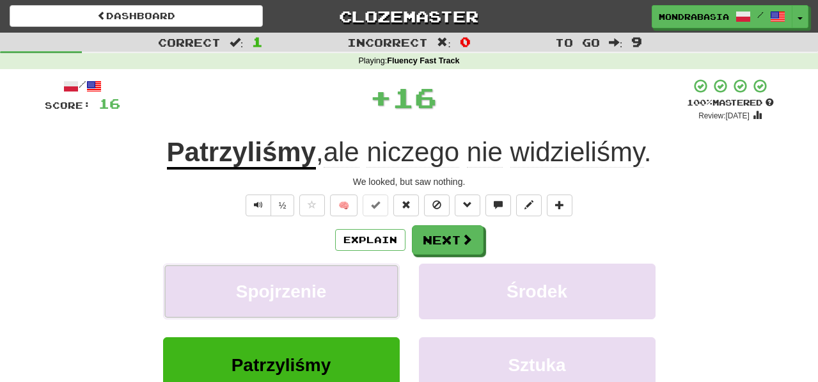
click at [374, 287] on button "Spojrzenie" at bounding box center [281, 291] width 237 height 56
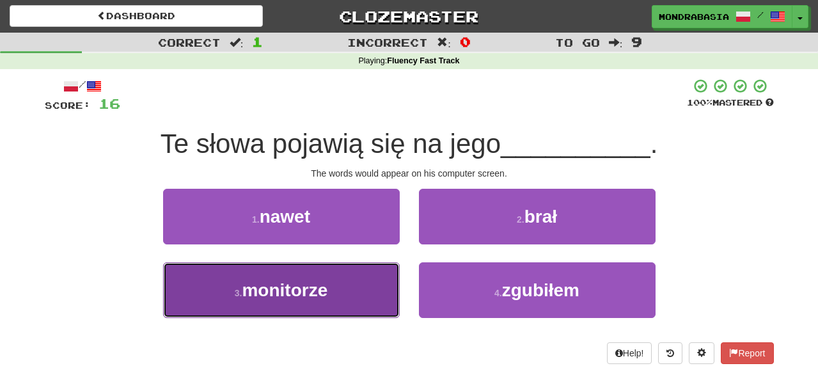
click at [364, 290] on button "3 . monitorze" at bounding box center [281, 290] width 237 height 56
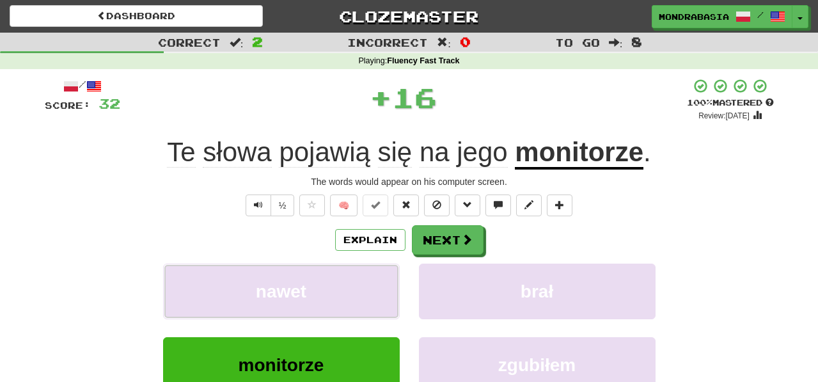
click at [364, 290] on button "nawet" at bounding box center [281, 291] width 237 height 56
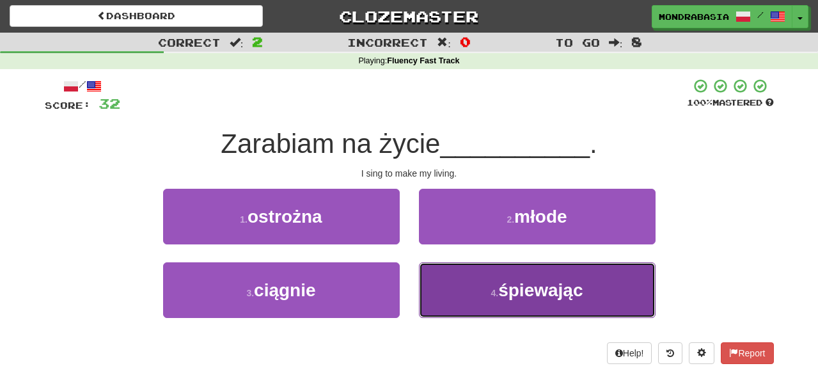
click at [456, 285] on button "4 . śpiewając" at bounding box center [537, 290] width 237 height 56
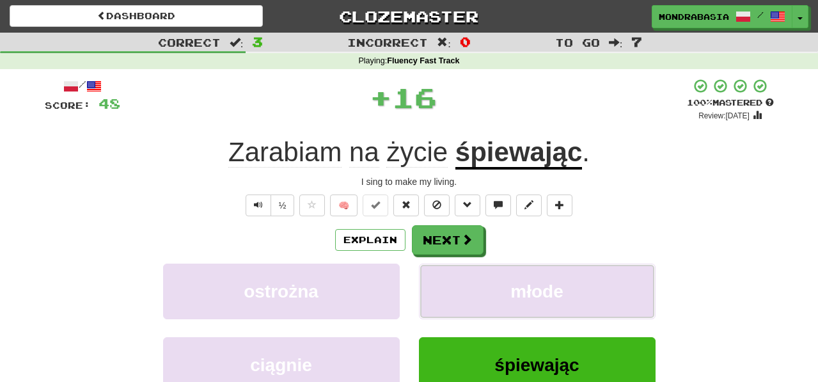
click at [456, 285] on button "młode" at bounding box center [537, 291] width 237 height 56
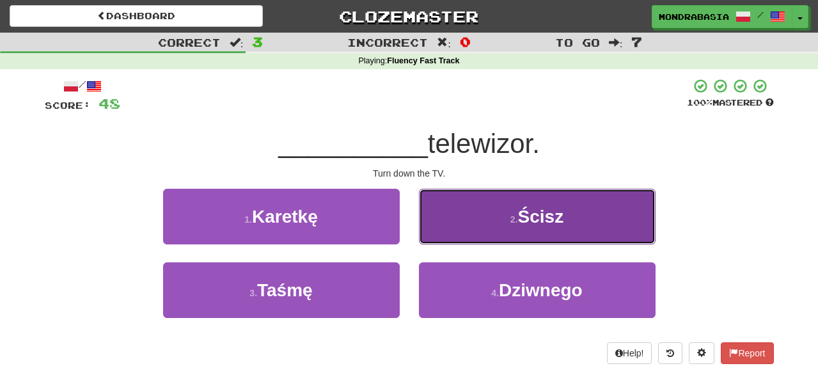
click at [439, 239] on button "2 . Ścisz" at bounding box center [537, 217] width 237 height 56
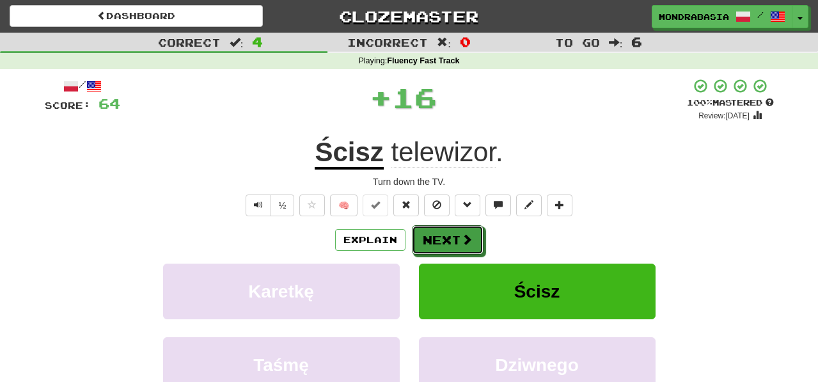
click at [439, 239] on button "Next" at bounding box center [448, 239] width 72 height 29
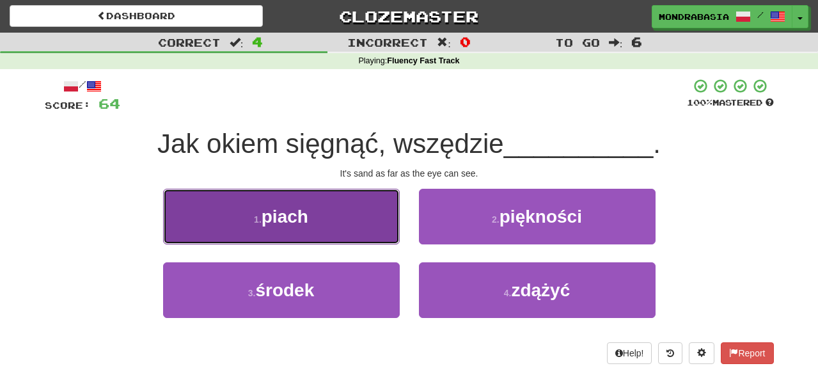
click at [372, 234] on button "1 . piach" at bounding box center [281, 217] width 237 height 56
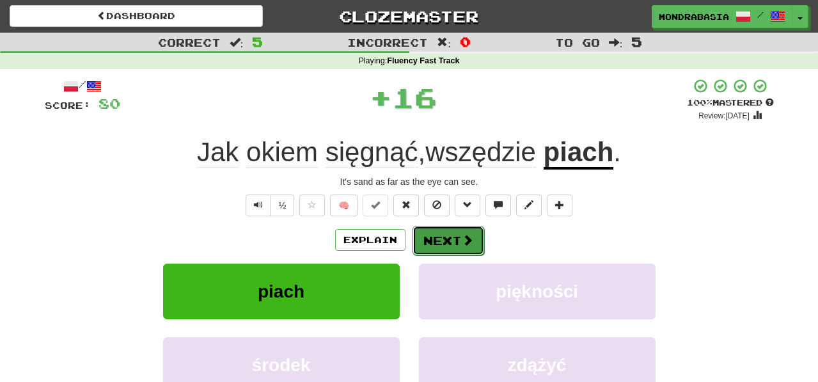
click at [427, 235] on button "Next" at bounding box center [448, 240] width 72 height 29
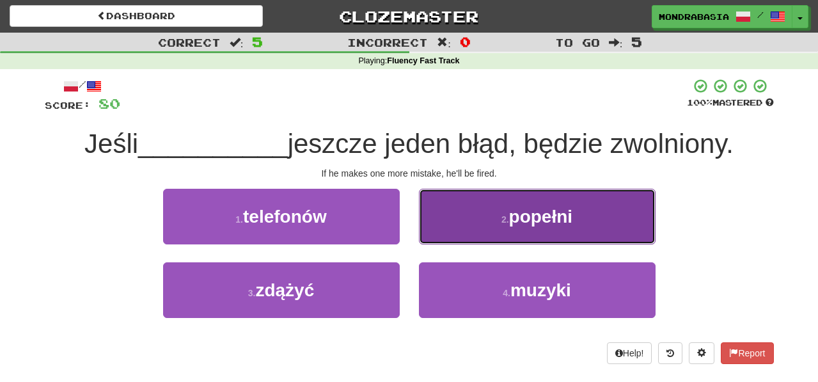
click at [441, 234] on button "2 . popełni" at bounding box center [537, 217] width 237 height 56
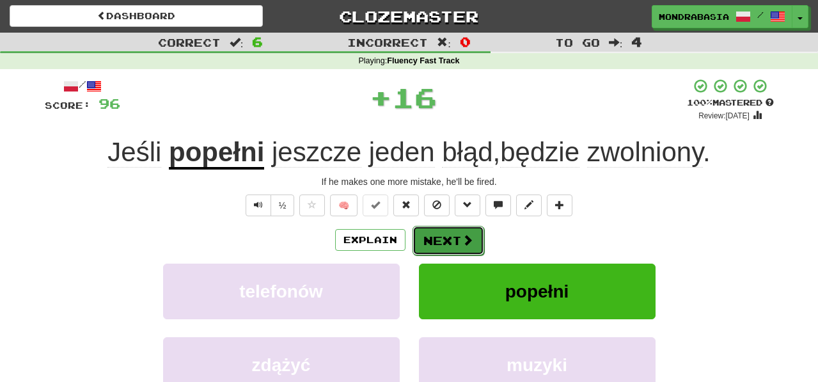
click at [430, 242] on button "Next" at bounding box center [448, 240] width 72 height 29
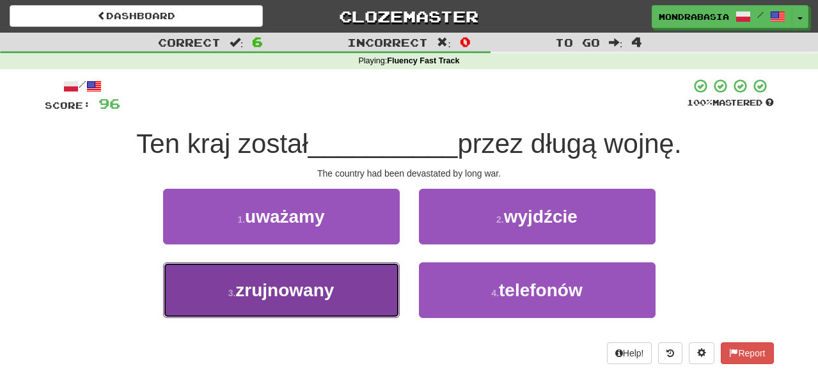
click at [371, 293] on button "3 . zrujnowany" at bounding box center [281, 290] width 237 height 56
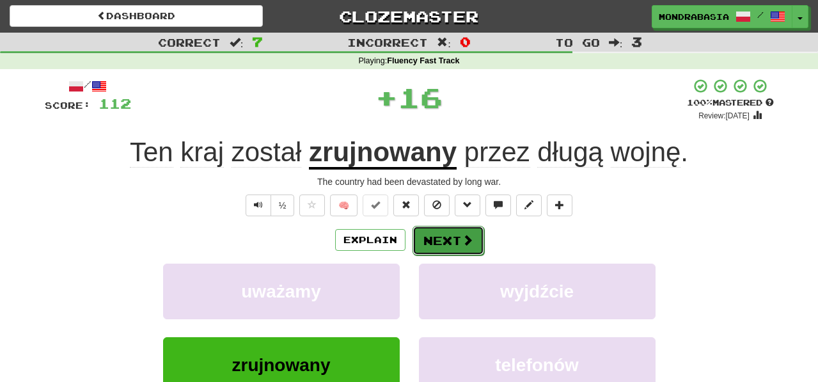
click at [424, 245] on button "Next" at bounding box center [448, 240] width 72 height 29
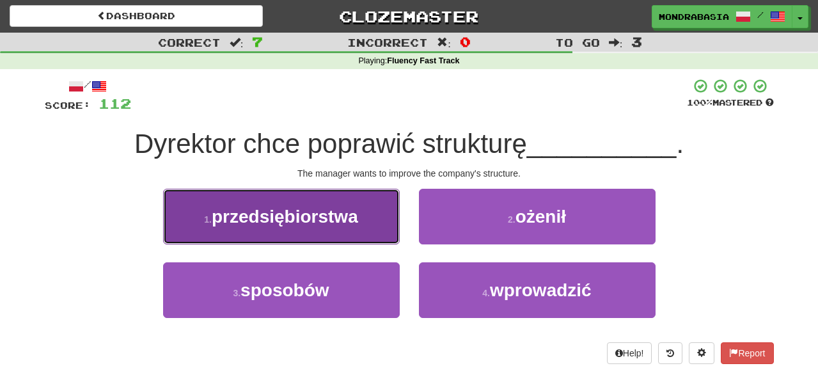
click at [383, 235] on button "1 . przedsiębiorstwa" at bounding box center [281, 217] width 237 height 56
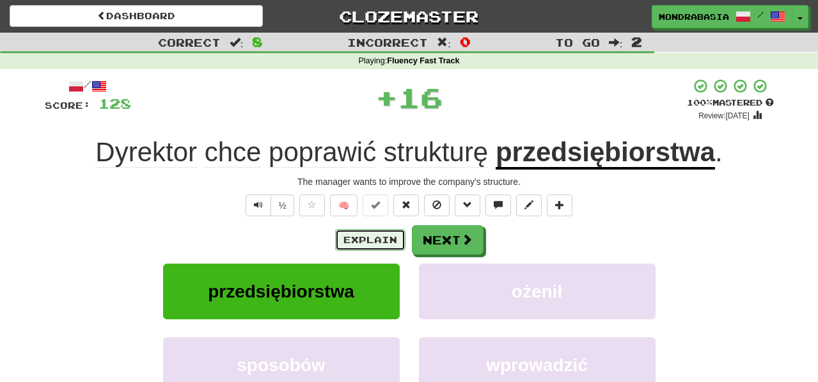
click at [382, 239] on button "Explain" at bounding box center [370, 240] width 70 height 22
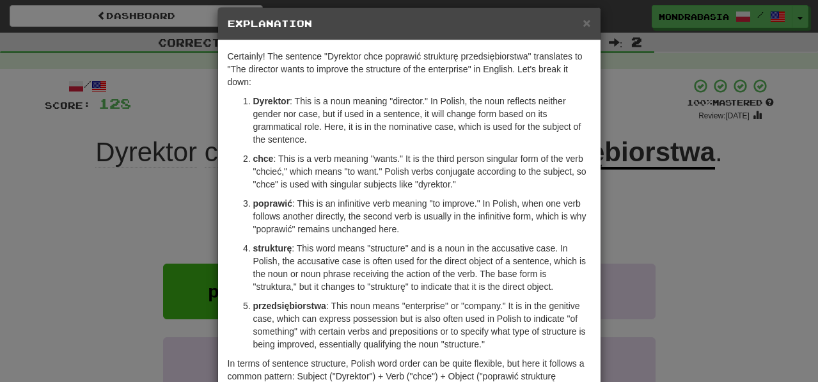
scroll to position [15, 0]
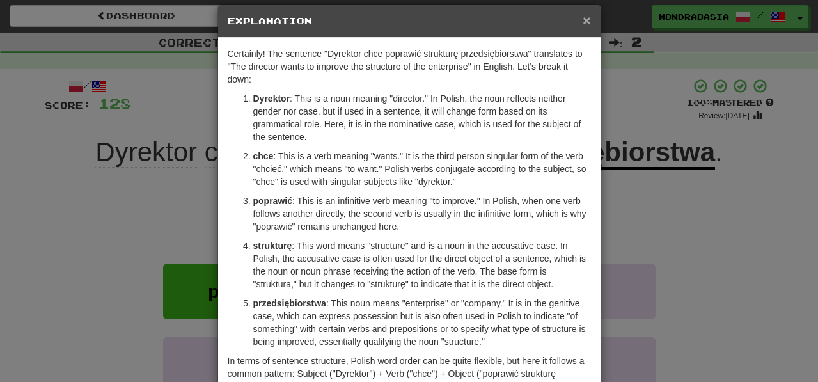
click at [584, 22] on span "×" at bounding box center [587, 20] width 8 height 15
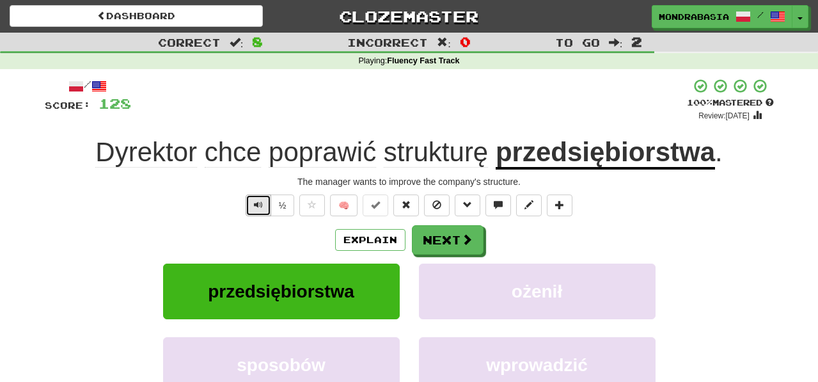
click at [256, 204] on span "Text-to-speech controls" at bounding box center [258, 204] width 9 height 9
click at [260, 214] on button "Text-to-speech controls" at bounding box center [259, 205] width 26 height 22
click at [449, 240] on button "Next" at bounding box center [448, 240] width 72 height 29
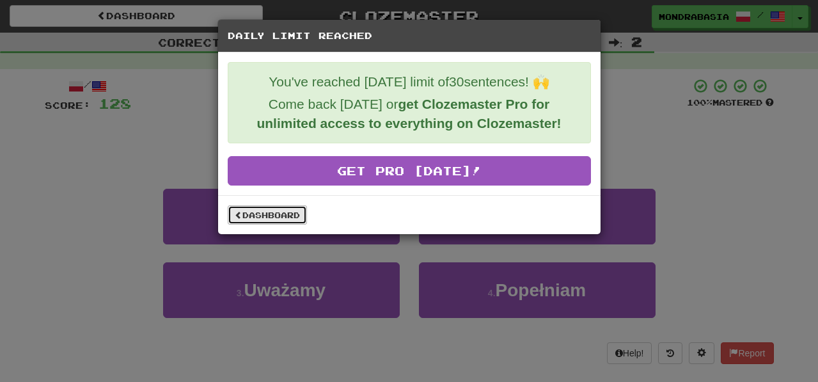
click at [295, 218] on link "Dashboard" at bounding box center [267, 214] width 79 height 19
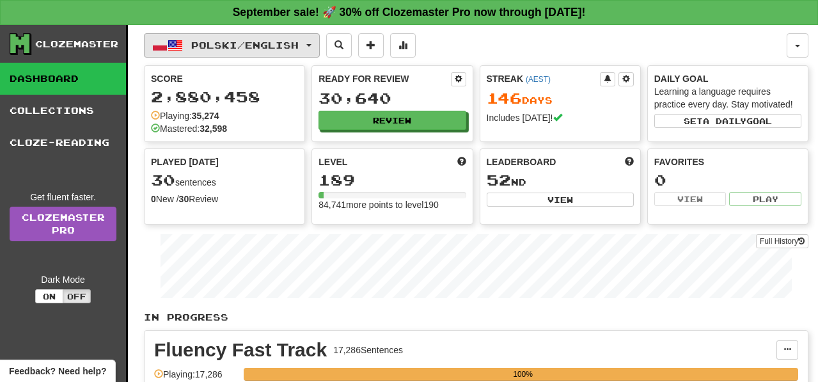
click at [320, 48] on button "Polski / English" at bounding box center [232, 45] width 176 height 24
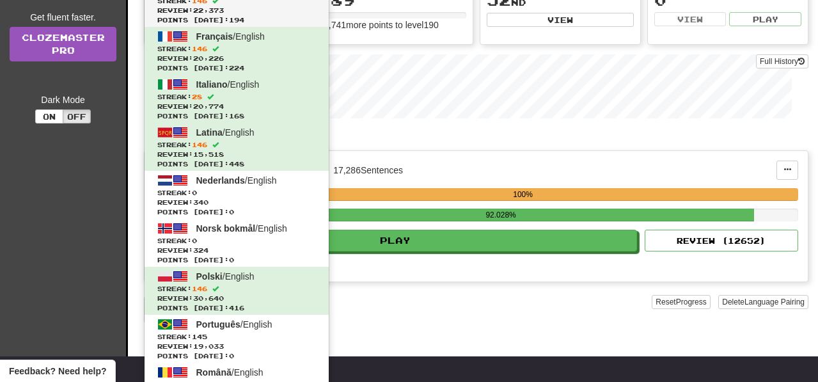
scroll to position [181, 0]
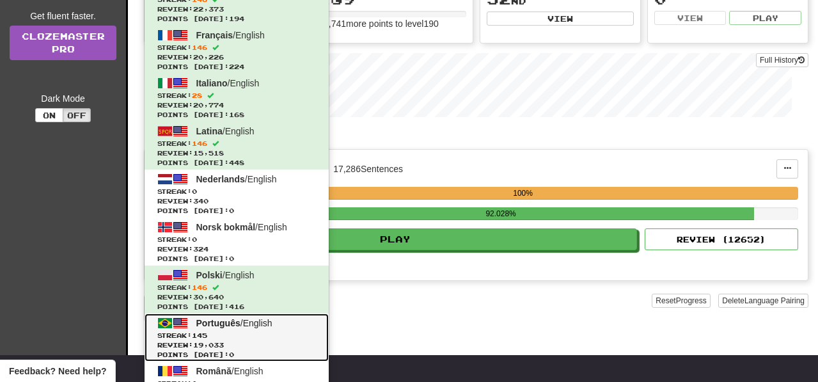
click at [312, 338] on span "Streak: 145" at bounding box center [236, 336] width 159 height 10
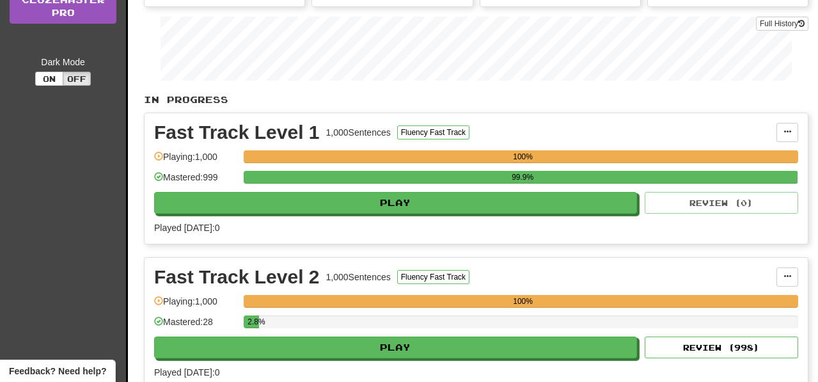
scroll to position [224, 0]
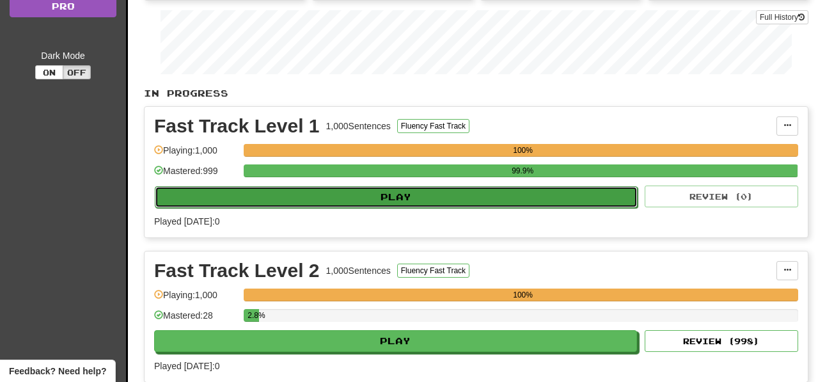
click at [411, 191] on button "Play" at bounding box center [396, 197] width 483 height 22
select select "**"
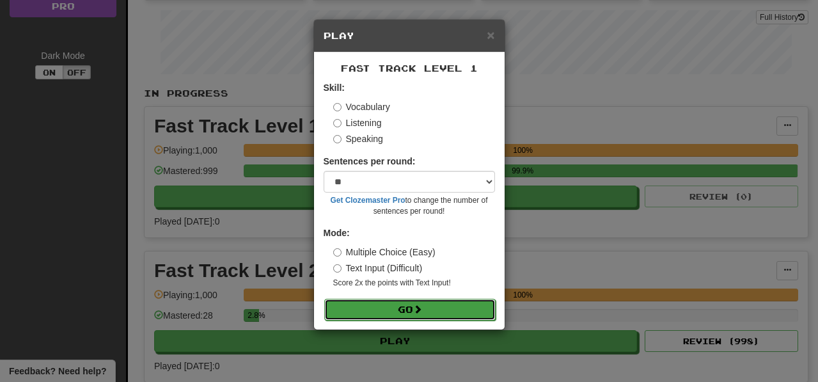
click at [450, 318] on button "Go" at bounding box center [409, 310] width 171 height 22
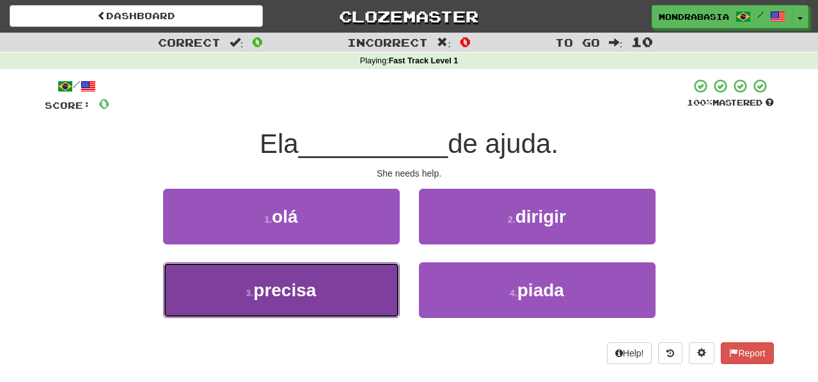
click at [368, 287] on button "3 . precisa" at bounding box center [281, 290] width 237 height 56
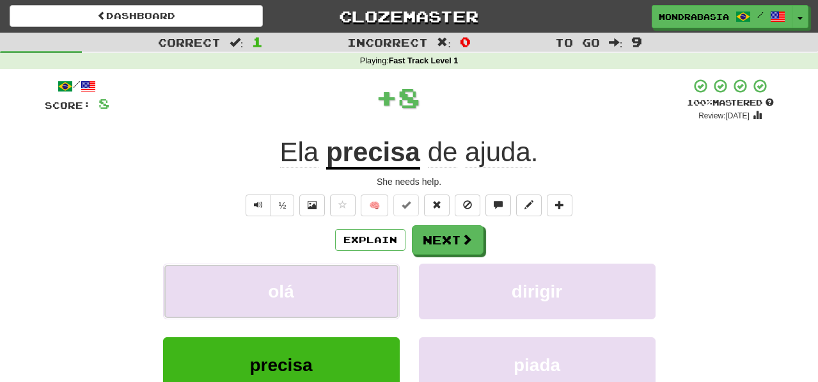
click at [368, 287] on button "olá" at bounding box center [281, 291] width 237 height 56
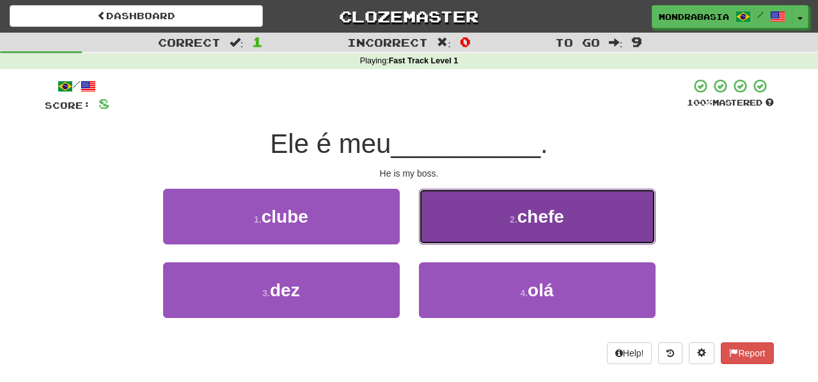
click at [443, 225] on button "2 . chefe" at bounding box center [537, 217] width 237 height 56
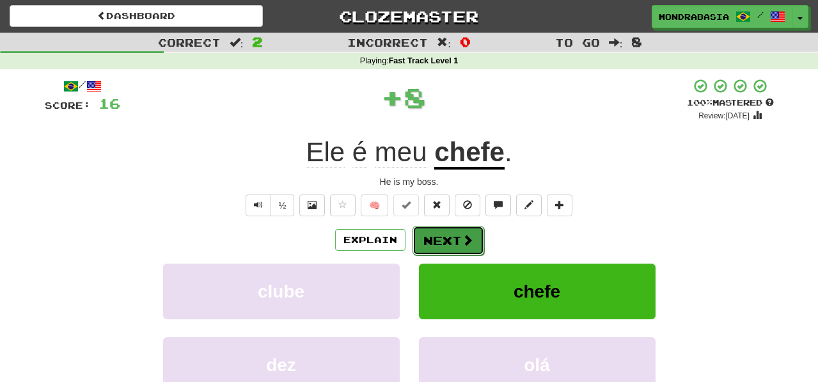
click at [443, 243] on button "Next" at bounding box center [448, 240] width 72 height 29
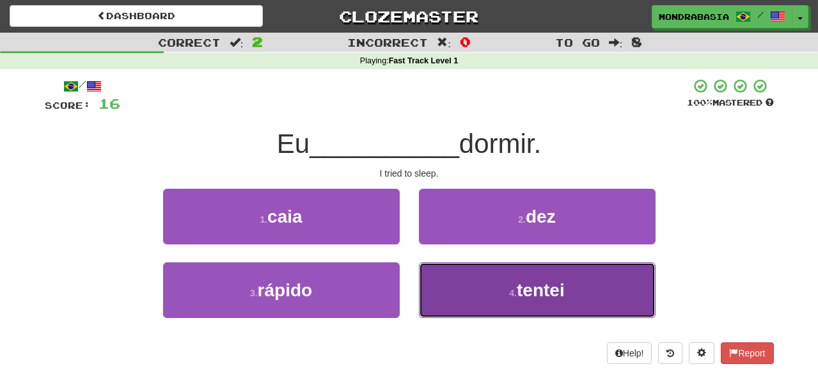
click at [462, 311] on button "4 . tentei" at bounding box center [537, 290] width 237 height 56
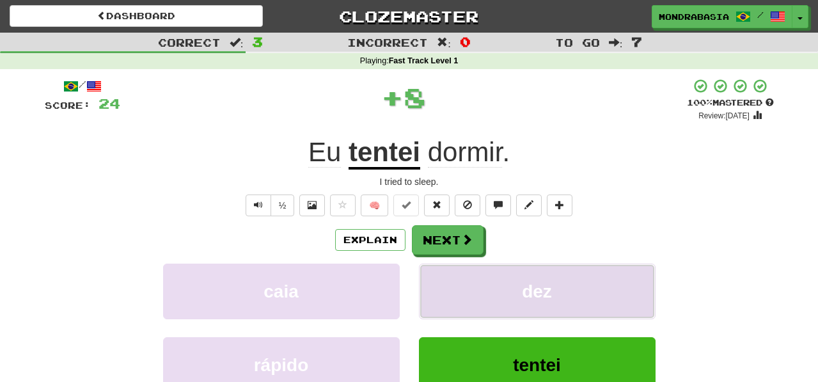
click at [453, 285] on button "dez" at bounding box center [537, 291] width 237 height 56
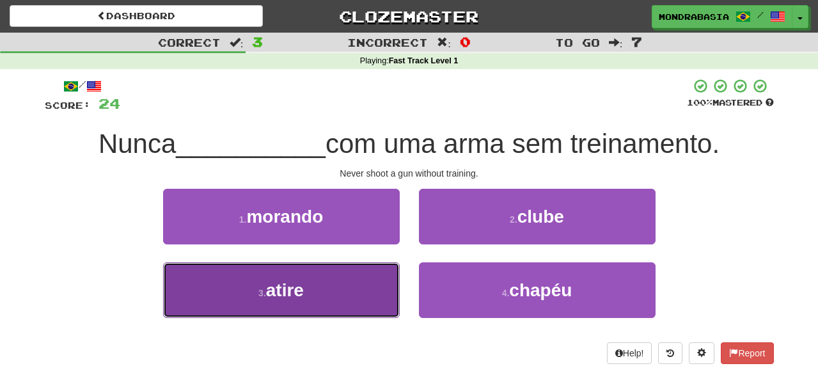
click at [369, 292] on button "3 . atire" at bounding box center [281, 290] width 237 height 56
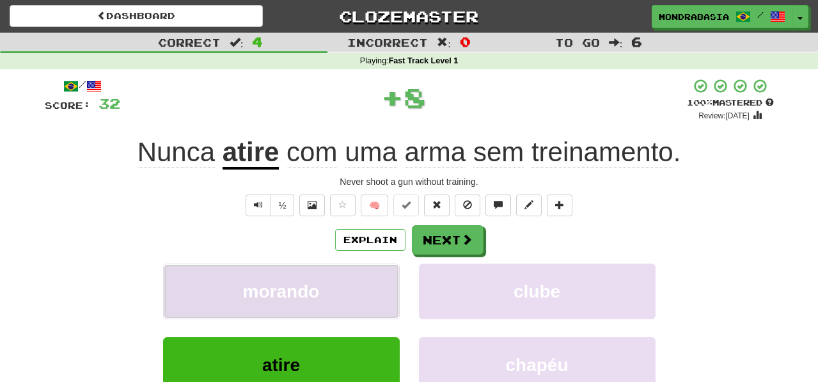
click at [369, 292] on button "morando" at bounding box center [281, 291] width 237 height 56
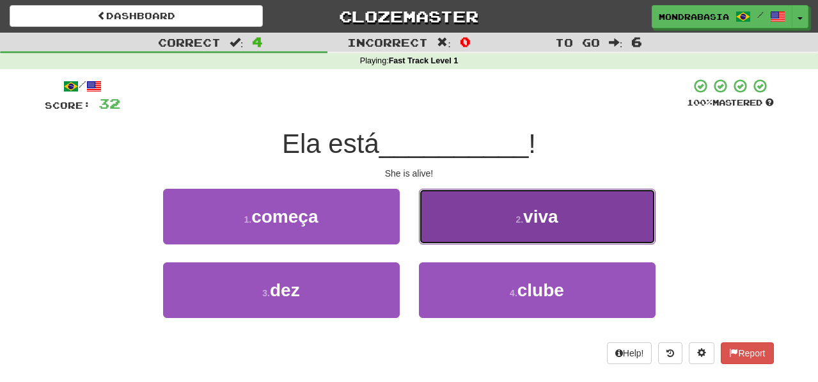
click at [428, 237] on button "2 . viva" at bounding box center [537, 217] width 237 height 56
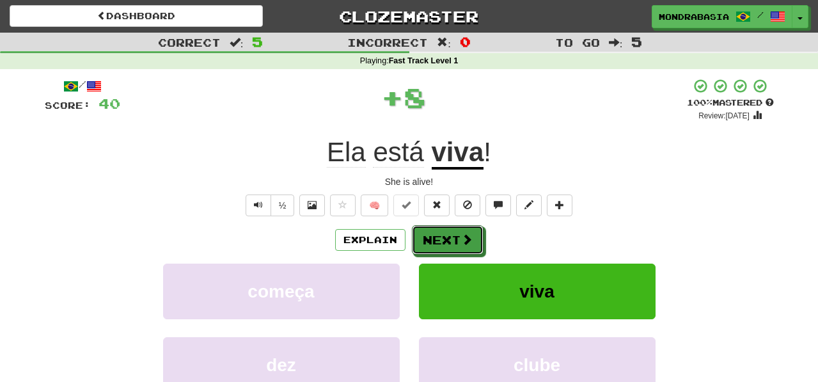
click at [430, 237] on button "Next" at bounding box center [448, 239] width 72 height 29
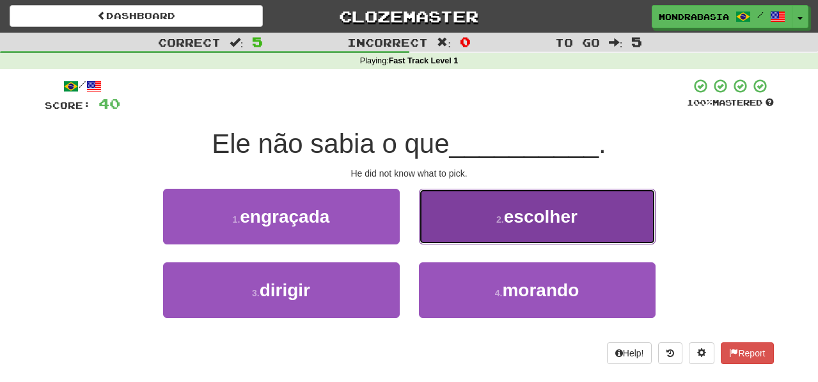
click at [430, 240] on button "2 . escolher" at bounding box center [537, 217] width 237 height 56
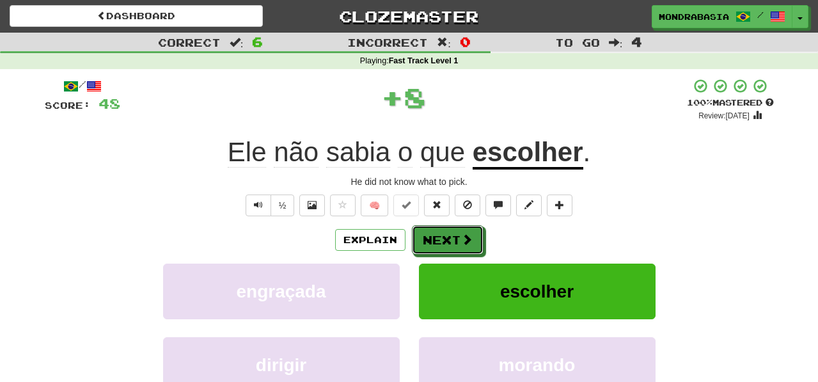
click at [430, 240] on button "Next" at bounding box center [448, 239] width 72 height 29
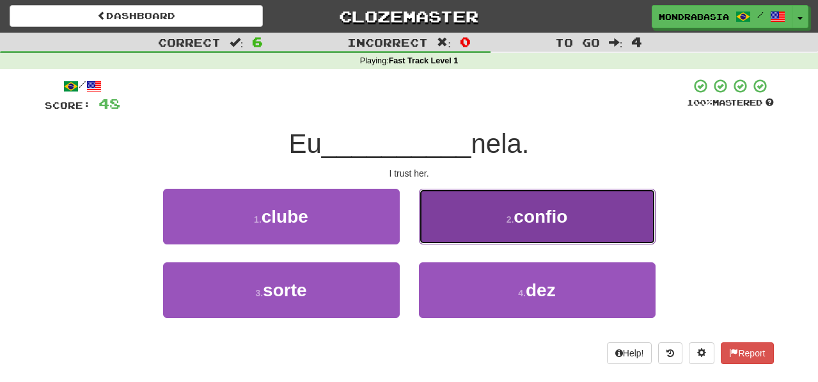
click at [434, 241] on button "2 . confio" at bounding box center [537, 217] width 237 height 56
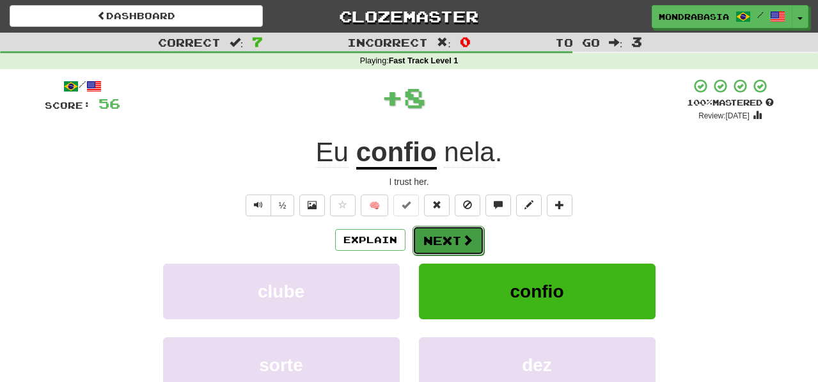
click at [438, 241] on button "Next" at bounding box center [448, 240] width 72 height 29
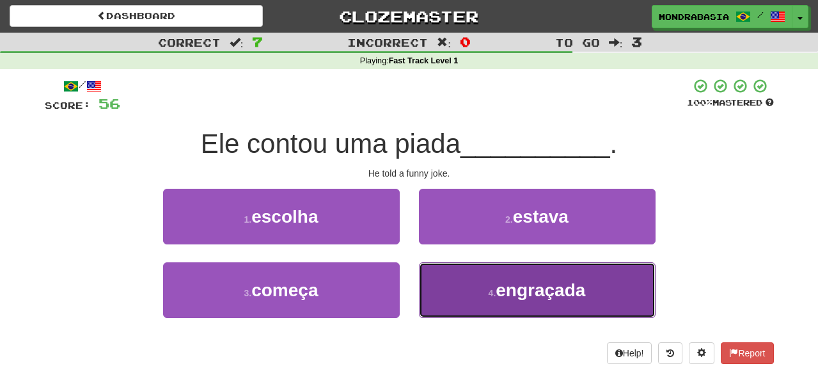
click at [463, 304] on button "4 . engraçada" at bounding box center [537, 290] width 237 height 56
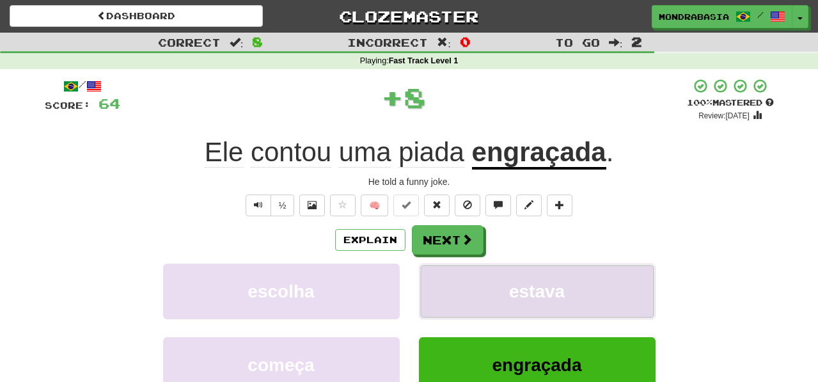
click at [463, 297] on button "estava" at bounding box center [537, 291] width 237 height 56
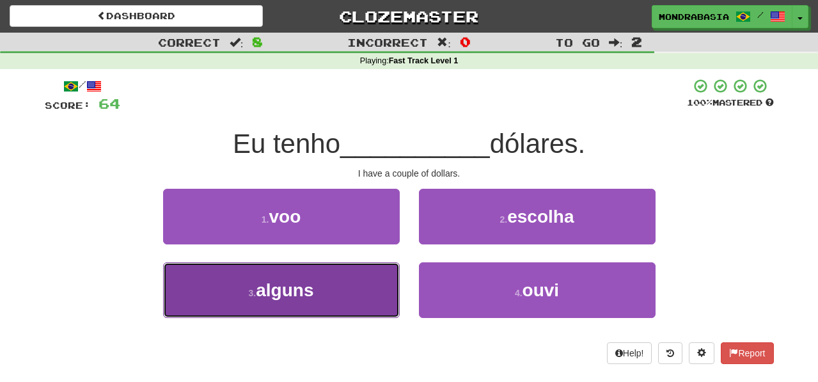
click at [368, 302] on button "3 . alguns" at bounding box center [281, 290] width 237 height 56
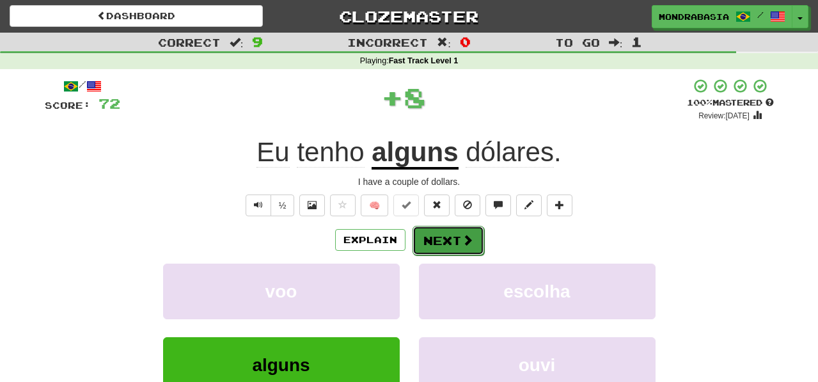
click at [423, 251] on button "Next" at bounding box center [448, 240] width 72 height 29
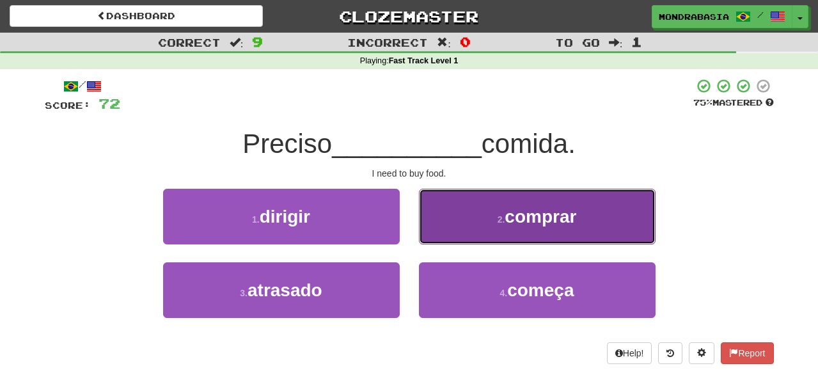
click at [437, 234] on button "2 . comprar" at bounding box center [537, 217] width 237 height 56
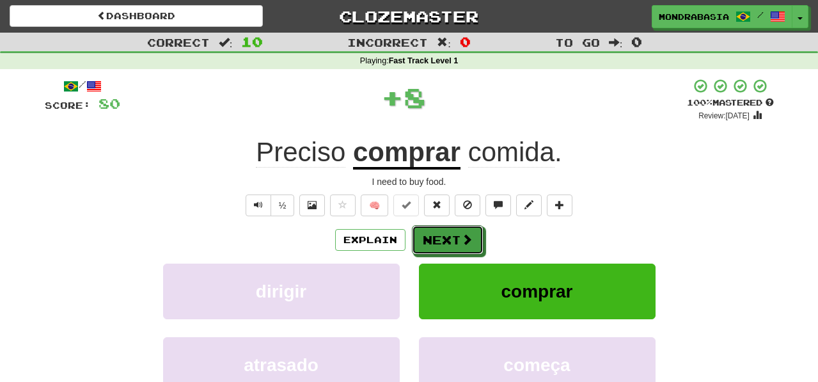
click at [439, 240] on button "Next" at bounding box center [448, 239] width 72 height 29
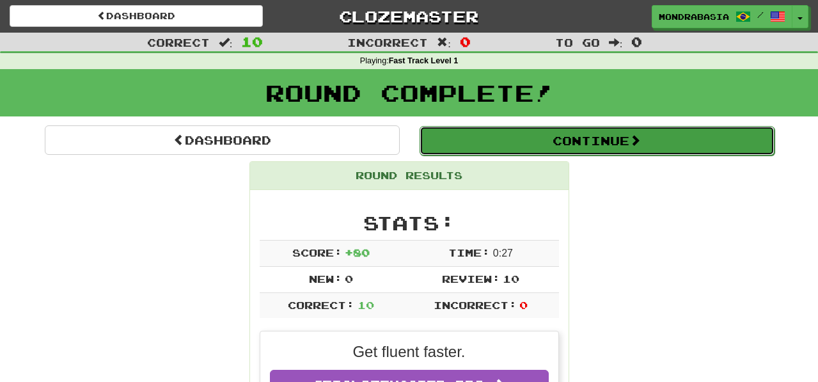
click at [444, 145] on button "Continue" at bounding box center [596, 140] width 355 height 29
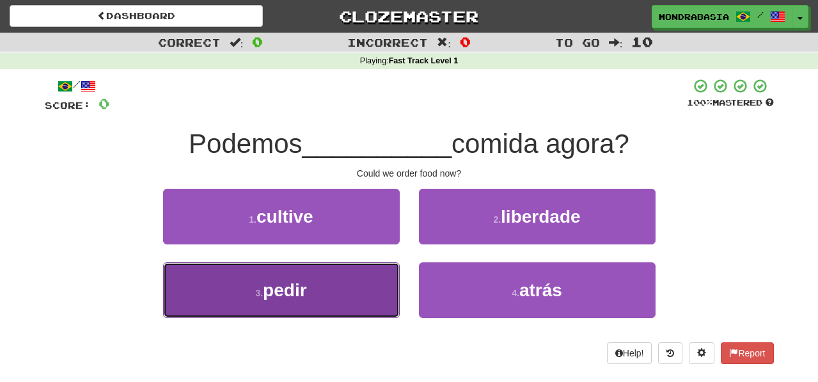
click at [368, 279] on button "3 . pedir" at bounding box center [281, 290] width 237 height 56
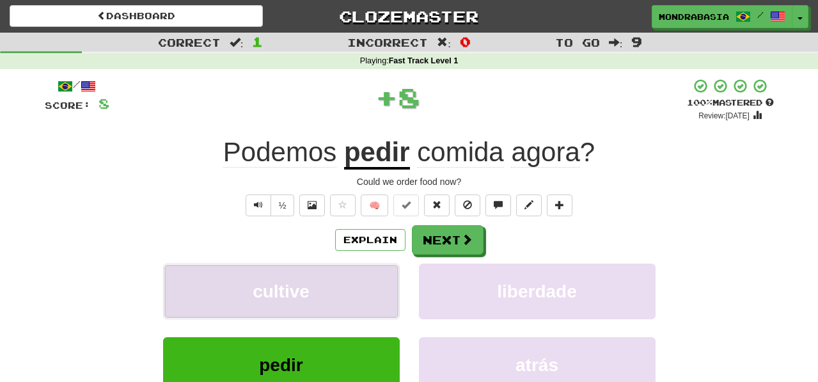
click at [373, 279] on button "cultive" at bounding box center [281, 291] width 237 height 56
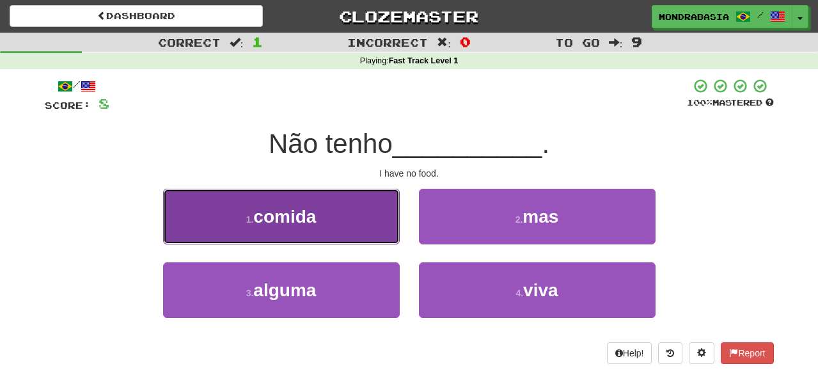
click at [377, 241] on button "1 . comida" at bounding box center [281, 217] width 237 height 56
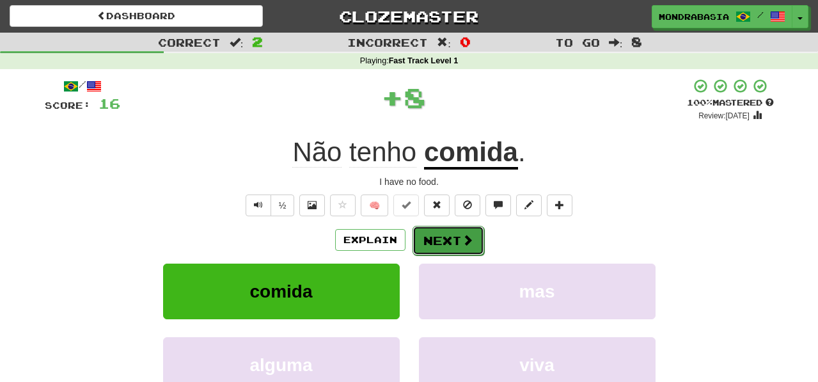
click at [425, 240] on button "Next" at bounding box center [448, 240] width 72 height 29
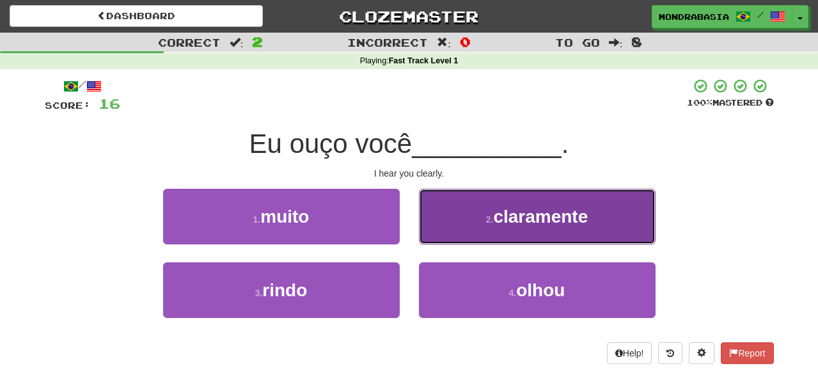
click at [441, 228] on button "2 . claramente" at bounding box center [537, 217] width 237 height 56
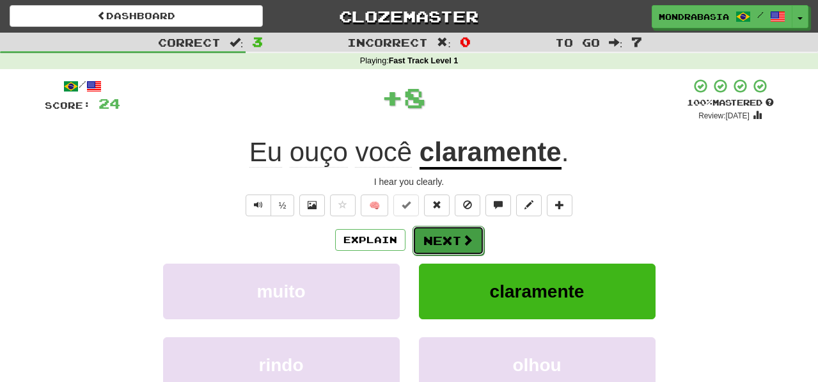
click at [441, 236] on button "Next" at bounding box center [448, 240] width 72 height 29
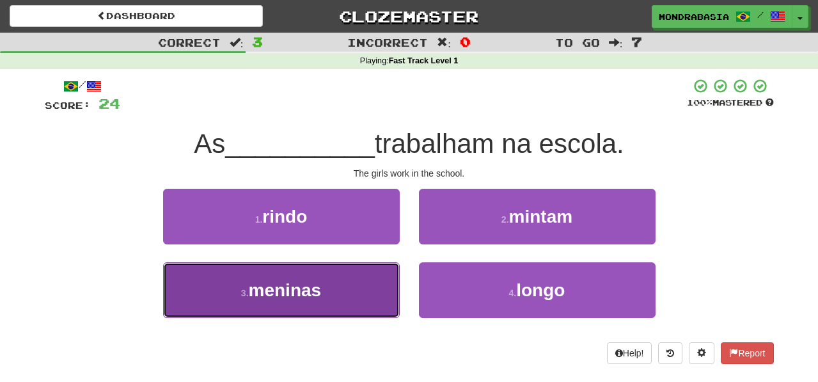
click at [391, 293] on button "3 . meninas" at bounding box center [281, 290] width 237 height 56
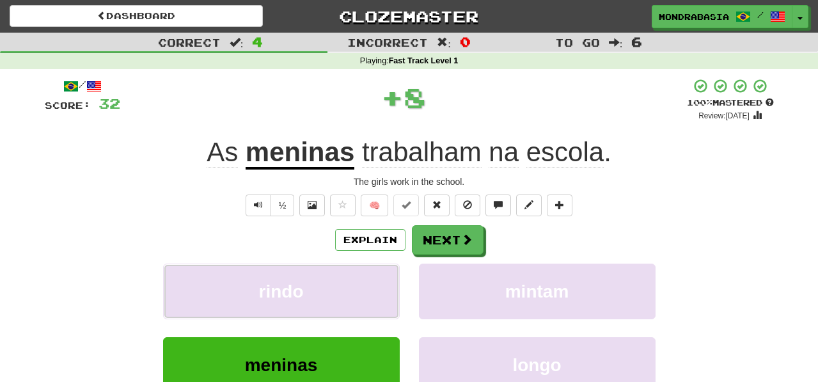
click at [391, 293] on button "rindo" at bounding box center [281, 291] width 237 height 56
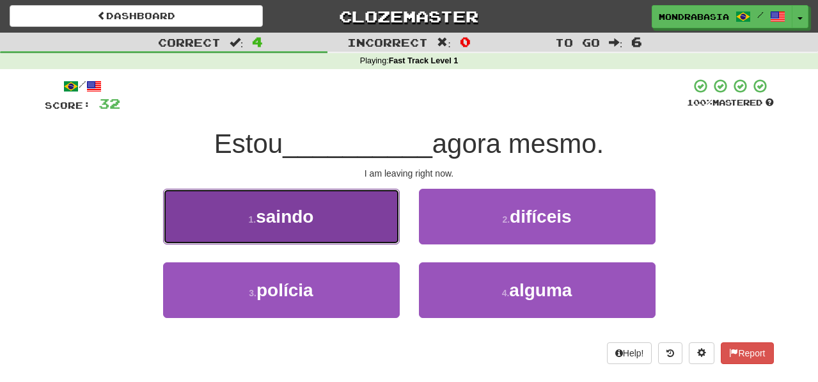
click at [373, 239] on button "1 . saindo" at bounding box center [281, 217] width 237 height 56
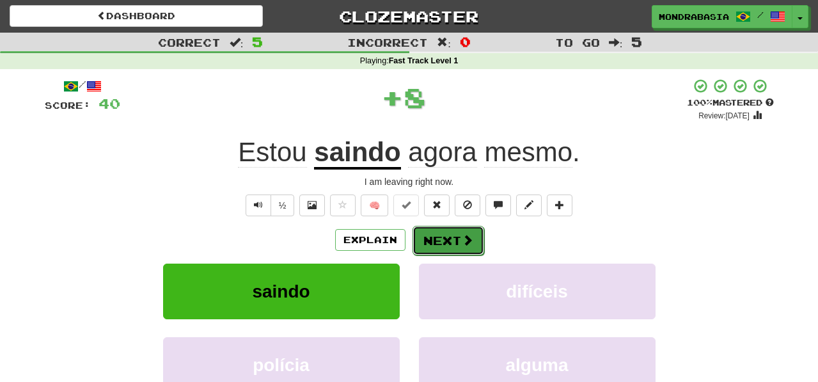
click at [437, 239] on button "Next" at bounding box center [448, 240] width 72 height 29
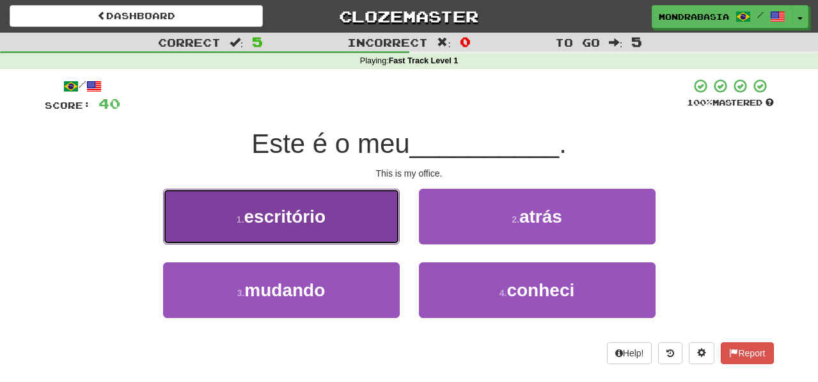
click at [386, 238] on button "1 . escritório" at bounding box center [281, 217] width 237 height 56
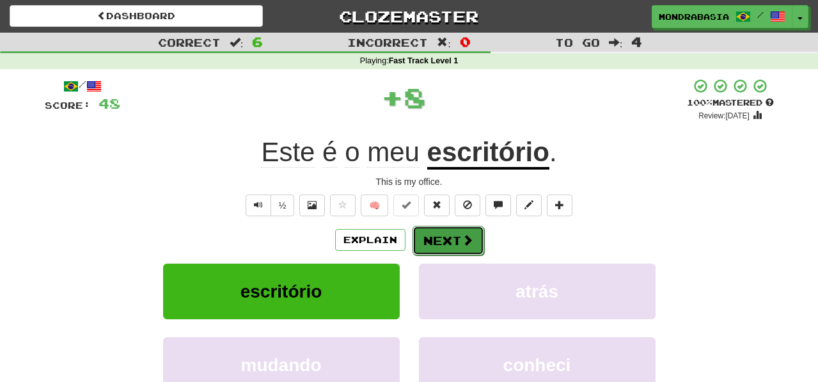
click at [425, 239] on button "Next" at bounding box center [448, 240] width 72 height 29
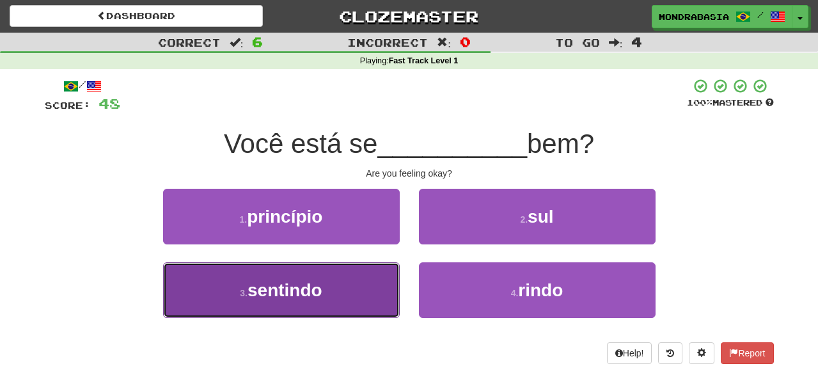
click at [382, 284] on button "3 . sentindo" at bounding box center [281, 290] width 237 height 56
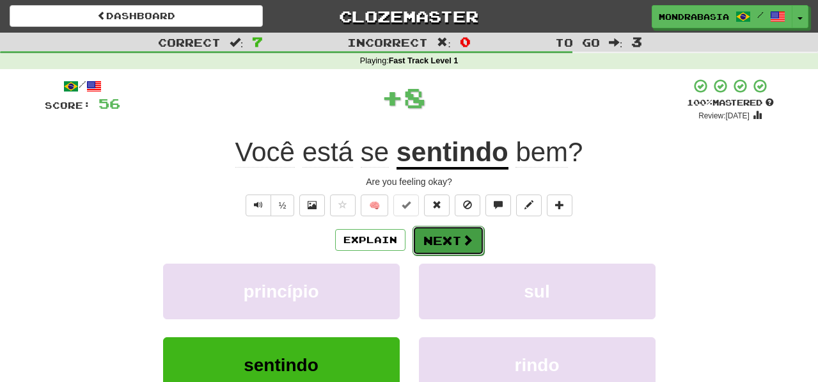
click at [426, 250] on button "Next" at bounding box center [448, 240] width 72 height 29
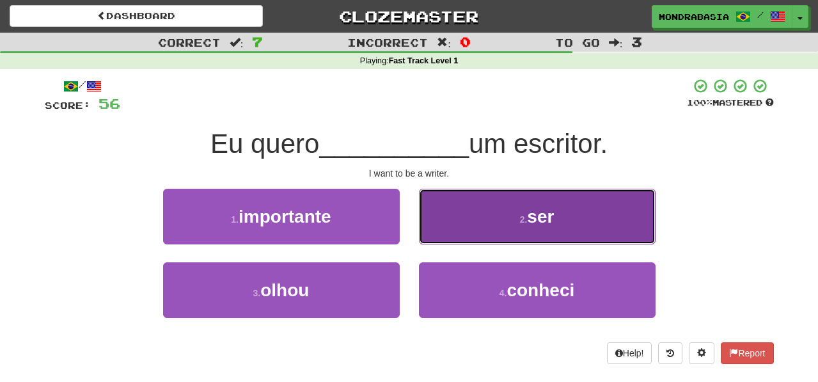
click at [441, 235] on button "2 . ser" at bounding box center [537, 217] width 237 height 56
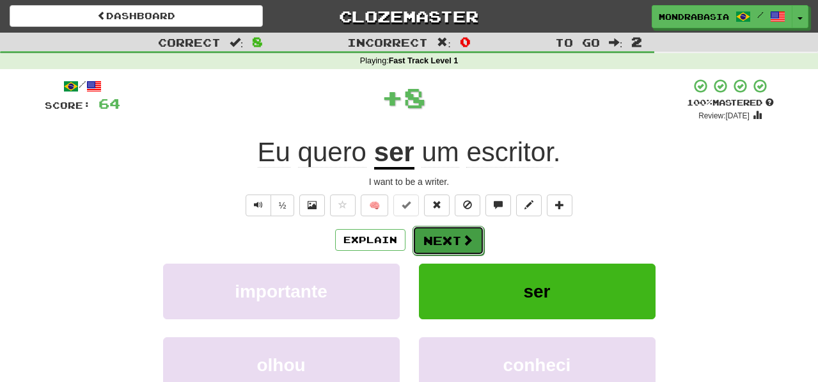
click at [441, 241] on button "Next" at bounding box center [448, 240] width 72 height 29
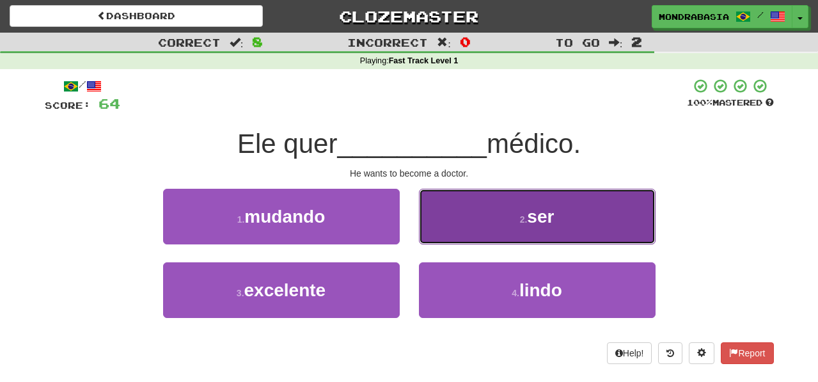
click at [432, 240] on button "2 . ser" at bounding box center [537, 217] width 237 height 56
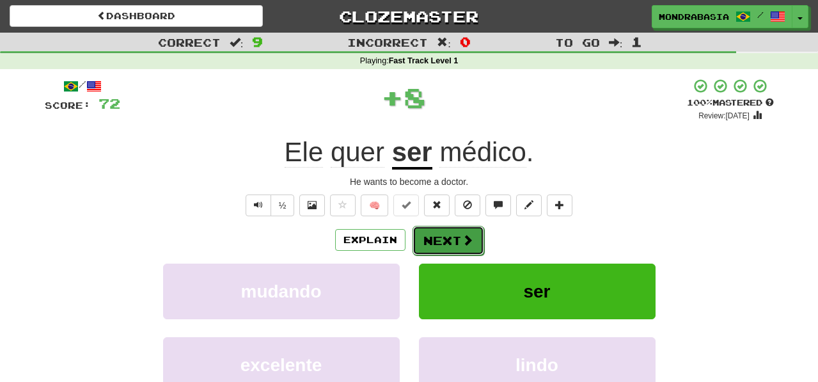
click at [436, 240] on button "Next" at bounding box center [448, 240] width 72 height 29
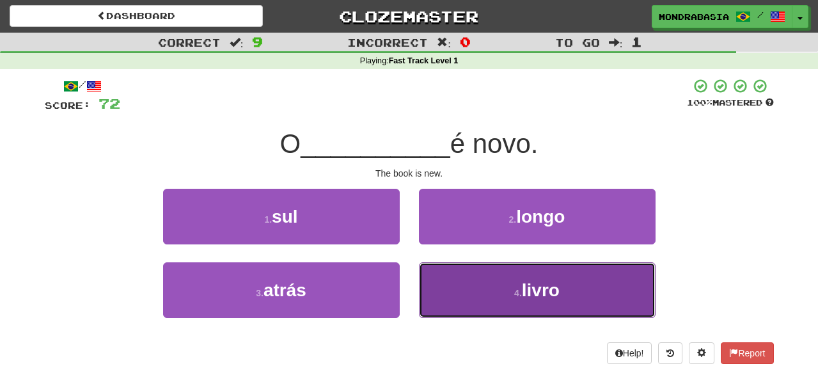
click at [453, 295] on button "4 . livro" at bounding box center [537, 290] width 237 height 56
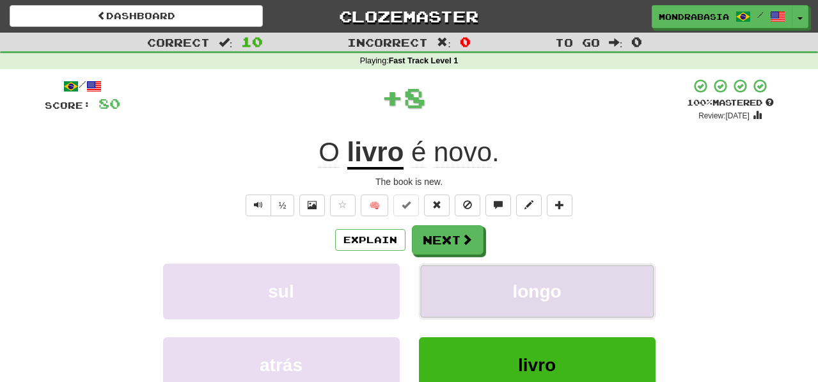
click at [453, 289] on button "longo" at bounding box center [537, 291] width 237 height 56
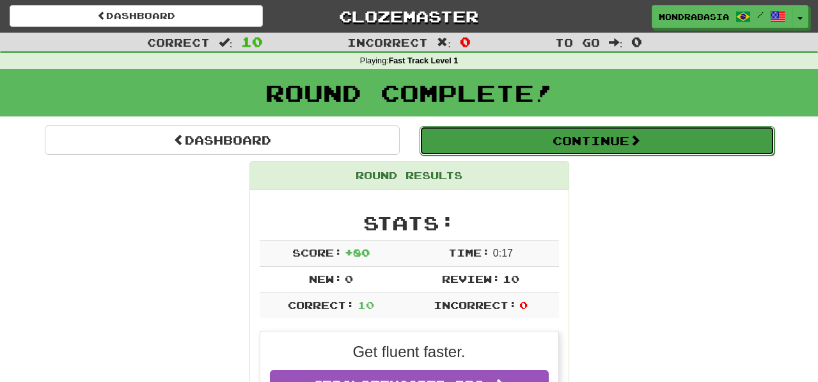
click at [460, 143] on button "Continue" at bounding box center [596, 140] width 355 height 29
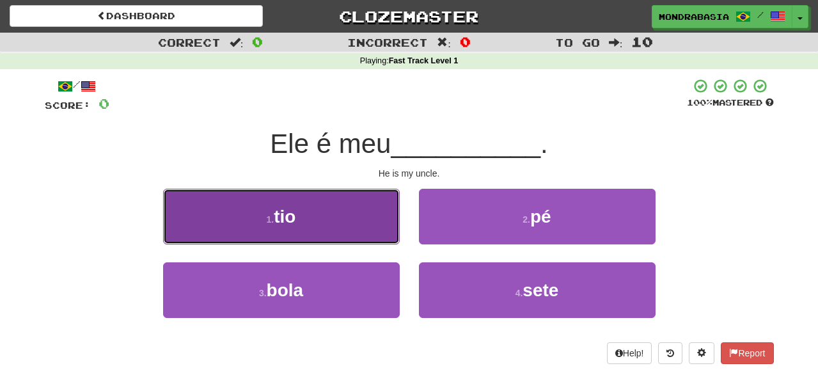
click at [379, 231] on button "1 . tio" at bounding box center [281, 217] width 237 height 56
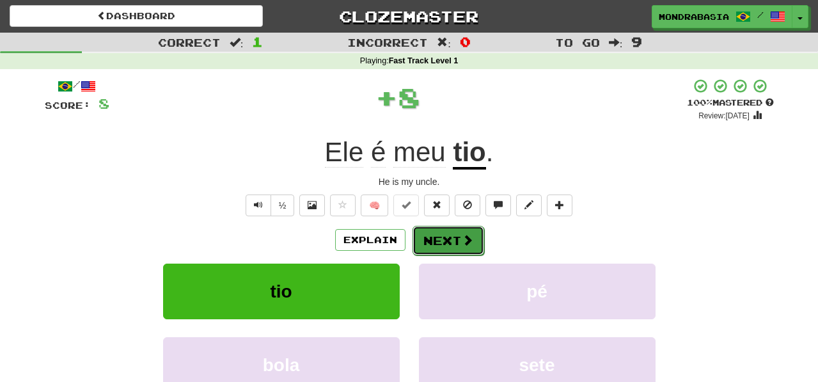
click at [415, 237] on button "Next" at bounding box center [448, 240] width 72 height 29
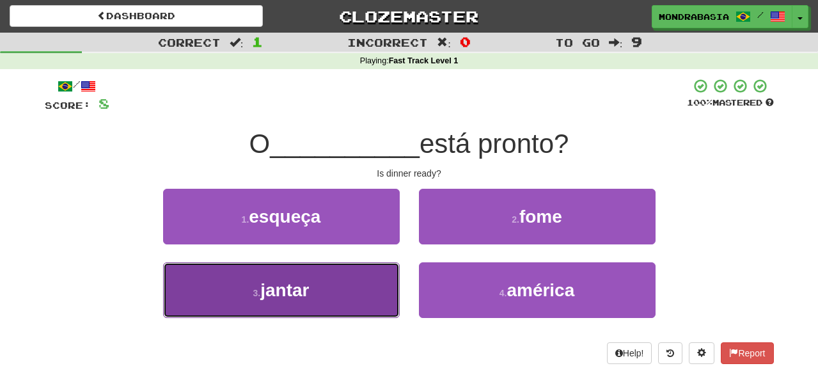
click at [366, 296] on button "3 . jantar" at bounding box center [281, 290] width 237 height 56
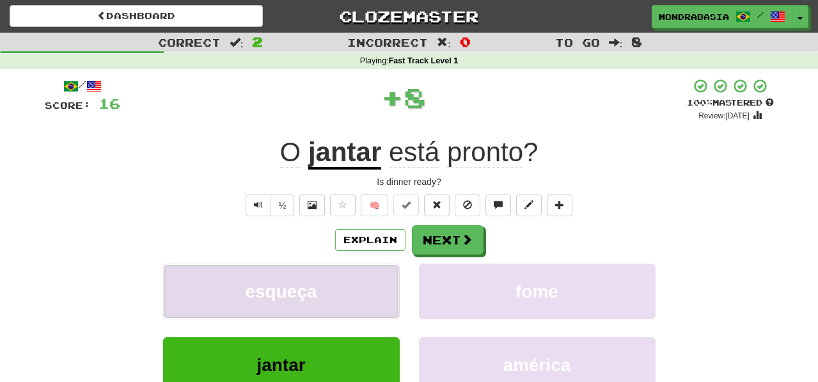
click at [372, 290] on button "esqueça" at bounding box center [281, 291] width 237 height 56
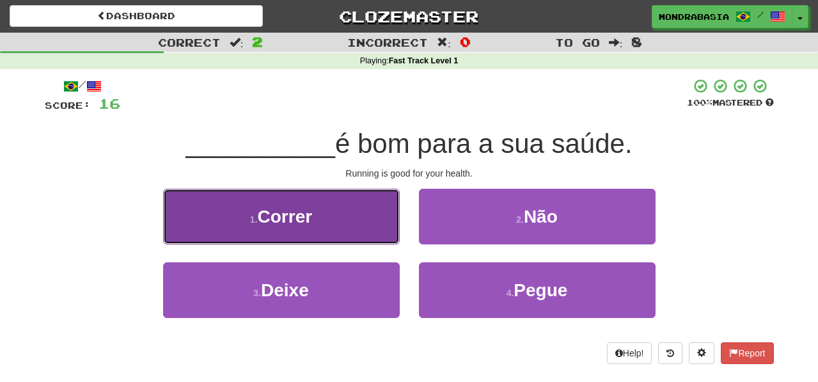
click at [379, 235] on button "1 . Correr" at bounding box center [281, 217] width 237 height 56
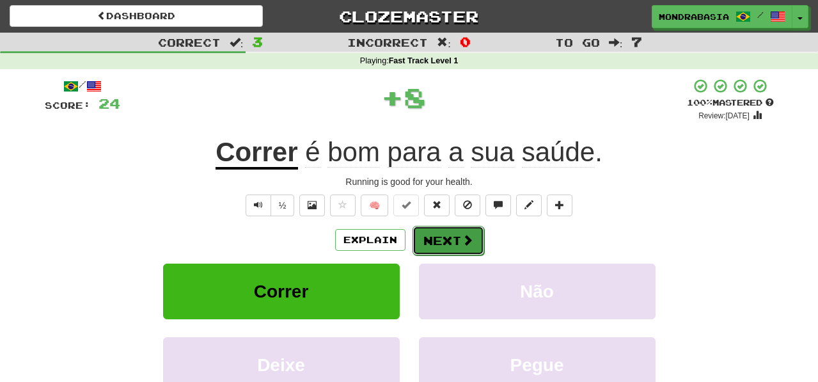
click at [422, 239] on button "Next" at bounding box center [448, 240] width 72 height 29
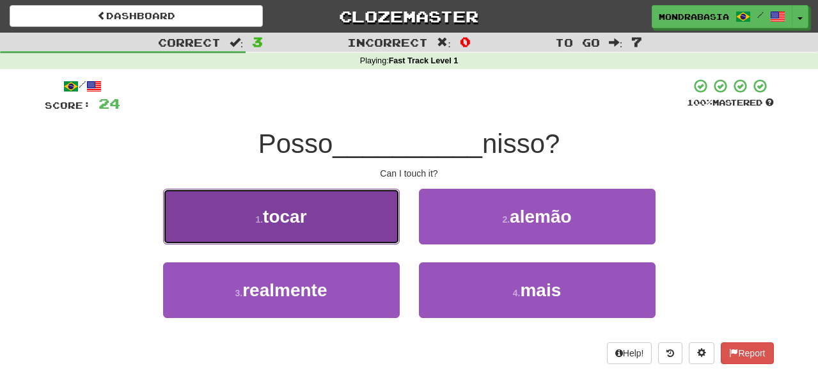
click at [381, 230] on button "1 . tocar" at bounding box center [281, 217] width 237 height 56
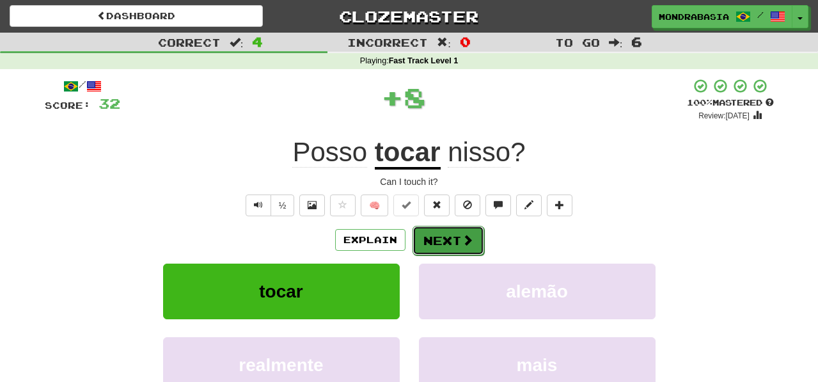
click at [427, 246] on button "Next" at bounding box center [448, 240] width 72 height 29
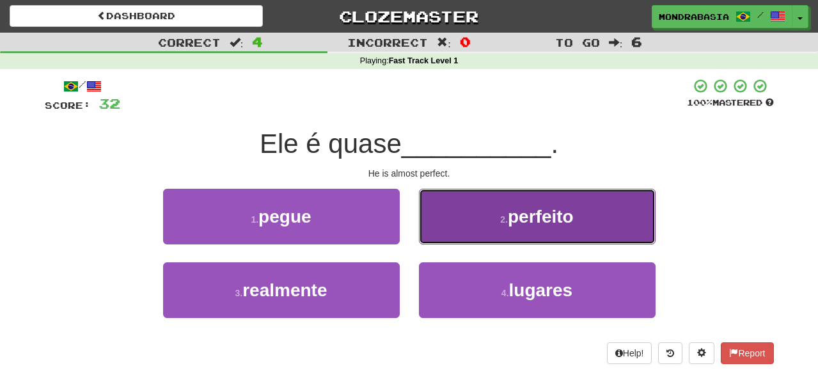
click at [434, 235] on button "2 . perfeito" at bounding box center [537, 217] width 237 height 56
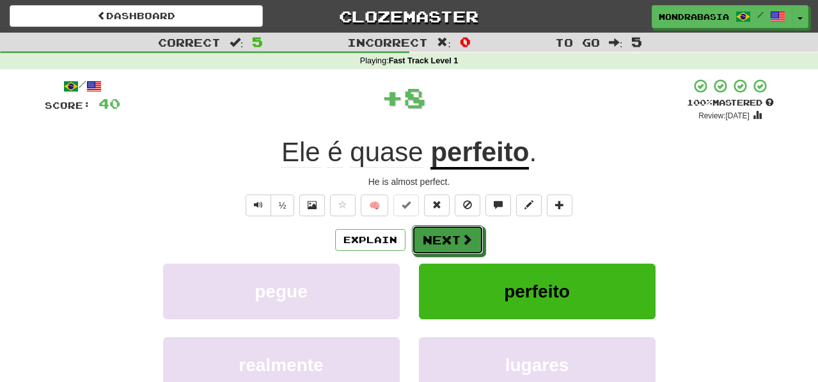
click at [434, 235] on button "Next" at bounding box center [448, 239] width 72 height 29
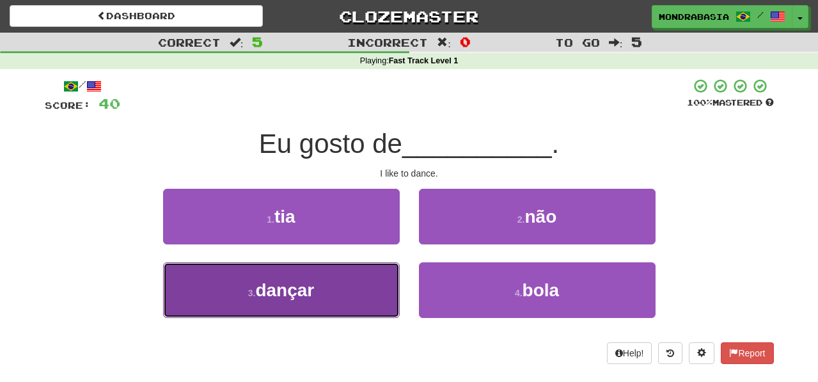
click at [366, 290] on button "3 . dançar" at bounding box center [281, 290] width 237 height 56
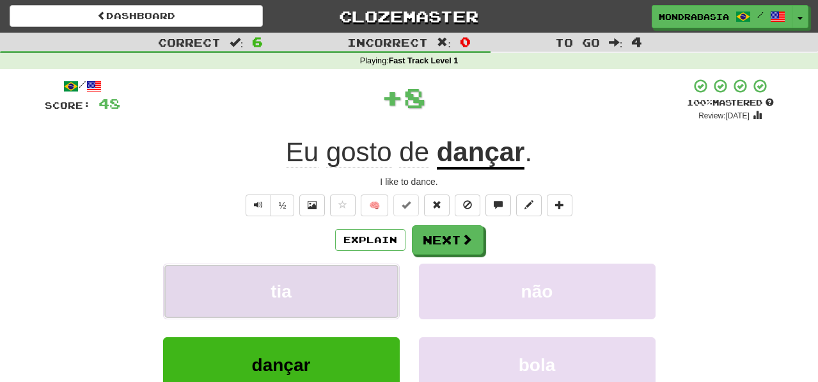
click at [370, 290] on button "tia" at bounding box center [281, 291] width 237 height 56
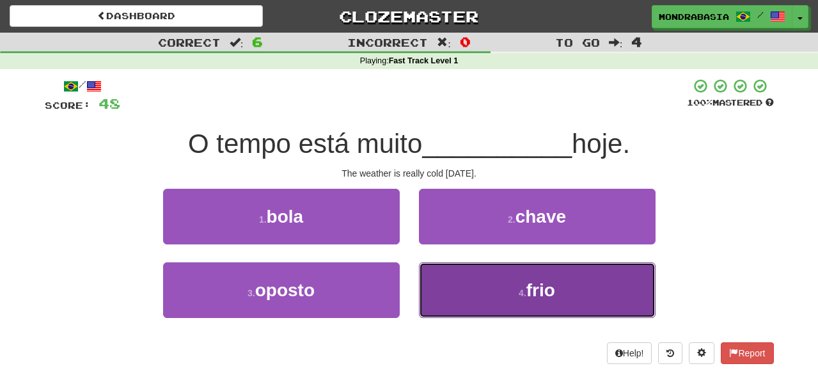
click at [440, 278] on button "4 . frio" at bounding box center [537, 290] width 237 height 56
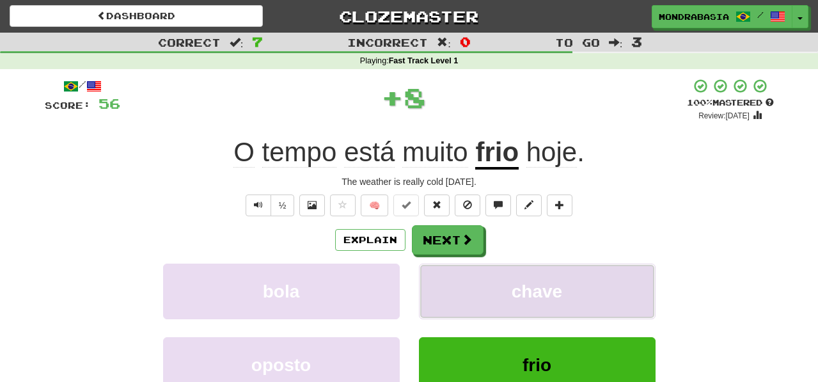
click at [441, 280] on button "chave" at bounding box center [537, 291] width 237 height 56
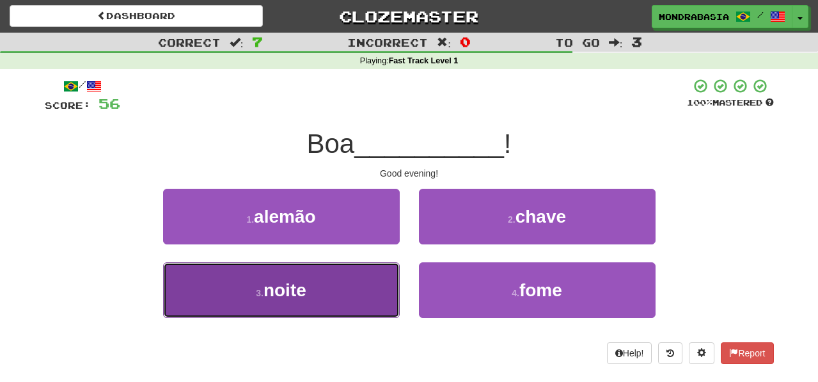
click at [372, 291] on button "3 . noite" at bounding box center [281, 290] width 237 height 56
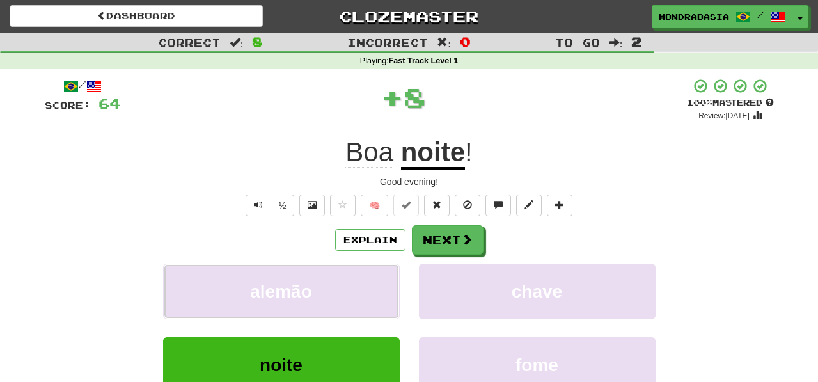
click at [372, 291] on button "alemão" at bounding box center [281, 291] width 237 height 56
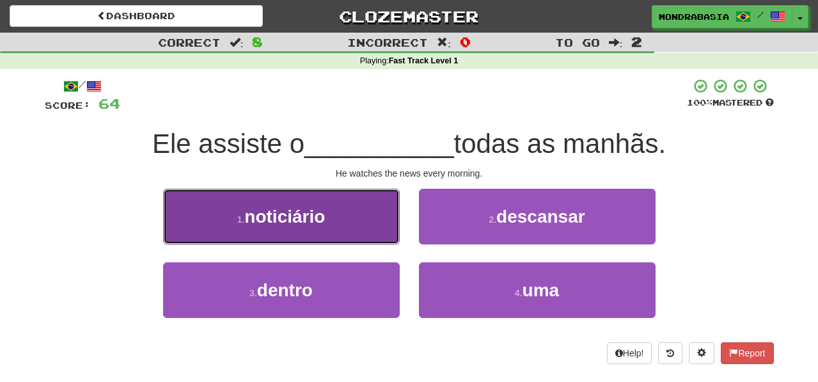
click at [388, 227] on button "1 . noticiário" at bounding box center [281, 217] width 237 height 56
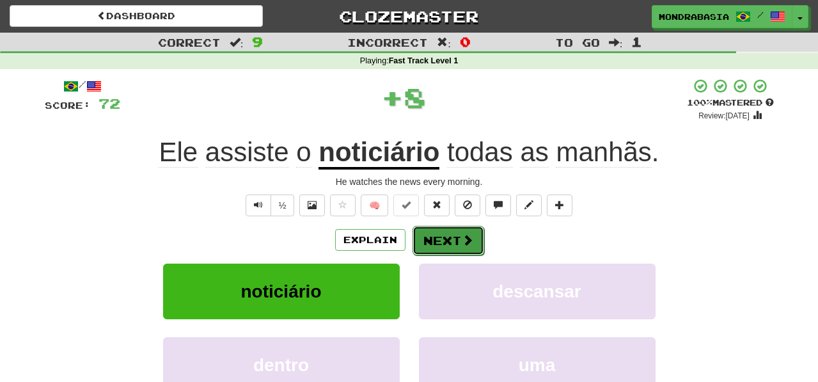
click at [447, 244] on button "Next" at bounding box center [448, 240] width 72 height 29
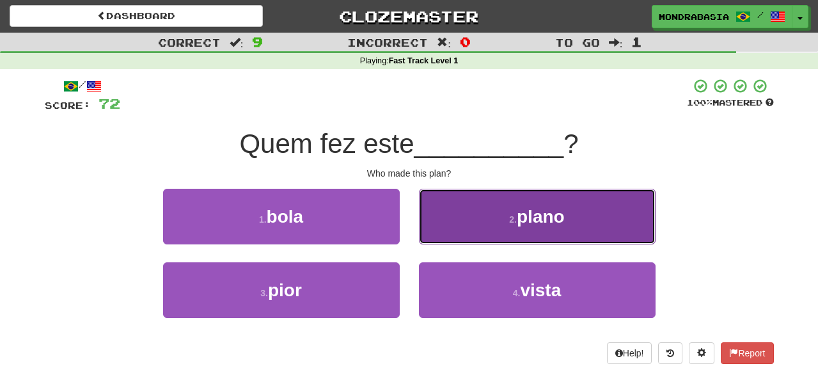
click at [445, 240] on button "2 . plano" at bounding box center [537, 217] width 237 height 56
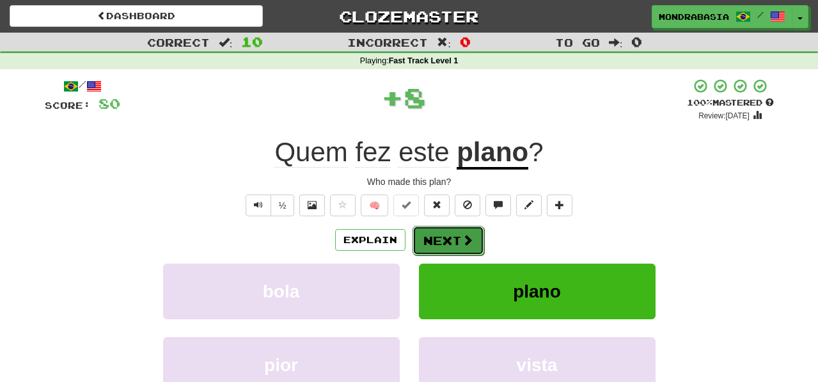
click at [451, 240] on button "Next" at bounding box center [448, 240] width 72 height 29
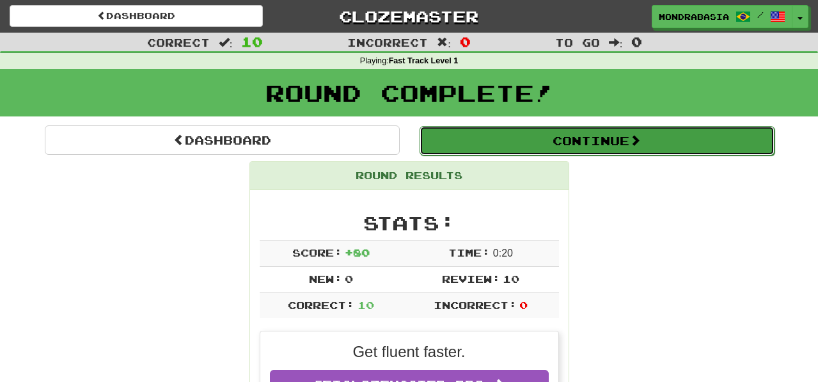
click at [462, 137] on button "Continue" at bounding box center [596, 140] width 355 height 29
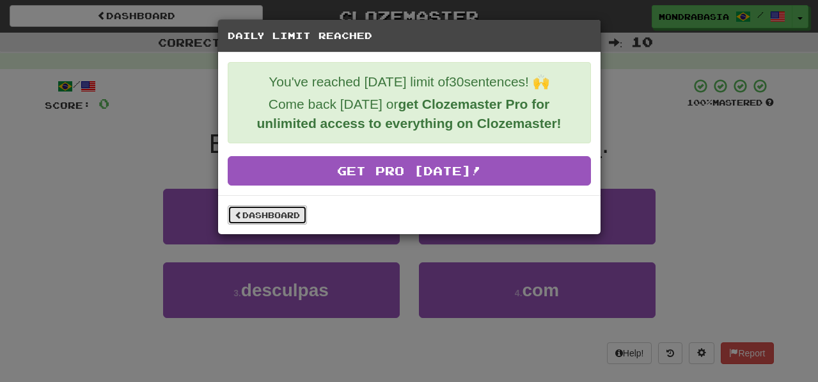
click at [283, 215] on link "Dashboard" at bounding box center [267, 214] width 79 height 19
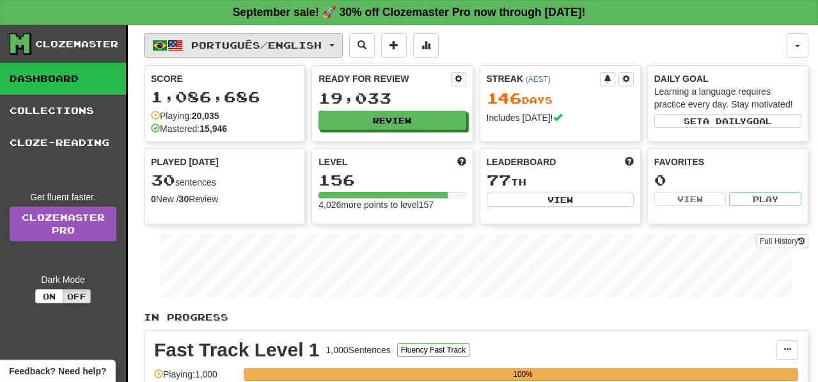
click at [343, 42] on button "Português / English" at bounding box center [243, 45] width 199 height 24
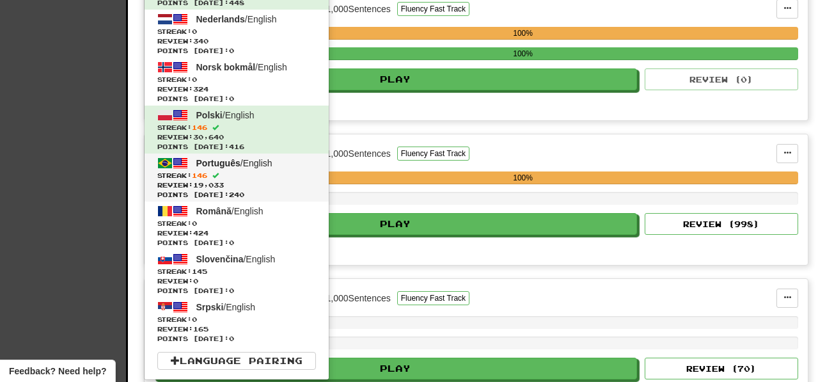
scroll to position [345, 0]
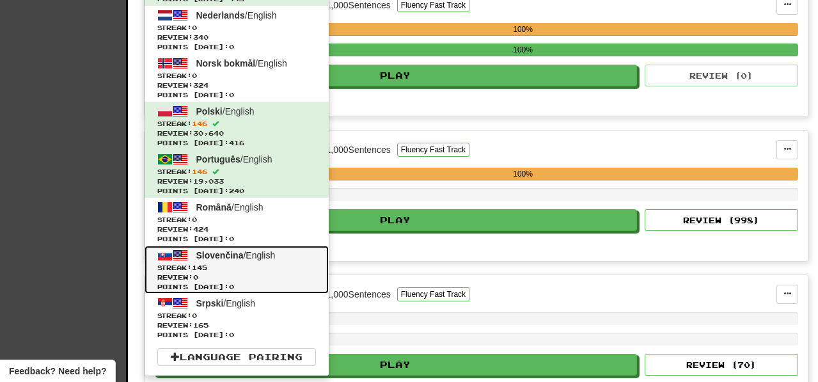
click at [256, 272] on span "Review: 0" at bounding box center [236, 277] width 159 height 10
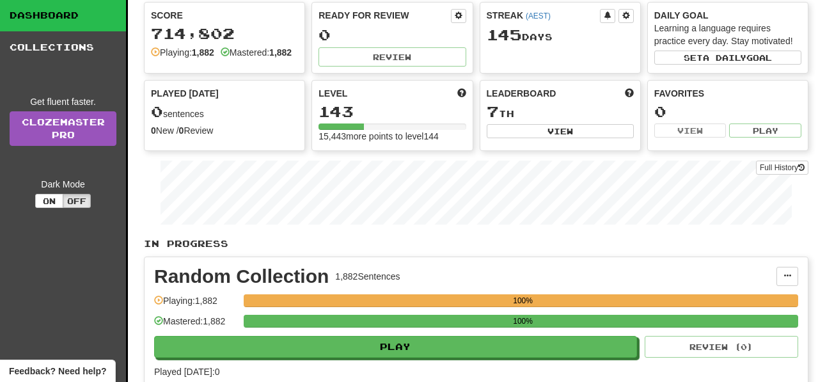
scroll to position [67, 0]
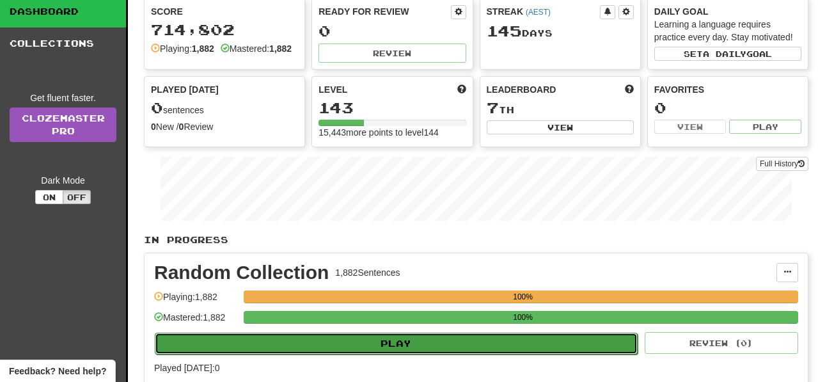
click at [398, 354] on button "Play" at bounding box center [396, 344] width 483 height 22
select select "**"
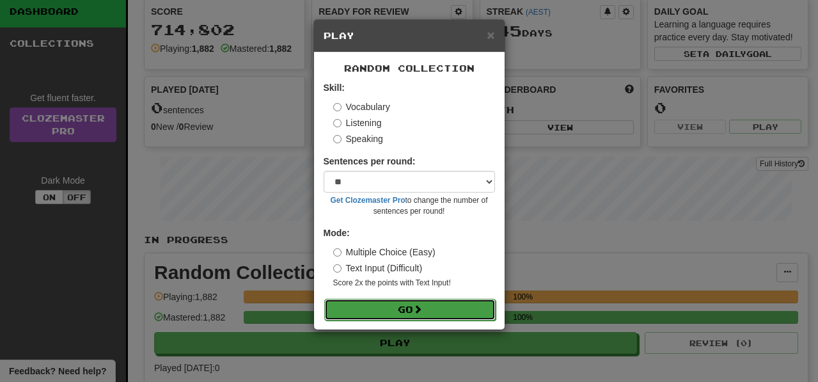
click at [419, 309] on span at bounding box center [417, 308] width 9 height 9
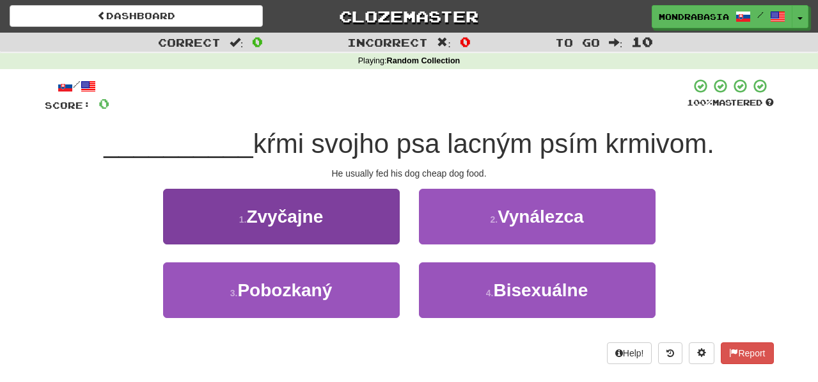
click at [373, 244] on div "1 . Zvyčajne" at bounding box center [281, 226] width 256 height 74
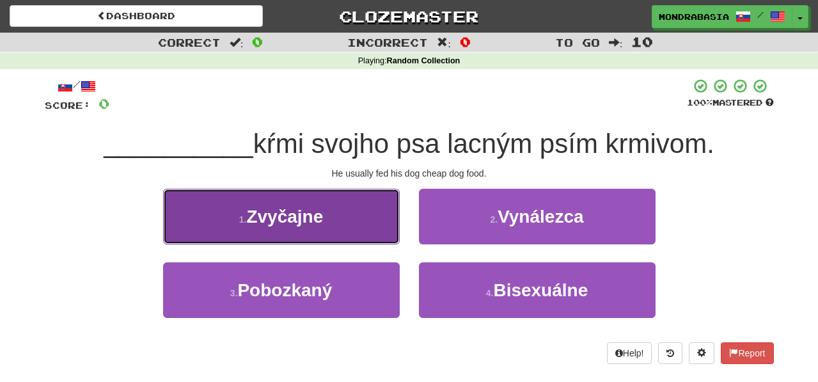
click at [368, 226] on button "1 . Zvyčajne" at bounding box center [281, 217] width 237 height 56
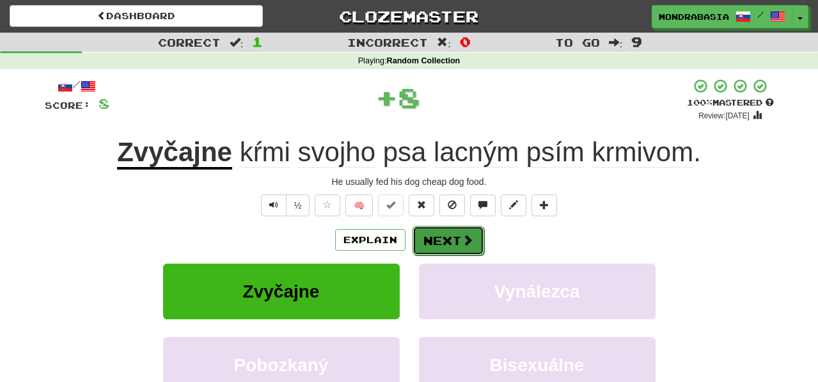
click at [428, 232] on button "Next" at bounding box center [448, 240] width 72 height 29
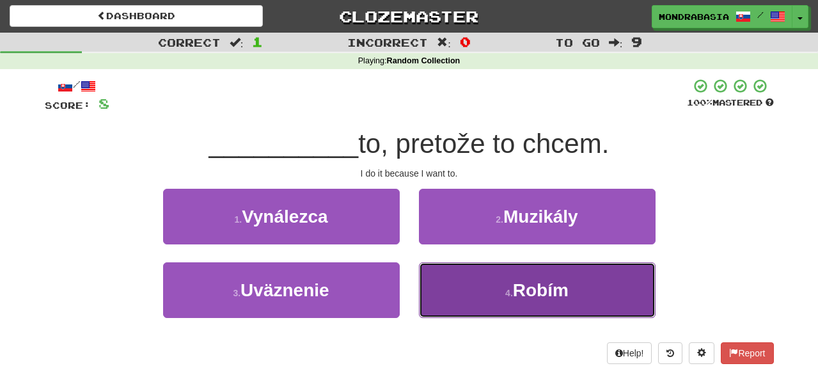
click at [448, 292] on button "4 . Robím" at bounding box center [537, 290] width 237 height 56
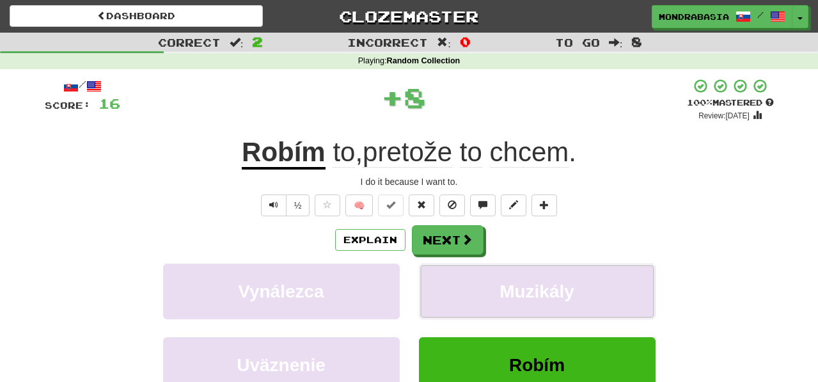
click at [448, 292] on button "Muzikály" at bounding box center [537, 291] width 237 height 56
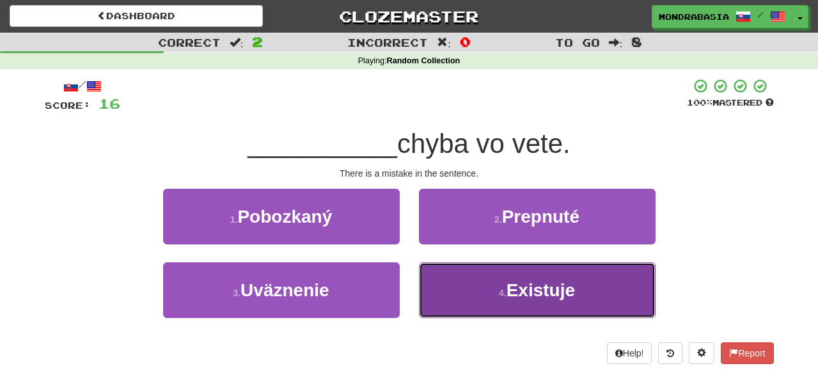
click at [444, 291] on button "4 . Existuje" at bounding box center [537, 290] width 237 height 56
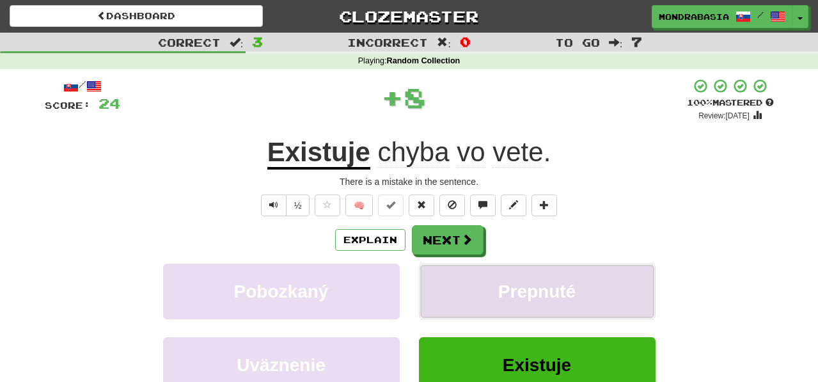
click at [444, 290] on button "Prepnuté" at bounding box center [537, 291] width 237 height 56
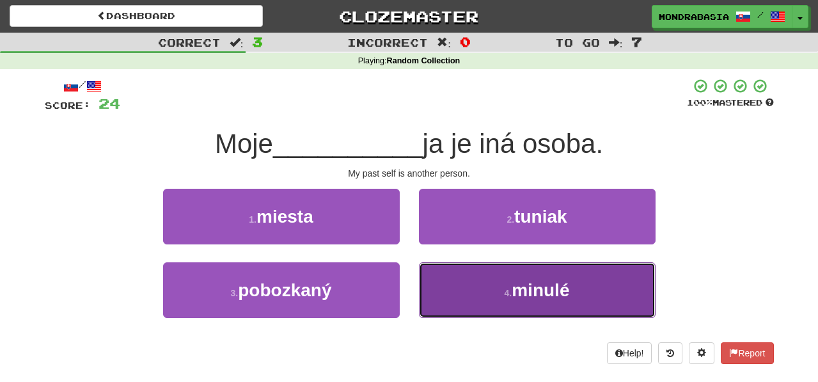
click at [457, 301] on button "4 . minulé" at bounding box center [537, 290] width 237 height 56
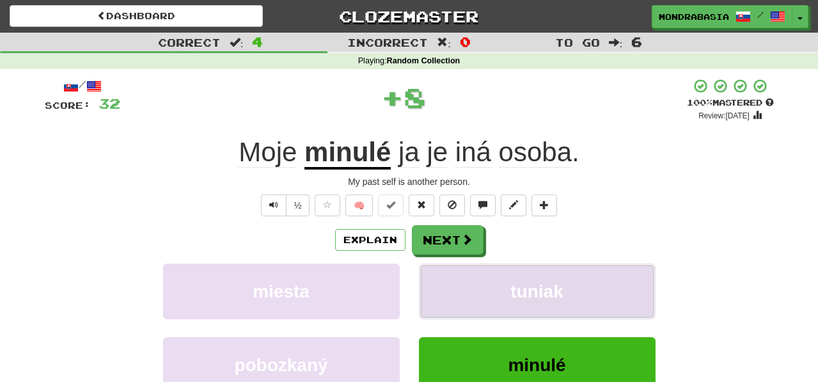
click at [457, 282] on button "tuniak" at bounding box center [537, 291] width 237 height 56
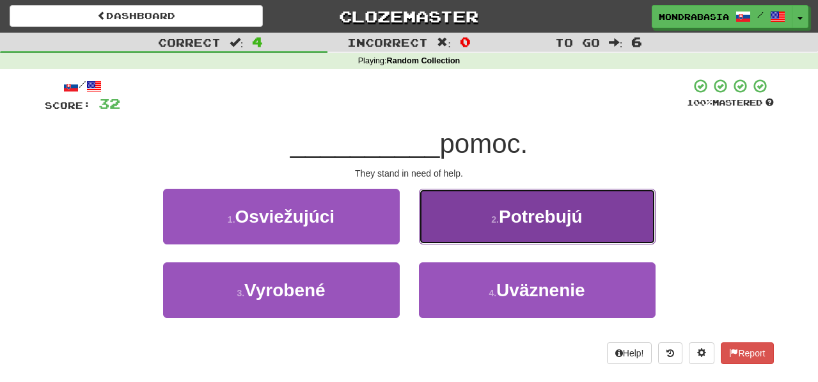
click at [445, 236] on button "2 . Potrebujú" at bounding box center [537, 217] width 237 height 56
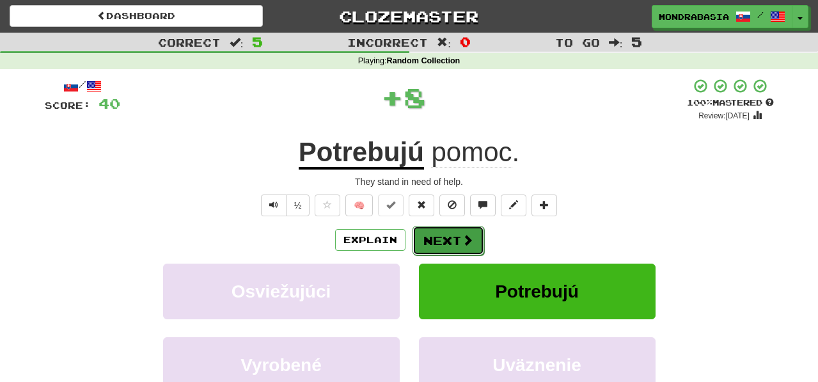
click at [445, 237] on button "Next" at bounding box center [448, 240] width 72 height 29
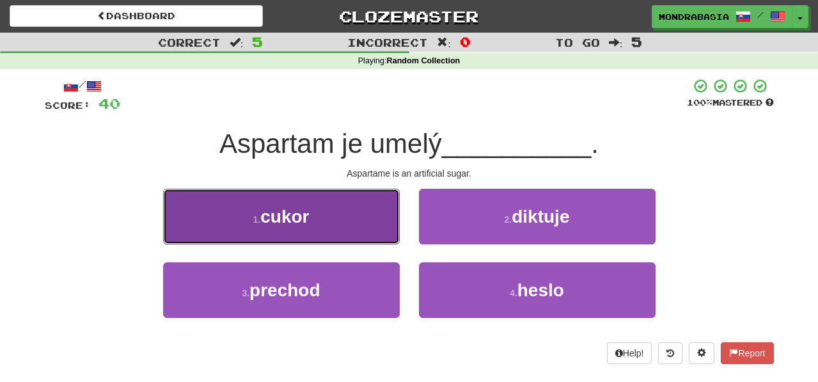
click at [388, 232] on button "1 . cukor" at bounding box center [281, 217] width 237 height 56
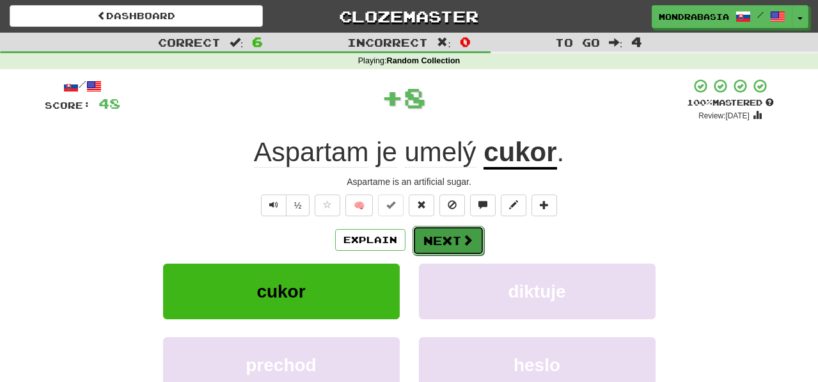
click at [443, 235] on button "Next" at bounding box center [448, 240] width 72 height 29
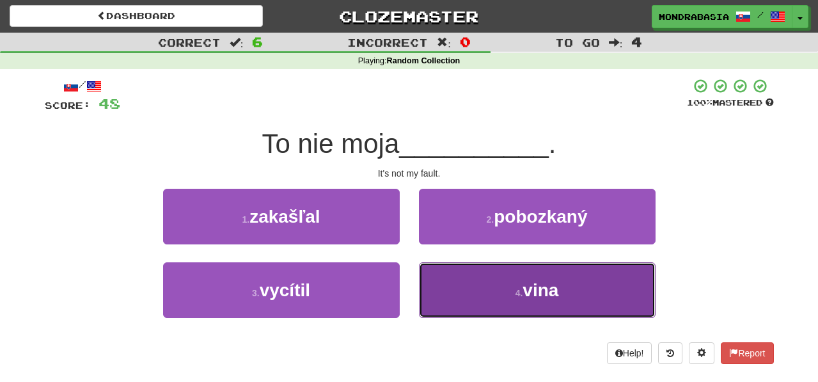
click at [454, 288] on button "4 . vina" at bounding box center [537, 290] width 237 height 56
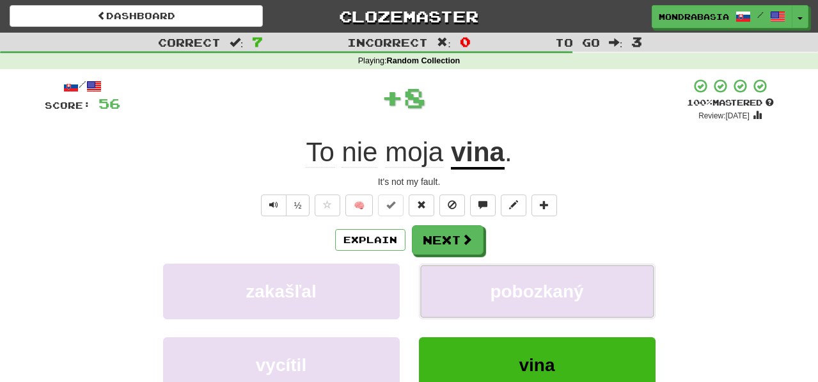
click at [454, 288] on button "pobozkaný" at bounding box center [537, 291] width 237 height 56
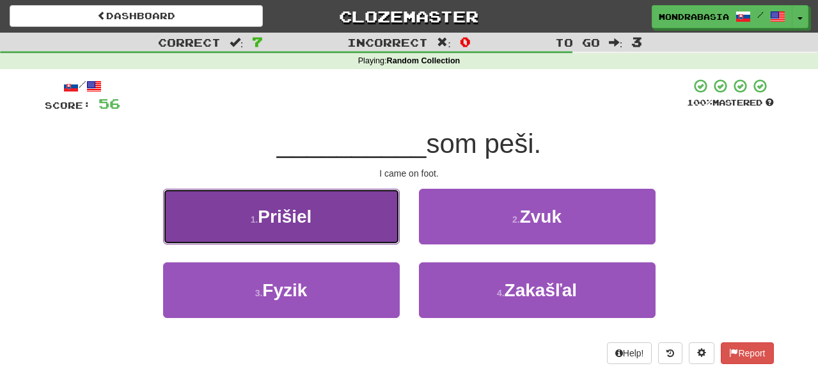
click at [375, 230] on button "1 . Prišiel" at bounding box center [281, 217] width 237 height 56
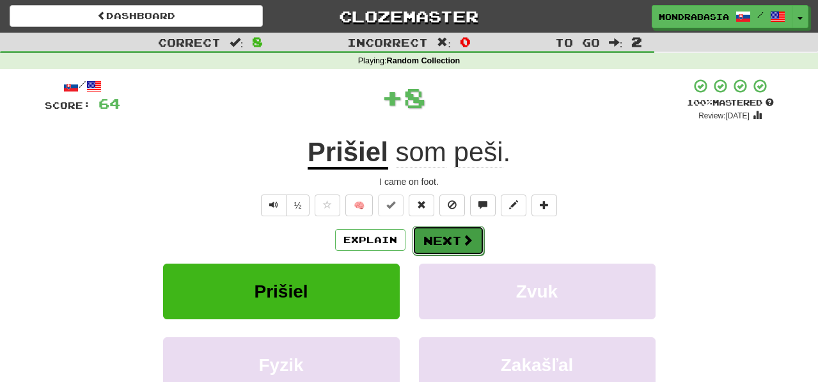
click at [434, 239] on button "Next" at bounding box center [448, 240] width 72 height 29
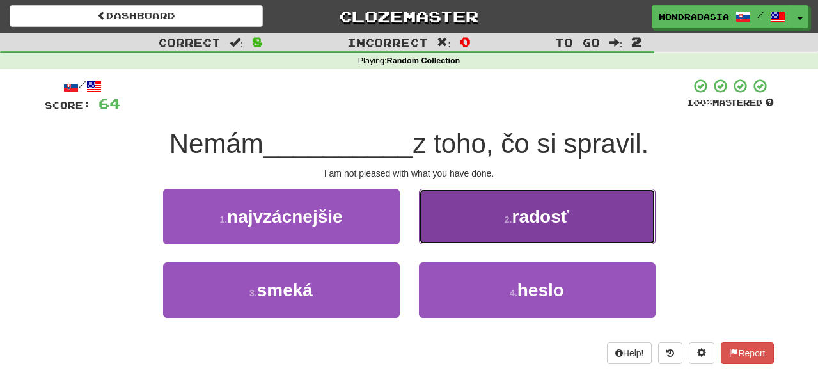
click at [441, 236] on button "2 . radosť" at bounding box center [537, 217] width 237 height 56
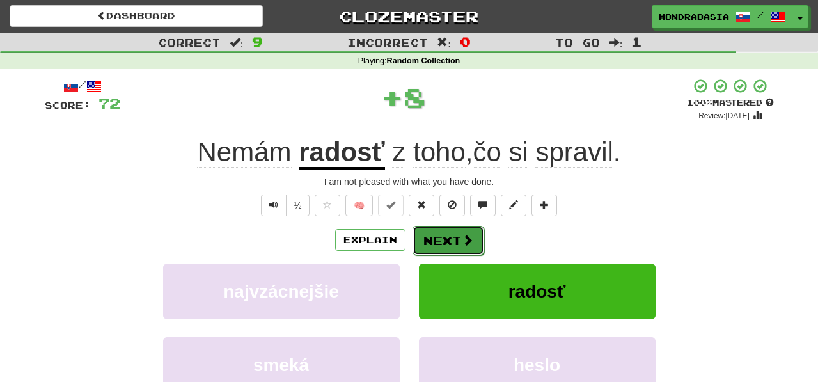
click at [441, 239] on button "Next" at bounding box center [448, 240] width 72 height 29
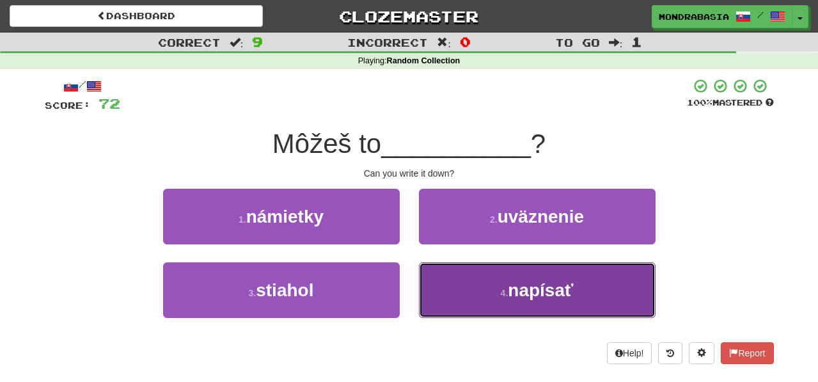
click at [452, 286] on button "4 . napísať" at bounding box center [537, 290] width 237 height 56
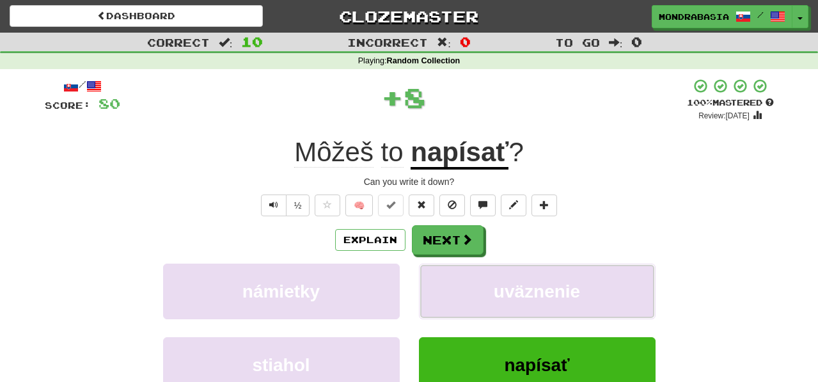
click at [452, 286] on button "uväznenie" at bounding box center [537, 291] width 237 height 56
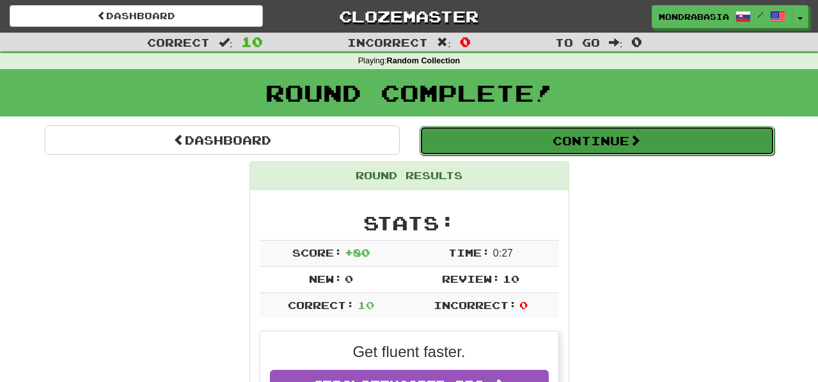
click at [466, 145] on button "Continue" at bounding box center [596, 140] width 355 height 29
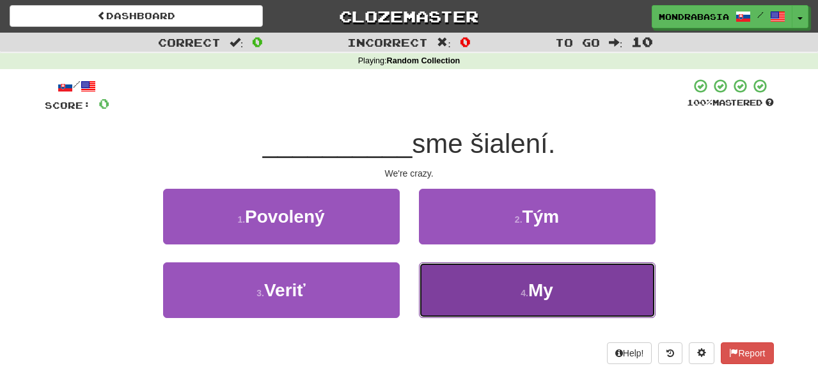
click at [456, 283] on button "4 . My" at bounding box center [537, 290] width 237 height 56
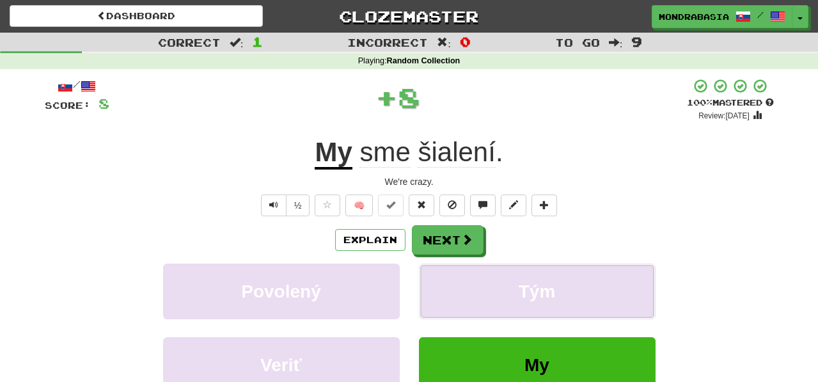
click at [456, 283] on button "Tým" at bounding box center [537, 291] width 237 height 56
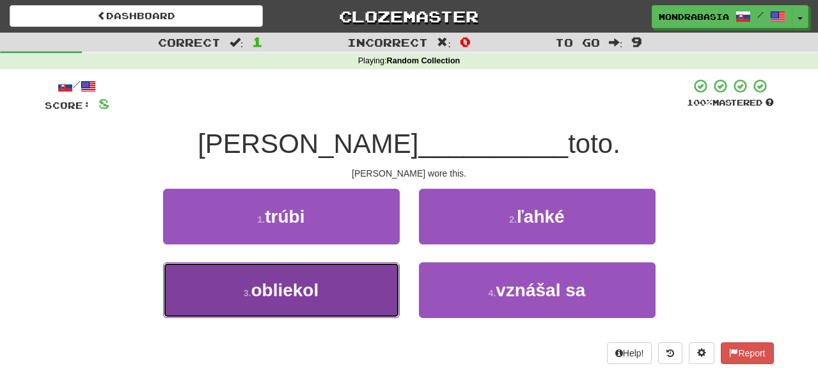
click at [370, 290] on button "3 . obliekol" at bounding box center [281, 290] width 237 height 56
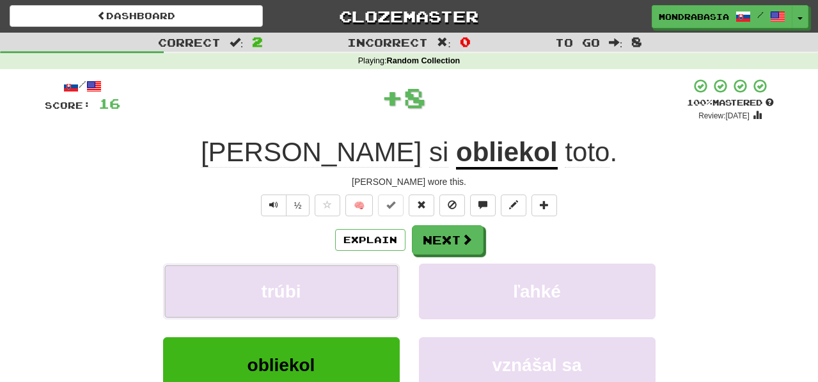
click at [370, 290] on button "trúbi" at bounding box center [281, 291] width 237 height 56
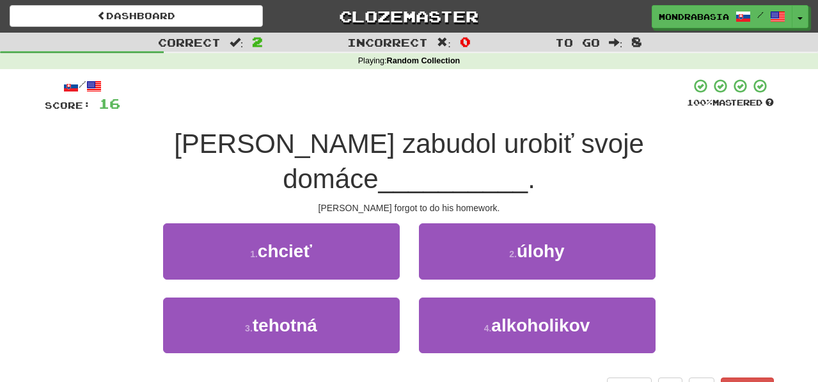
click at [441, 245] on div "2 . úlohy" at bounding box center [537, 260] width 256 height 74
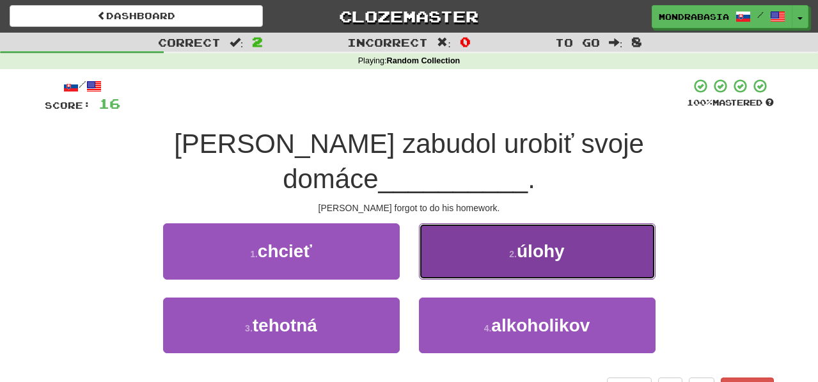
click at [438, 238] on button "2 . úlohy" at bounding box center [537, 251] width 237 height 56
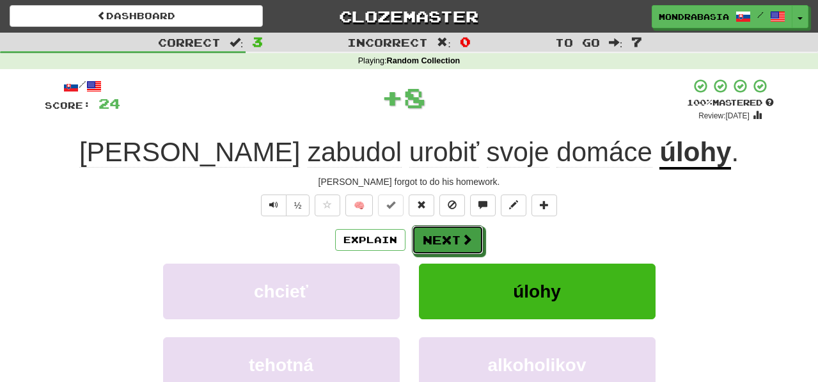
click at [438, 238] on button "Next" at bounding box center [448, 239] width 72 height 29
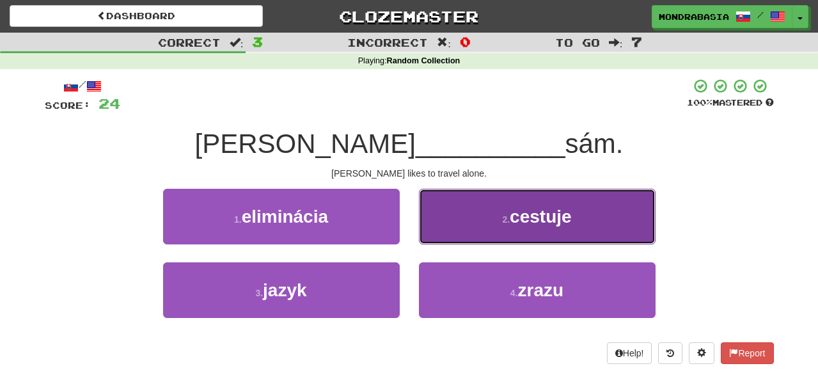
click at [441, 229] on button "2 . cestuje" at bounding box center [537, 217] width 237 height 56
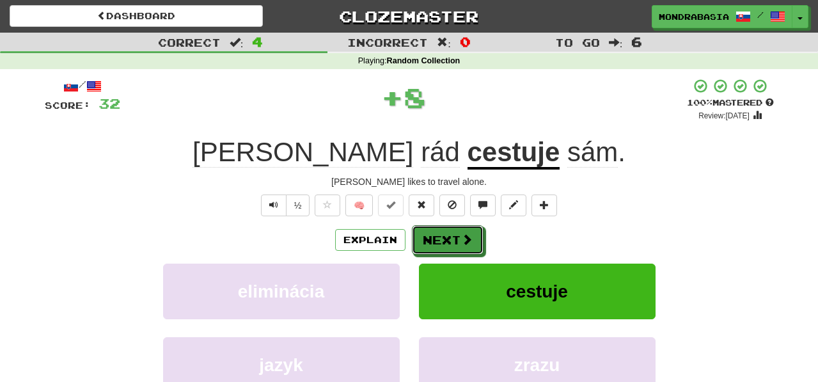
click at [440, 231] on button "Next" at bounding box center [448, 239] width 72 height 29
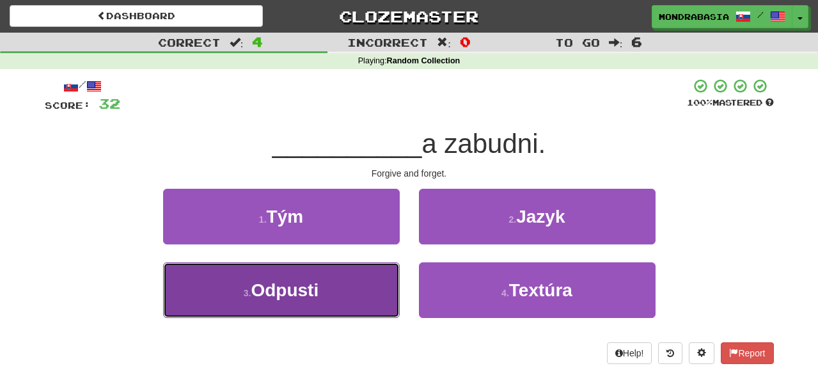
click at [381, 278] on button "3 . Odpusti" at bounding box center [281, 290] width 237 height 56
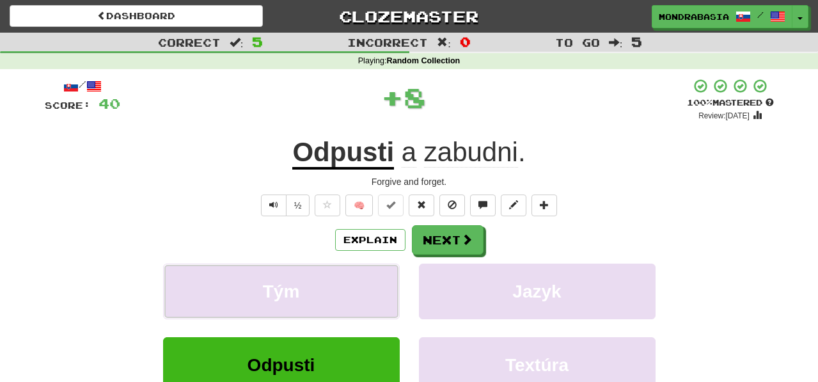
click at [381, 278] on button "Tým" at bounding box center [281, 291] width 237 height 56
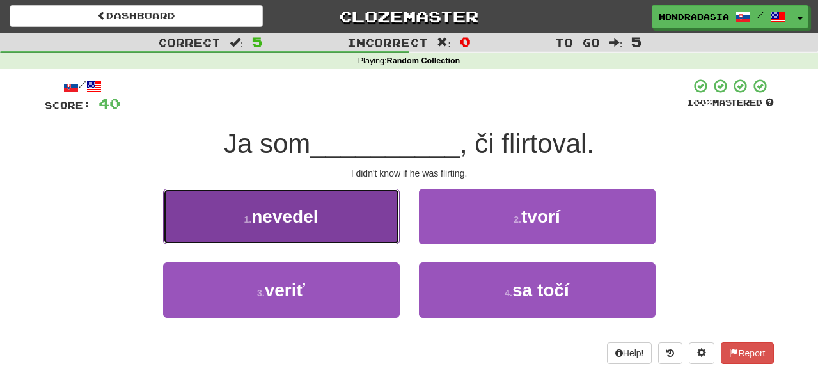
click at [368, 235] on button "1 . nevedel" at bounding box center [281, 217] width 237 height 56
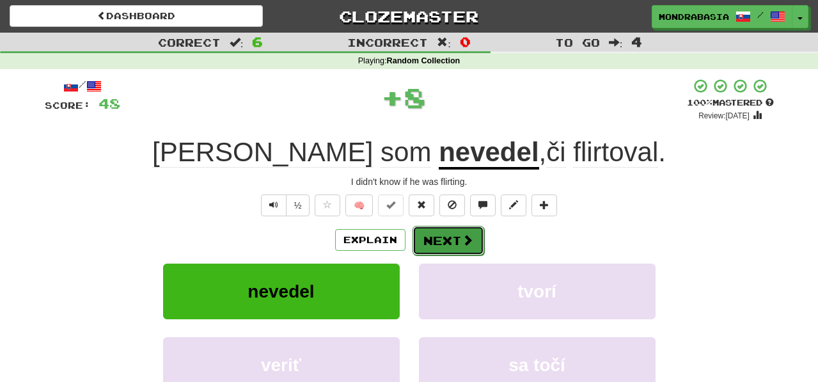
click at [417, 237] on button "Next" at bounding box center [448, 240] width 72 height 29
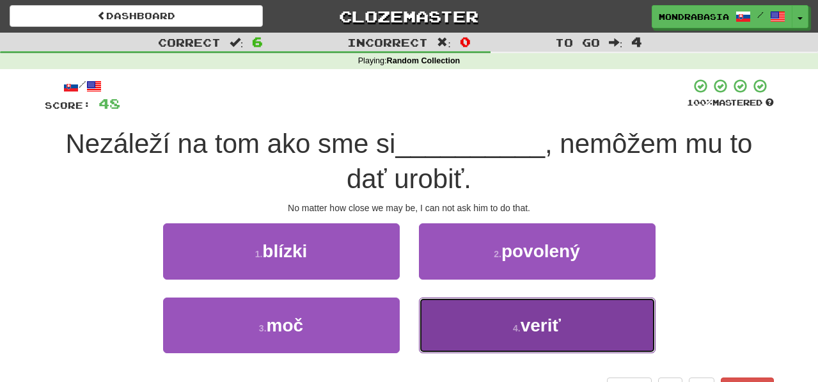
click at [452, 325] on button "4 . veriť" at bounding box center [537, 325] width 237 height 56
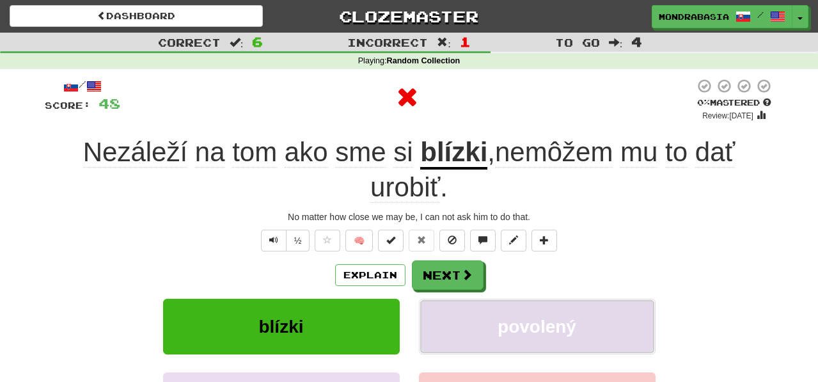
click at [451, 310] on button "povolený" at bounding box center [537, 327] width 237 height 56
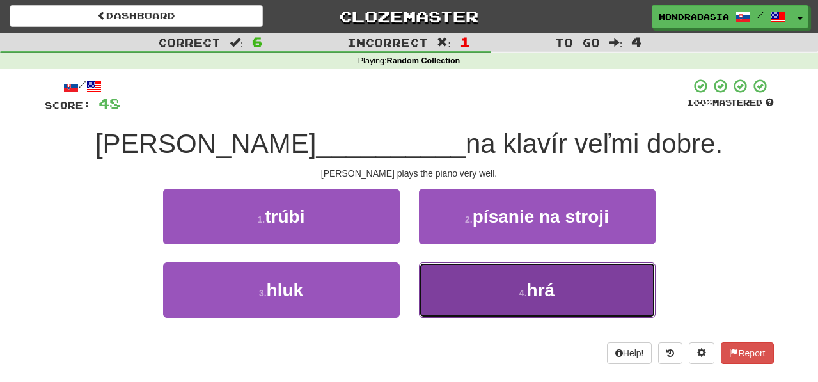
click at [457, 290] on button "4 . hrá" at bounding box center [537, 290] width 237 height 56
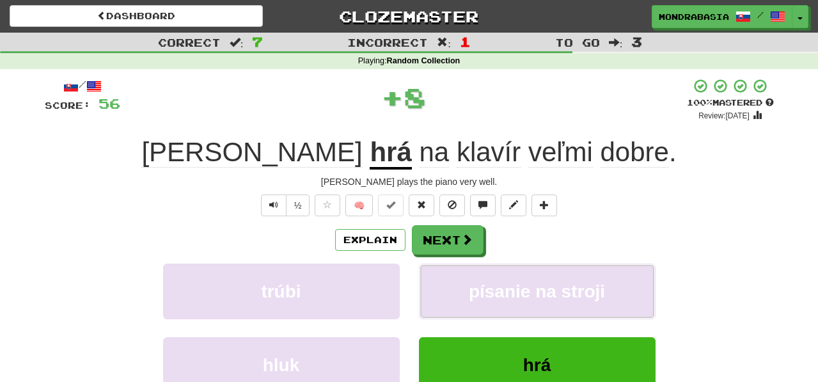
click at [457, 290] on button "písanie na stroji" at bounding box center [537, 291] width 237 height 56
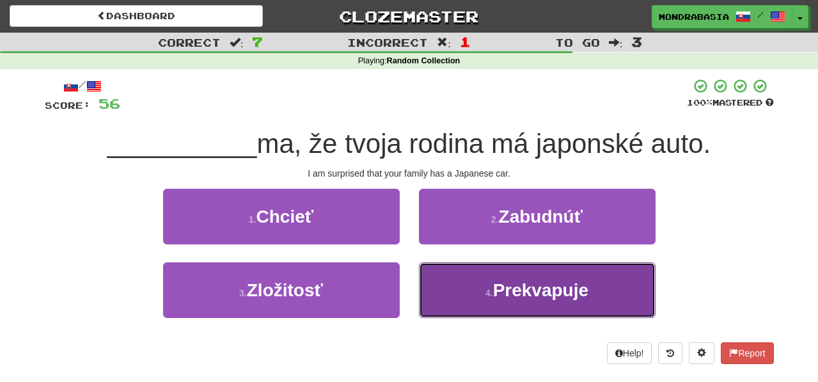
click at [443, 280] on button "4 . Prekvapuje" at bounding box center [537, 290] width 237 height 56
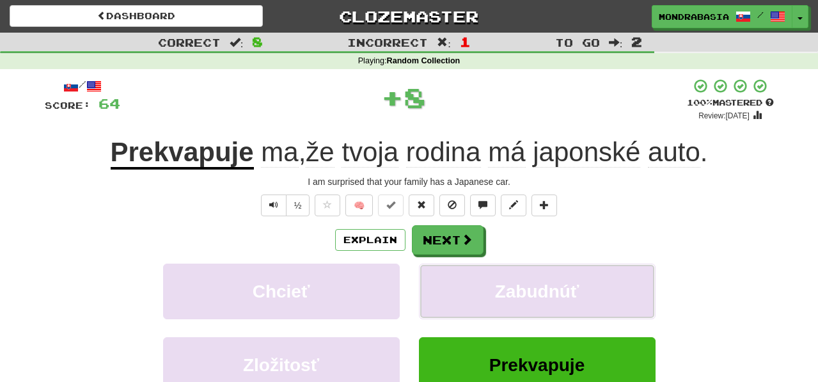
click at [443, 280] on button "Zabudnúť" at bounding box center [537, 291] width 237 height 56
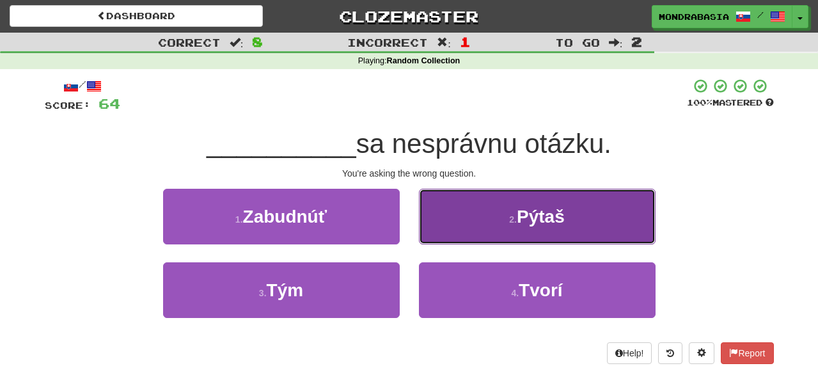
click at [436, 231] on button "2 . Pýtaš" at bounding box center [537, 217] width 237 height 56
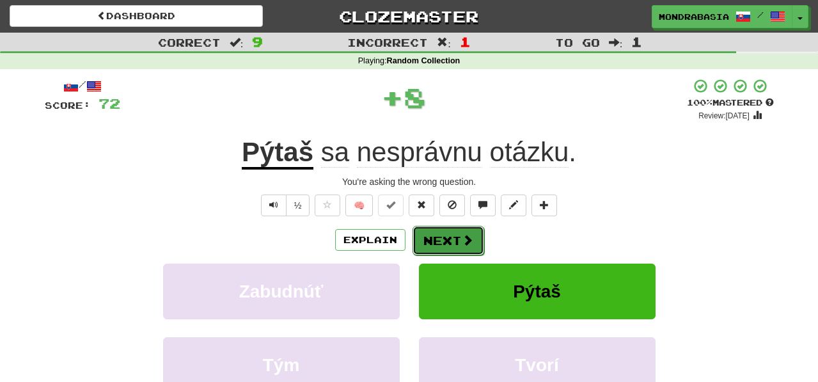
click at [437, 243] on button "Next" at bounding box center [448, 240] width 72 height 29
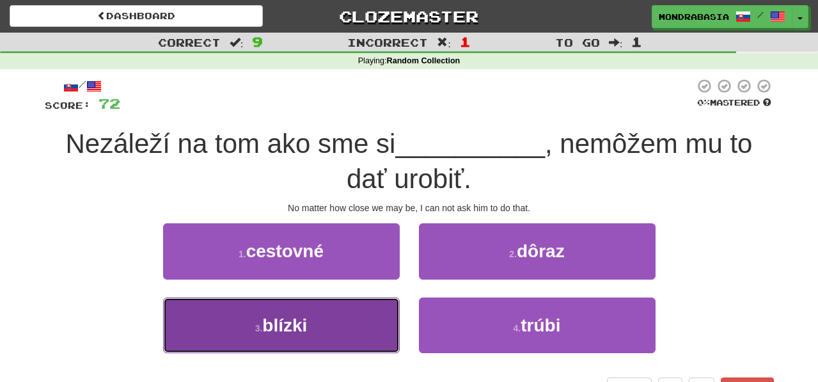
click at [363, 332] on button "3 . blízki" at bounding box center [281, 325] width 237 height 56
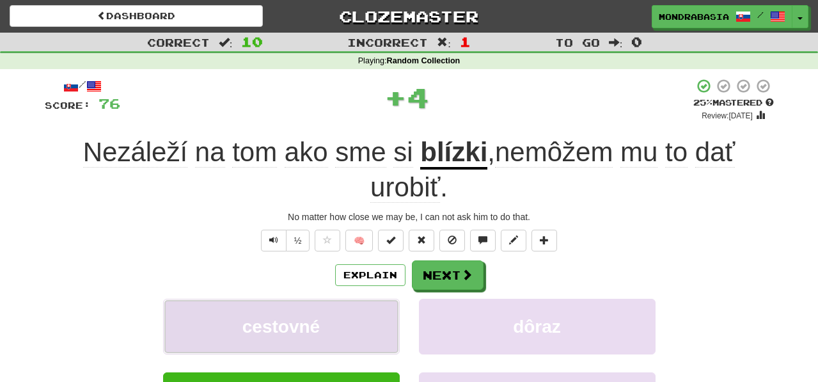
click at [383, 322] on button "cestovné" at bounding box center [281, 327] width 237 height 56
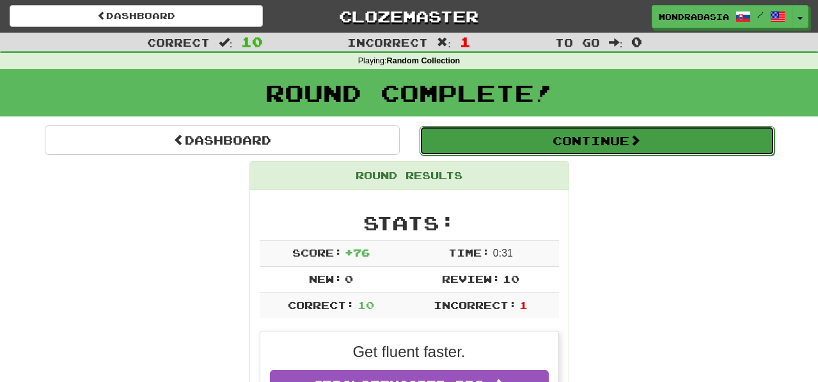
click at [454, 150] on button "Continue" at bounding box center [596, 140] width 355 height 29
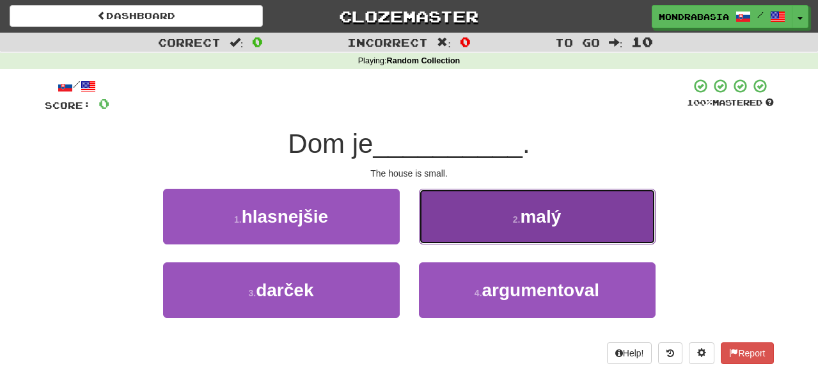
click at [432, 230] on button "2 . malý" at bounding box center [537, 217] width 237 height 56
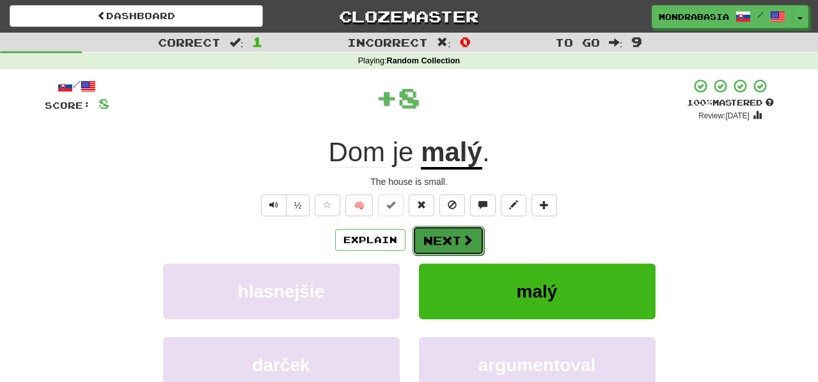
click at [440, 242] on button "Next" at bounding box center [448, 240] width 72 height 29
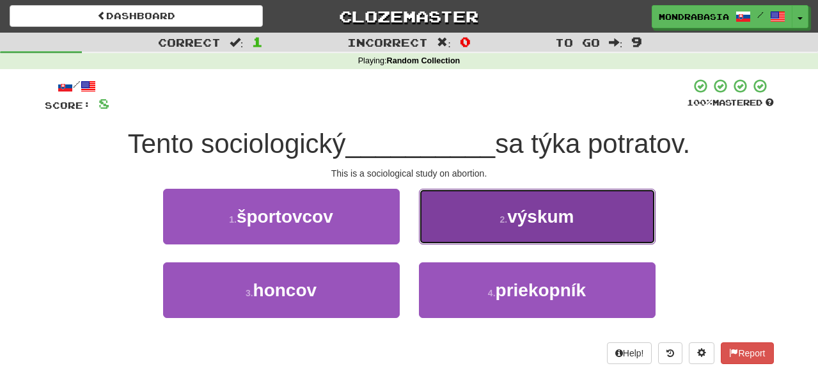
click at [447, 230] on button "2 . výskum" at bounding box center [537, 217] width 237 height 56
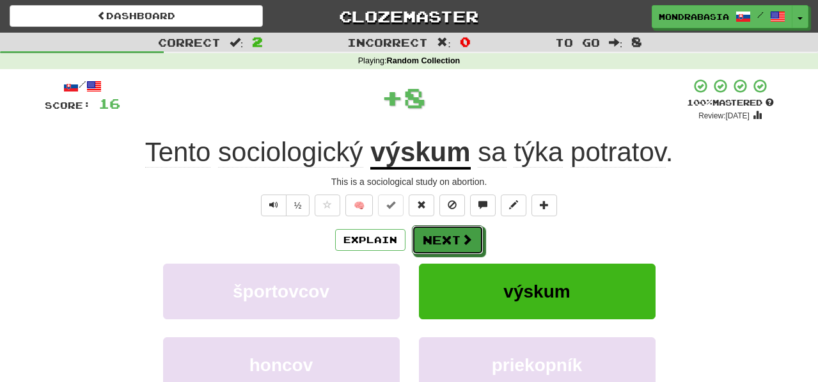
click at [447, 239] on button "Next" at bounding box center [448, 239] width 72 height 29
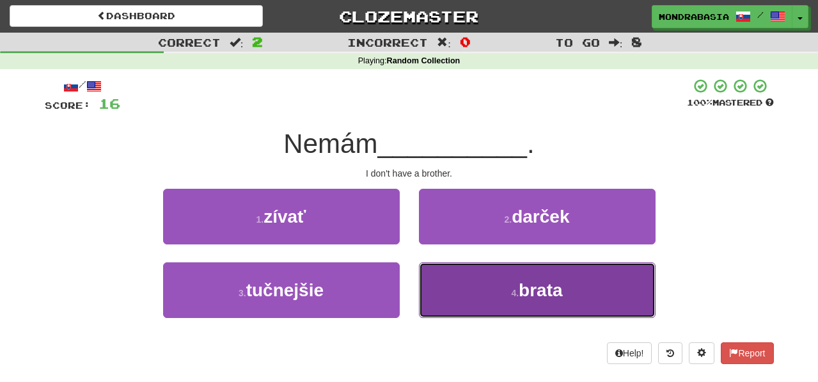
click at [455, 286] on button "4 . brata" at bounding box center [537, 290] width 237 height 56
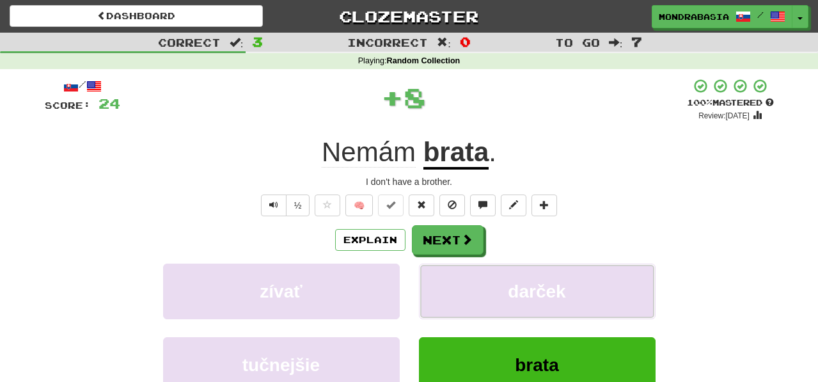
click at [455, 286] on button "darček" at bounding box center [537, 291] width 237 height 56
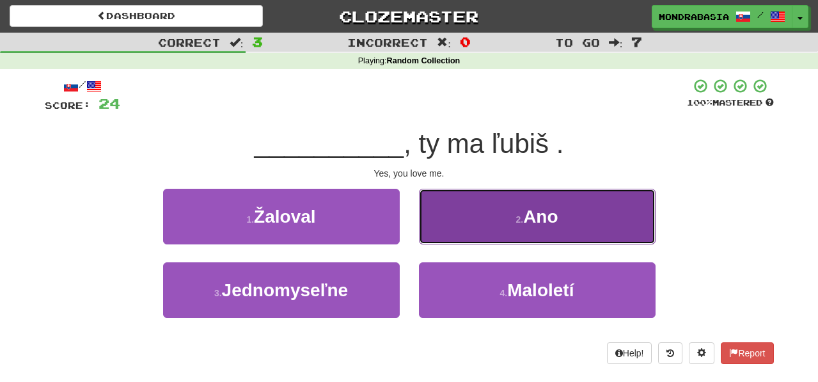
click at [433, 228] on button "2 . Ano" at bounding box center [537, 217] width 237 height 56
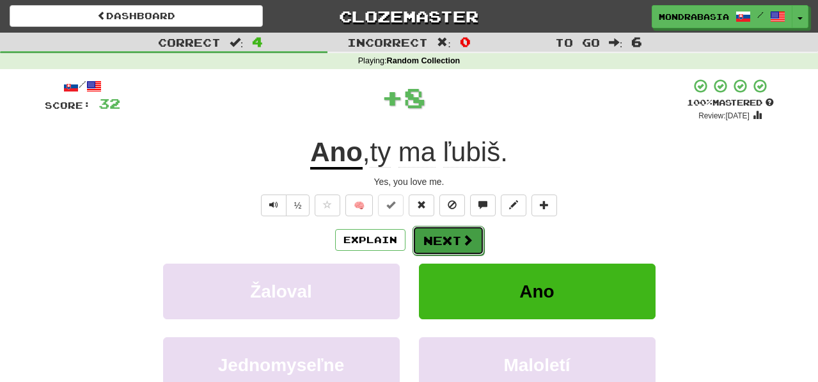
click at [434, 229] on button "Next" at bounding box center [448, 240] width 72 height 29
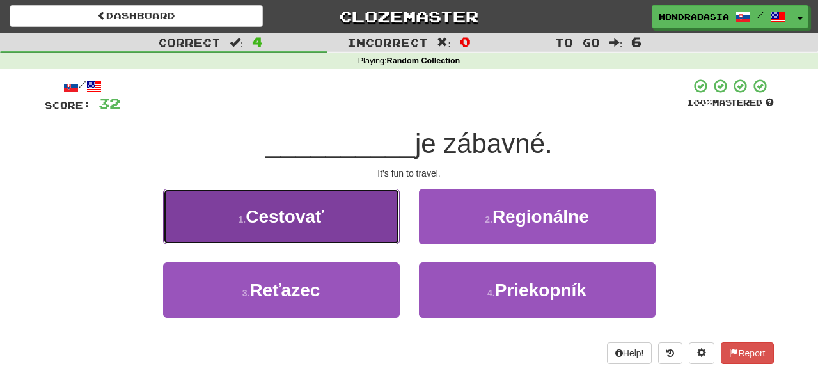
click at [372, 228] on button "1 . Cestovať" at bounding box center [281, 217] width 237 height 56
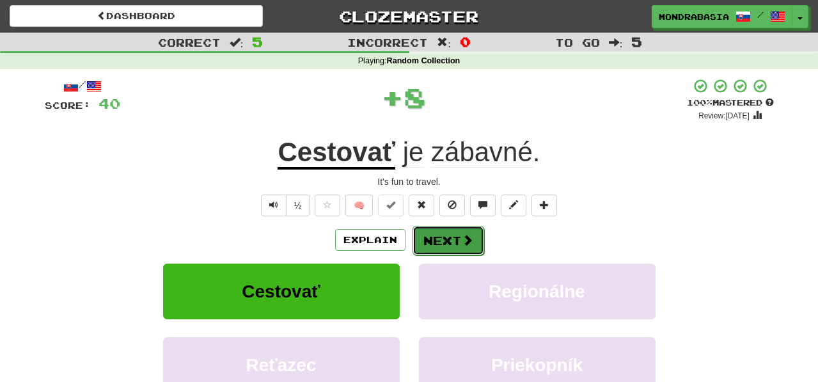
click at [430, 240] on button "Next" at bounding box center [448, 240] width 72 height 29
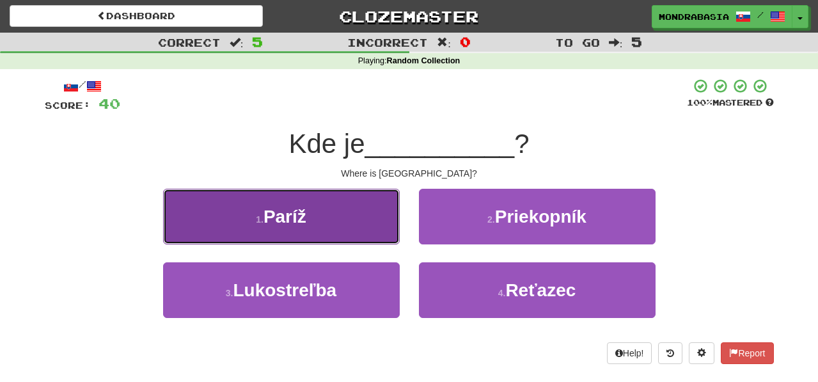
click at [386, 242] on button "1 . Paríž" at bounding box center [281, 217] width 237 height 56
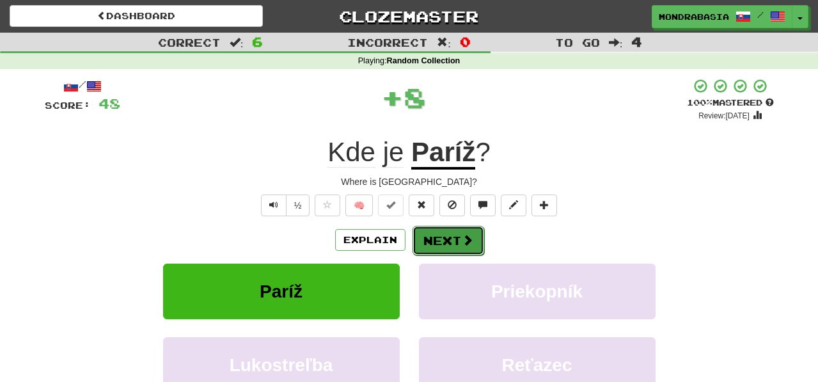
click at [444, 243] on button "Next" at bounding box center [448, 240] width 72 height 29
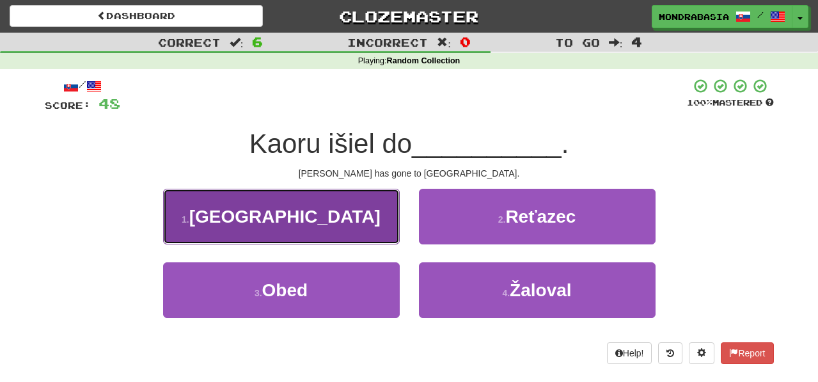
click at [382, 225] on button "1 . Ameriky" at bounding box center [281, 217] width 237 height 56
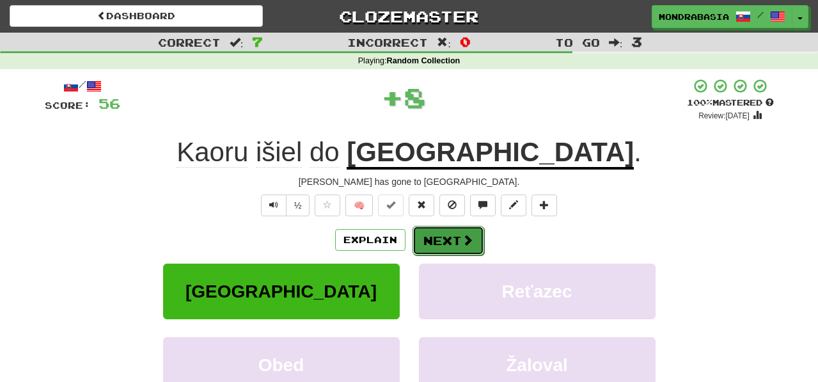
click at [439, 244] on button "Next" at bounding box center [448, 240] width 72 height 29
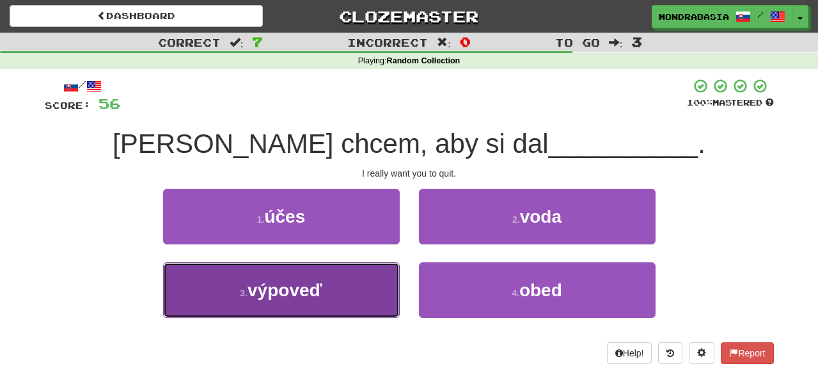
click at [379, 284] on button "3 . výpoveď" at bounding box center [281, 290] width 237 height 56
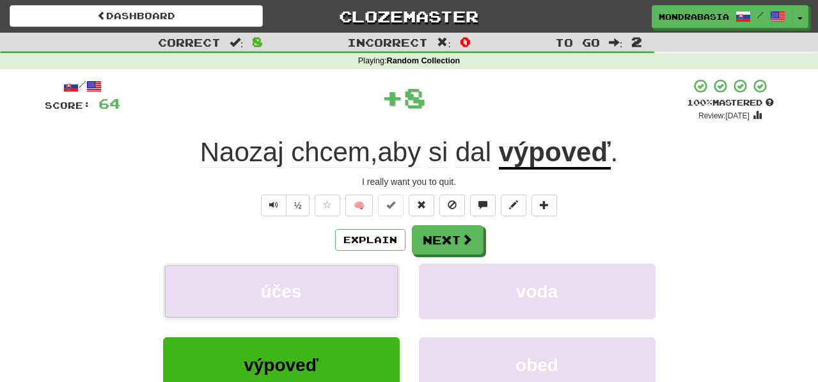
click at [379, 284] on button "účes" at bounding box center [281, 291] width 237 height 56
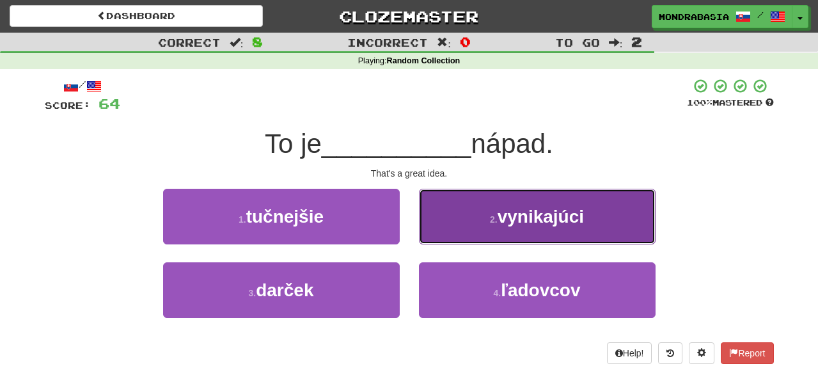
click at [434, 232] on button "2 . vynikajúci" at bounding box center [537, 217] width 237 height 56
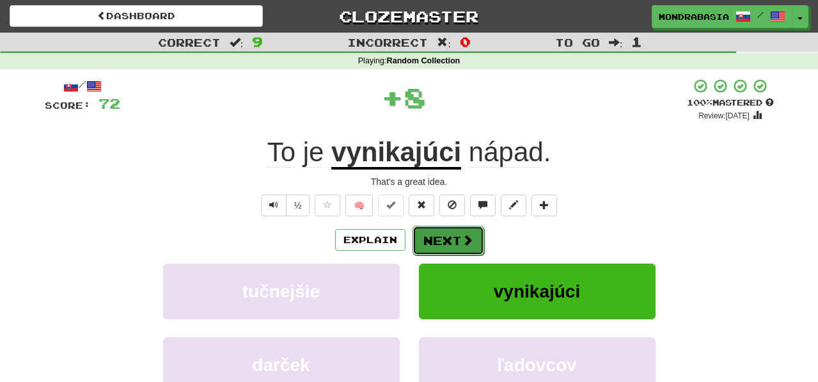
click at [434, 235] on button "Next" at bounding box center [448, 240] width 72 height 29
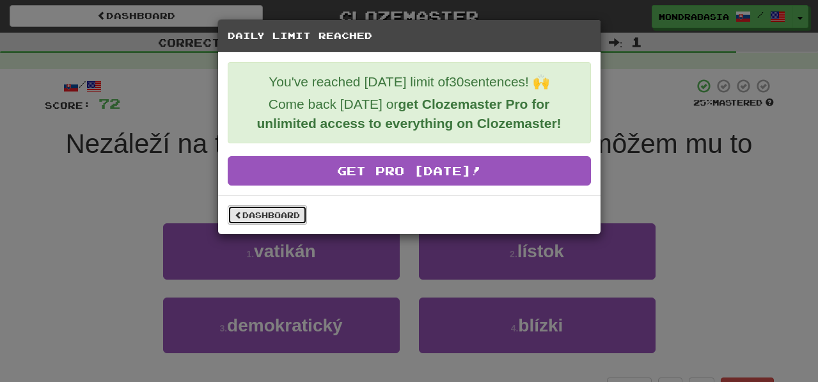
click at [276, 215] on link "Dashboard" at bounding box center [267, 214] width 79 height 19
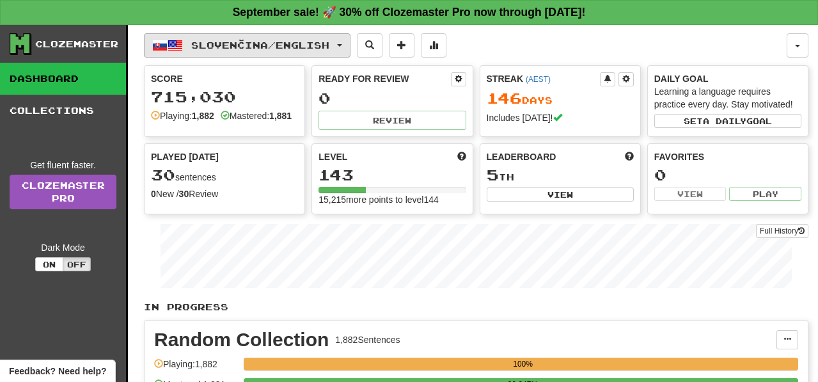
click at [350, 47] on button "Slovenčina / English" at bounding box center [247, 45] width 207 height 24
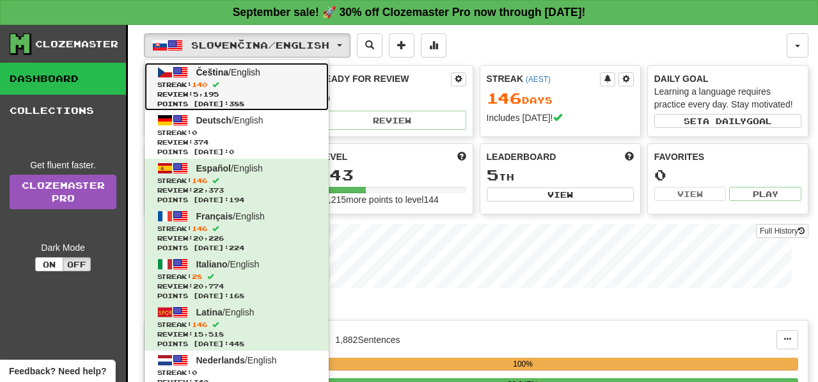
click at [288, 83] on span "Streak: 140" at bounding box center [236, 85] width 159 height 10
